Goal: Task Accomplishment & Management: Complete application form

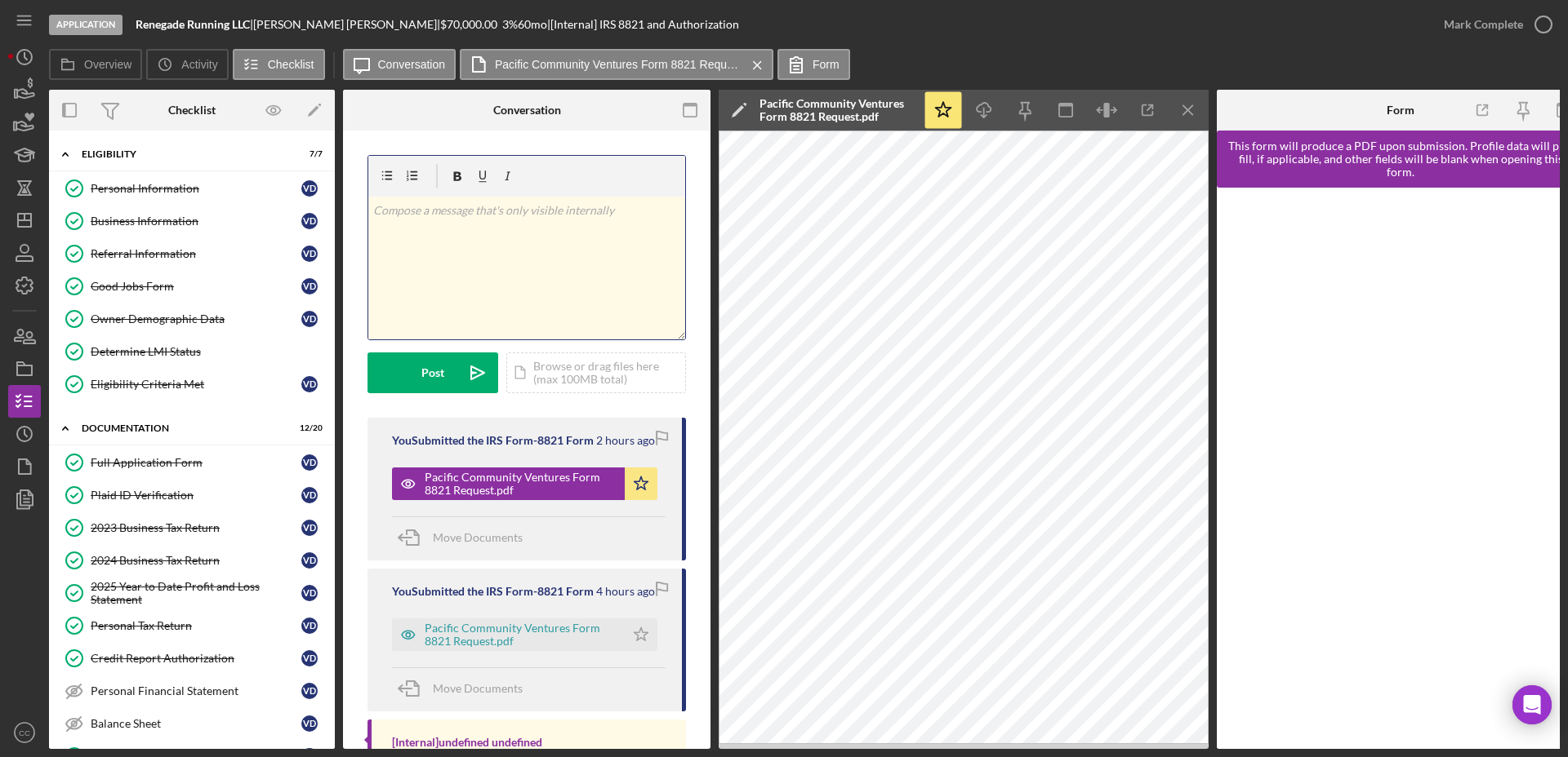
scroll to position [306, 0]
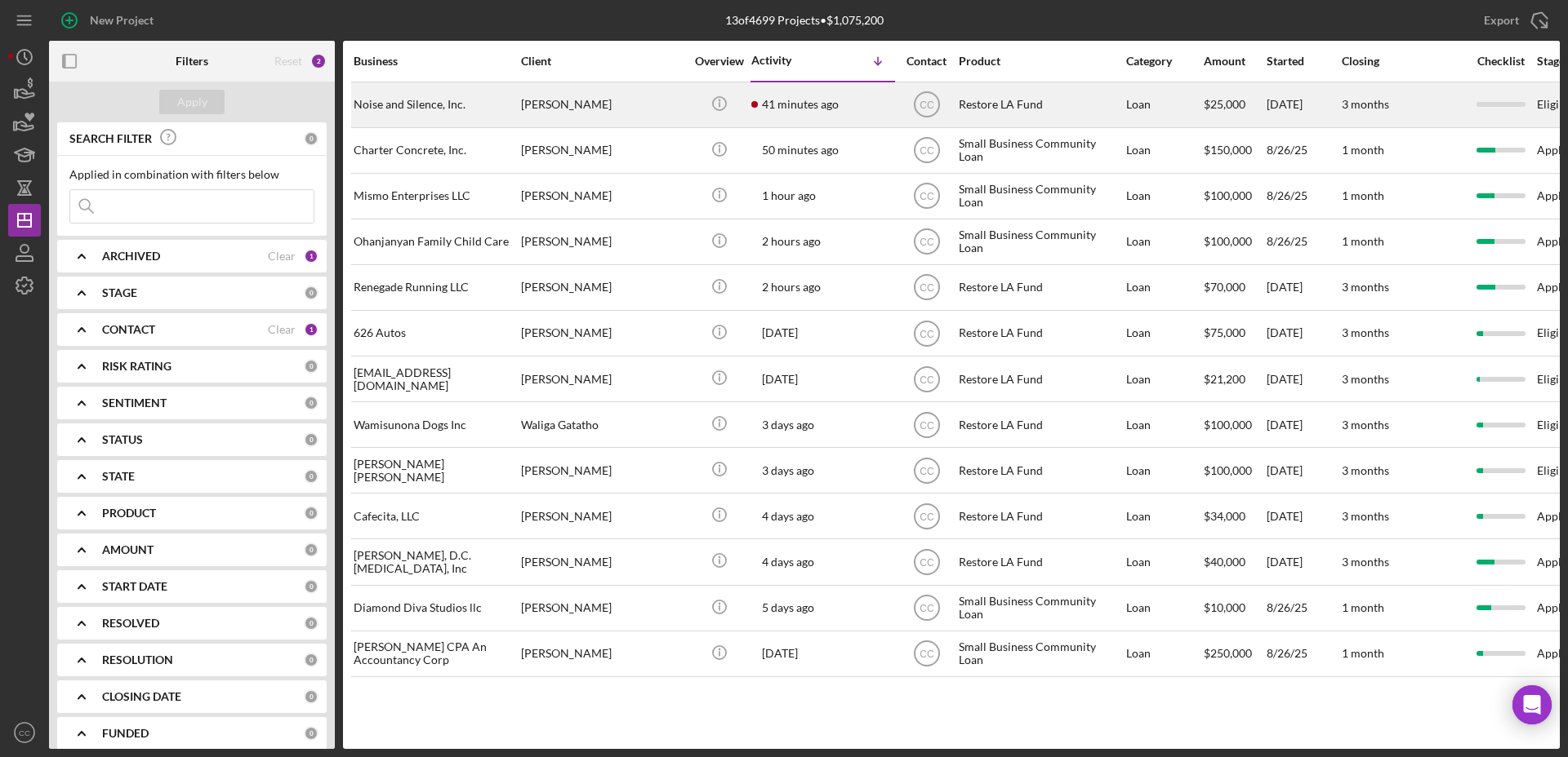
click at [626, 106] on div "Neara Russell" at bounding box center [602, 105] width 163 height 43
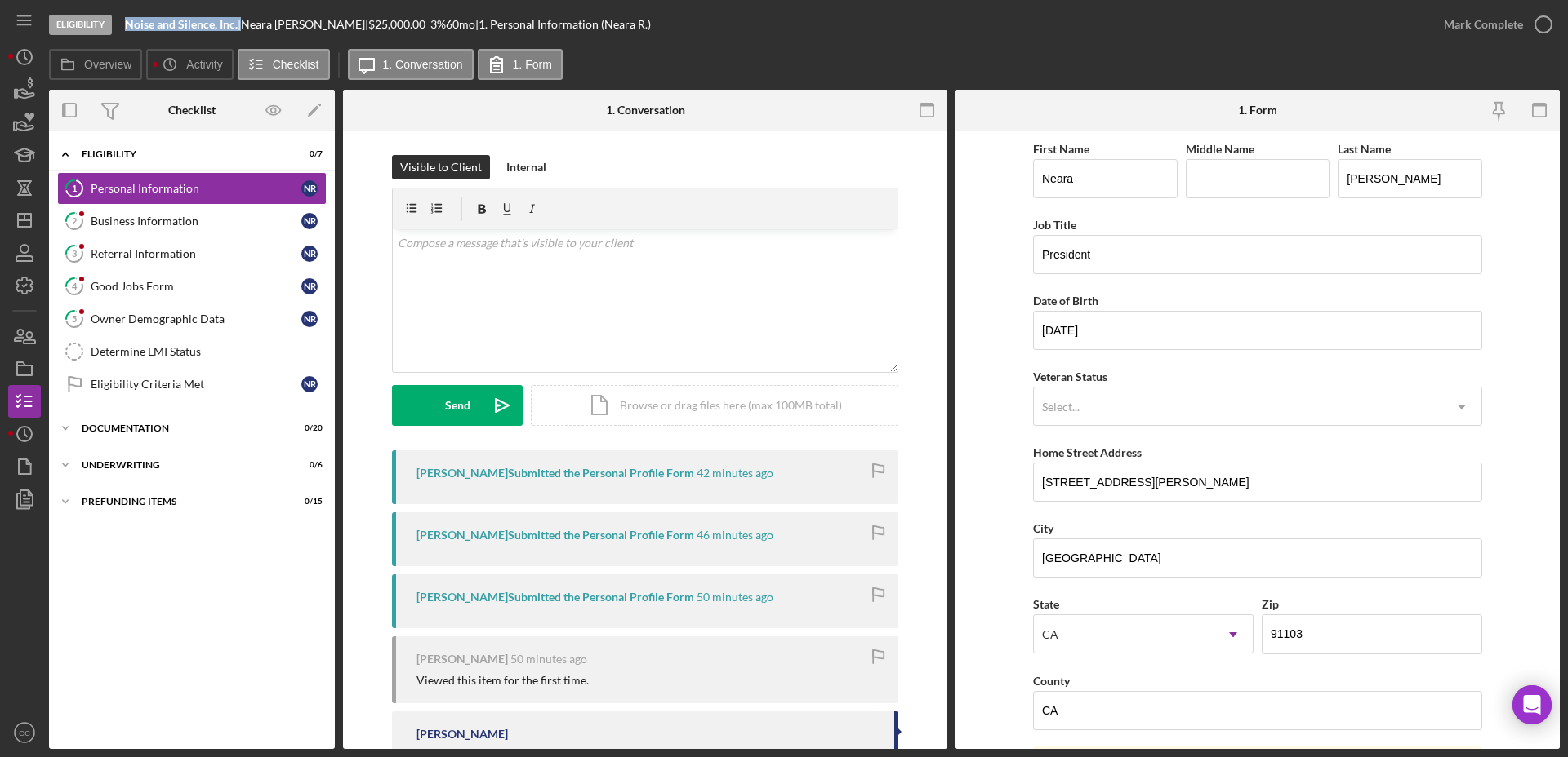
drag, startPoint x: 241, startPoint y: 21, endPoint x: 127, endPoint y: 22, distance: 114.0
click at [127, 22] on div "Noise and Silence, Inc. |" at bounding box center [183, 25] width 116 height 13
copy div "Noise and Silence, Inc."
drag, startPoint x: 324, startPoint y: 23, endPoint x: 247, endPoint y: 22, distance: 77.0
click at [247, 22] on div "Noise and Silence, Inc. | Neara Russell | $25,000.00 3 % 60 mo | 1. Personal In…" at bounding box center [387, 25] width 526 height 13
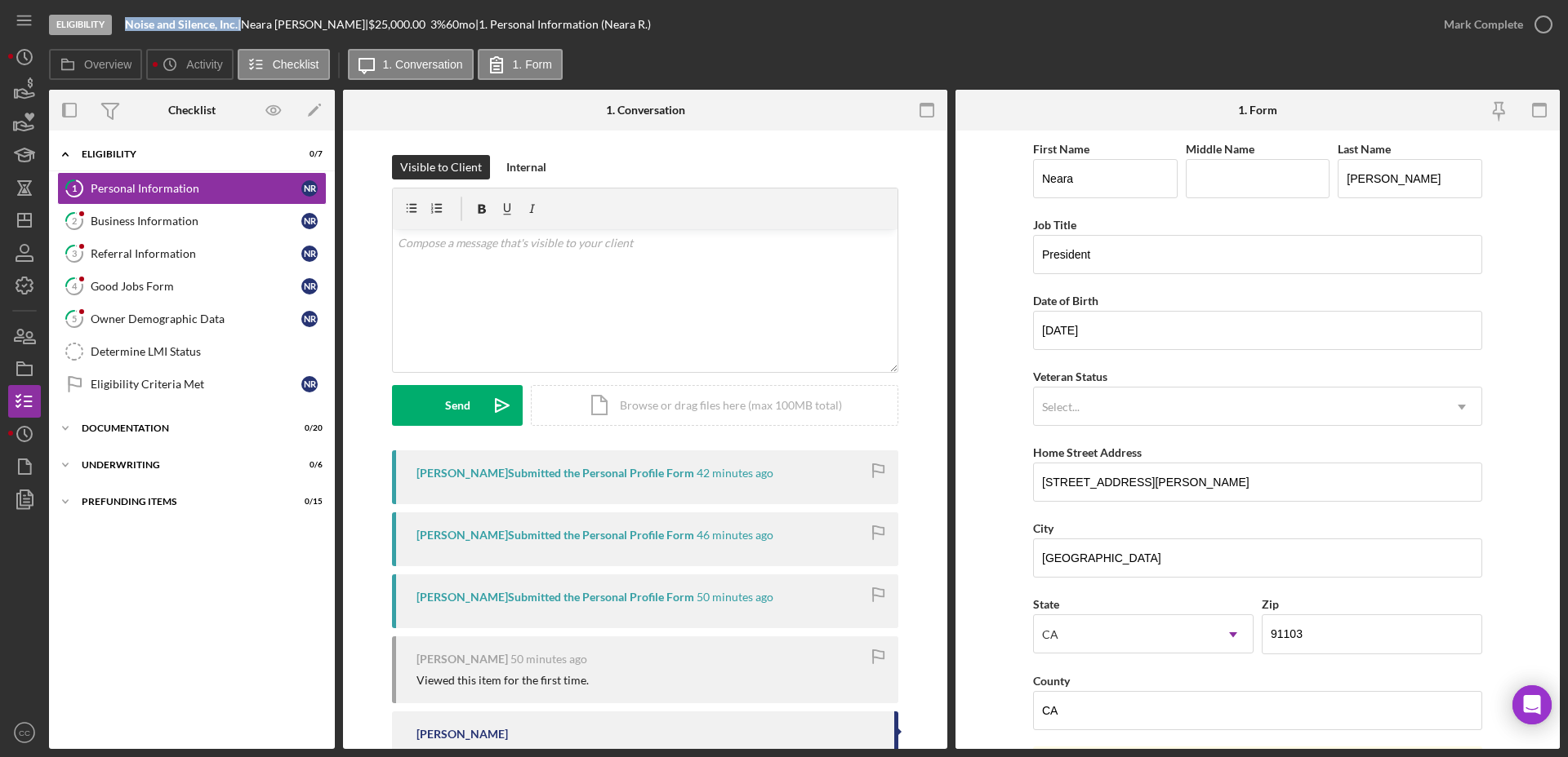
copy div "Neara Russell"
drag, startPoint x: 1207, startPoint y: 481, endPoint x: 971, endPoint y: 465, distance: 236.5
click at [971, 465] on form "First Name Neara Middle Name Last Name Russell Job Title President Date of Birt…" at bounding box center [1258, 440] width 604 height 618
click at [154, 363] on link "Determine LMI Status Determine LMI Status" at bounding box center [191, 352] width 269 height 33
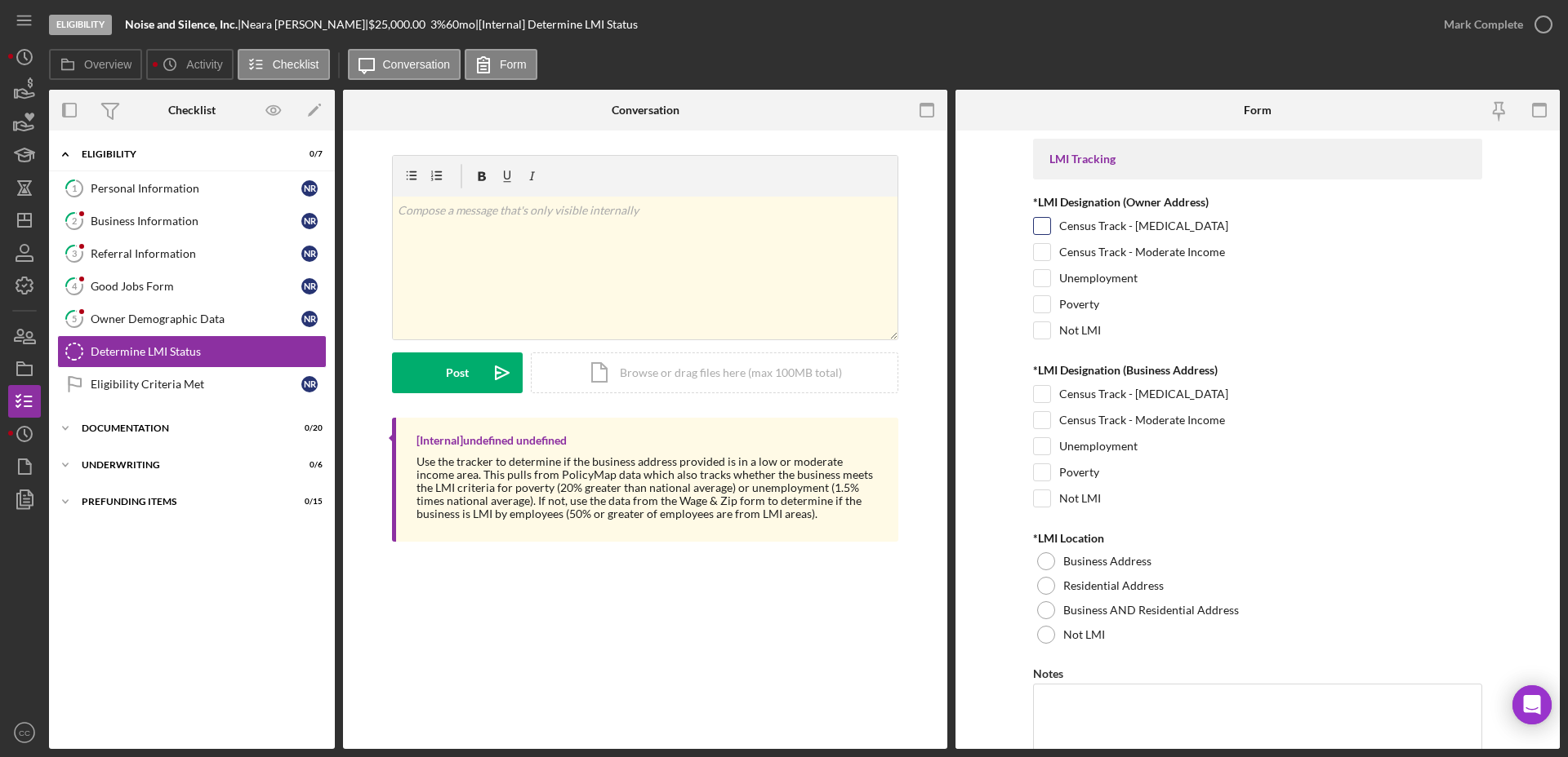
click at [1037, 218] on input "Census Track - Low Income" at bounding box center [1042, 226] width 17 height 17
checkbox input "true"
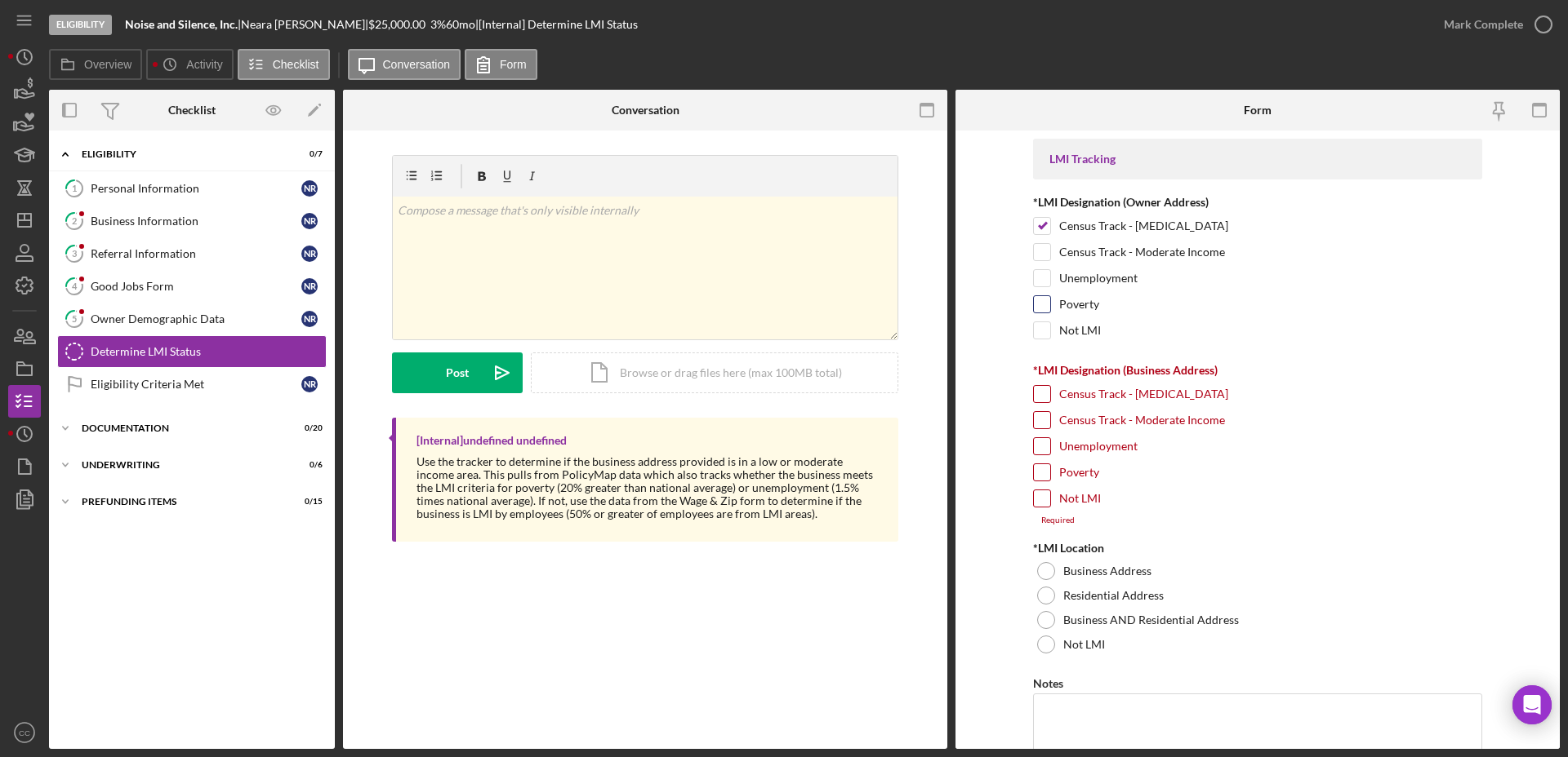
click at [1044, 301] on input "Poverty" at bounding box center [1042, 305] width 17 height 17
checkbox input "true"
click at [1044, 497] on input "Not LMI" at bounding box center [1042, 498] width 17 height 17
checkbox input "true"
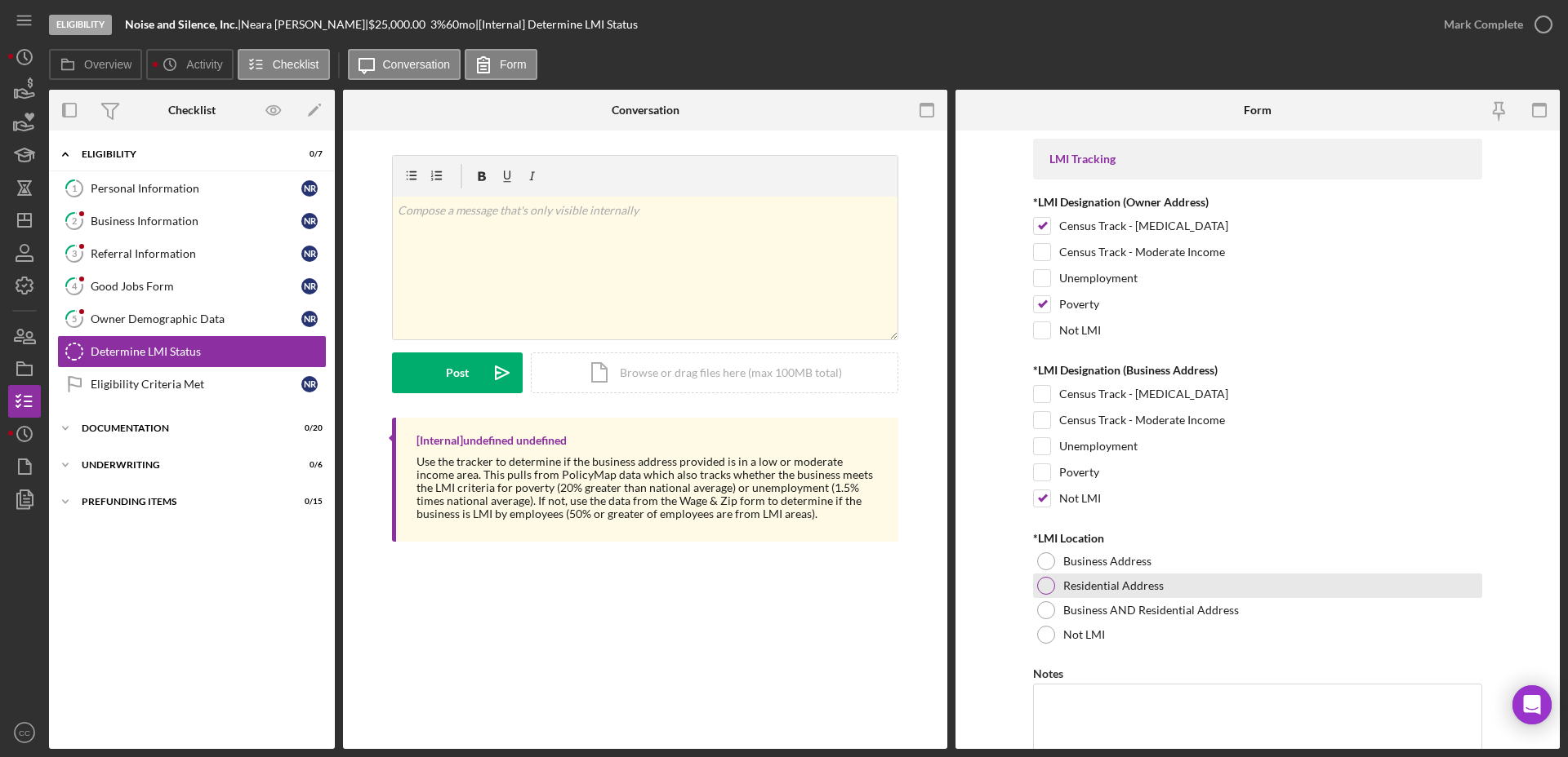
click at [1038, 587] on div at bounding box center [1046, 586] width 18 height 18
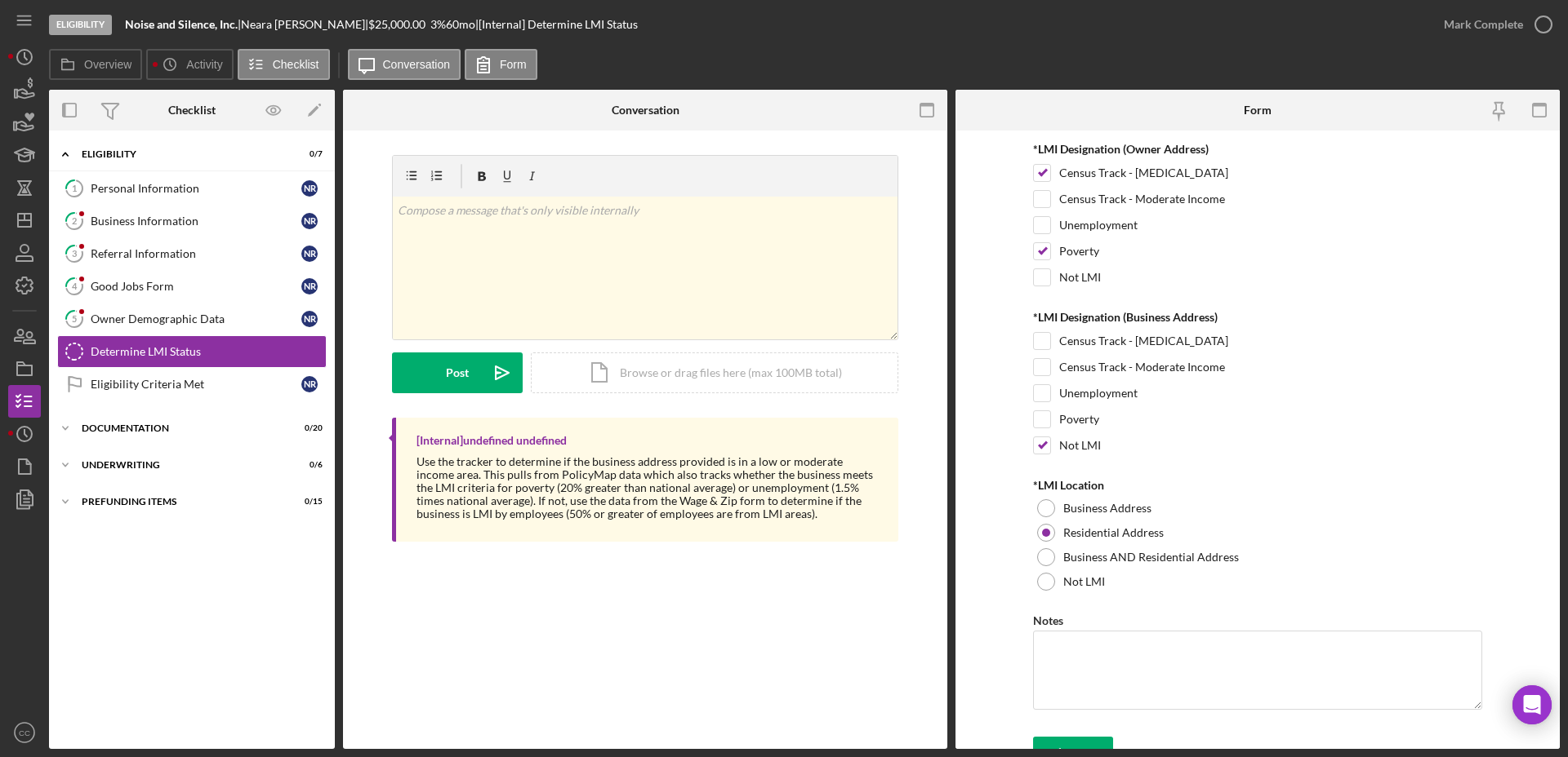
scroll to position [76, 0]
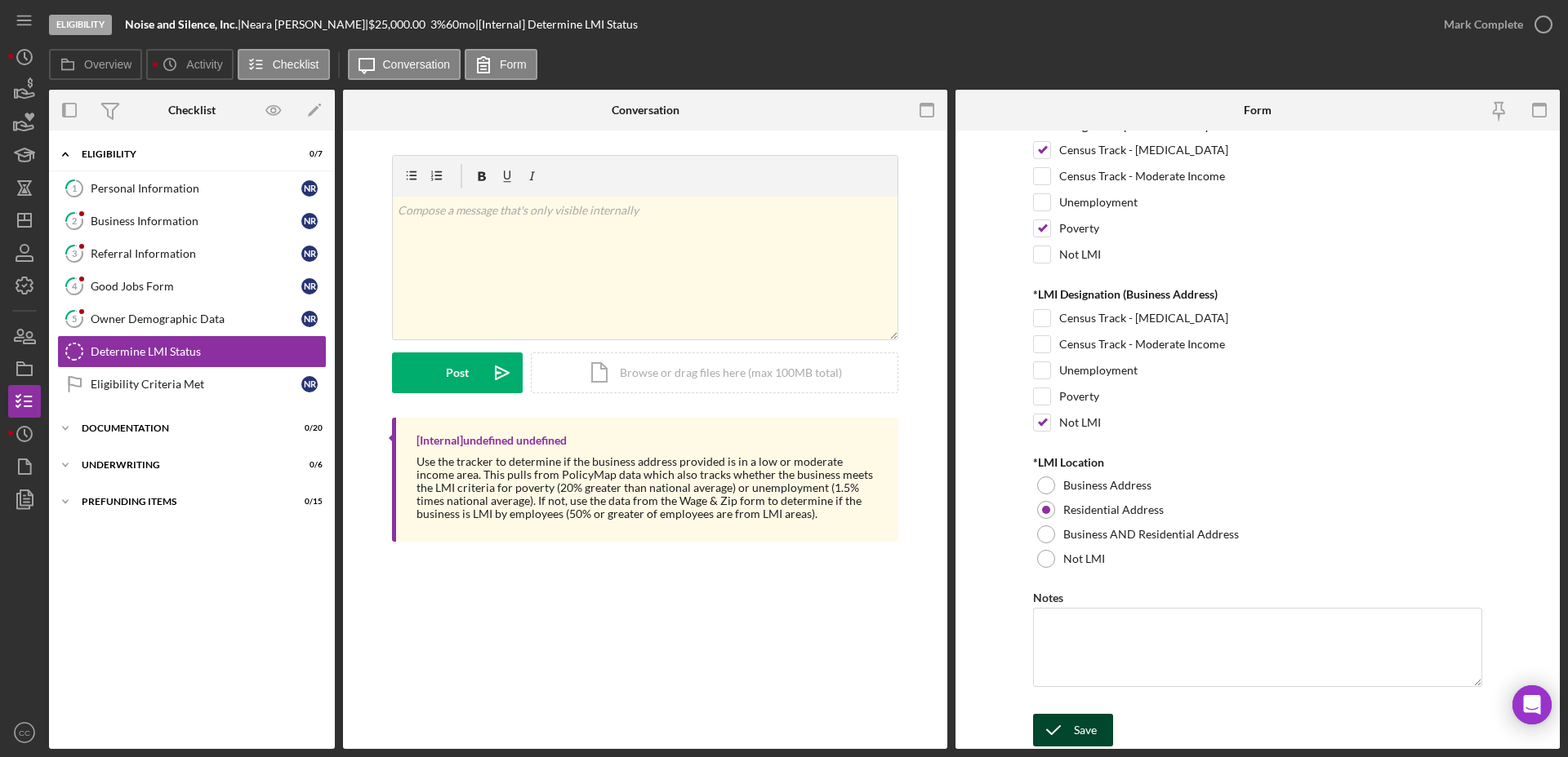
click at [1079, 733] on div "Save" at bounding box center [1084, 730] width 23 height 33
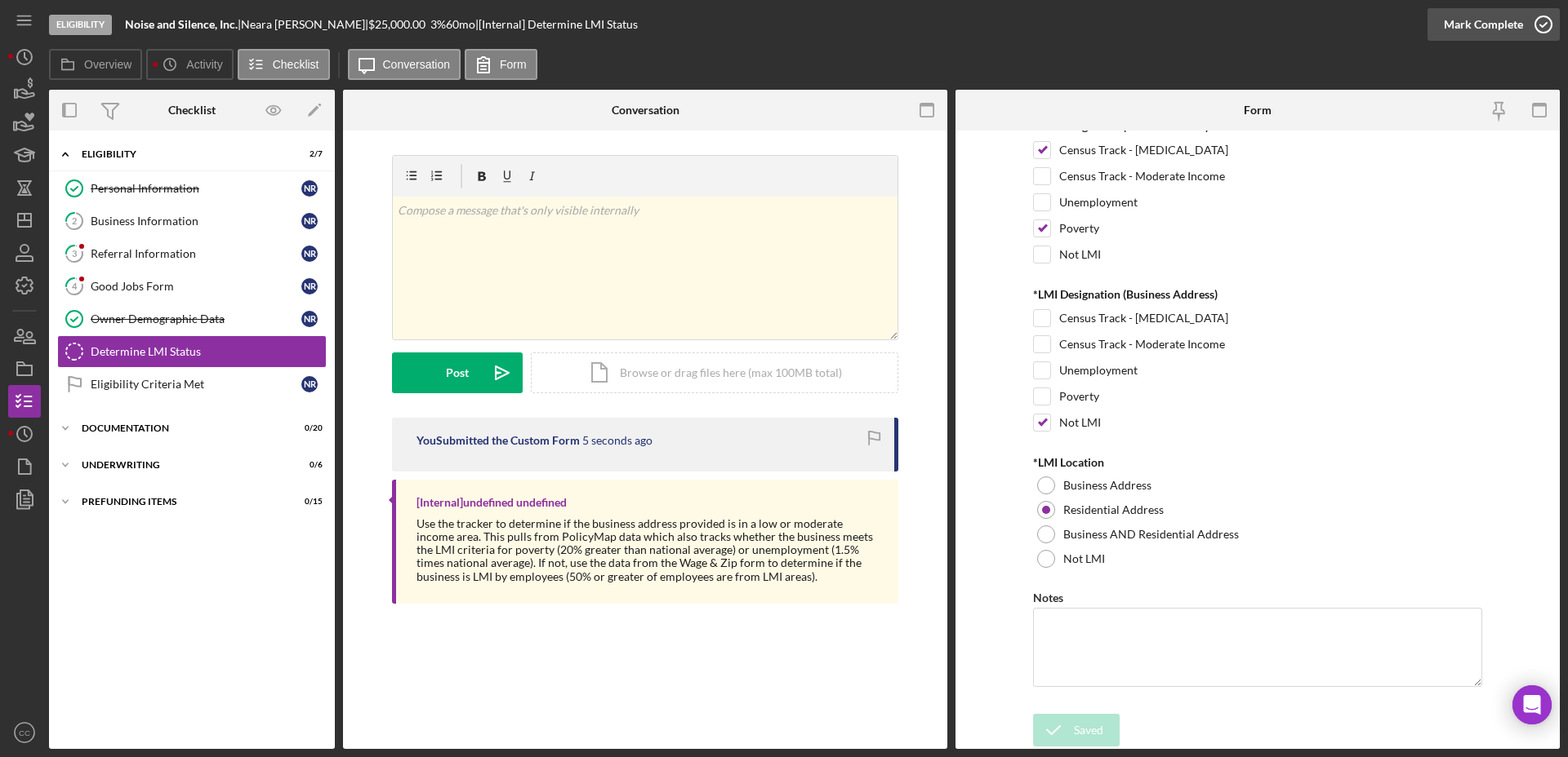
click at [1516, 21] on div "Mark Complete" at bounding box center [1483, 25] width 79 height 33
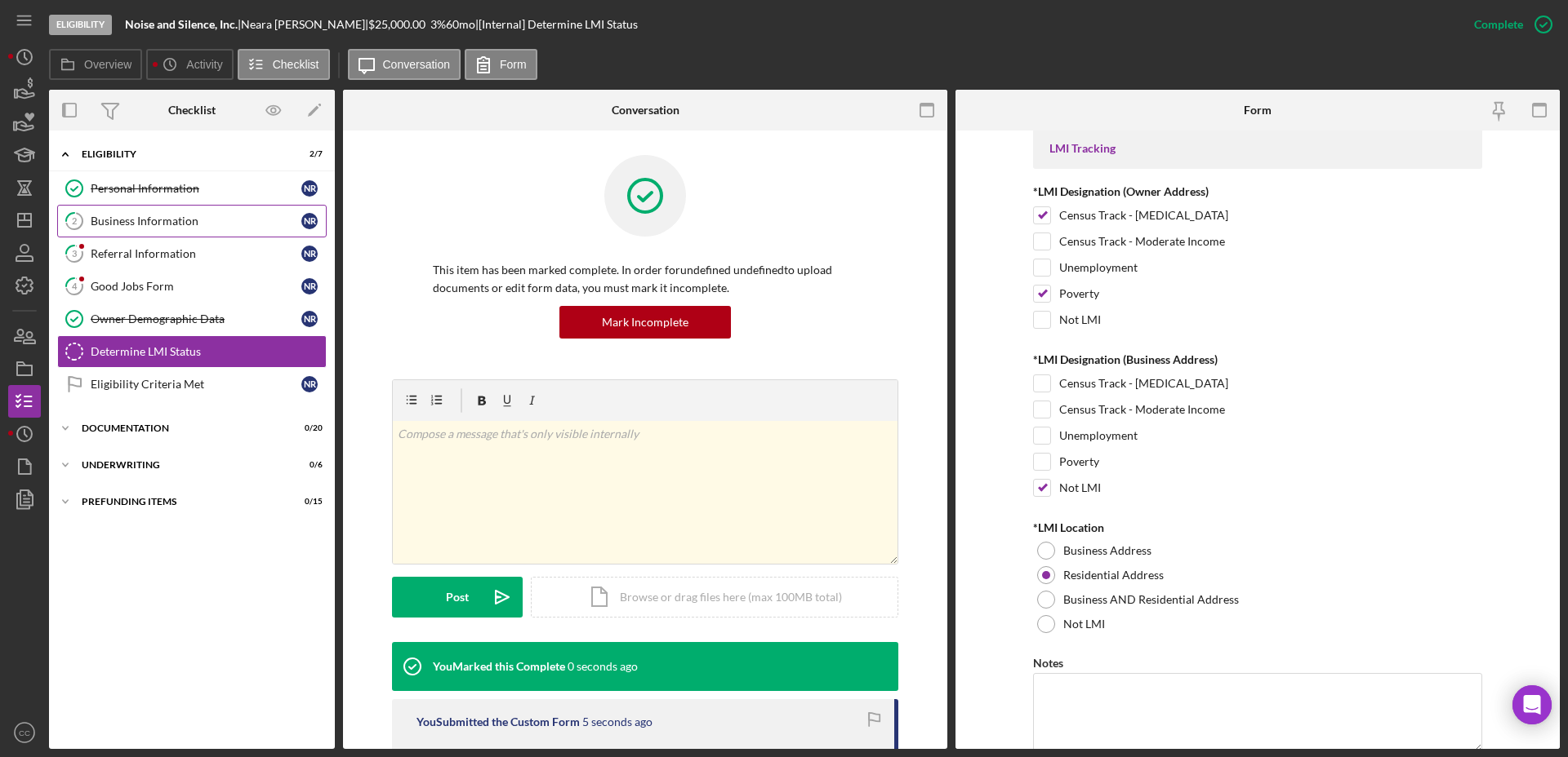
scroll to position [141, 0]
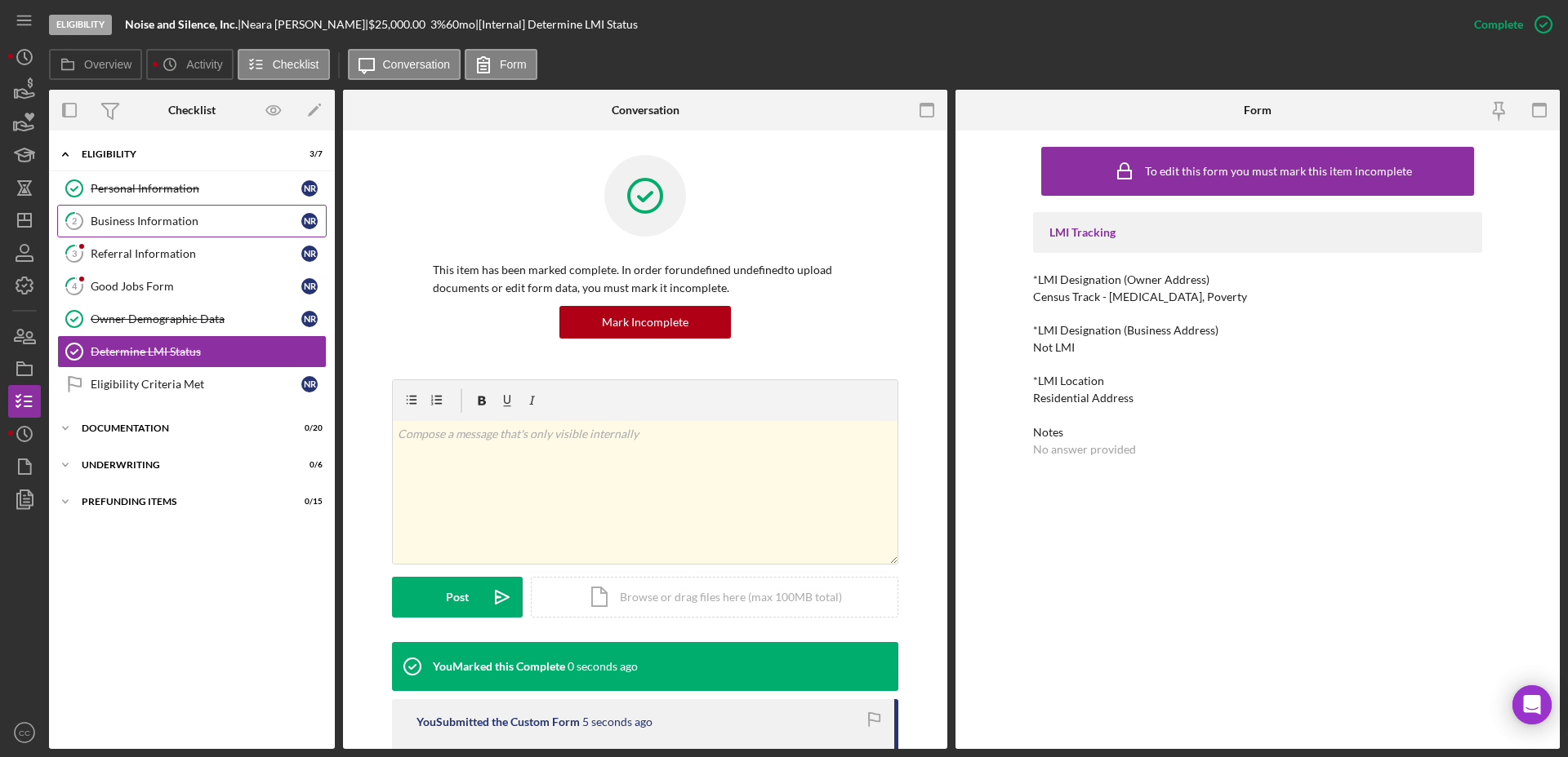
click at [133, 218] on div "Business Information" at bounding box center [196, 221] width 210 height 13
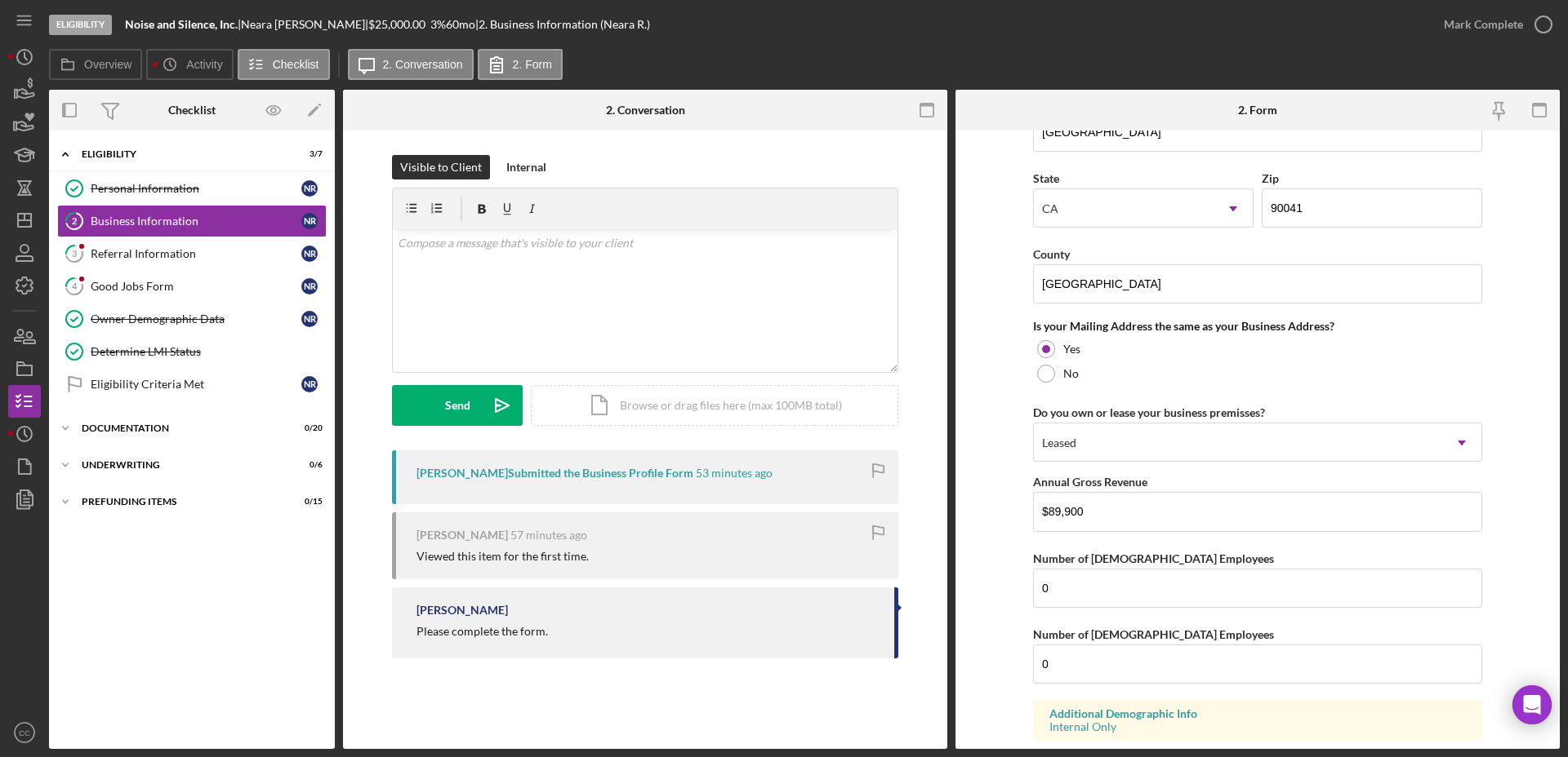
scroll to position [1193, 0]
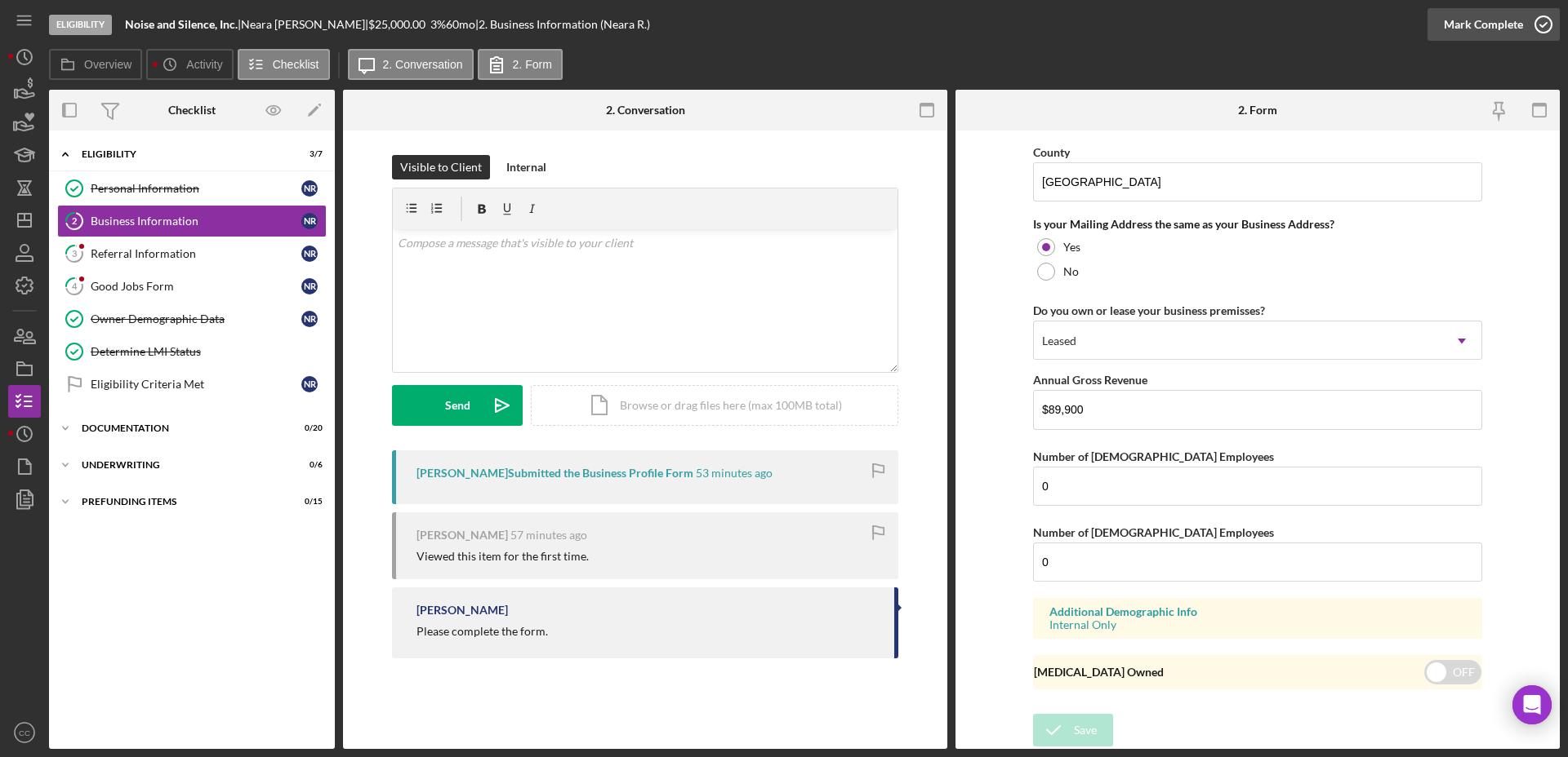
click at [1491, 28] on div "Mark Complete" at bounding box center [1483, 25] width 79 height 33
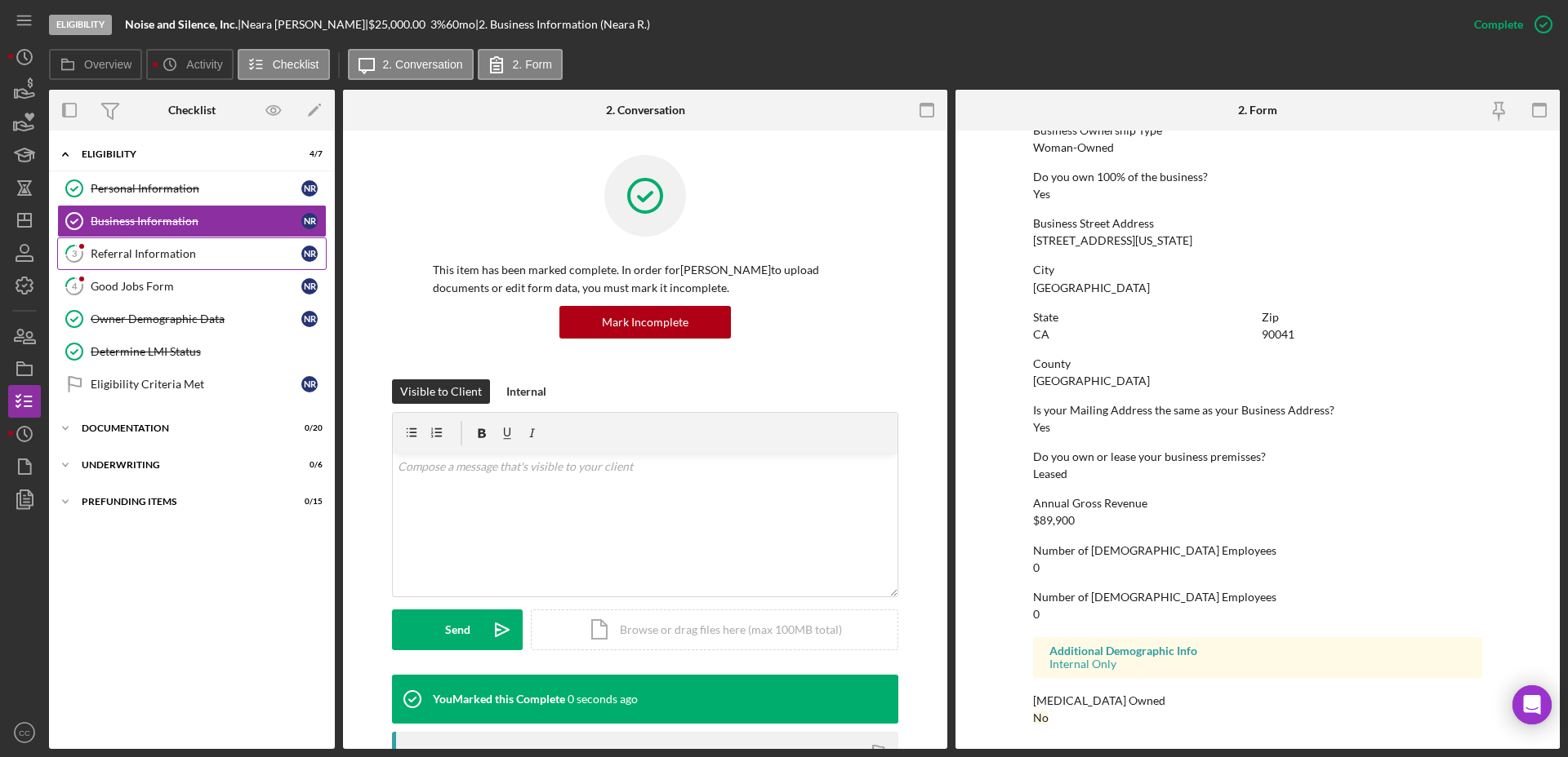
scroll to position [612, 0]
click at [175, 259] on div "Referral Information" at bounding box center [196, 253] width 210 height 13
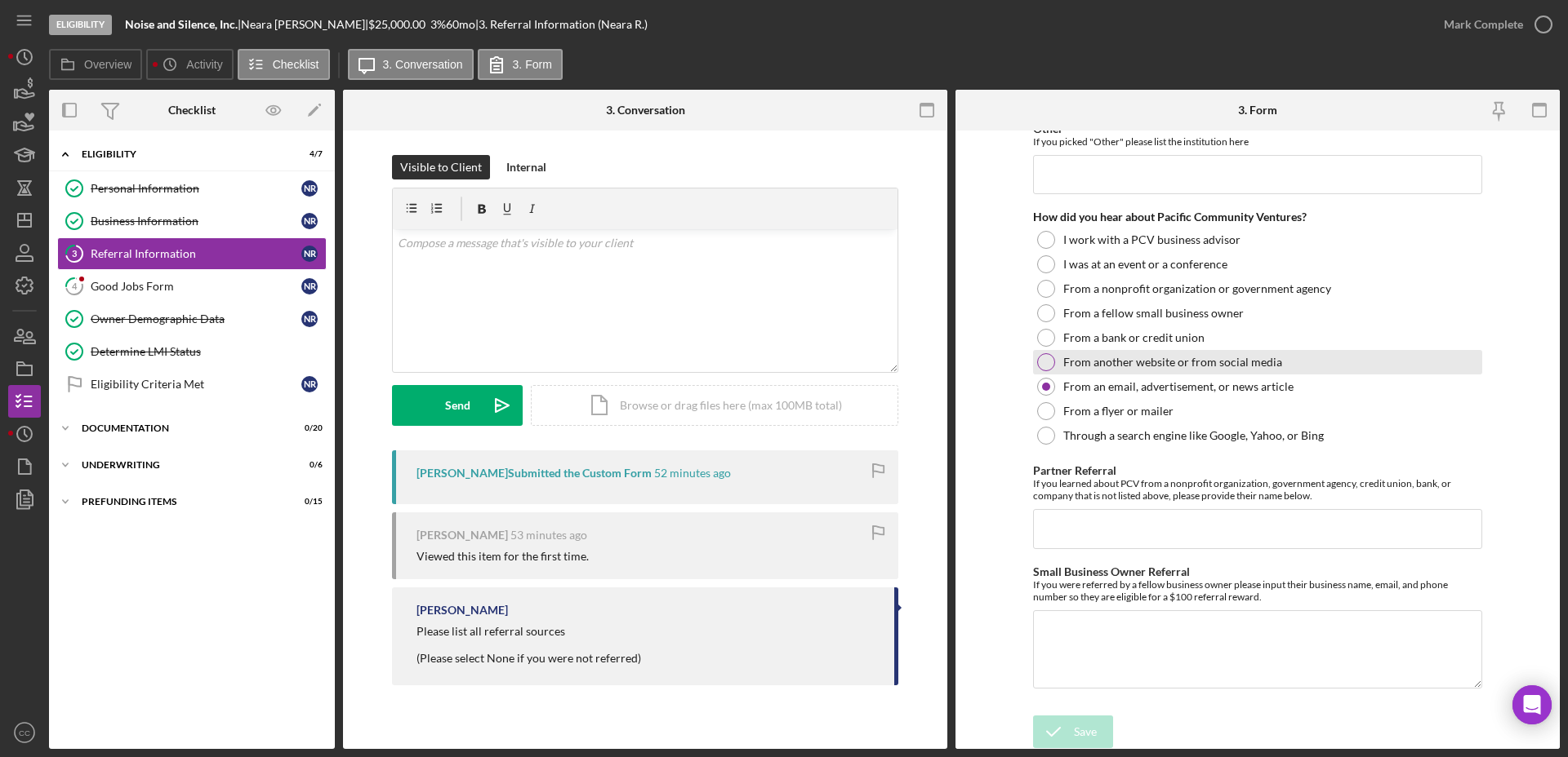
scroll to position [316, 0]
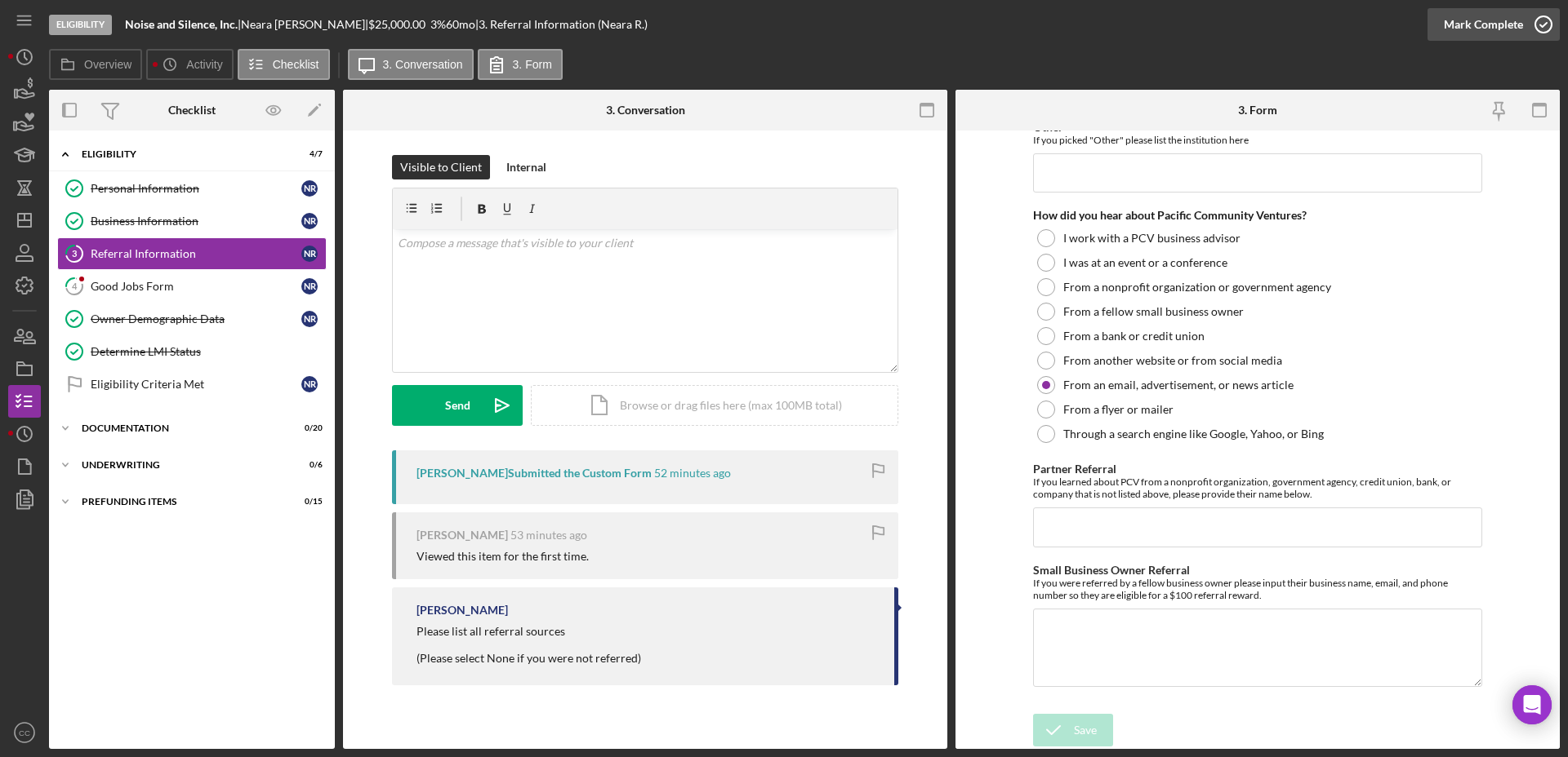
click at [1542, 25] on icon "button" at bounding box center [1543, 24] width 40 height 40
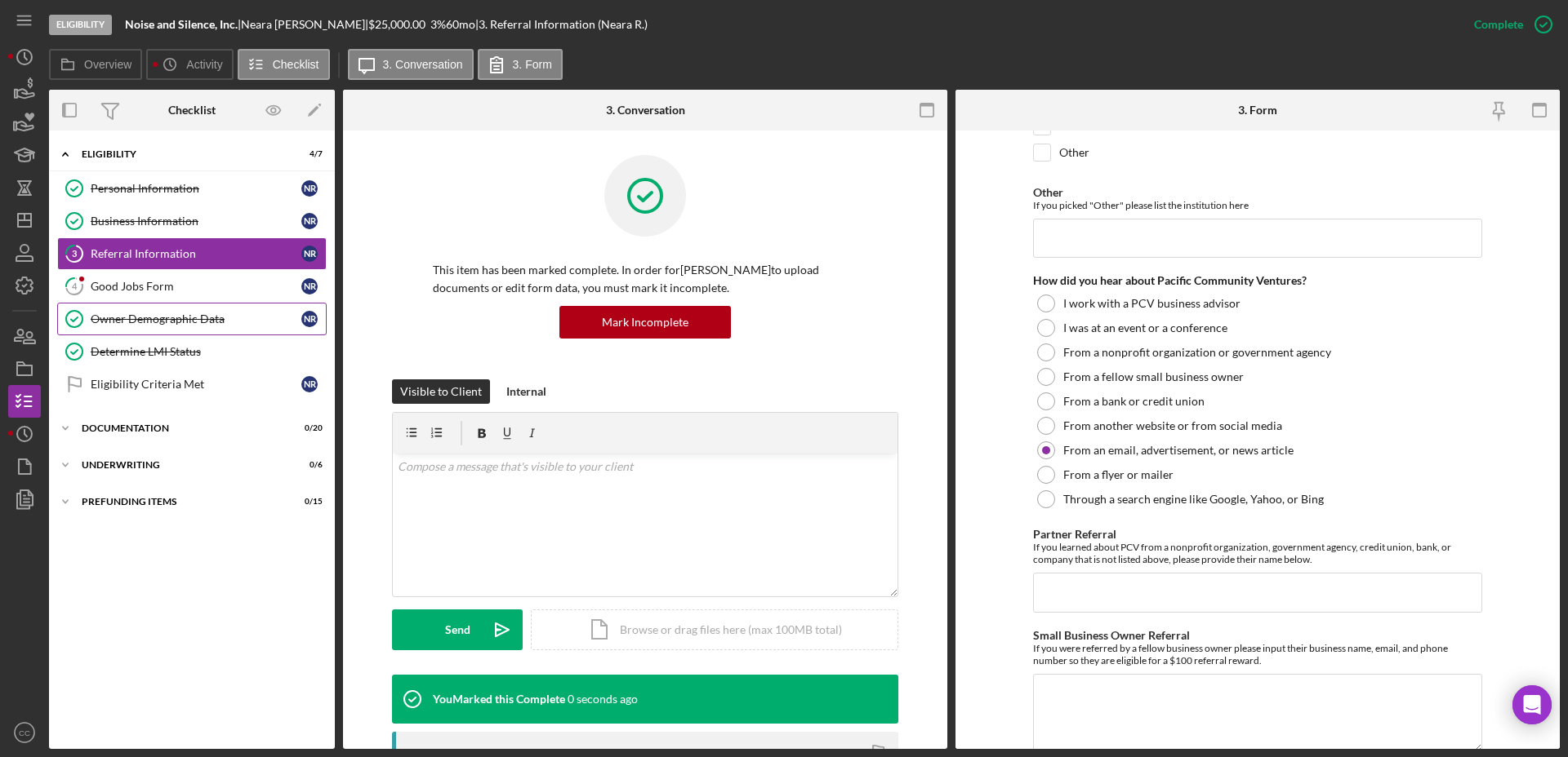
scroll to position [381, 0]
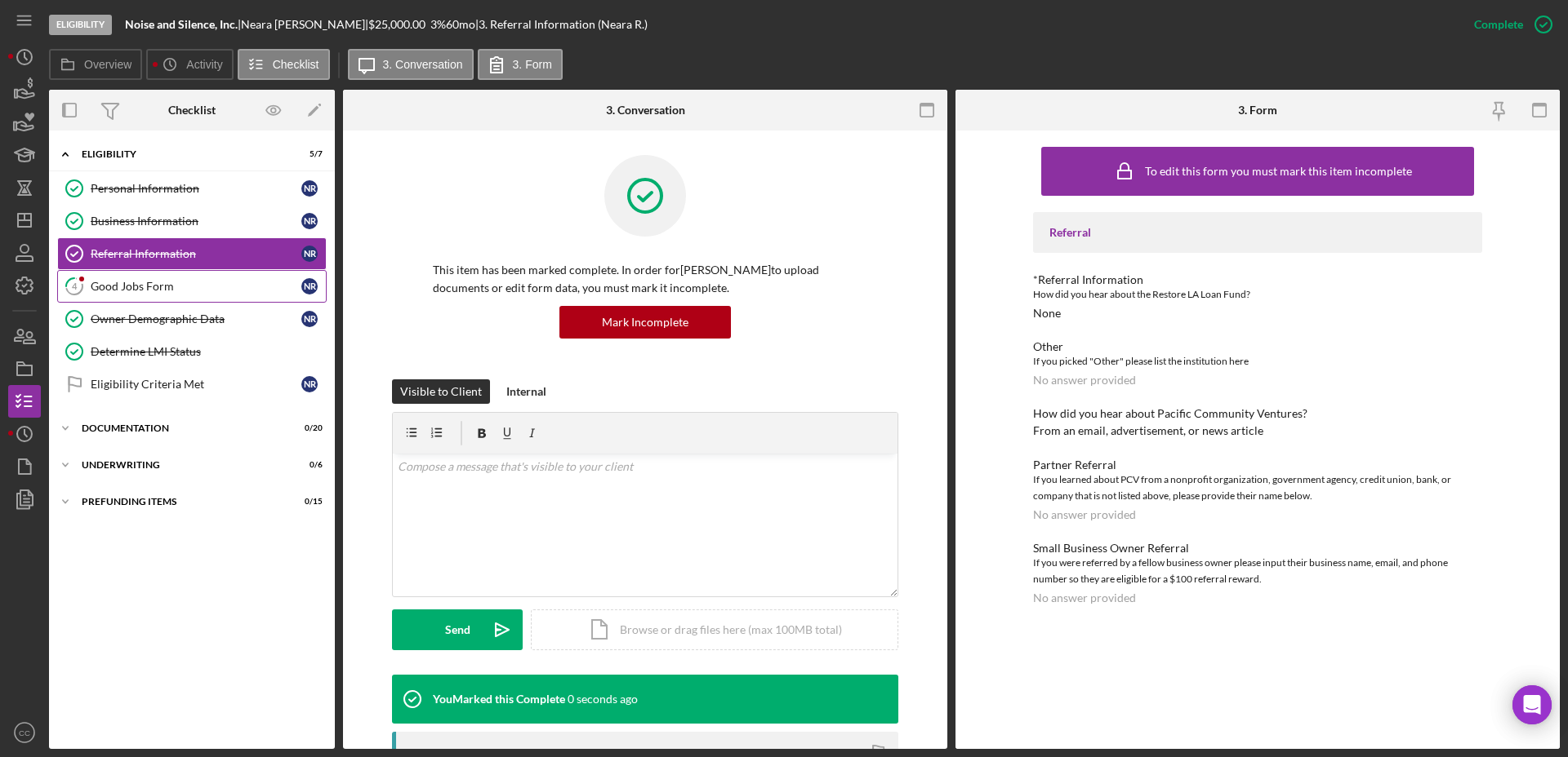
click at [151, 289] on div "Good Jobs Form" at bounding box center [196, 286] width 210 height 13
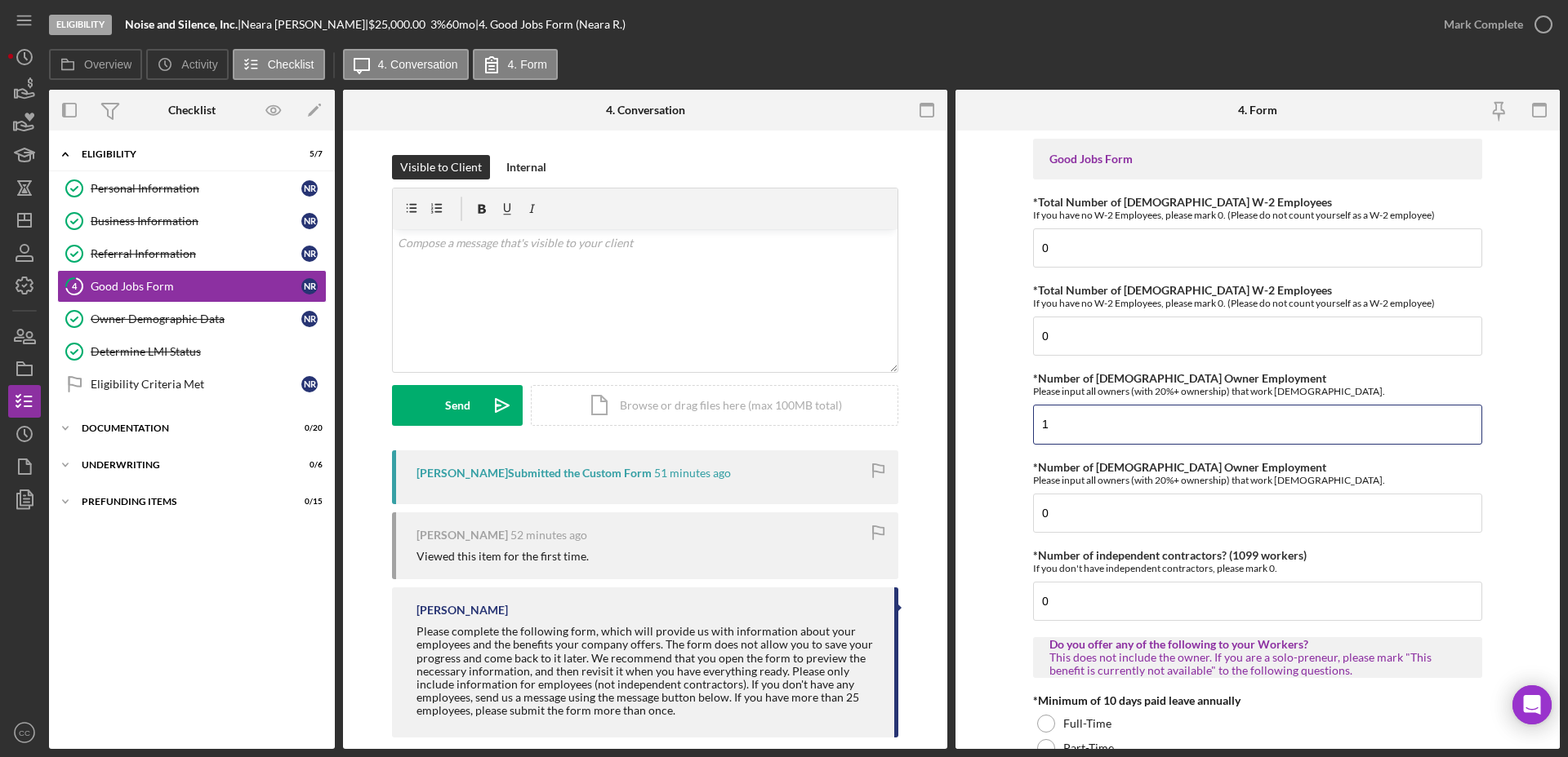
drag, startPoint x: 1120, startPoint y: 417, endPoint x: 966, endPoint y: 419, distance: 154.0
click at [966, 419] on form "Good Jobs Form *Total Number of Full-Time W-2 Employees If you have no W-2 Empl…" at bounding box center [1258, 440] width 604 height 618
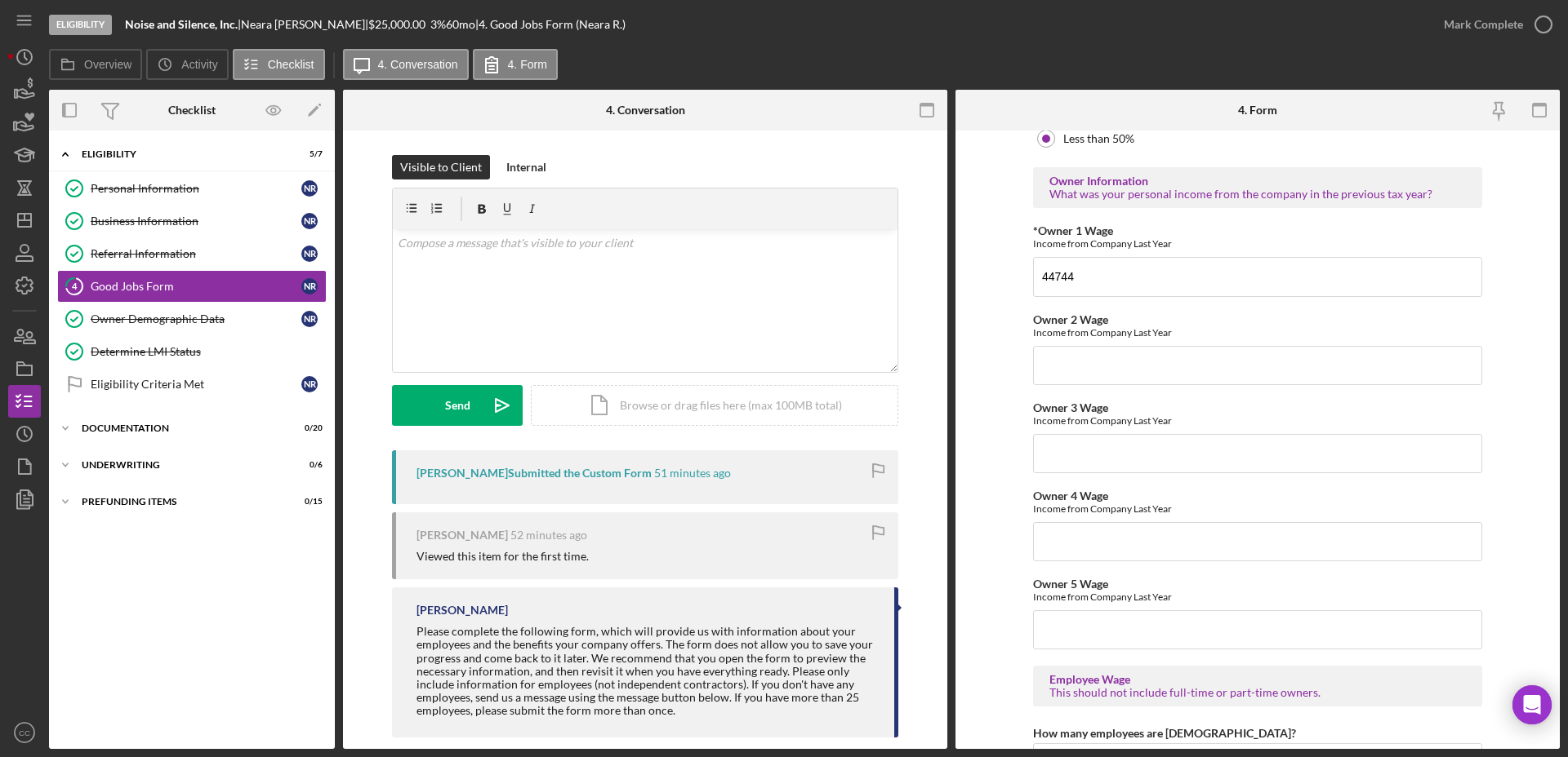
scroll to position [2448, 0]
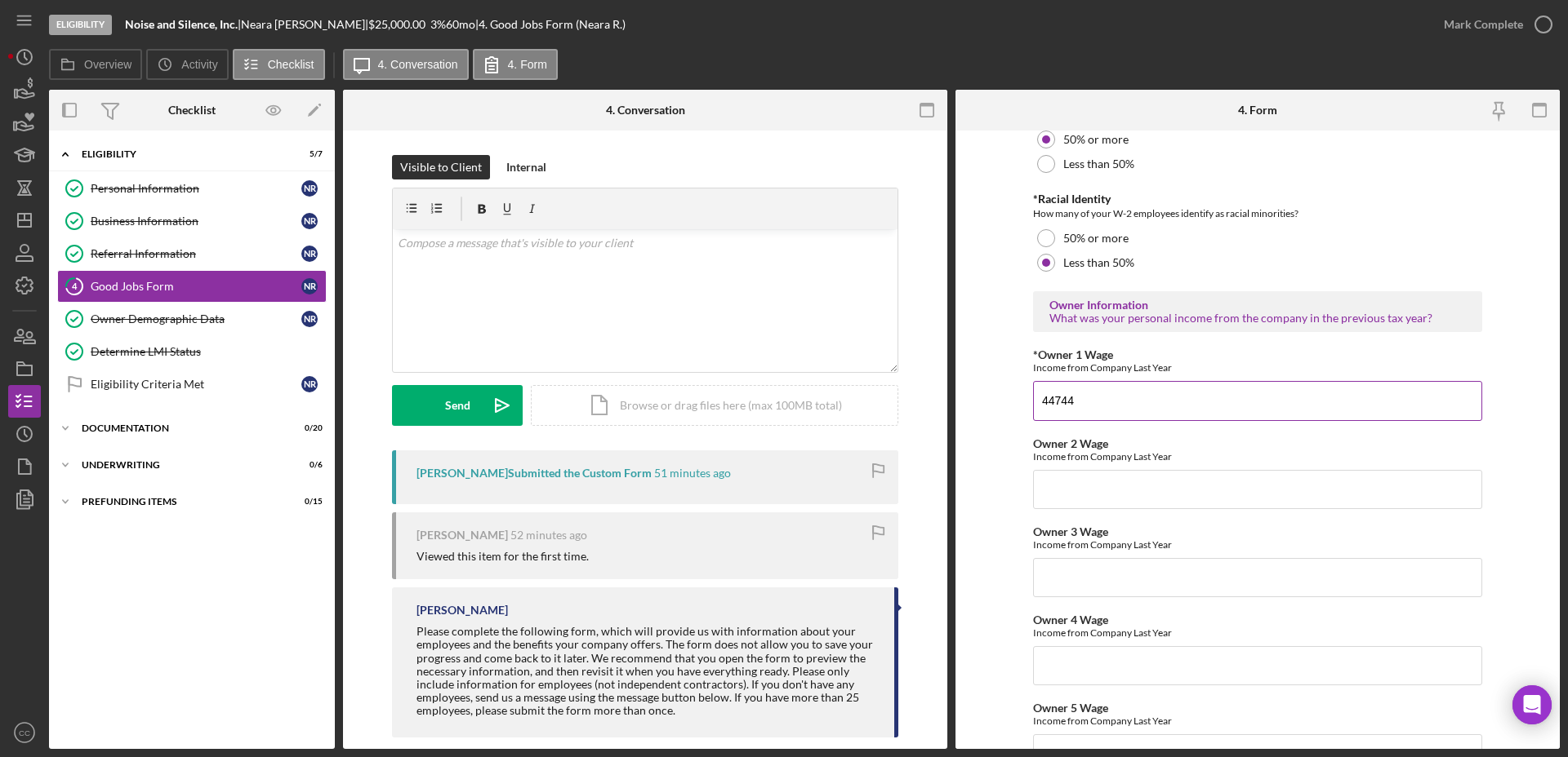
drag, startPoint x: 1054, startPoint y: 397, endPoint x: 1085, endPoint y: 397, distance: 31.0
click at [1085, 397] on input "44744" at bounding box center [1257, 400] width 449 height 39
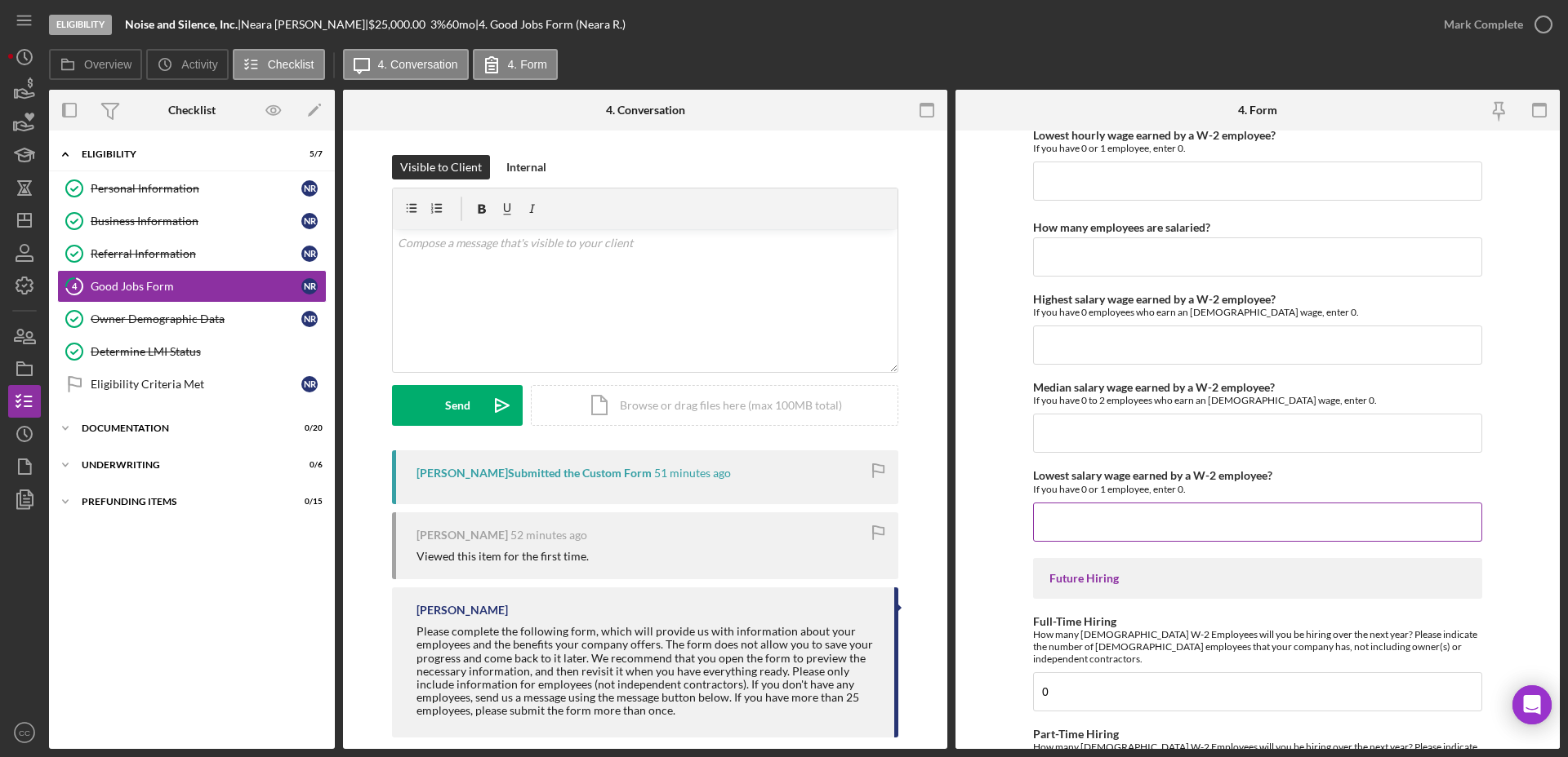
scroll to position [3529, 0]
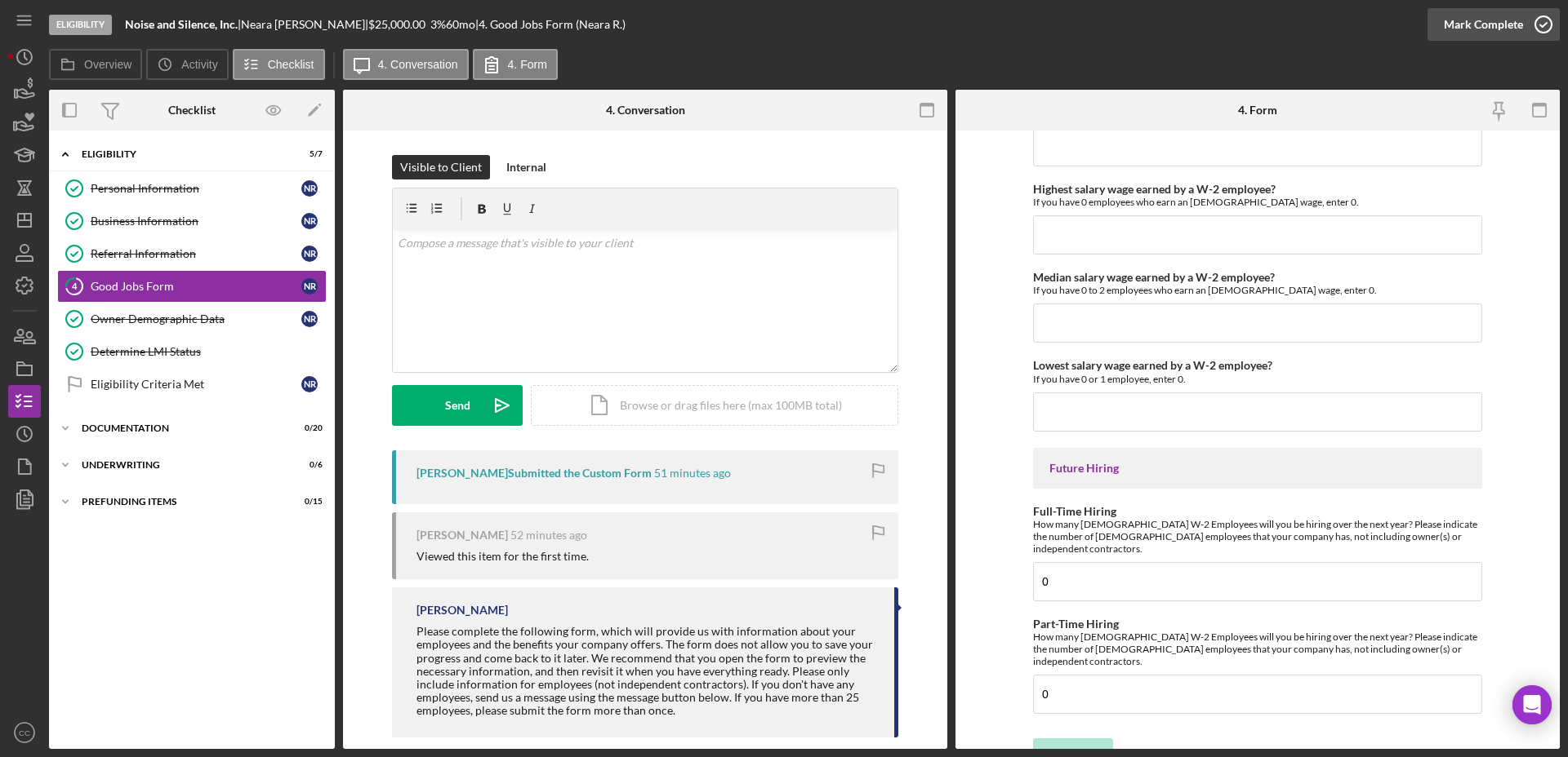
click at [1520, 22] on div "Mark Complete" at bounding box center [1483, 25] width 79 height 33
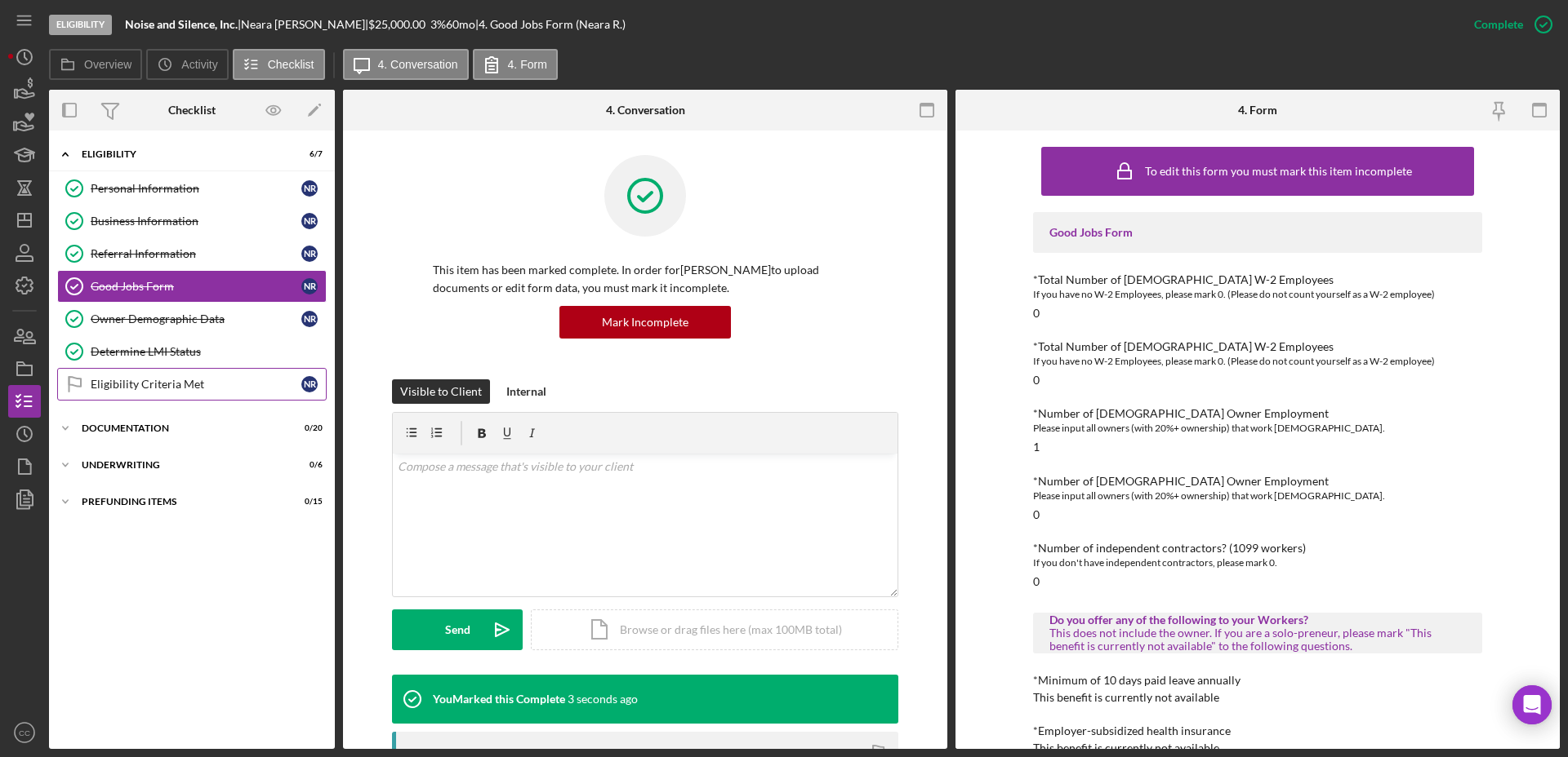
click at [194, 384] on div "Eligibility Criteria Met" at bounding box center [196, 384] width 210 height 13
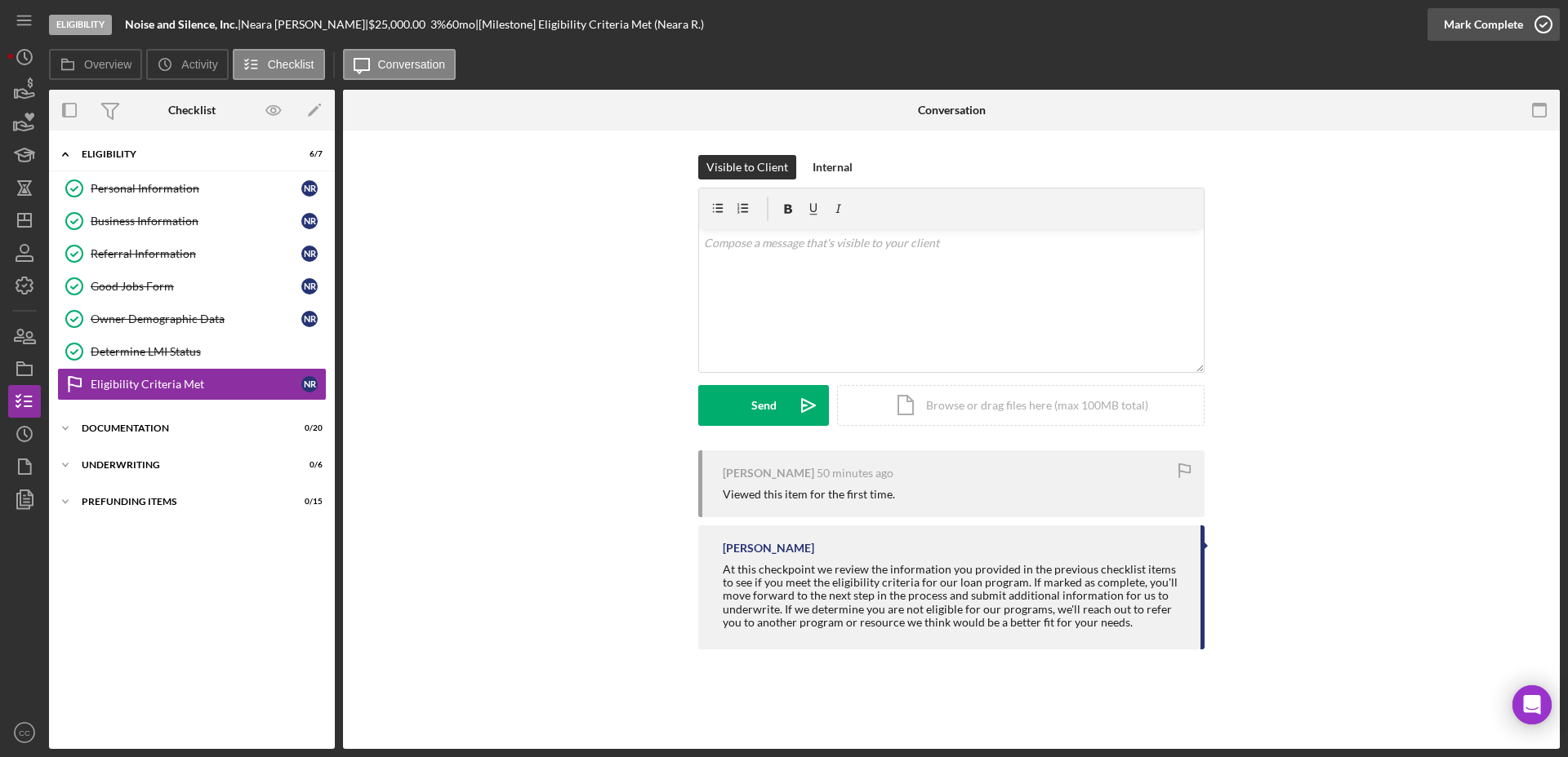
click at [1501, 26] on div "Mark Complete" at bounding box center [1483, 25] width 79 height 33
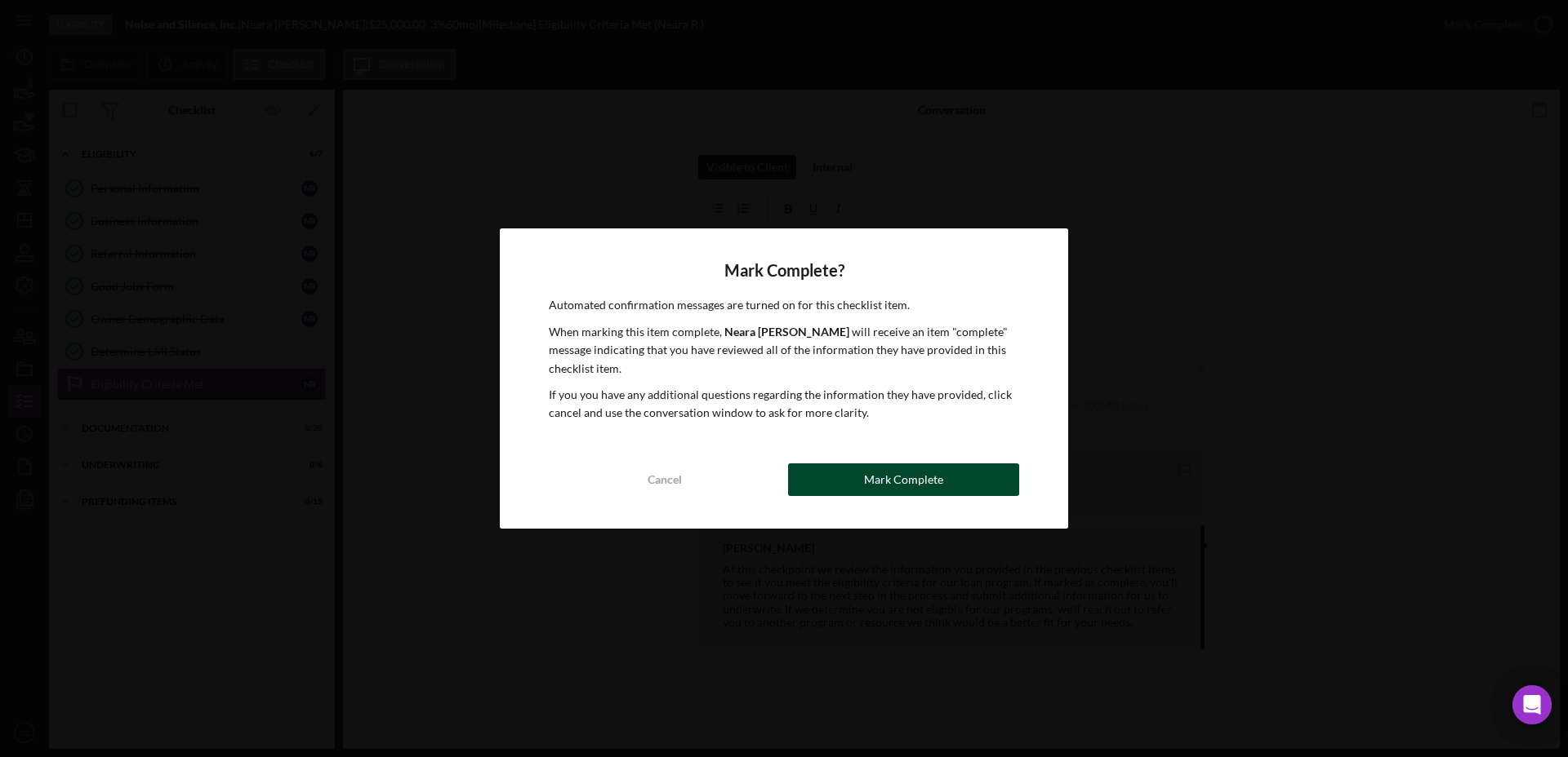
click at [923, 476] on div "Mark Complete" at bounding box center [903, 480] width 79 height 33
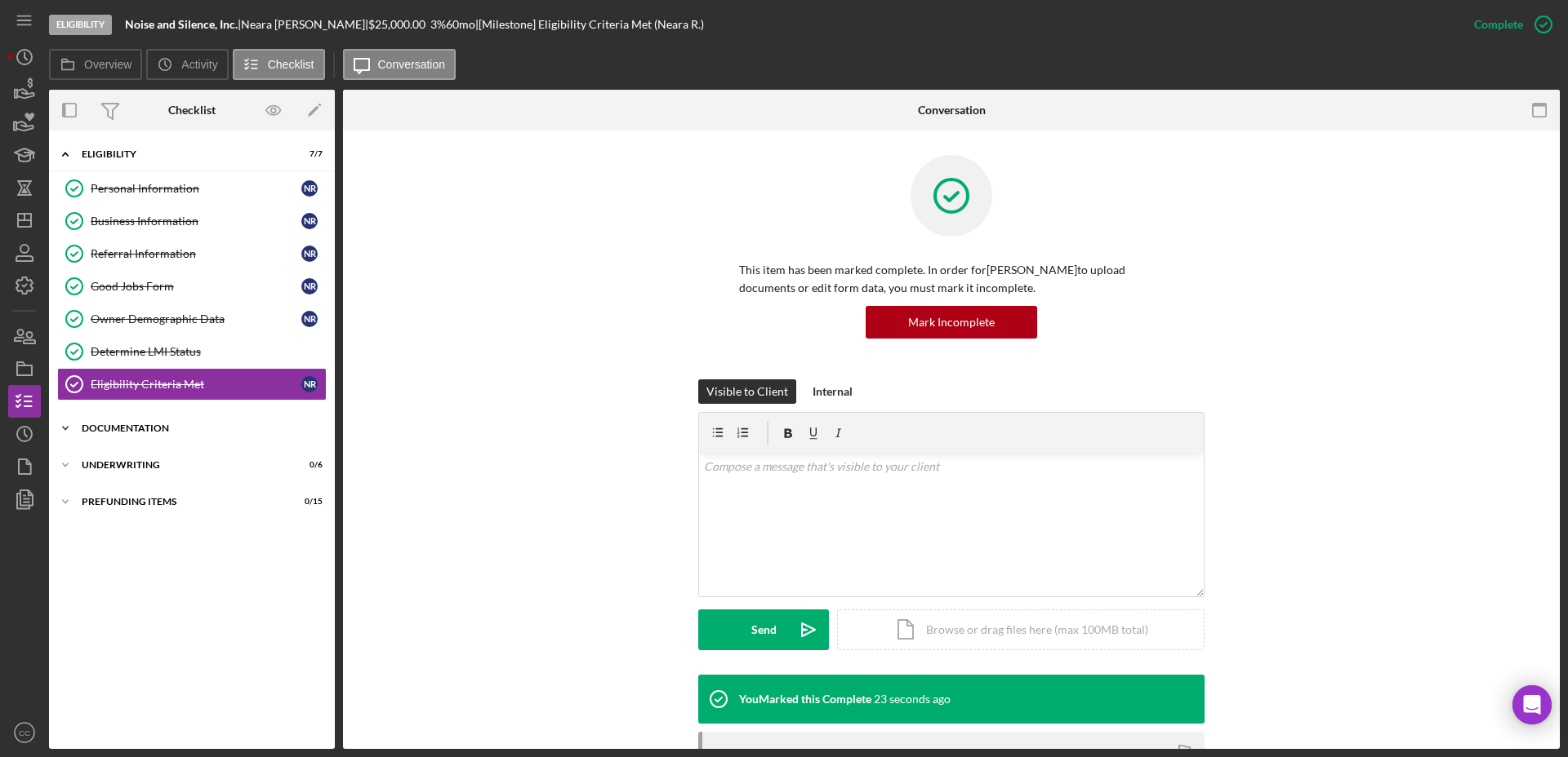
click at [131, 417] on div "Icon/Expander Documentation 0 / 20" at bounding box center [191, 429] width 286 height 33
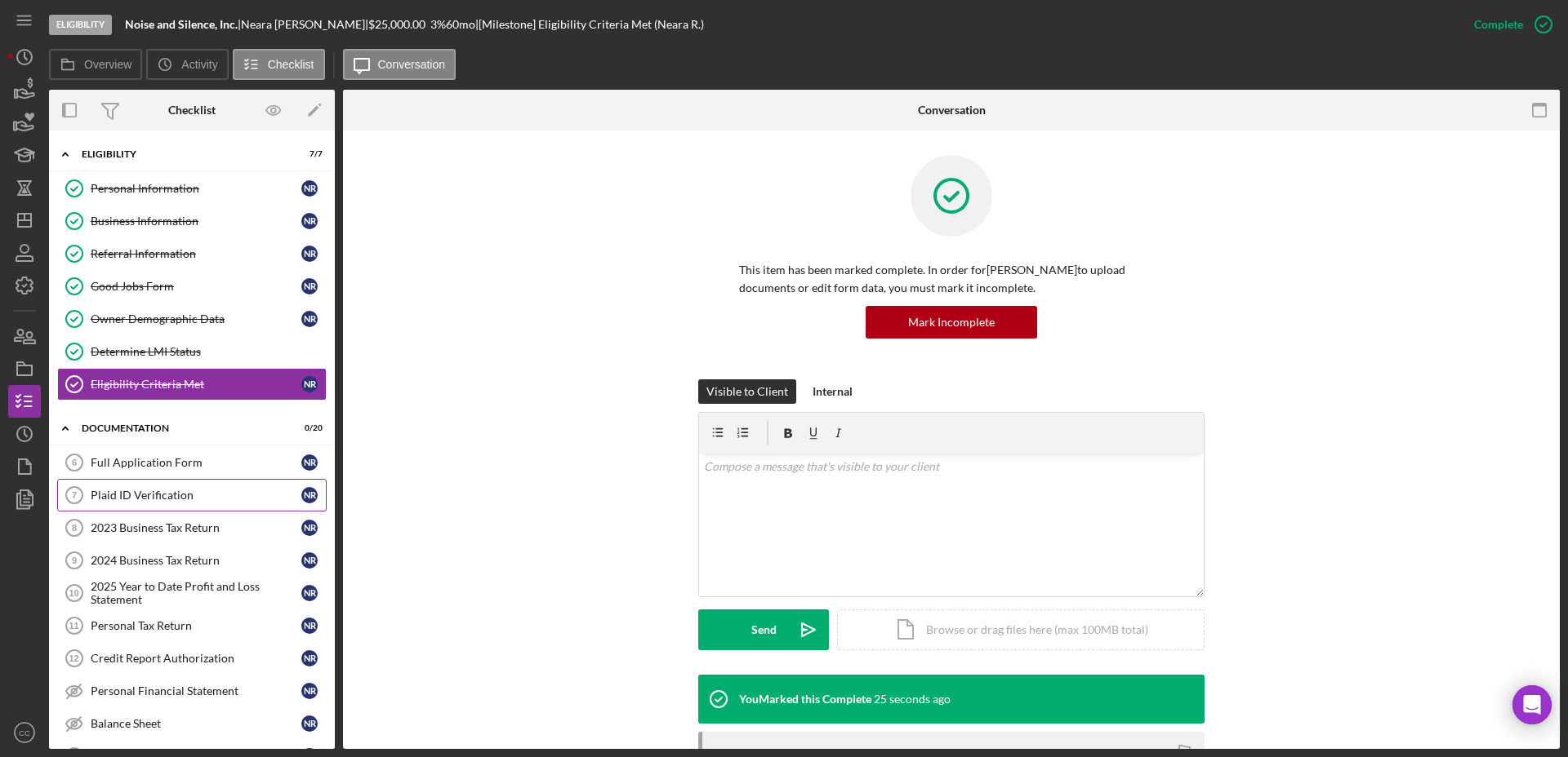
click at [164, 497] on div "Plaid ID Verification" at bounding box center [196, 495] width 210 height 13
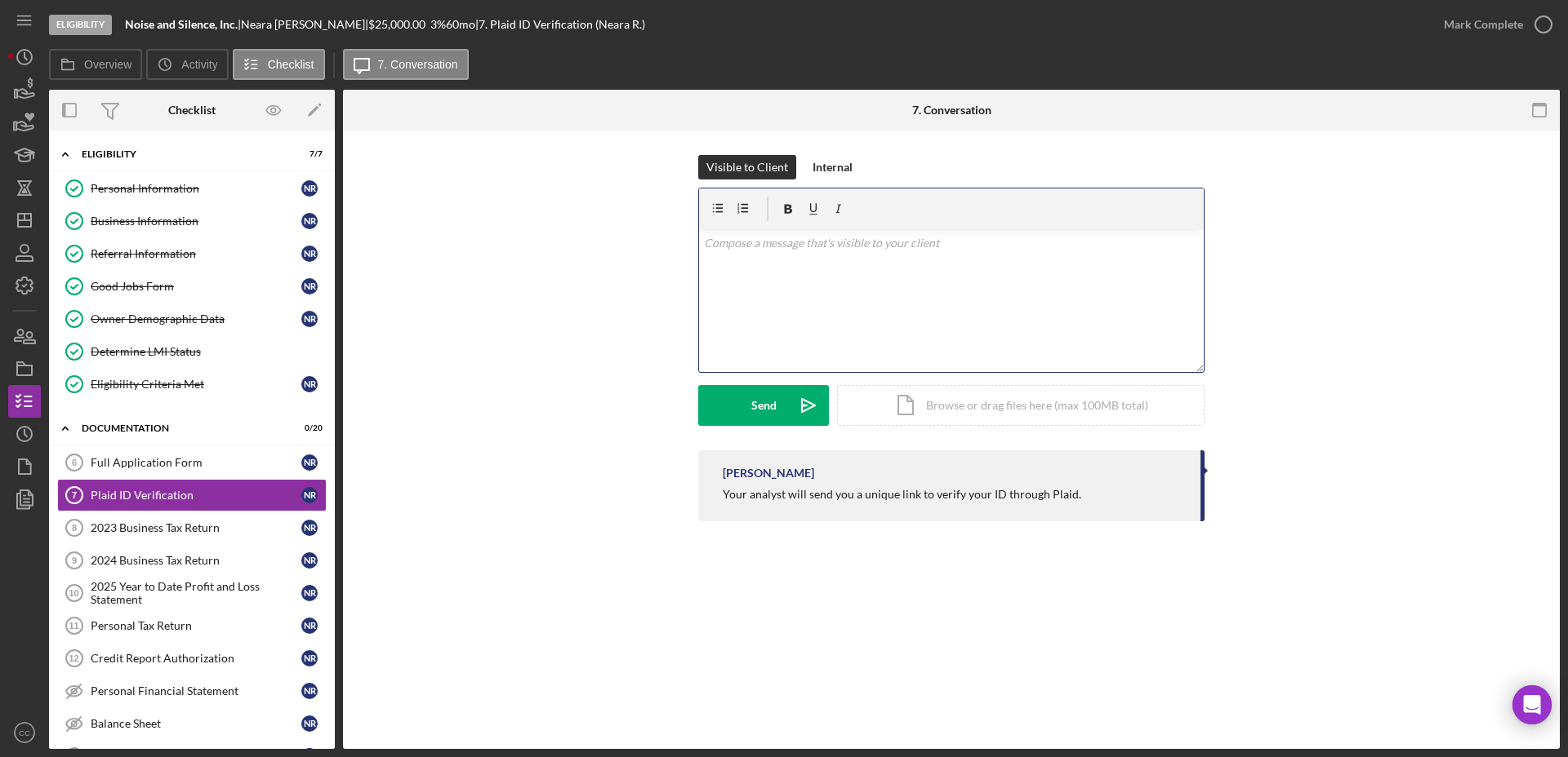
click at [823, 284] on div "v Color teal Color pink Remove color Add row above Add row below Add column bef…" at bounding box center [951, 301] width 505 height 143
click at [778, 401] on button "Send Icon/icon-invite-send" at bounding box center [763, 406] width 130 height 40
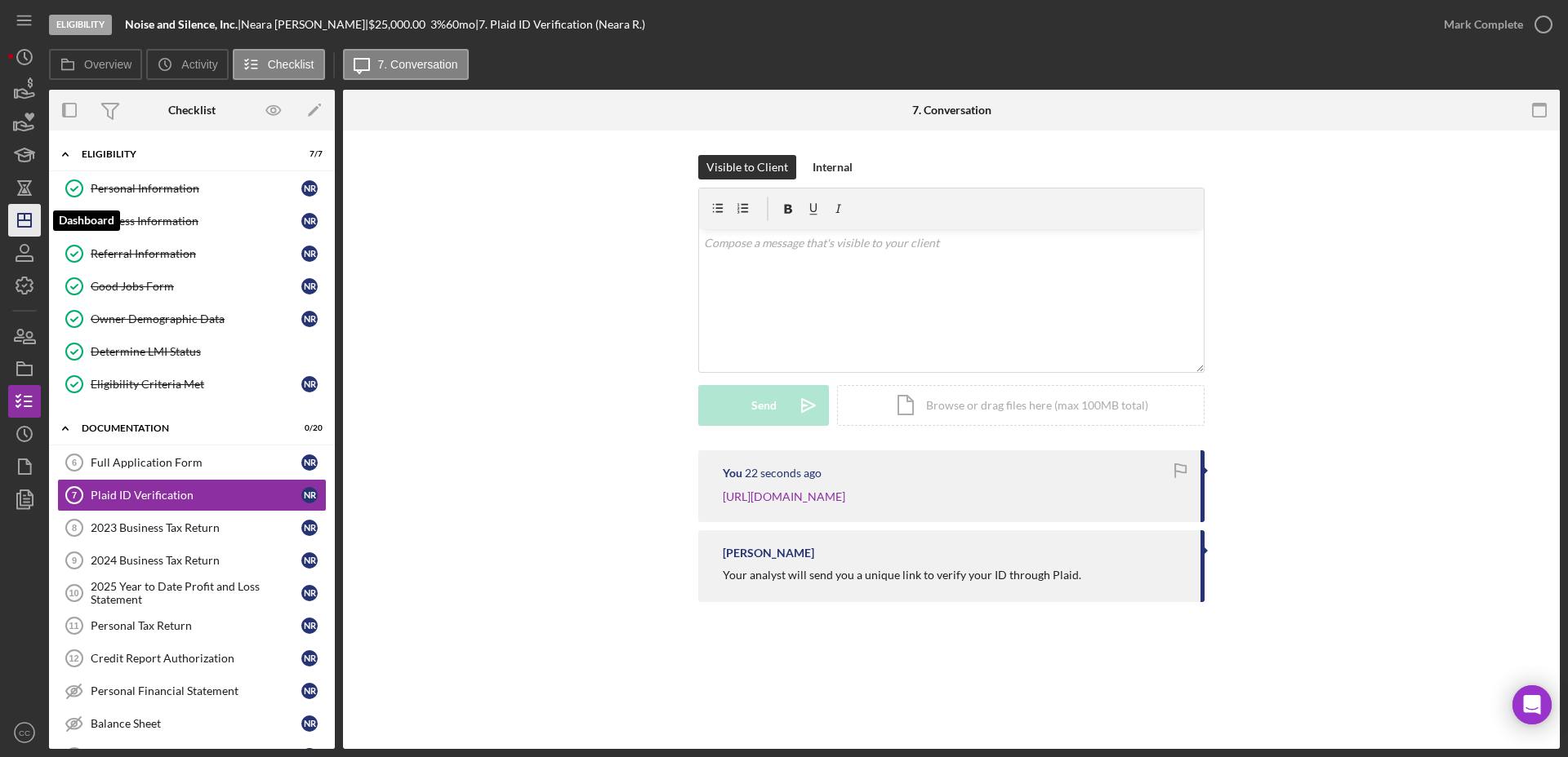
click at [18, 225] on polygon "button" at bounding box center [25, 220] width 13 height 13
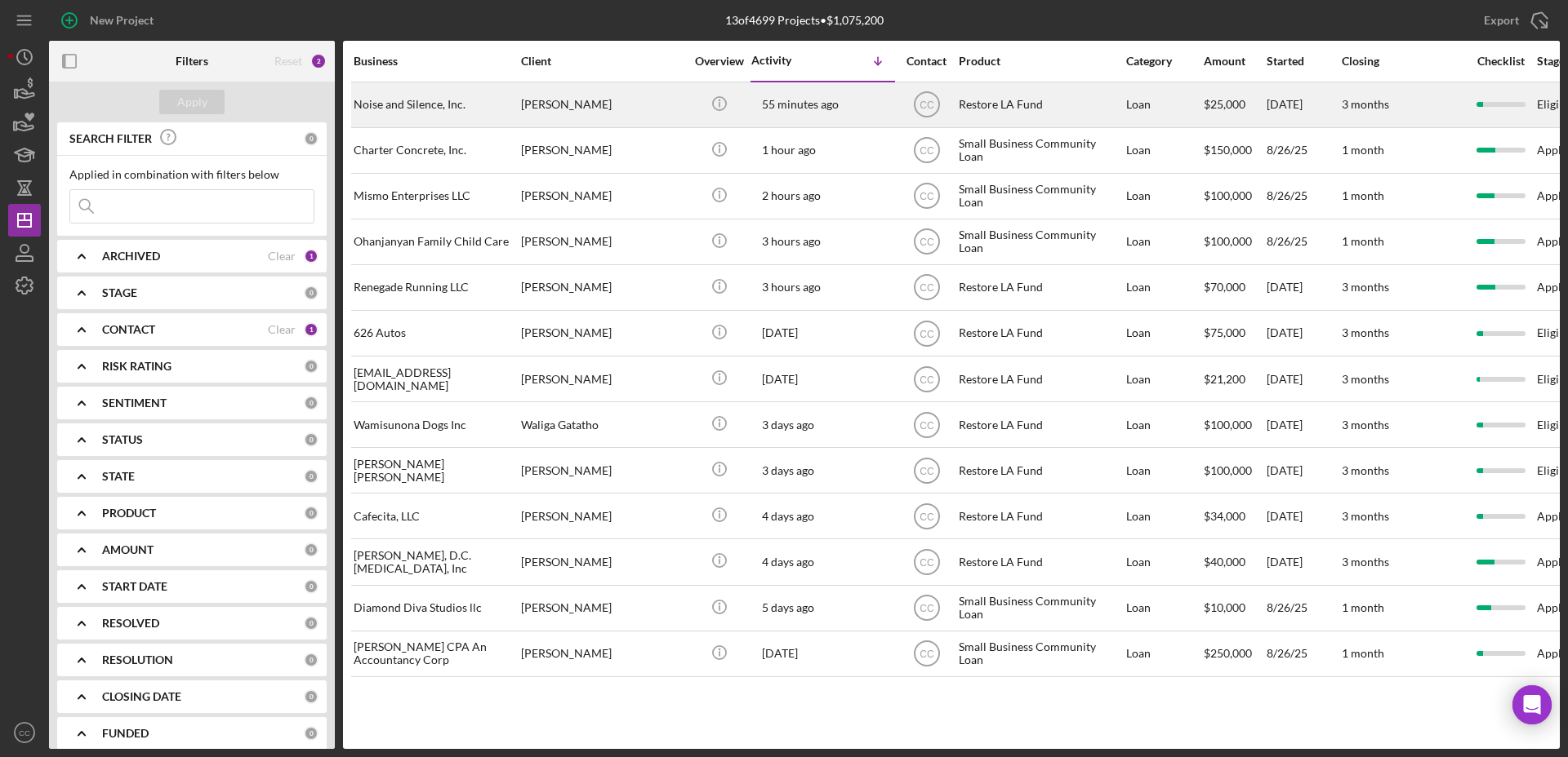
click at [412, 105] on div "Noise and Silence, Inc." at bounding box center [435, 105] width 163 height 43
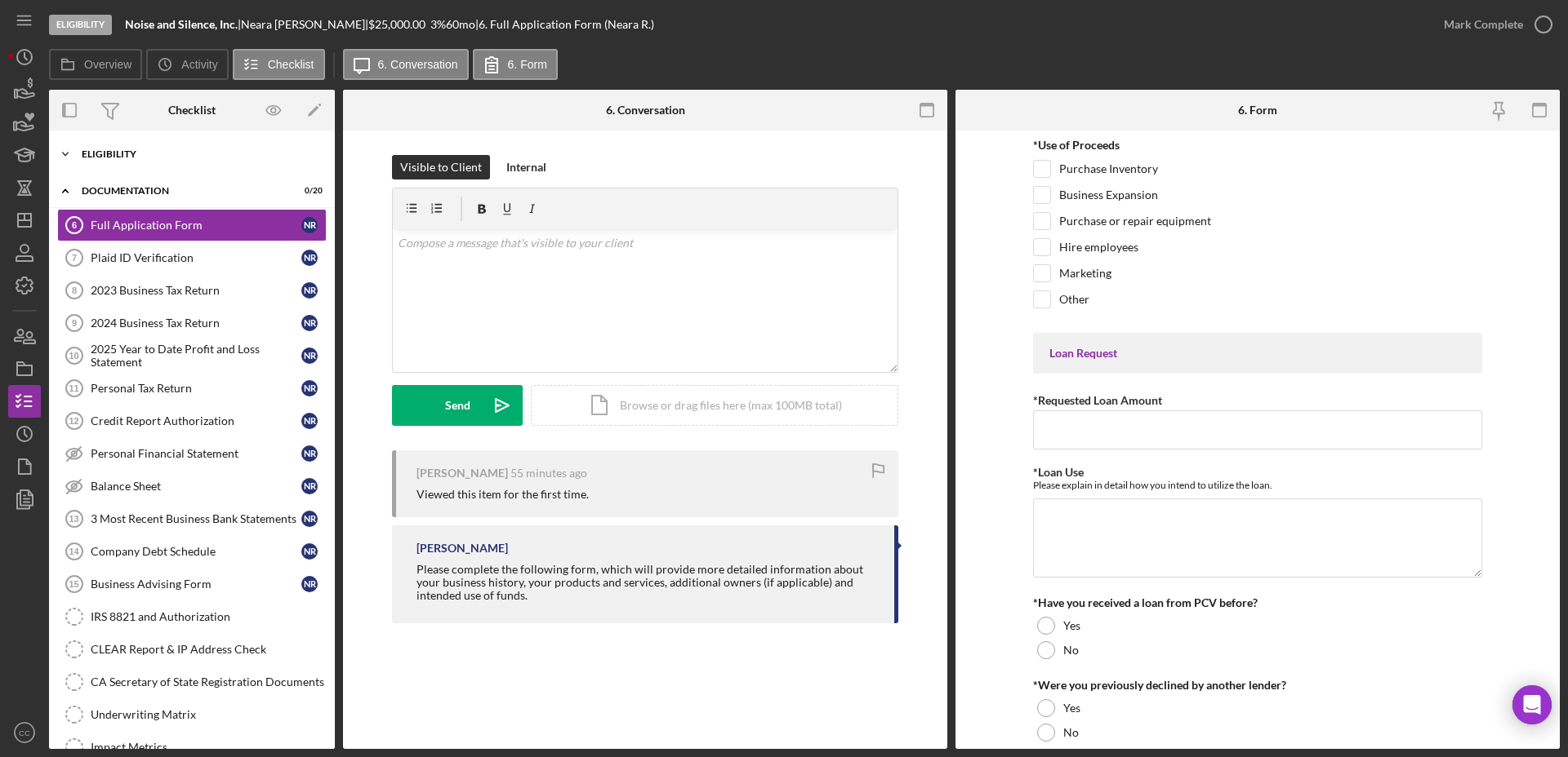
click at [125, 143] on div "Icon/Expander Eligibility 7 / 7" at bounding box center [191, 154] width 286 height 33
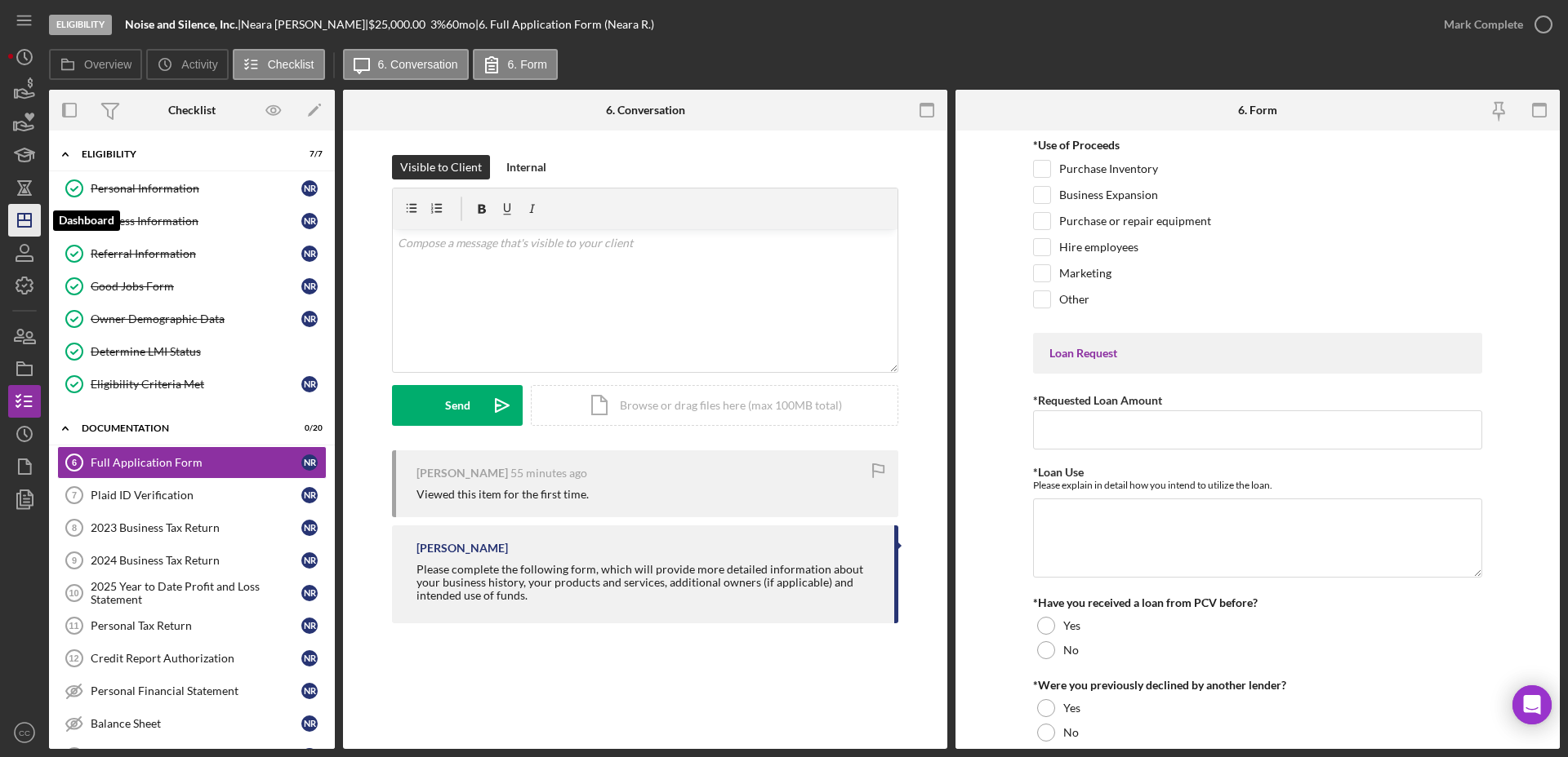
click at [24, 223] on icon "Icon/Dashboard" at bounding box center [24, 220] width 40 height 40
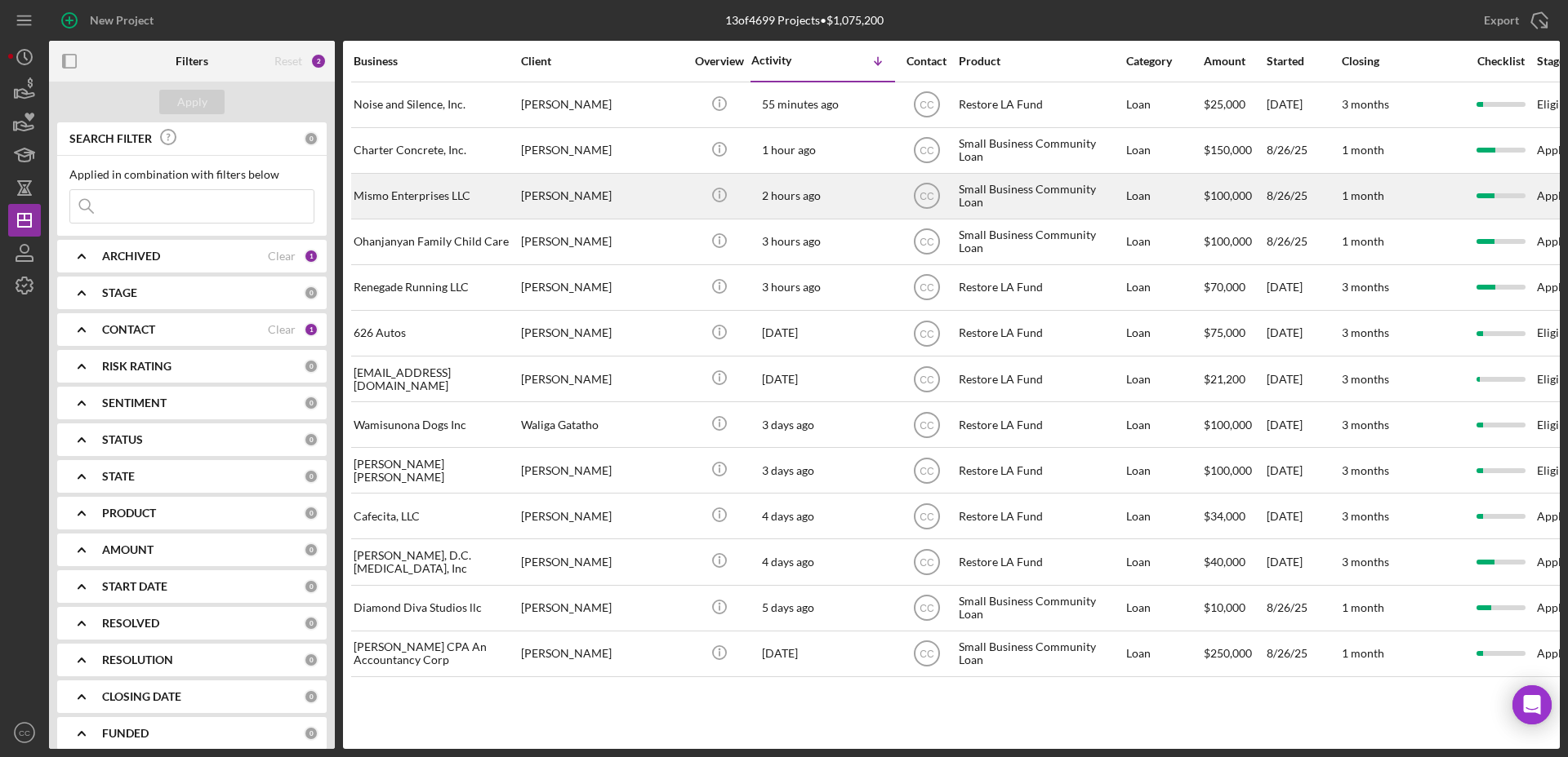
click at [455, 201] on div "Mismo Enterprises LLC" at bounding box center [435, 195] width 163 height 43
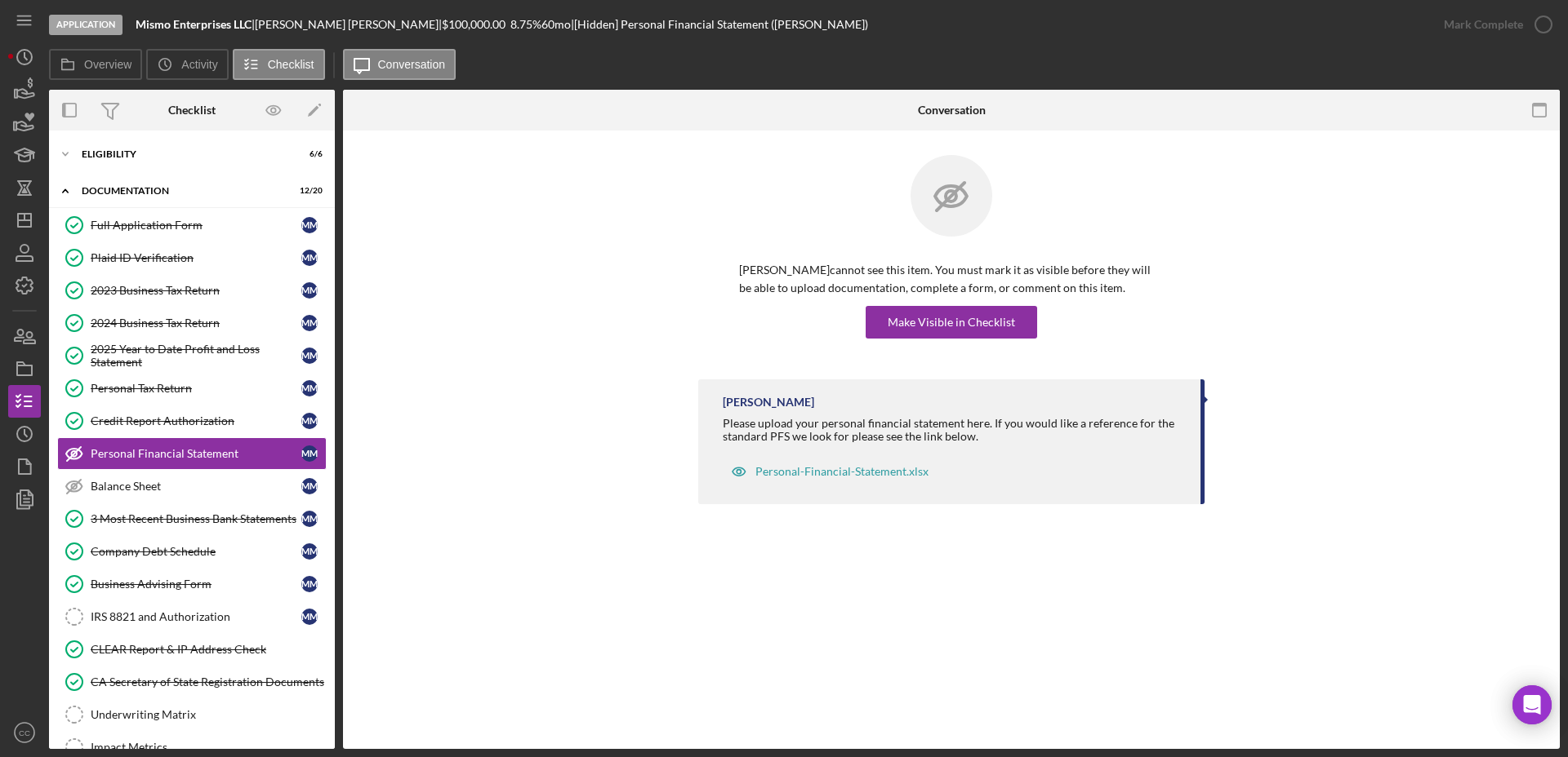
scroll to position [14, 0]
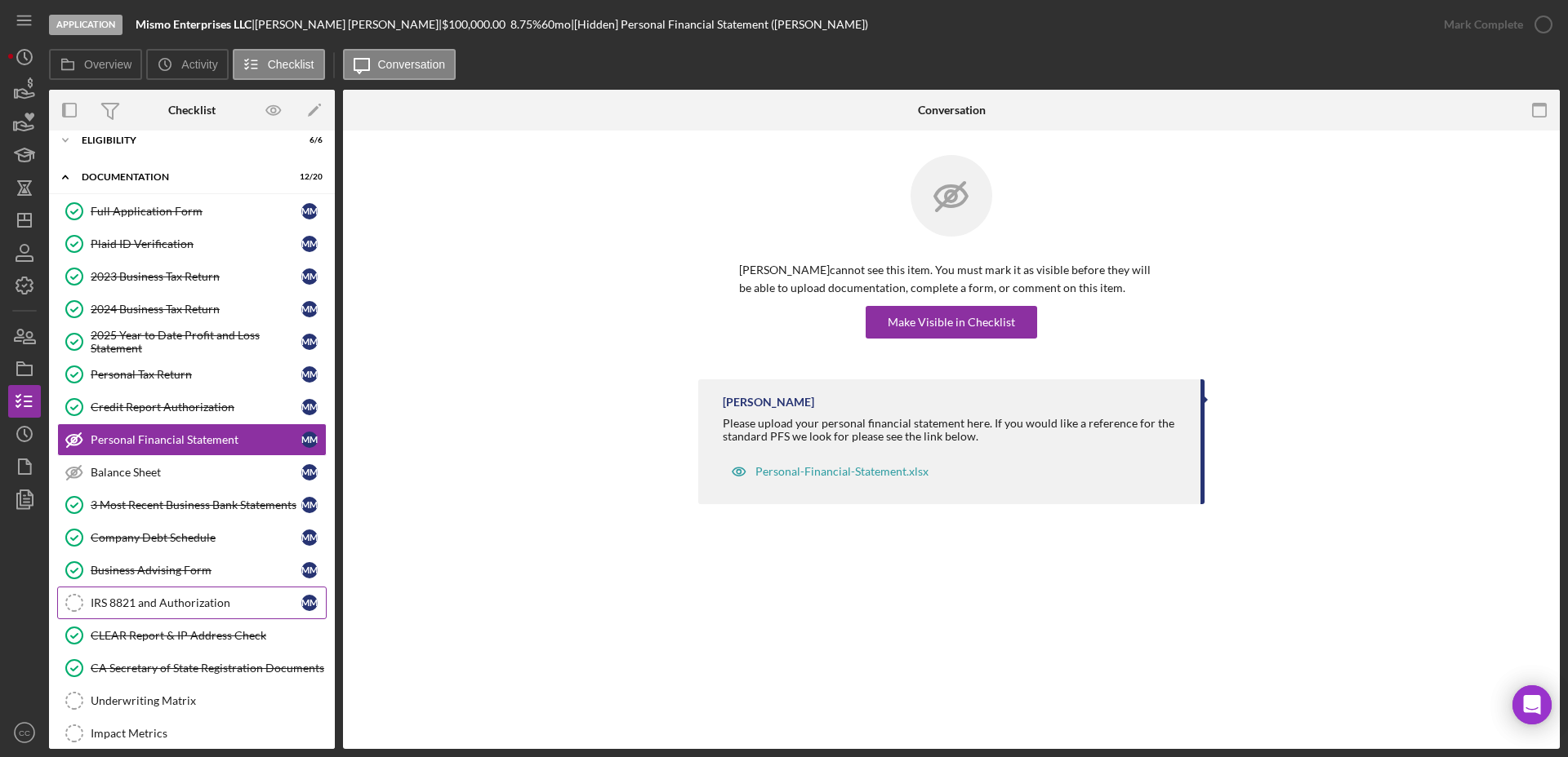
click at [177, 608] on div "IRS 8821 and Authorization" at bounding box center [196, 603] width 210 height 13
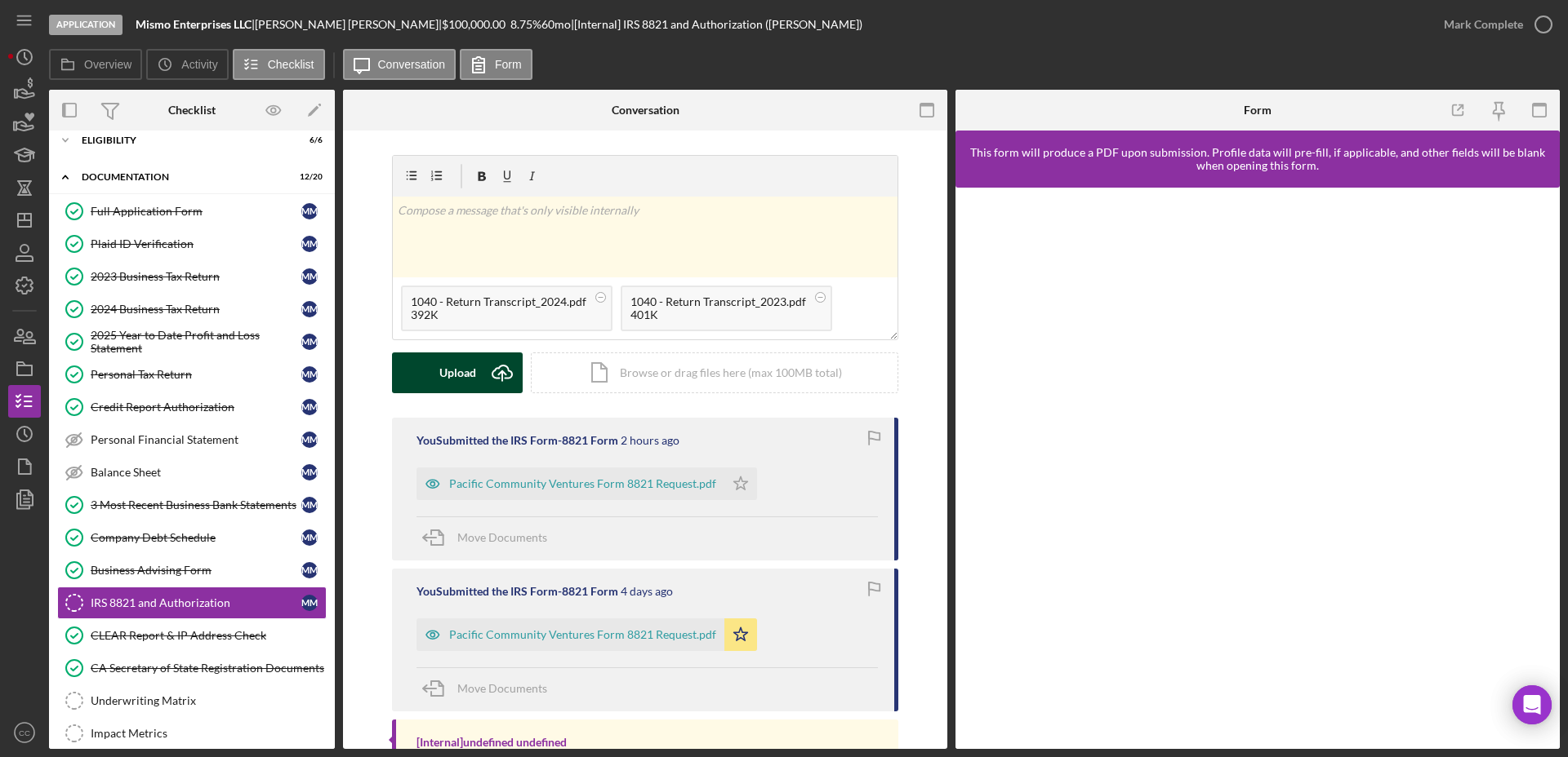
click at [463, 375] on div "Upload" at bounding box center [457, 373] width 37 height 40
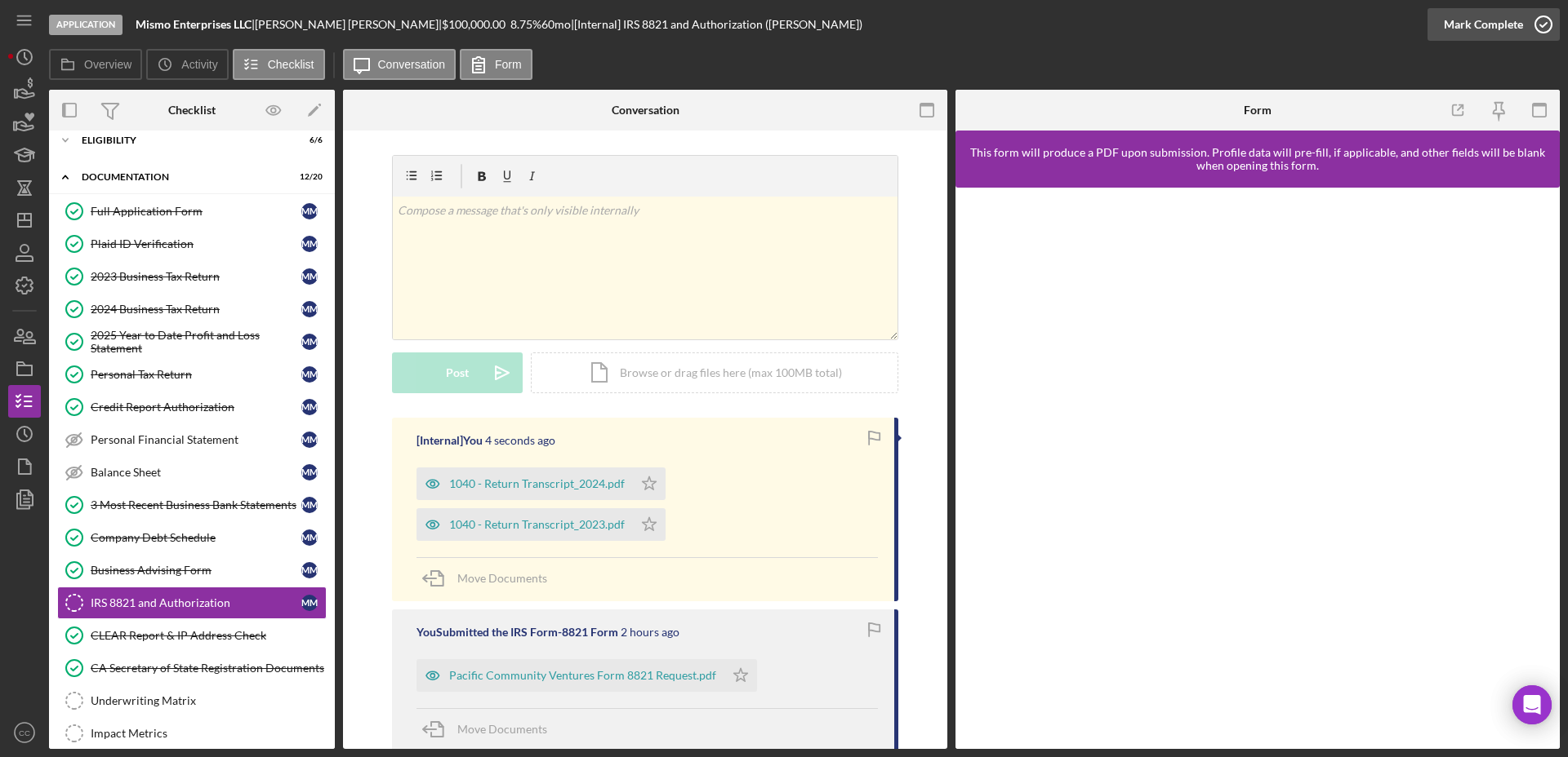
click at [1536, 26] on icon "button" at bounding box center [1543, 24] width 40 height 40
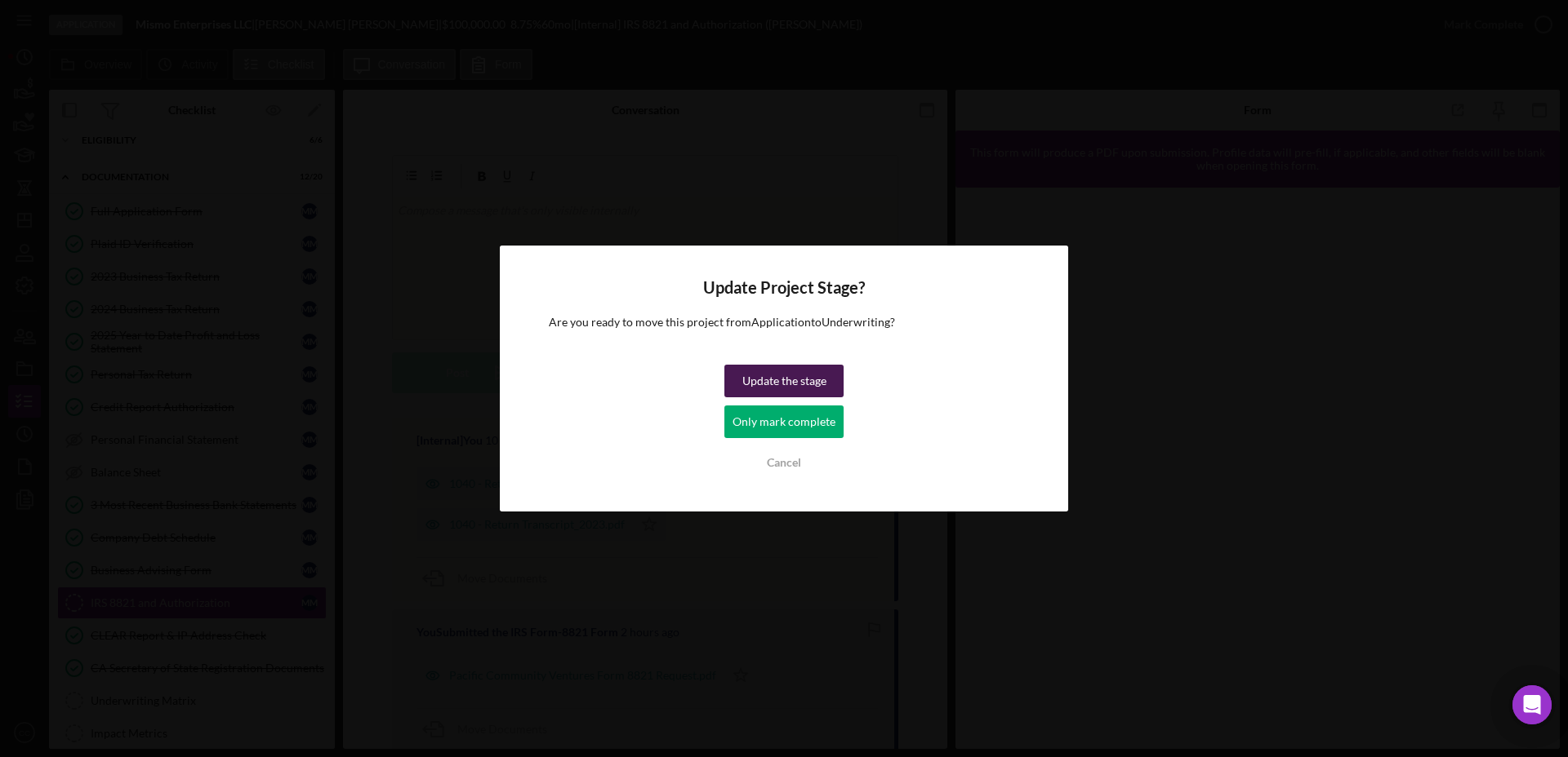
click at [789, 384] on div "Update the stage" at bounding box center [784, 382] width 84 height 33
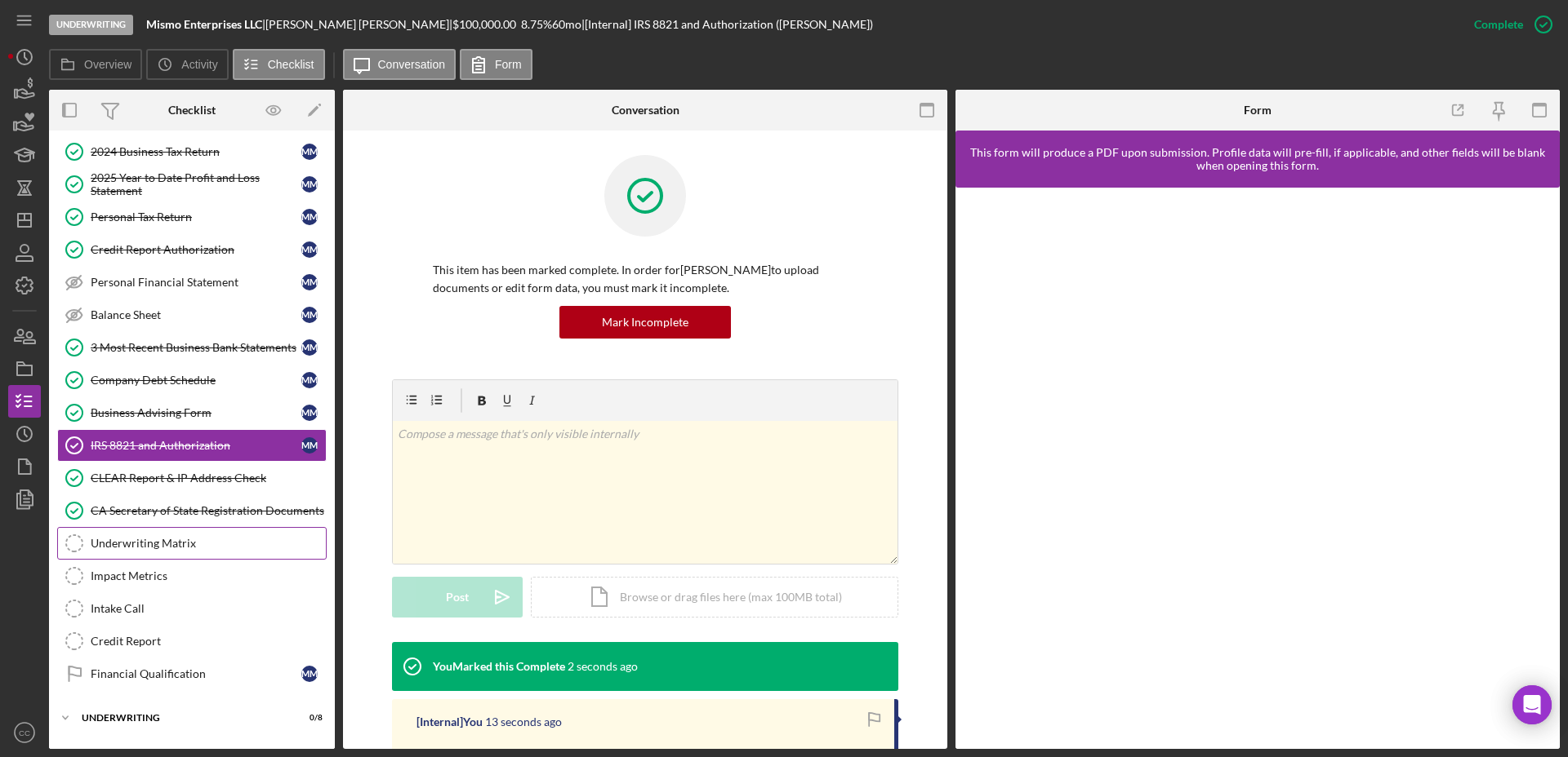
scroll to position [203, 0]
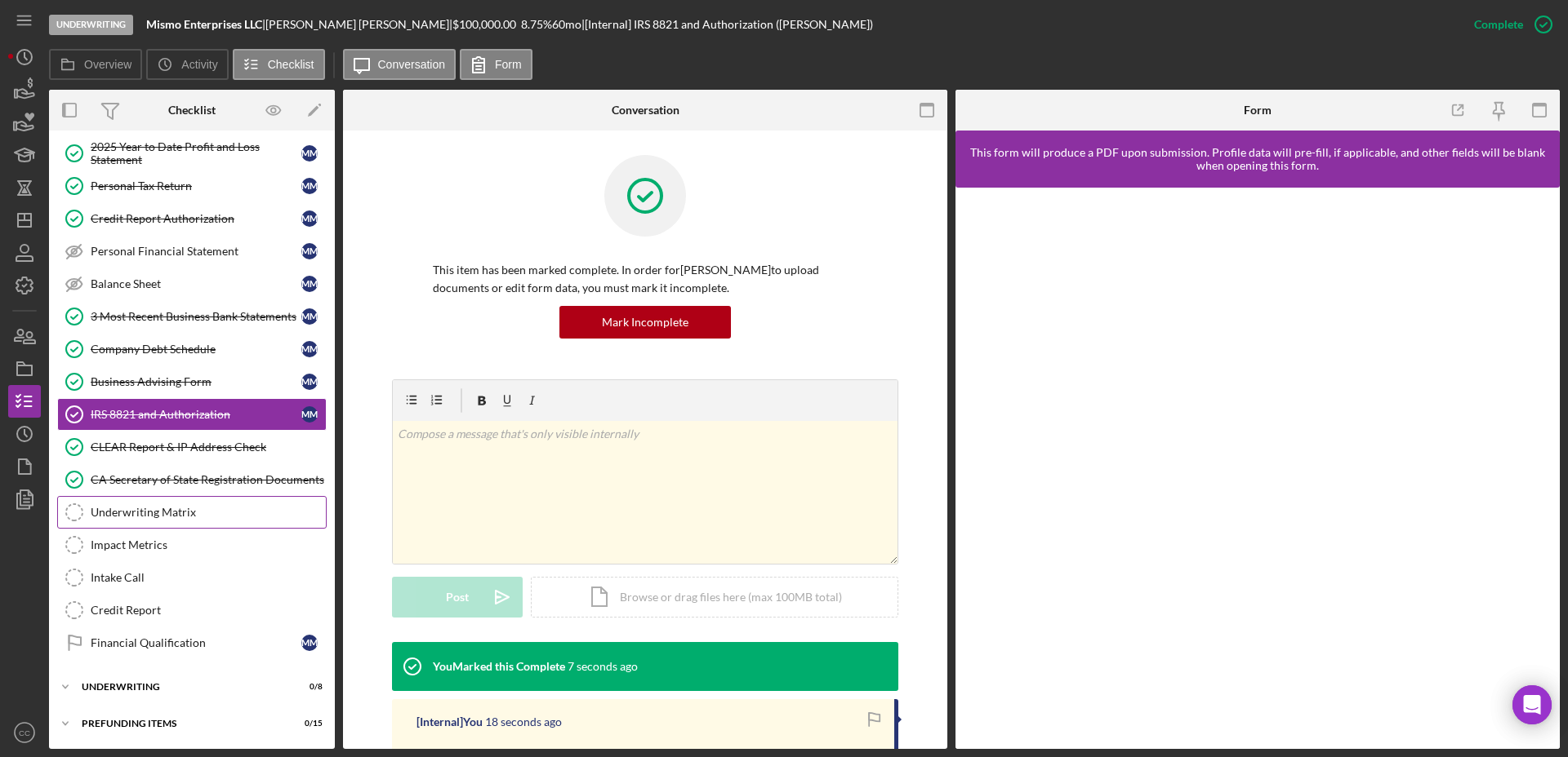
click at [174, 511] on div "Underwriting Matrix" at bounding box center [208, 512] width 235 height 13
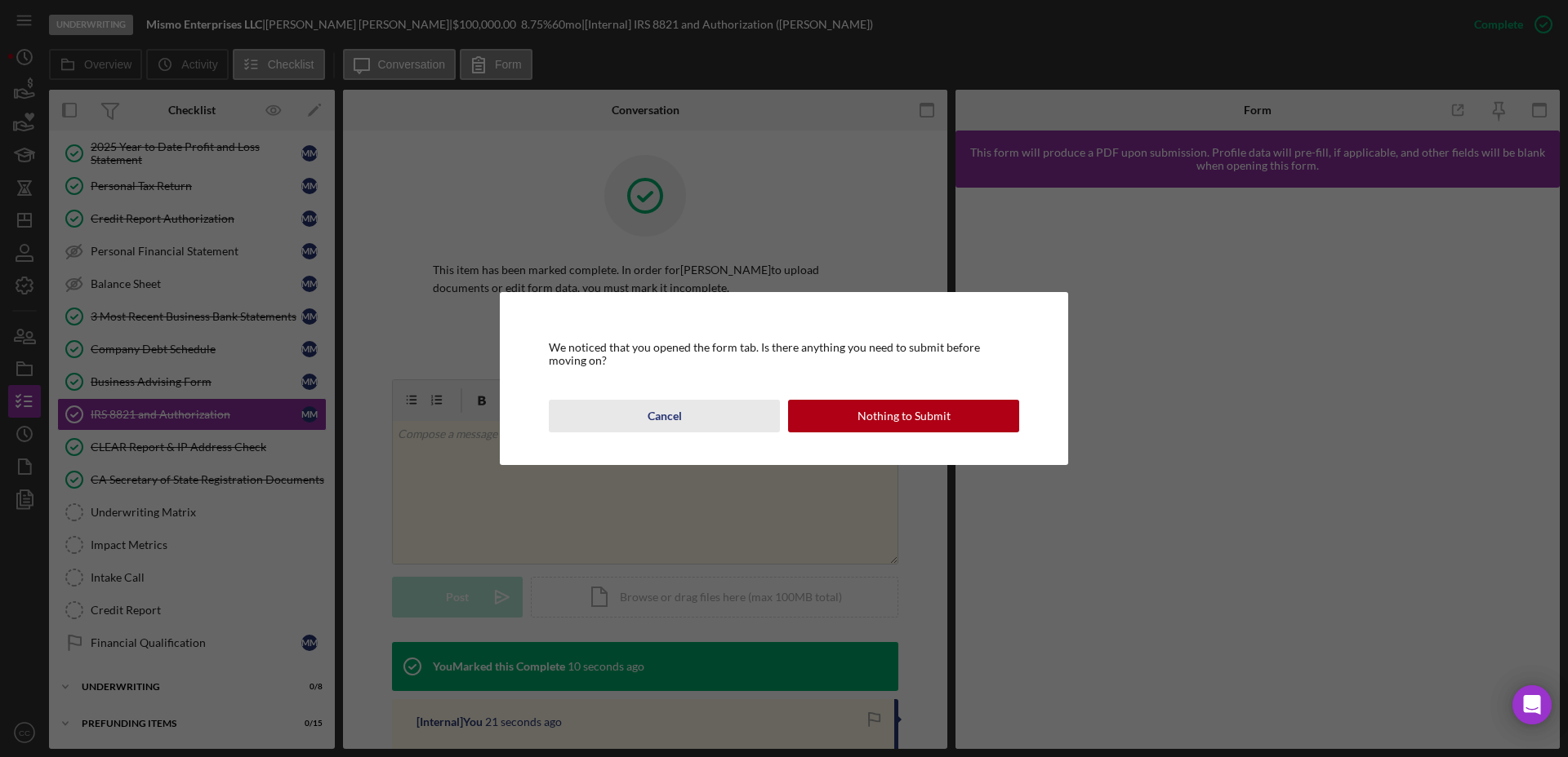
click at [627, 429] on button "Cancel" at bounding box center [665, 417] width 231 height 33
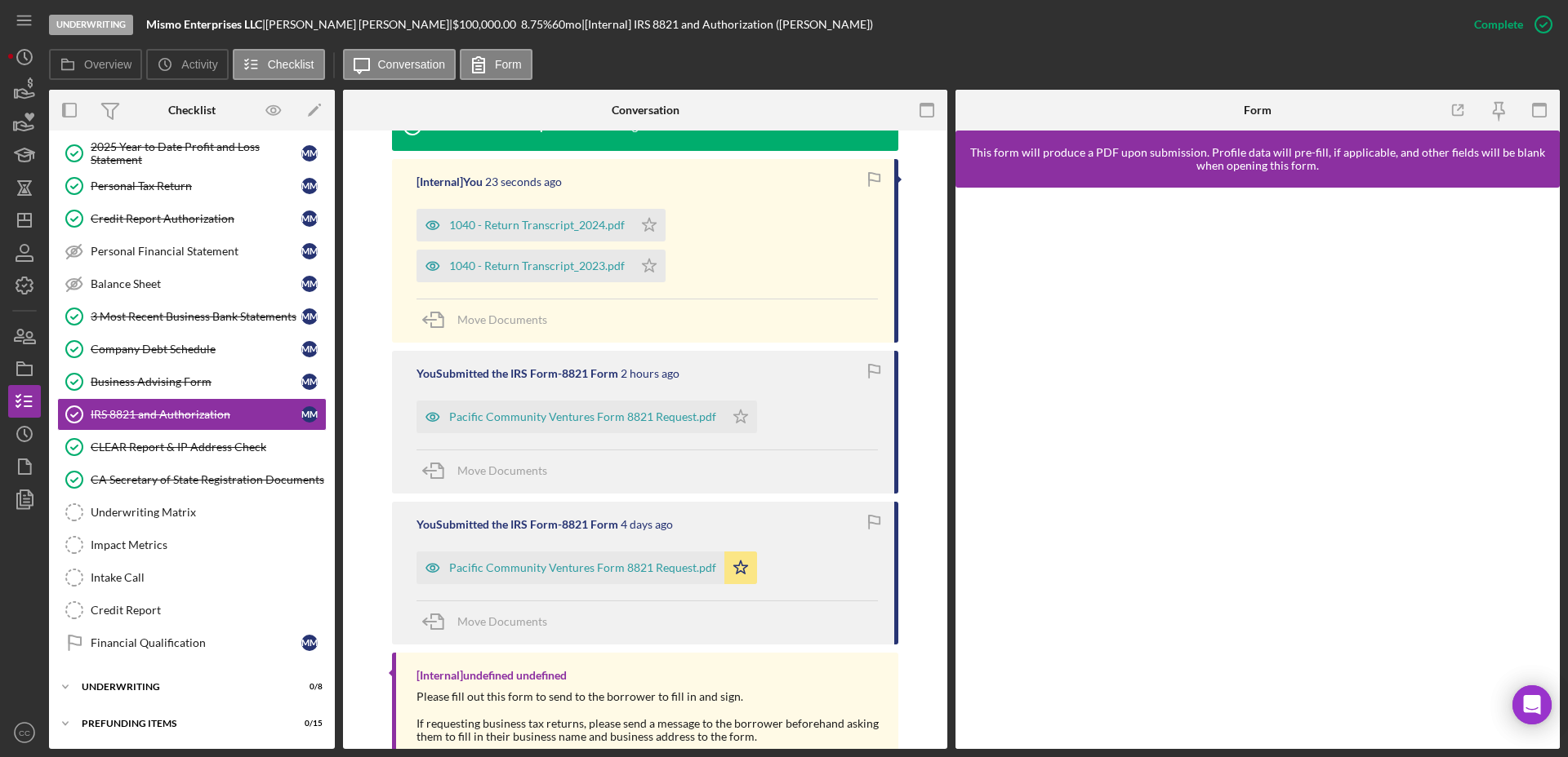
scroll to position [587, 0]
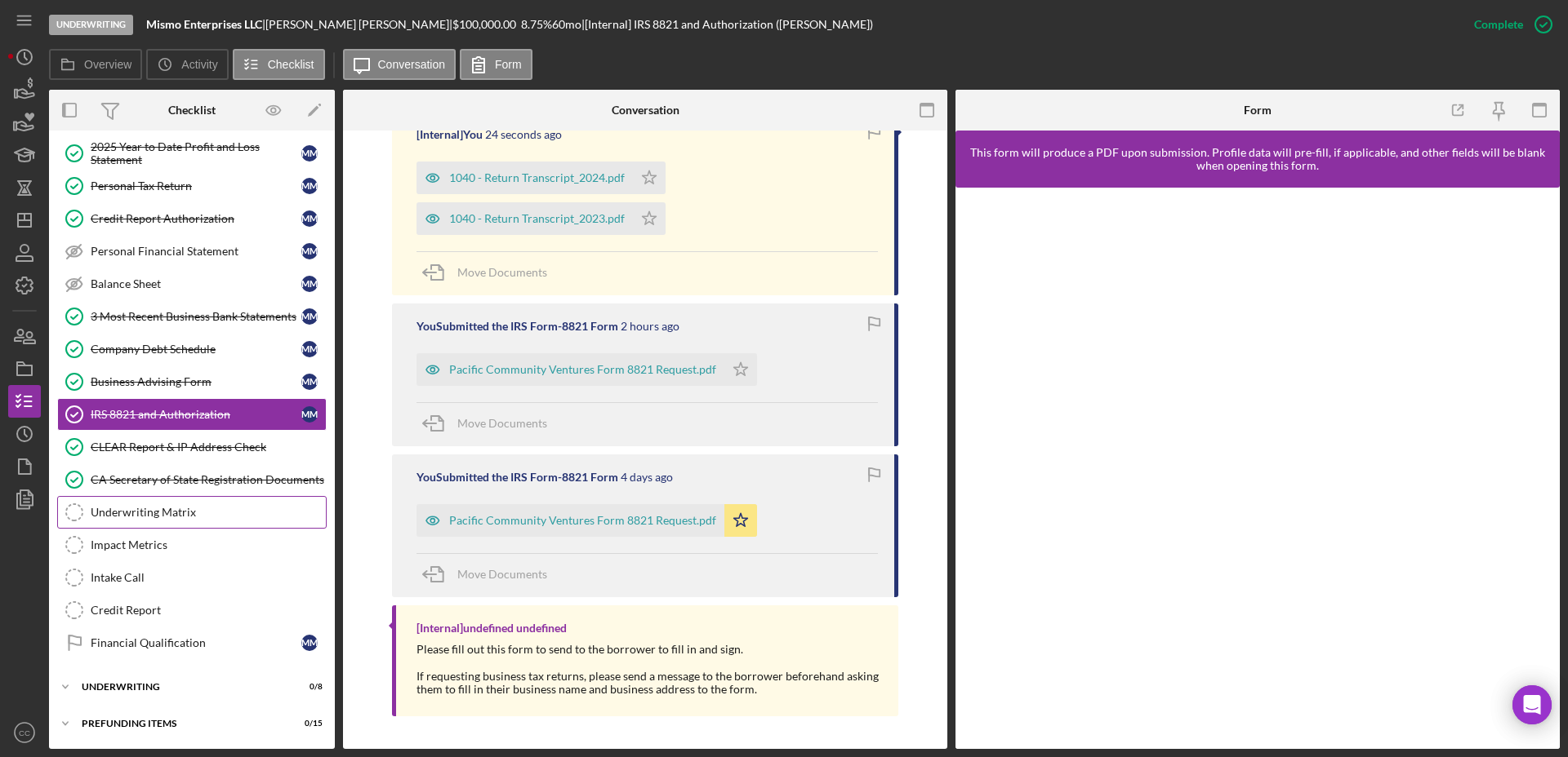
click at [144, 512] on div "Underwriting Matrix" at bounding box center [208, 512] width 235 height 13
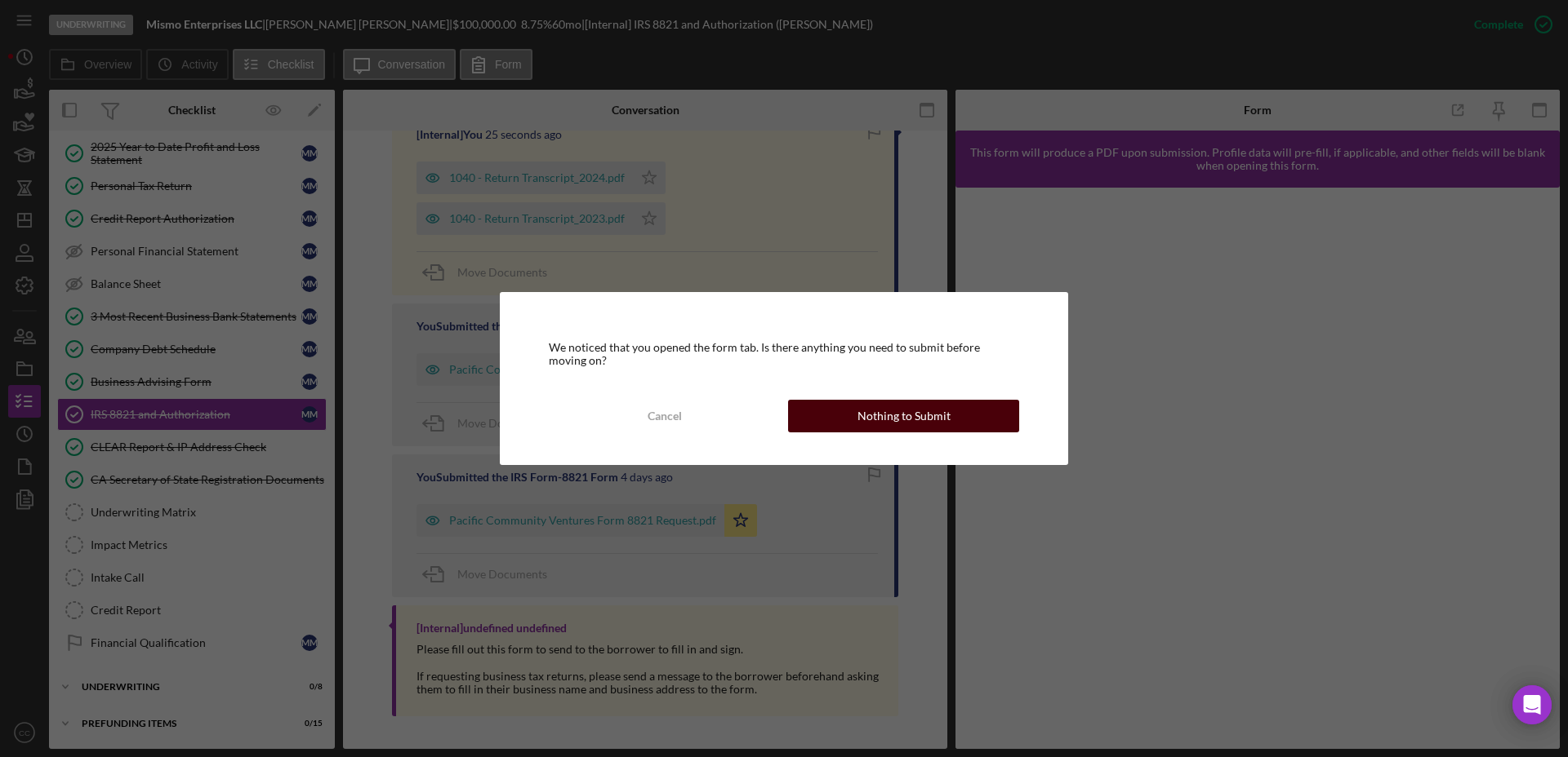
click at [918, 415] on div "Nothing to Submit" at bounding box center [903, 417] width 93 height 33
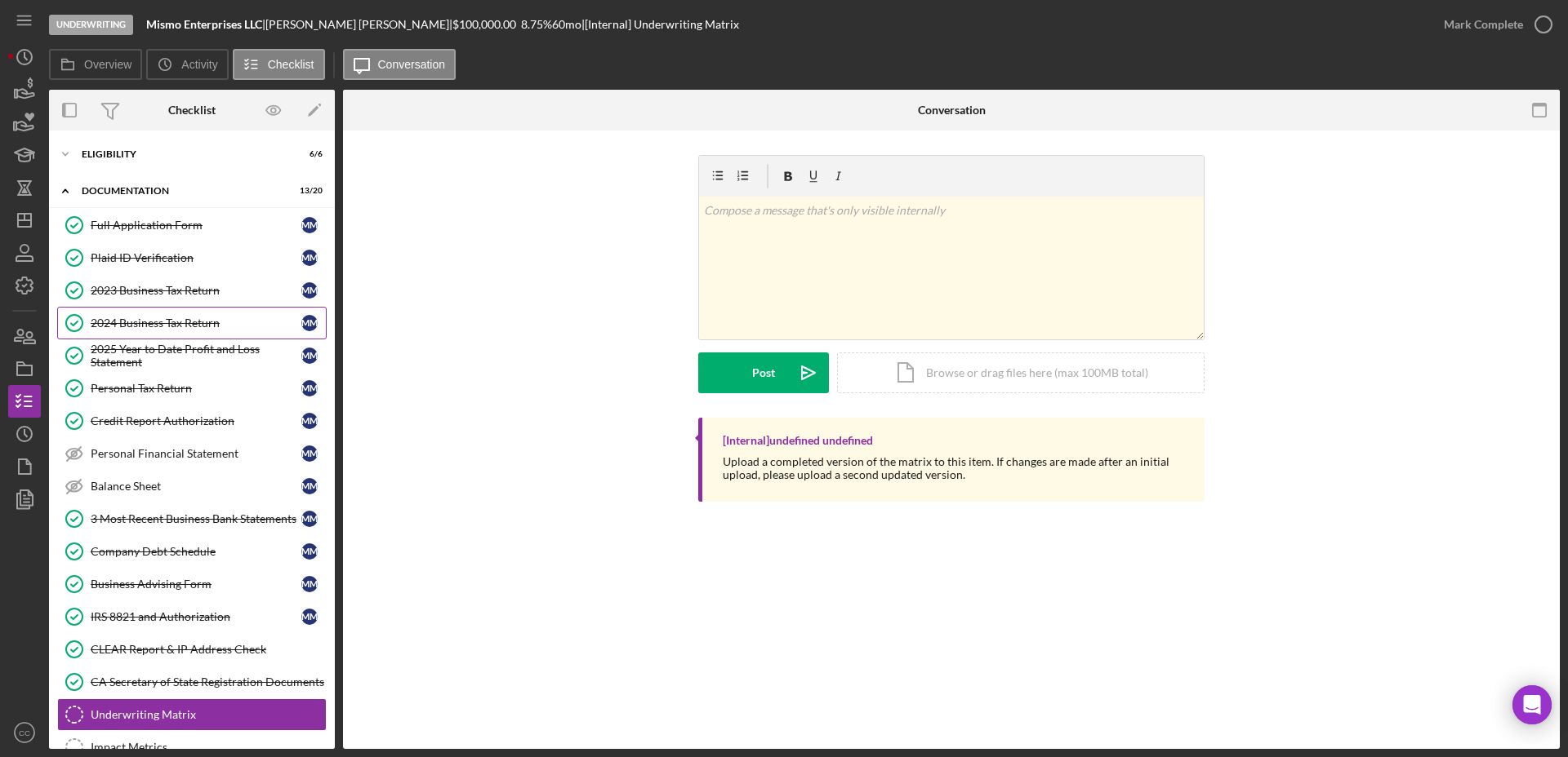
click at [146, 321] on div "2024 Business Tax Return" at bounding box center [196, 323] width 210 height 13
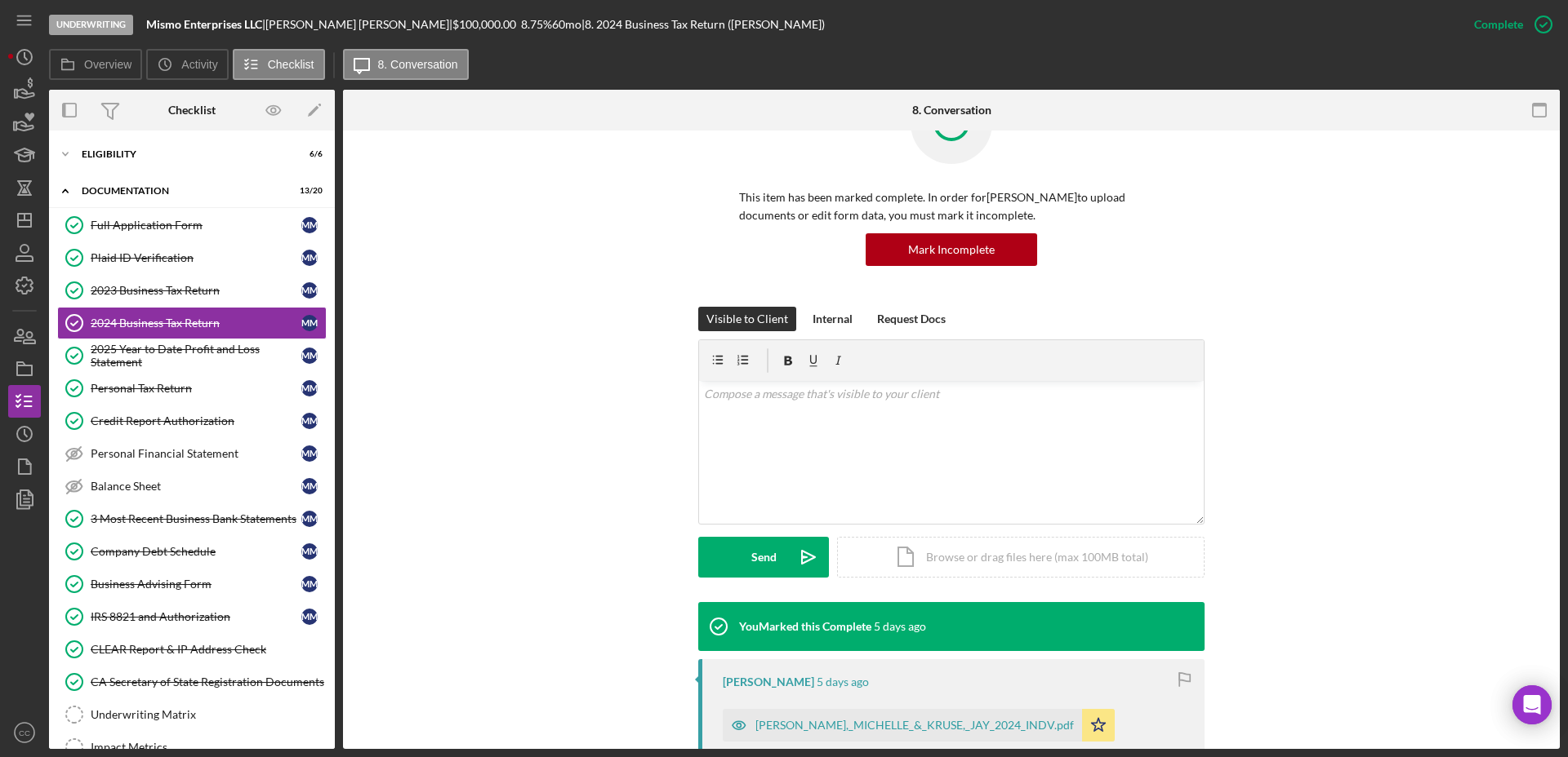
scroll to position [306, 0]
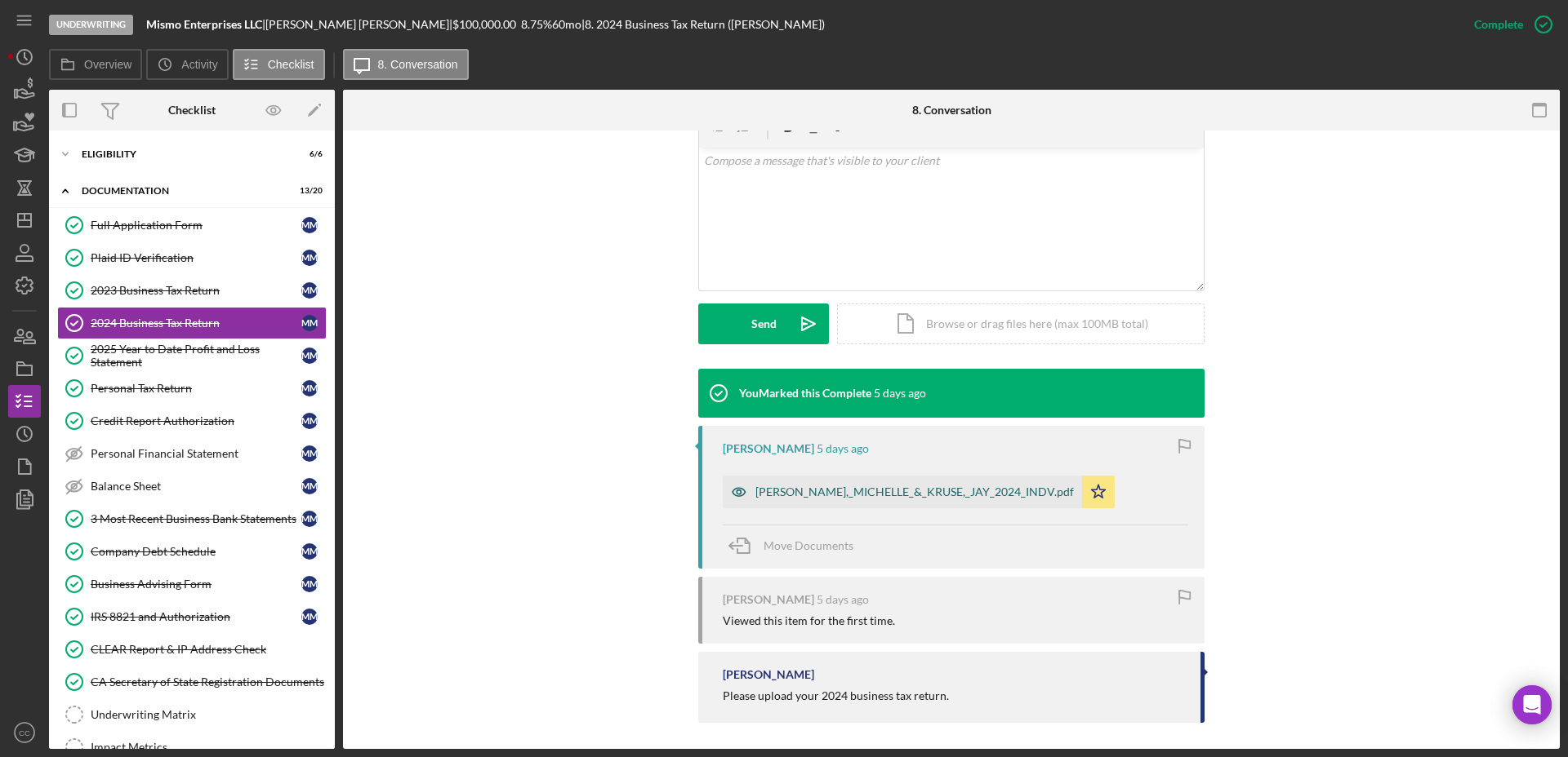
click at [856, 495] on div "MORAN,_MICHELLE_&_KRUSE,_JAY_2024_INDV.pdf" at bounding box center [914, 492] width 319 height 13
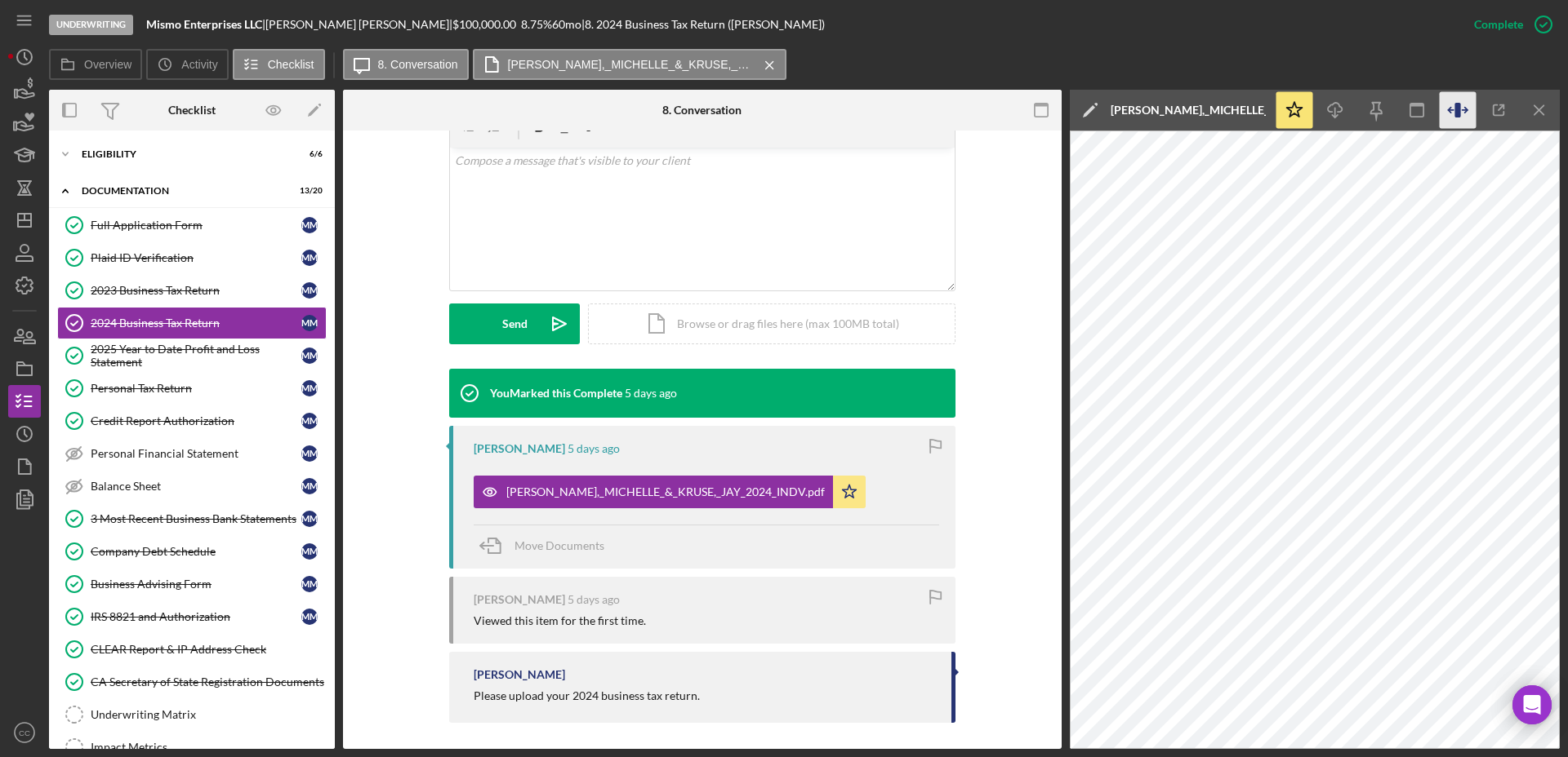
click at [1468, 109] on icon "button" at bounding box center [1458, 110] width 37 height 37
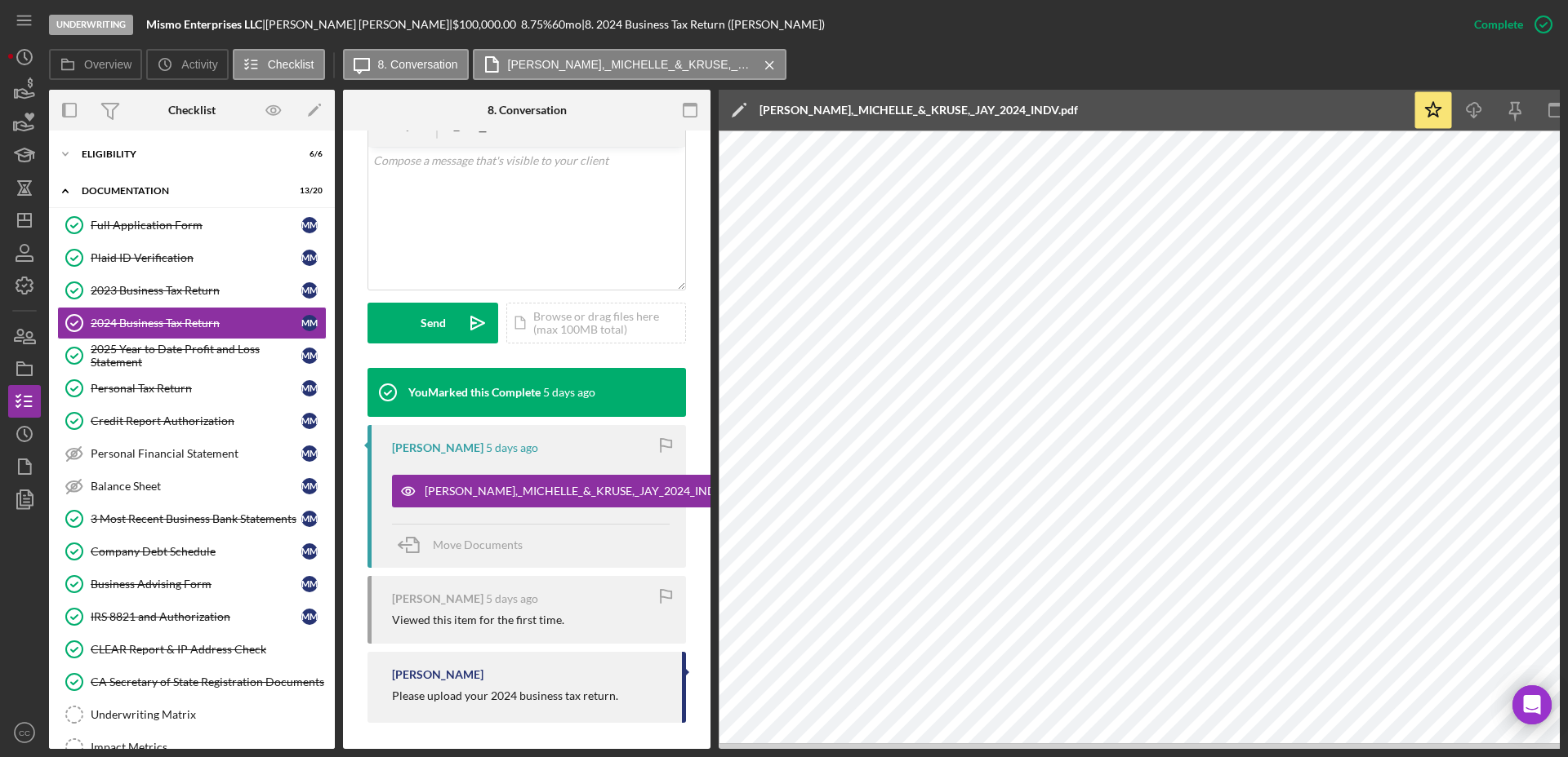
scroll to position [0, 139]
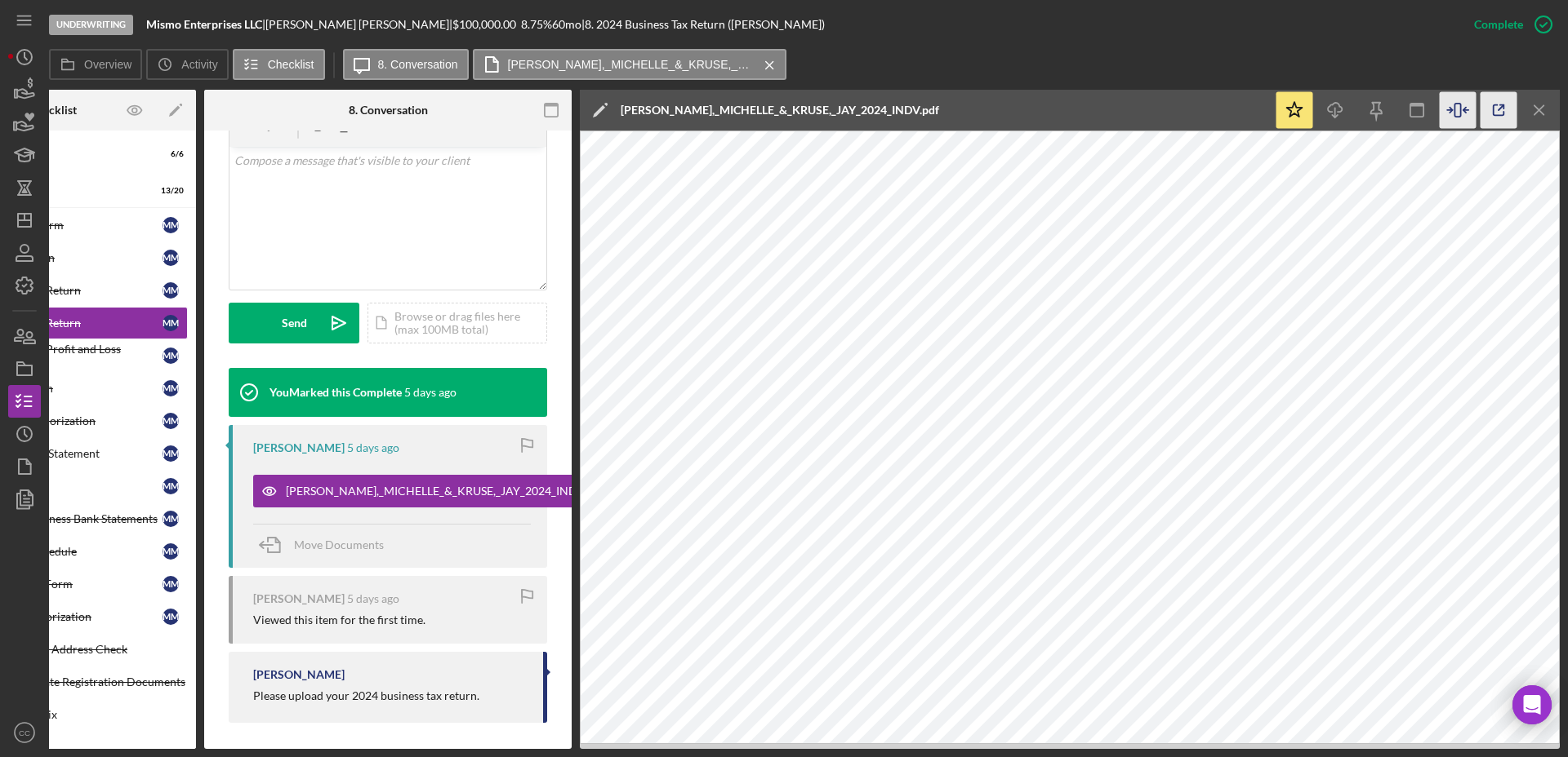
click at [1497, 110] on icon "button" at bounding box center [1498, 110] width 37 height 37
click at [68, 283] on link "2023 Business Tax Return 2023 Business Tax Return M M" at bounding box center [52, 291] width 269 height 33
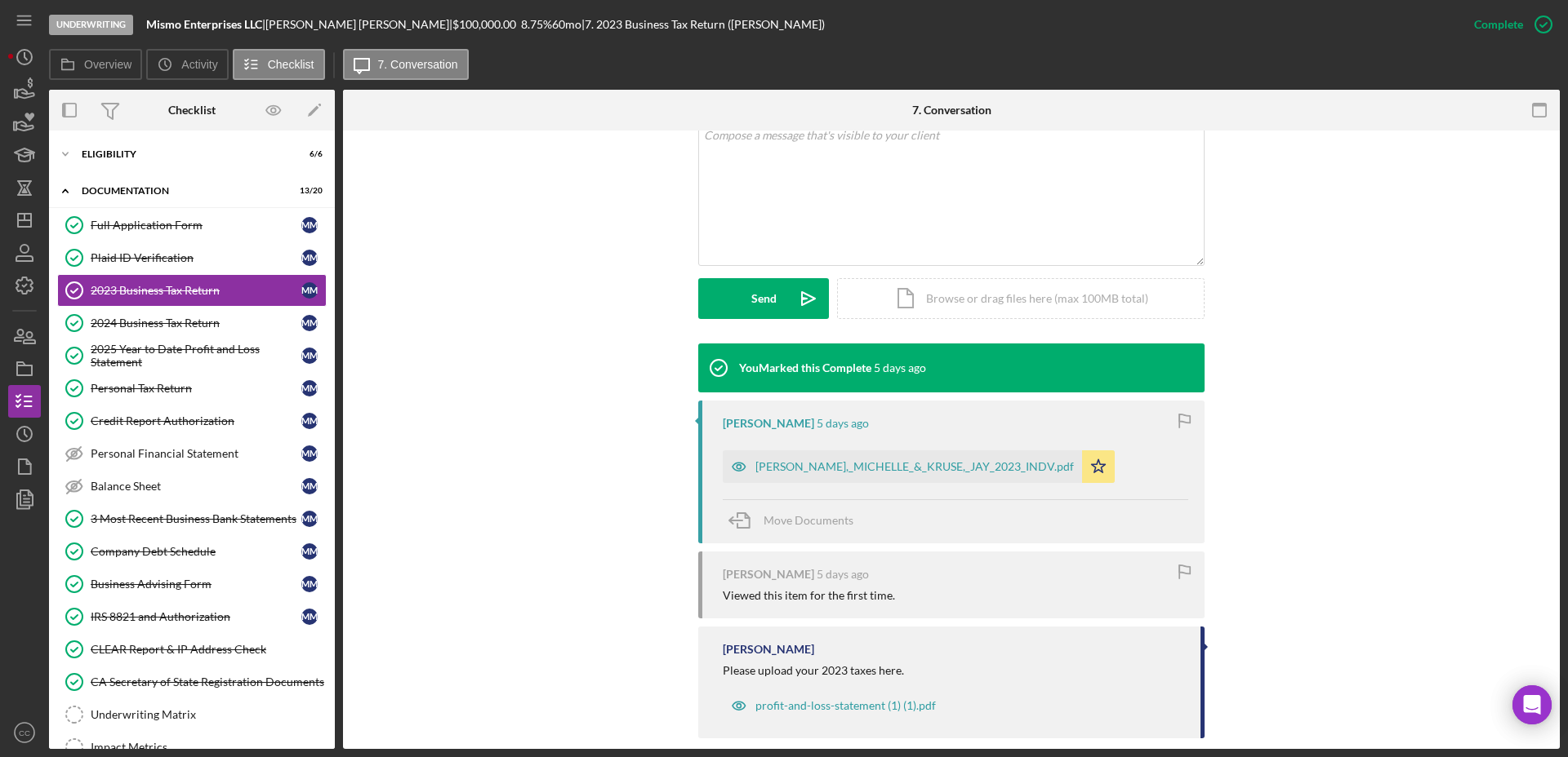
scroll to position [353, 0]
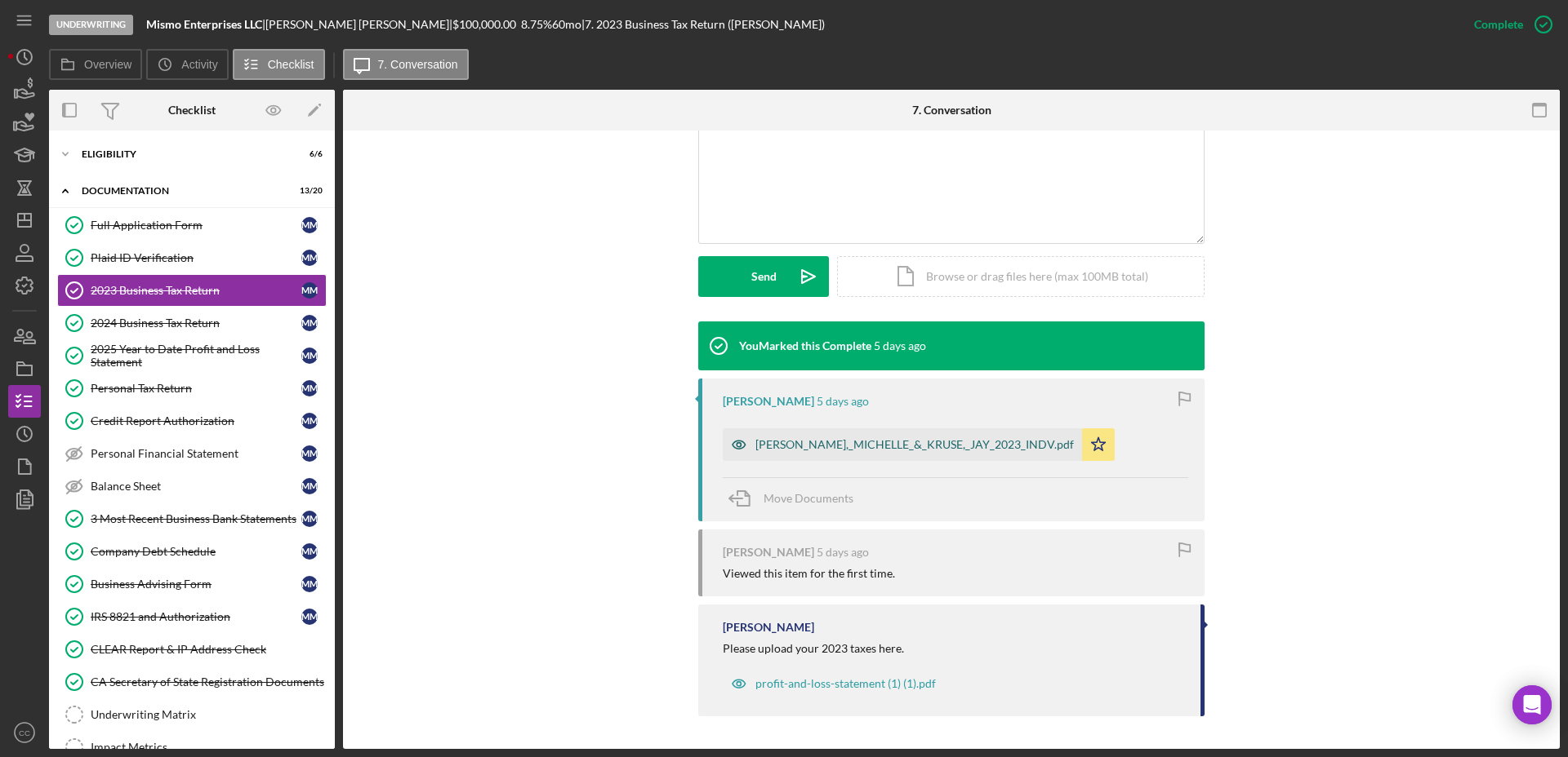
click at [836, 445] on div "MORAN,_MICHELLE_&_KRUSE,_JAY_2023_INDV.pdf" at bounding box center [914, 445] width 319 height 13
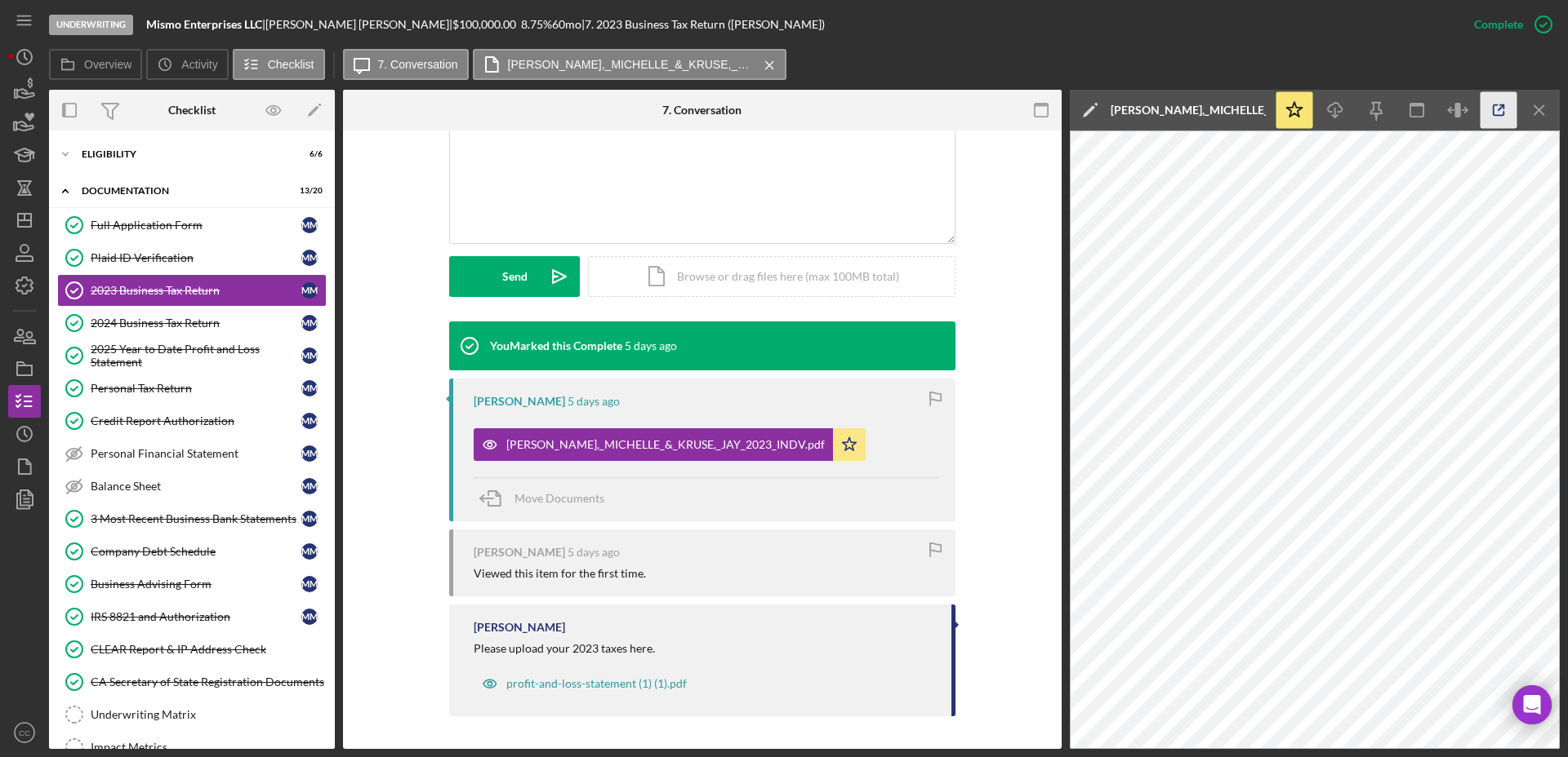
click at [1500, 111] on icon "button" at bounding box center [1498, 110] width 37 height 37
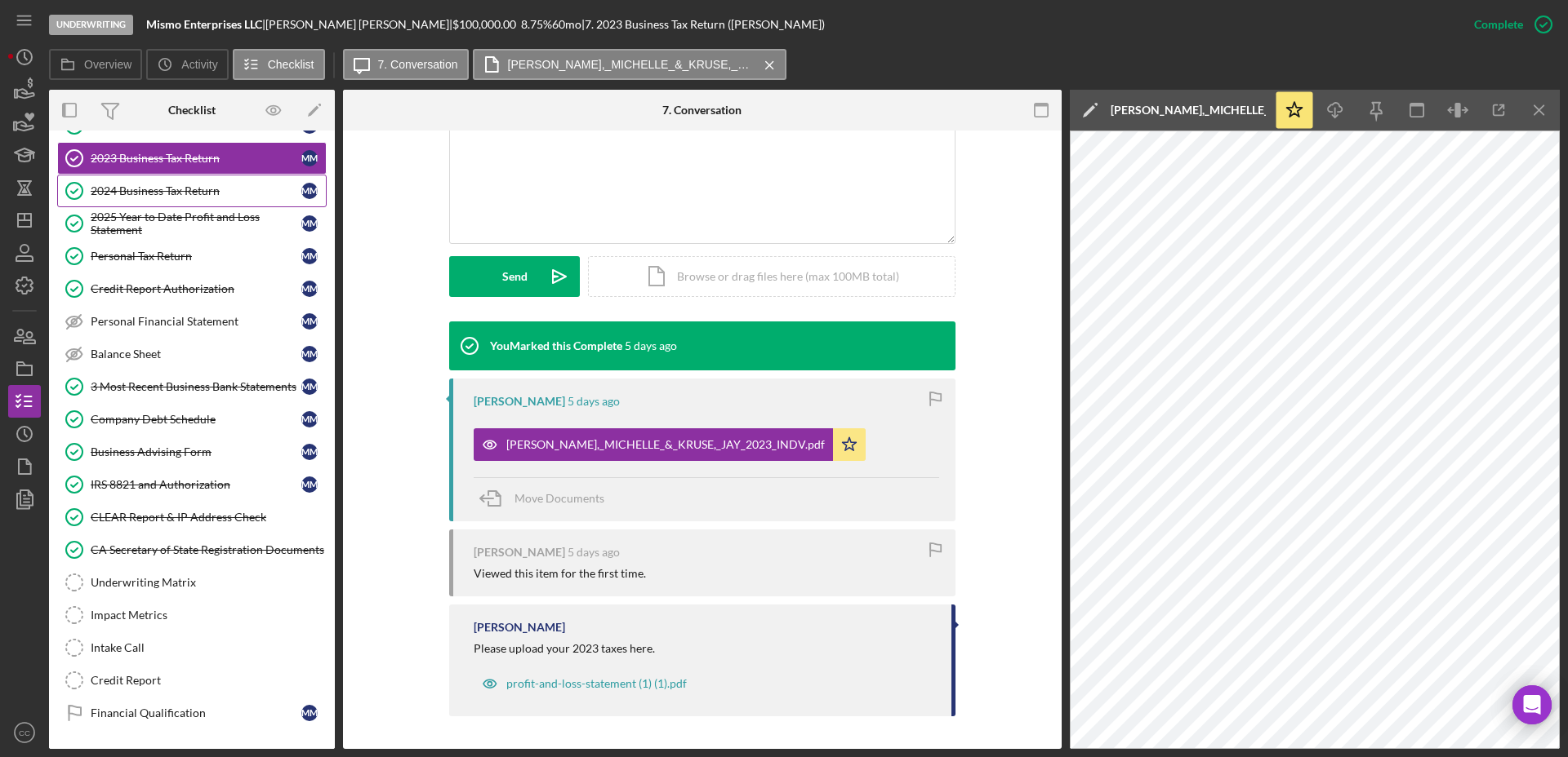
scroll to position [0, 0]
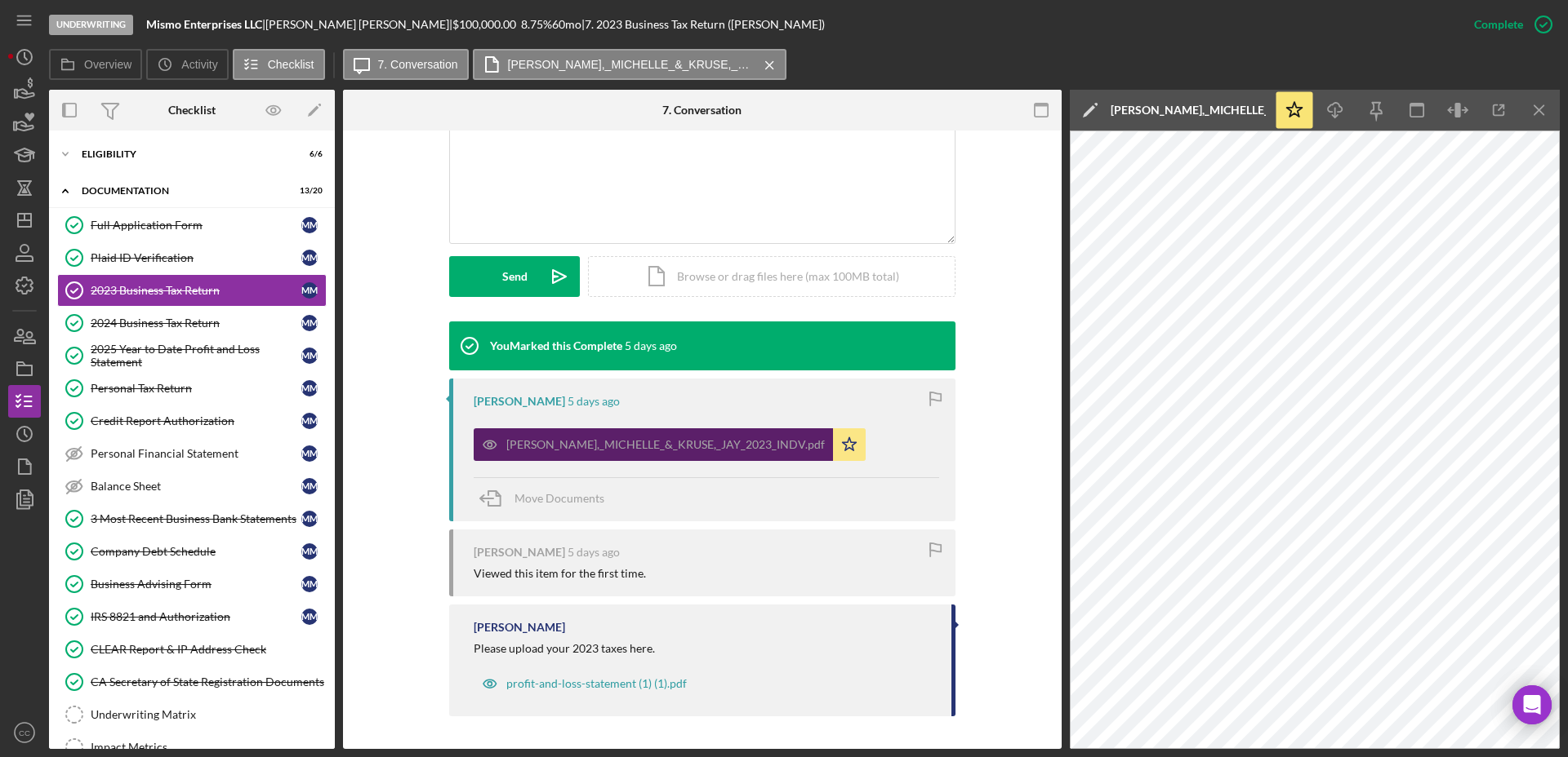
click at [616, 445] on div "MORAN,_MICHELLE_&_KRUSE,_JAY_2023_INDV.pdf" at bounding box center [665, 445] width 319 height 13
click at [1494, 111] on icon "button" at bounding box center [1498, 110] width 37 height 37
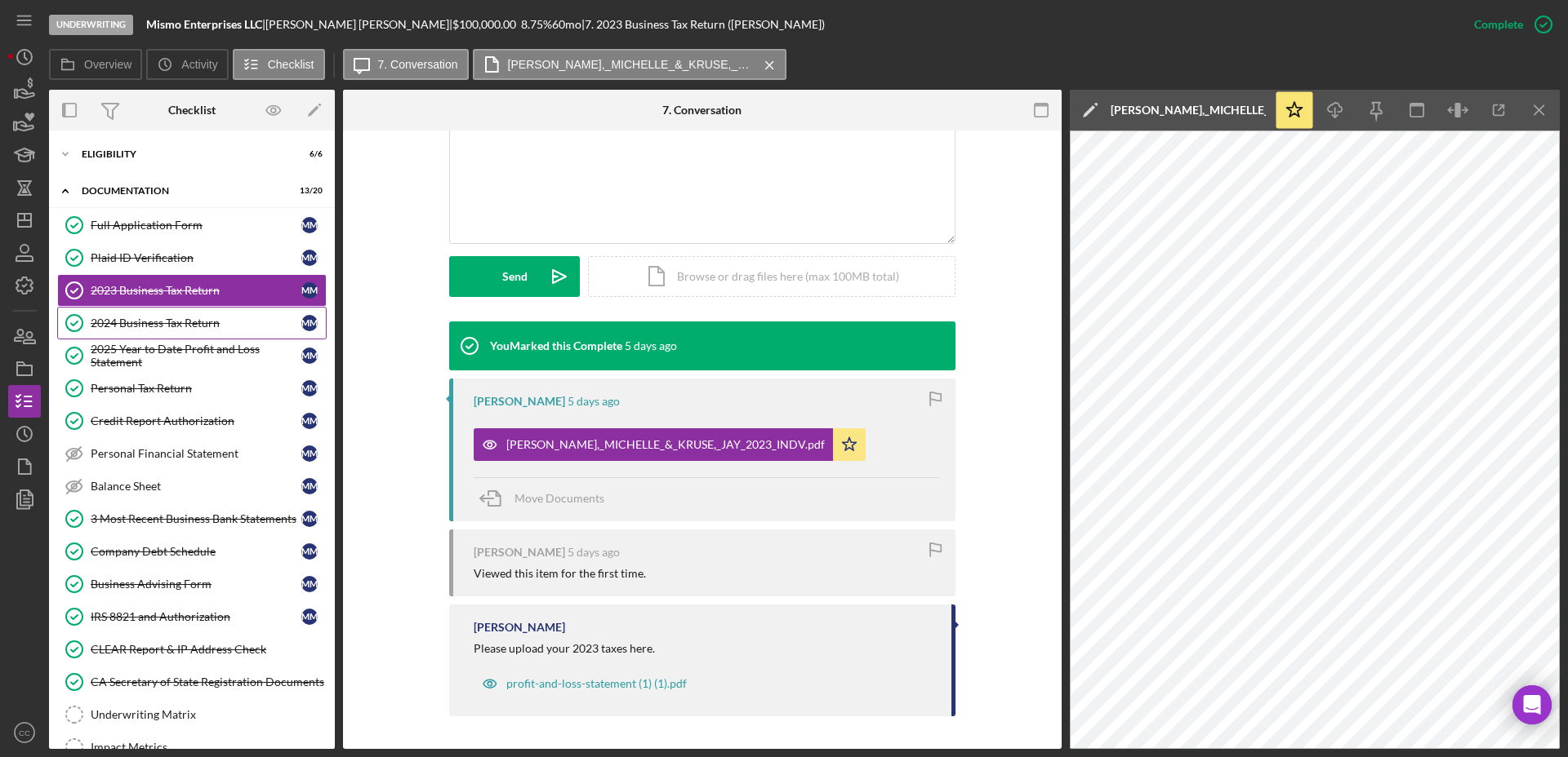
drag, startPoint x: 129, startPoint y: 324, endPoint x: 133, endPoint y: 316, distance: 8.9
click at [129, 324] on div "2024 Business Tax Return" at bounding box center [196, 323] width 210 height 13
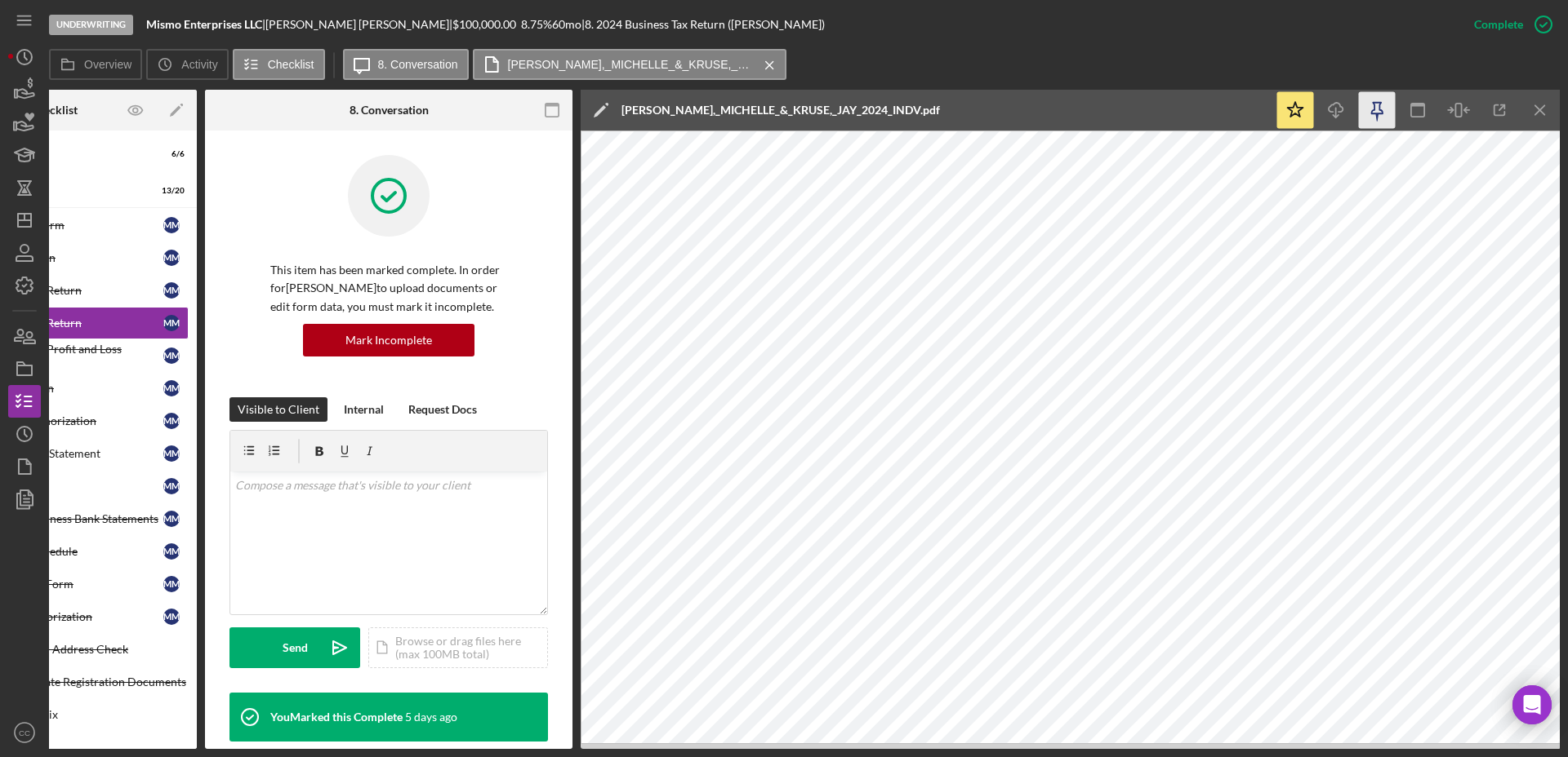
scroll to position [0, 139]
click at [1497, 111] on icon "button" at bounding box center [1498, 110] width 37 height 37
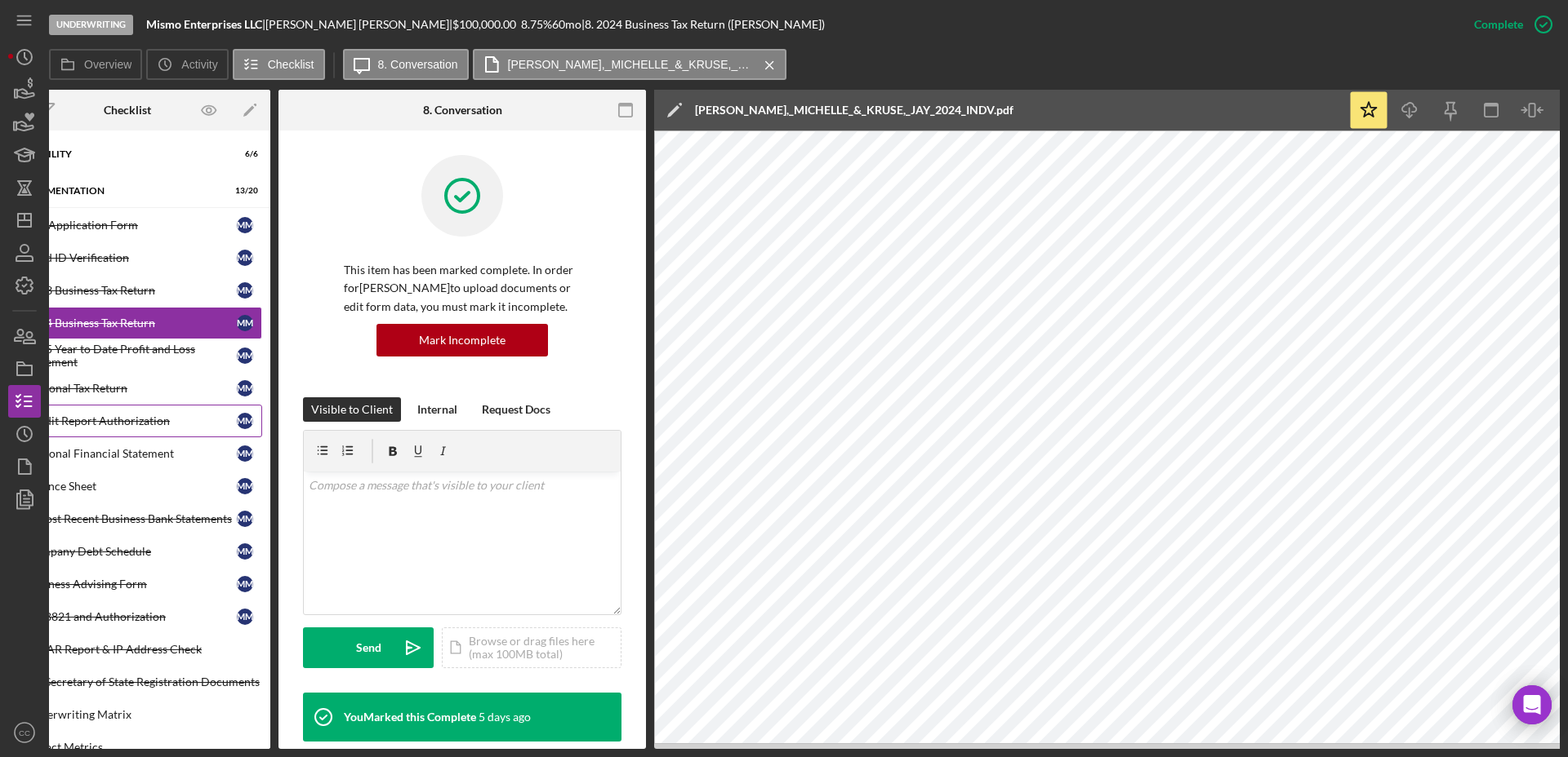
scroll to position [0, 0]
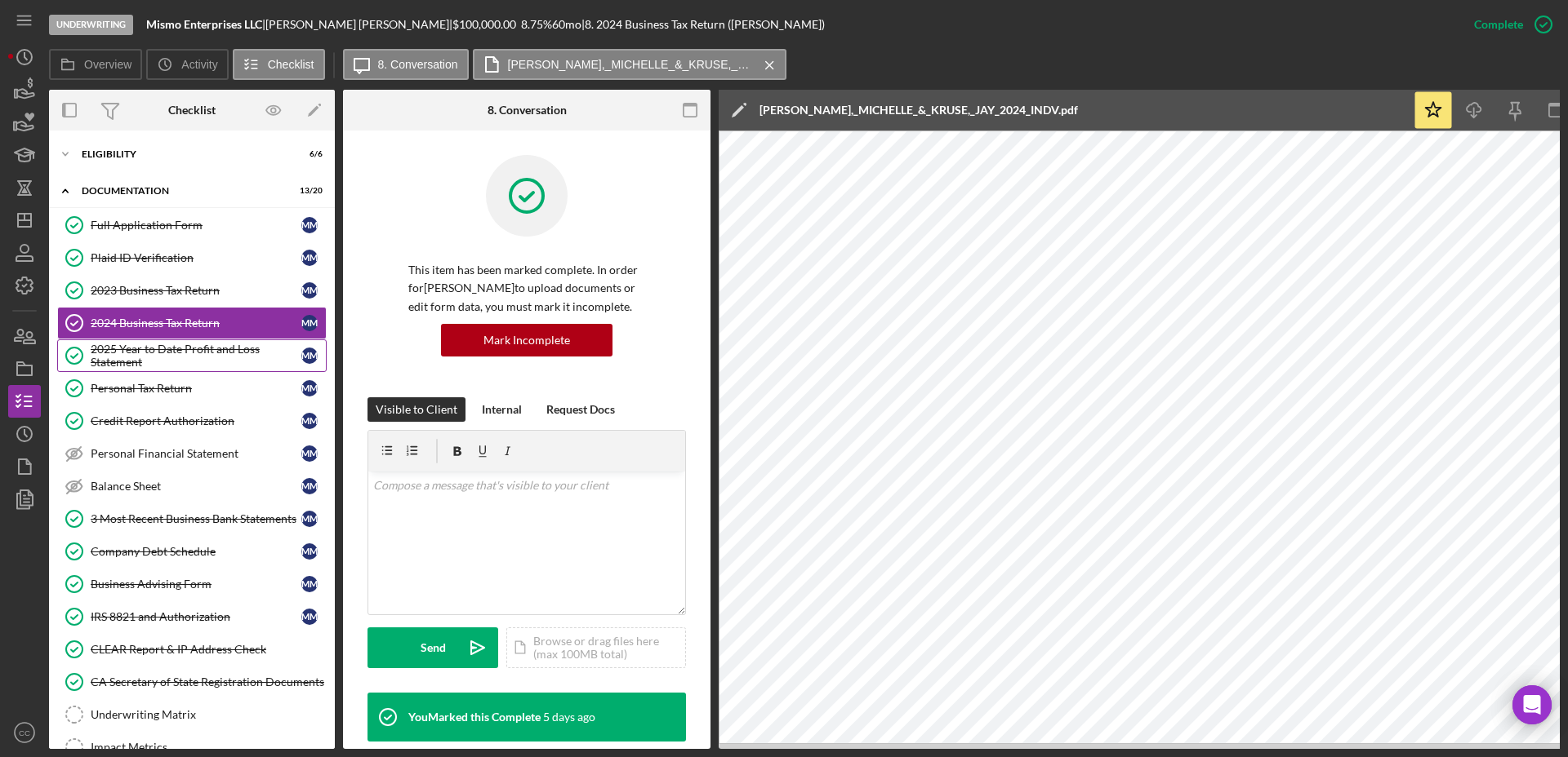
click at [162, 358] on div "2025 Year to Date Profit and Loss Statement" at bounding box center [196, 356] width 210 height 26
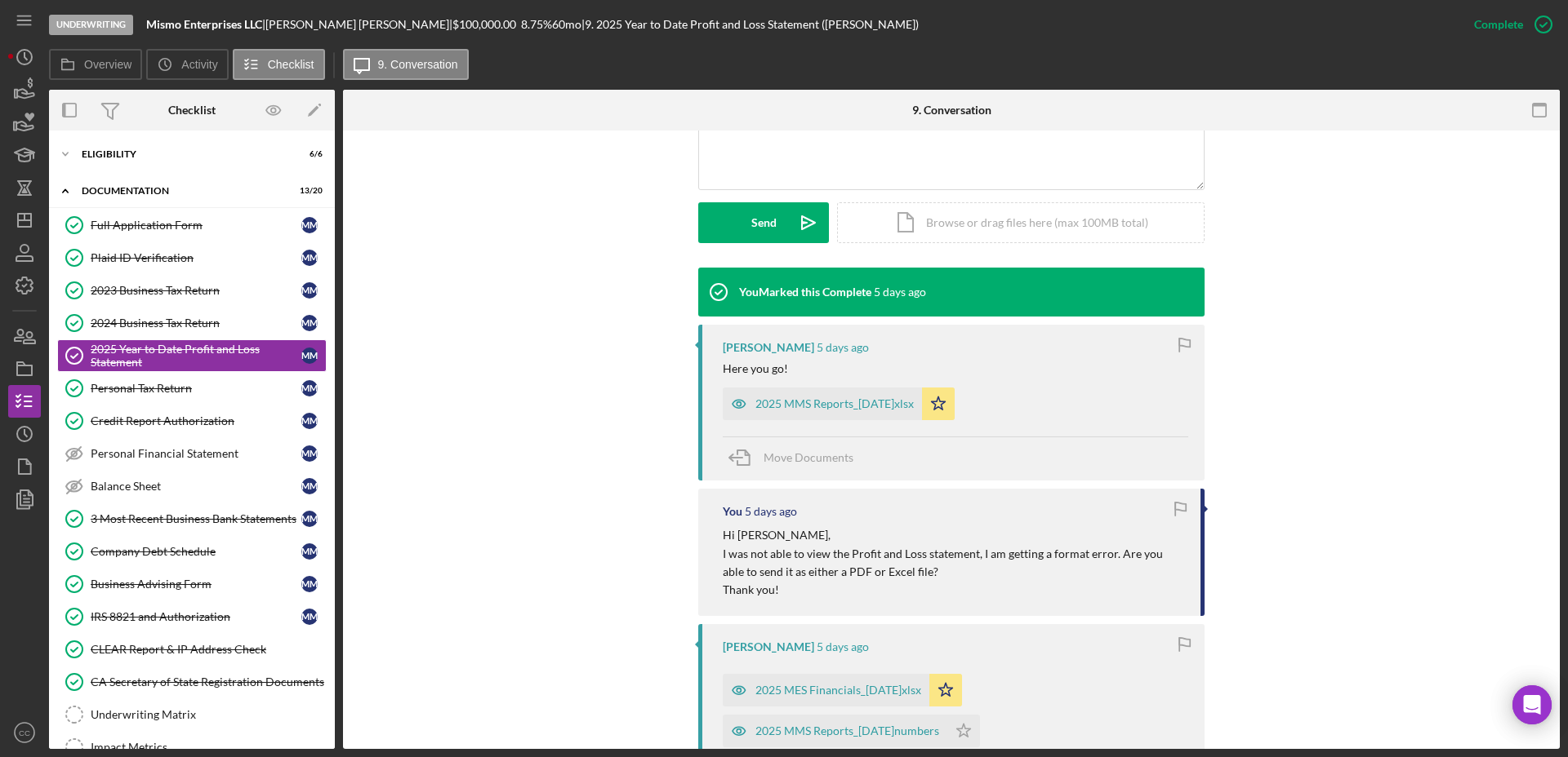
scroll to position [408, 0]
click at [836, 403] on div "2025 MMS Reports_30Jun.xlsx" at bounding box center [834, 403] width 159 height 13
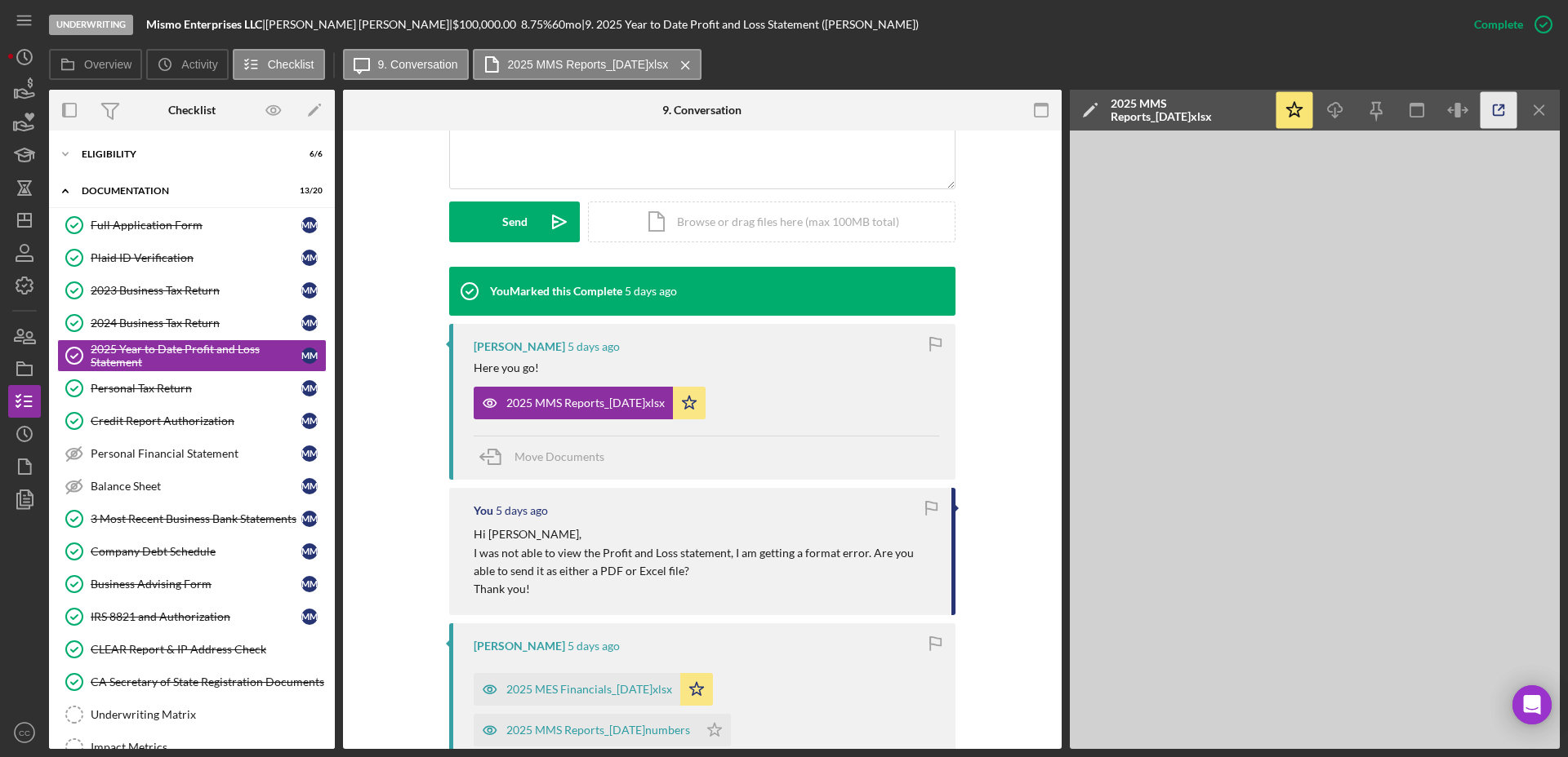
click at [1494, 111] on icon "button" at bounding box center [1499, 111] width 11 height 11
click at [176, 555] on div "Company Debt Schedule" at bounding box center [196, 551] width 210 height 13
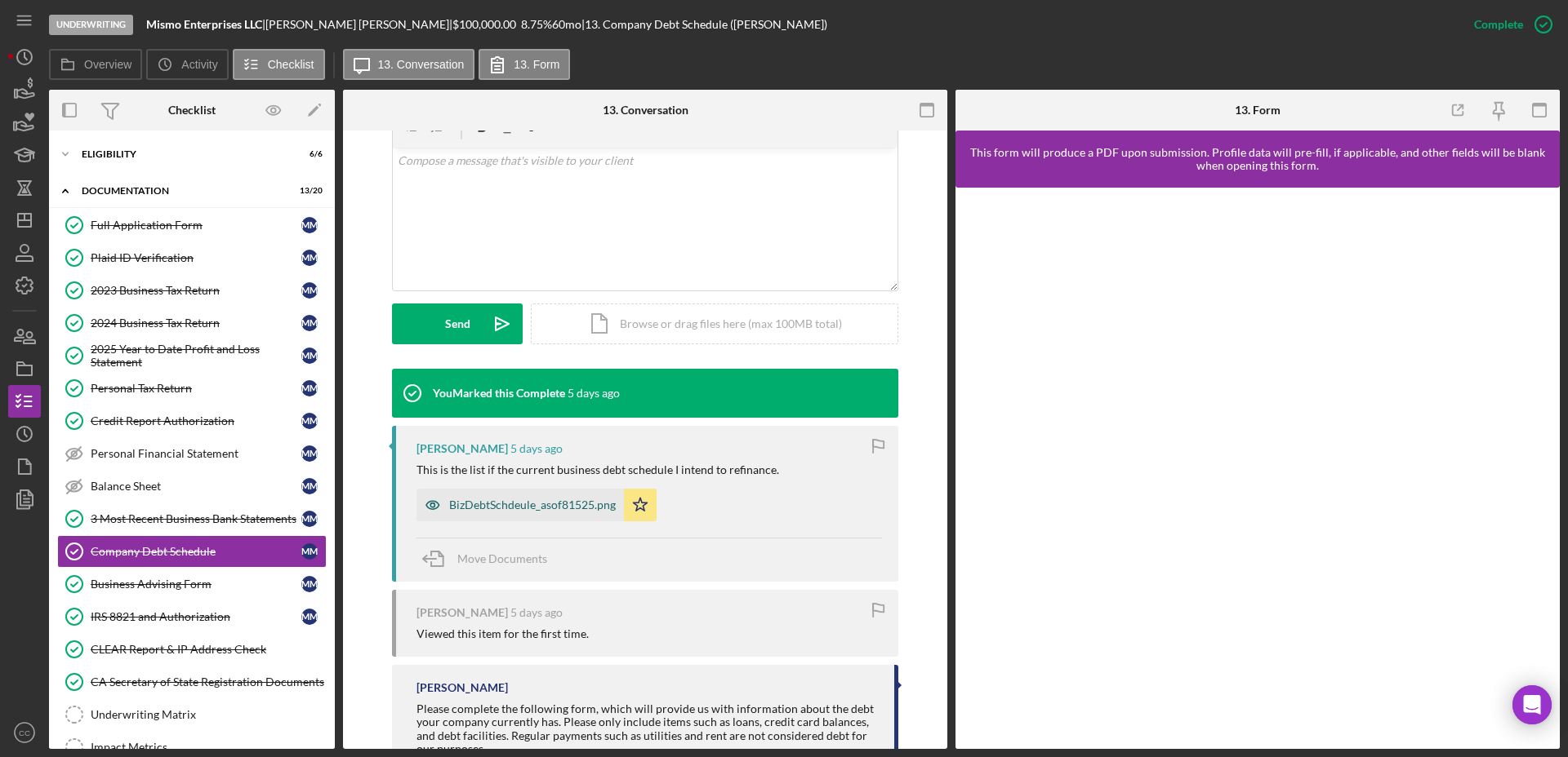
click at [532, 502] on div "BizDebtSchdeule_asof81525.png" at bounding box center [532, 505] width 166 height 13
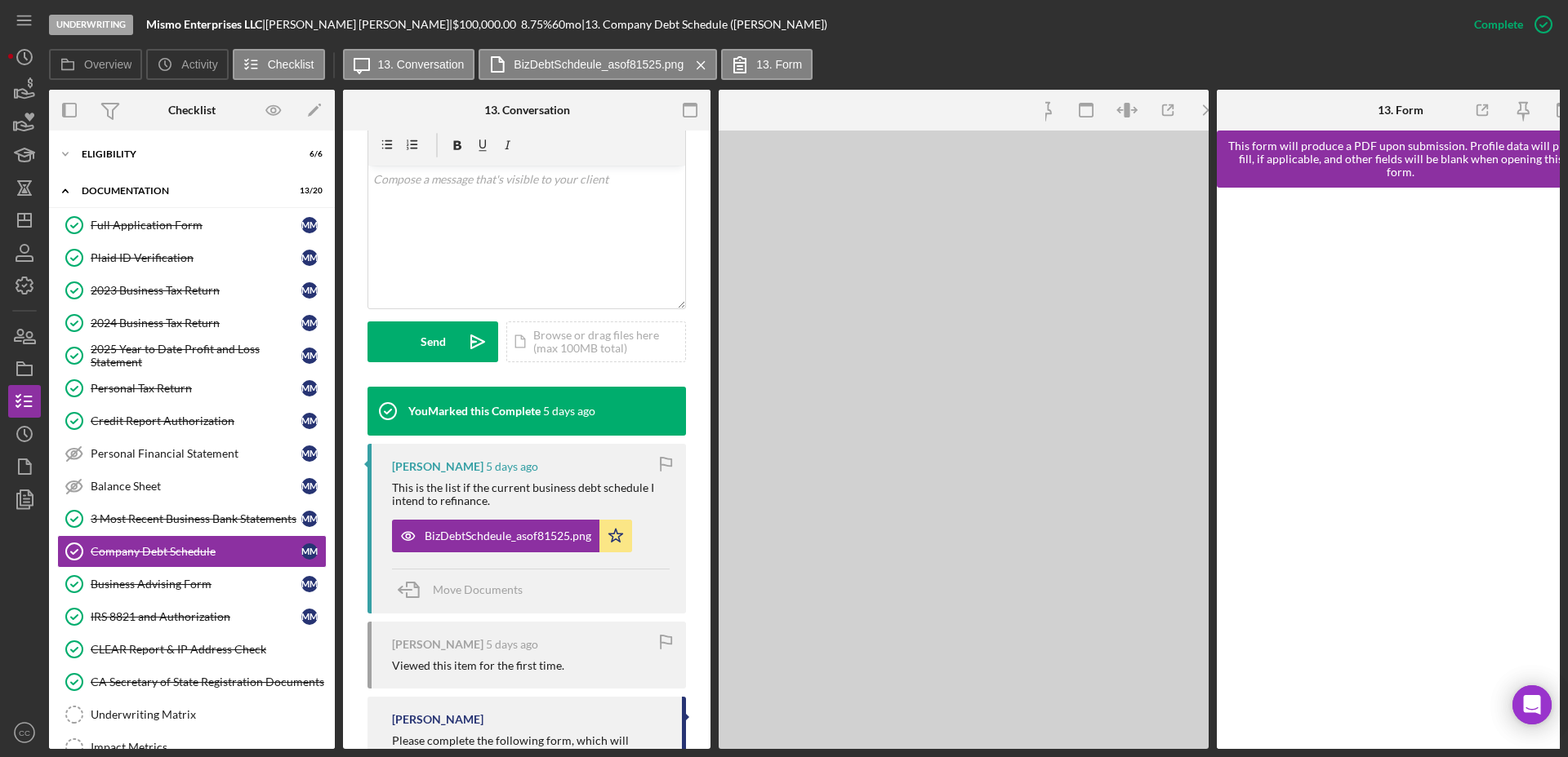
scroll to position [325, 0]
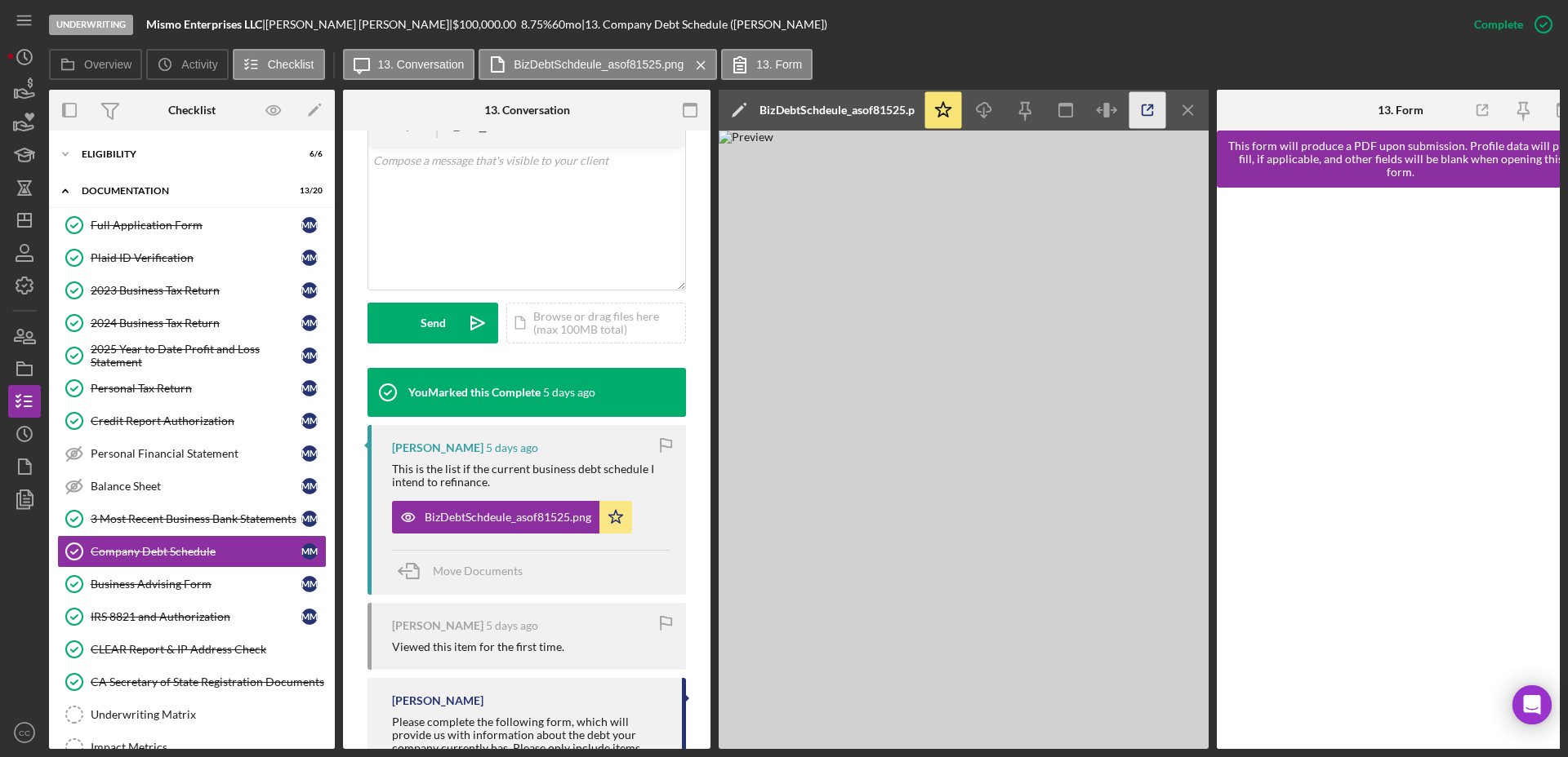
click at [1148, 113] on icon "button" at bounding box center [1148, 110] width 37 height 37
click at [183, 675] on div "CA Secretary of State Registration Documents" at bounding box center [208, 682] width 235 height 13
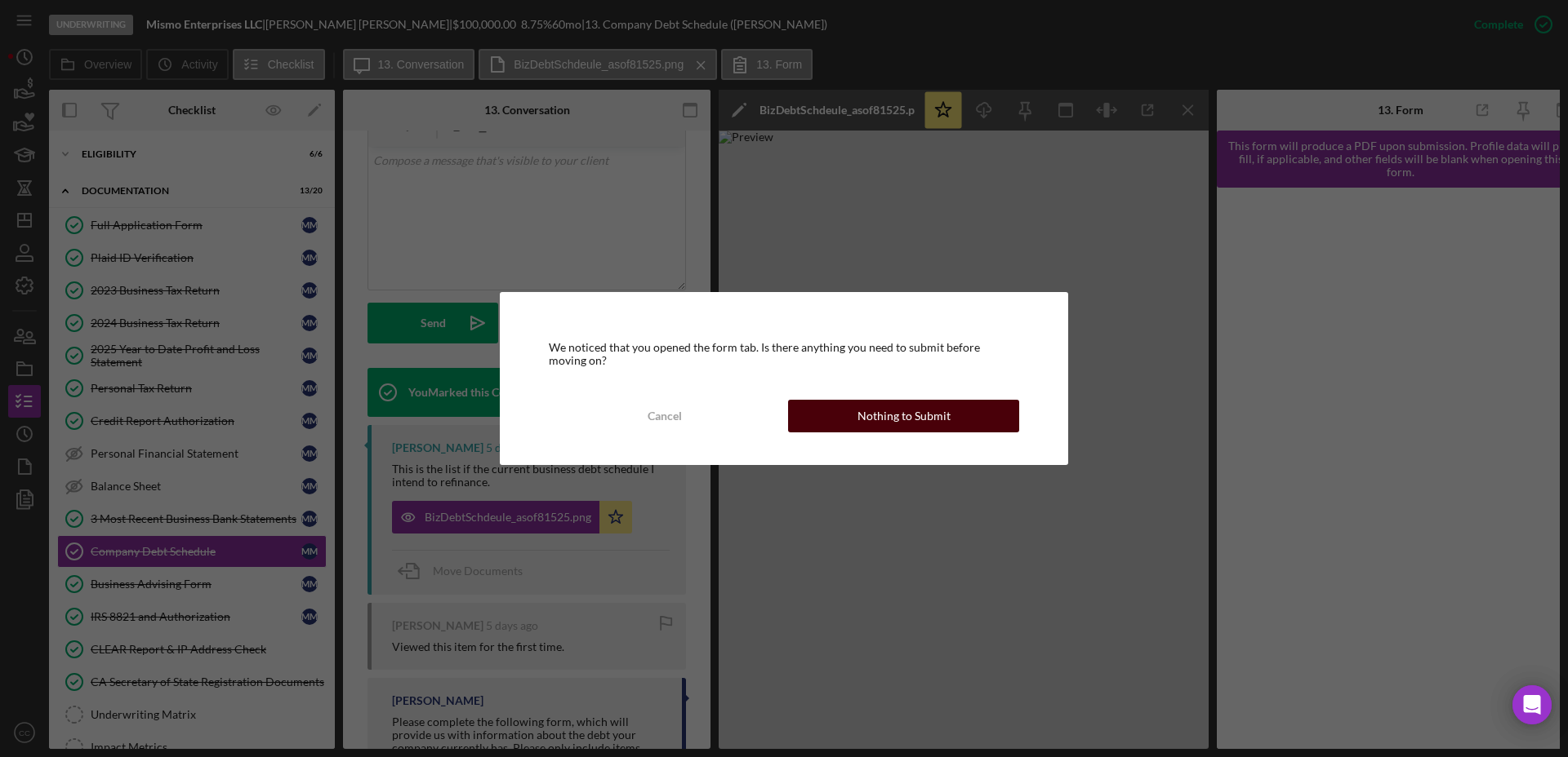
click at [976, 417] on button "Nothing to Submit" at bounding box center [903, 417] width 231 height 33
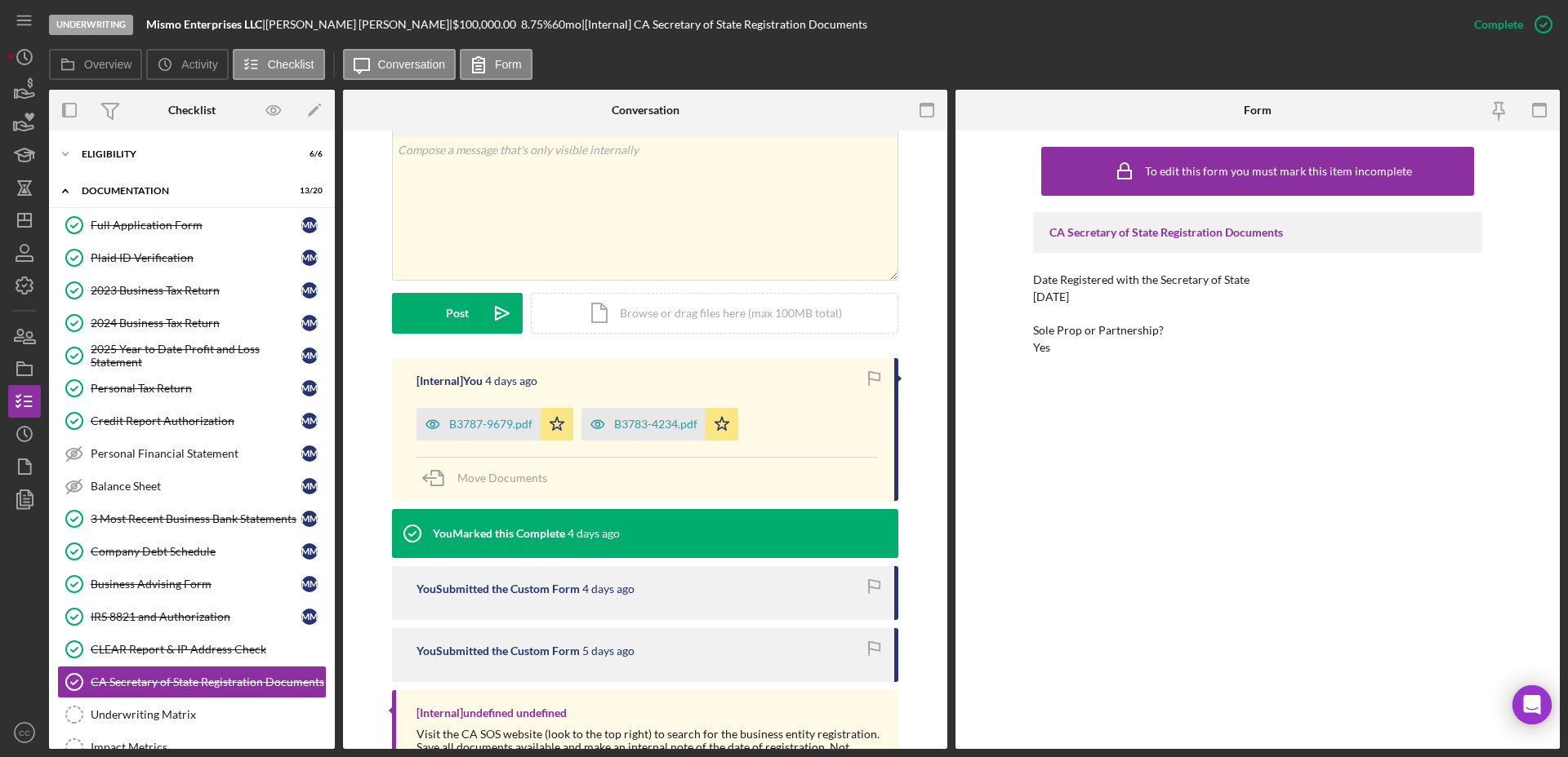
scroll to position [306, 0]
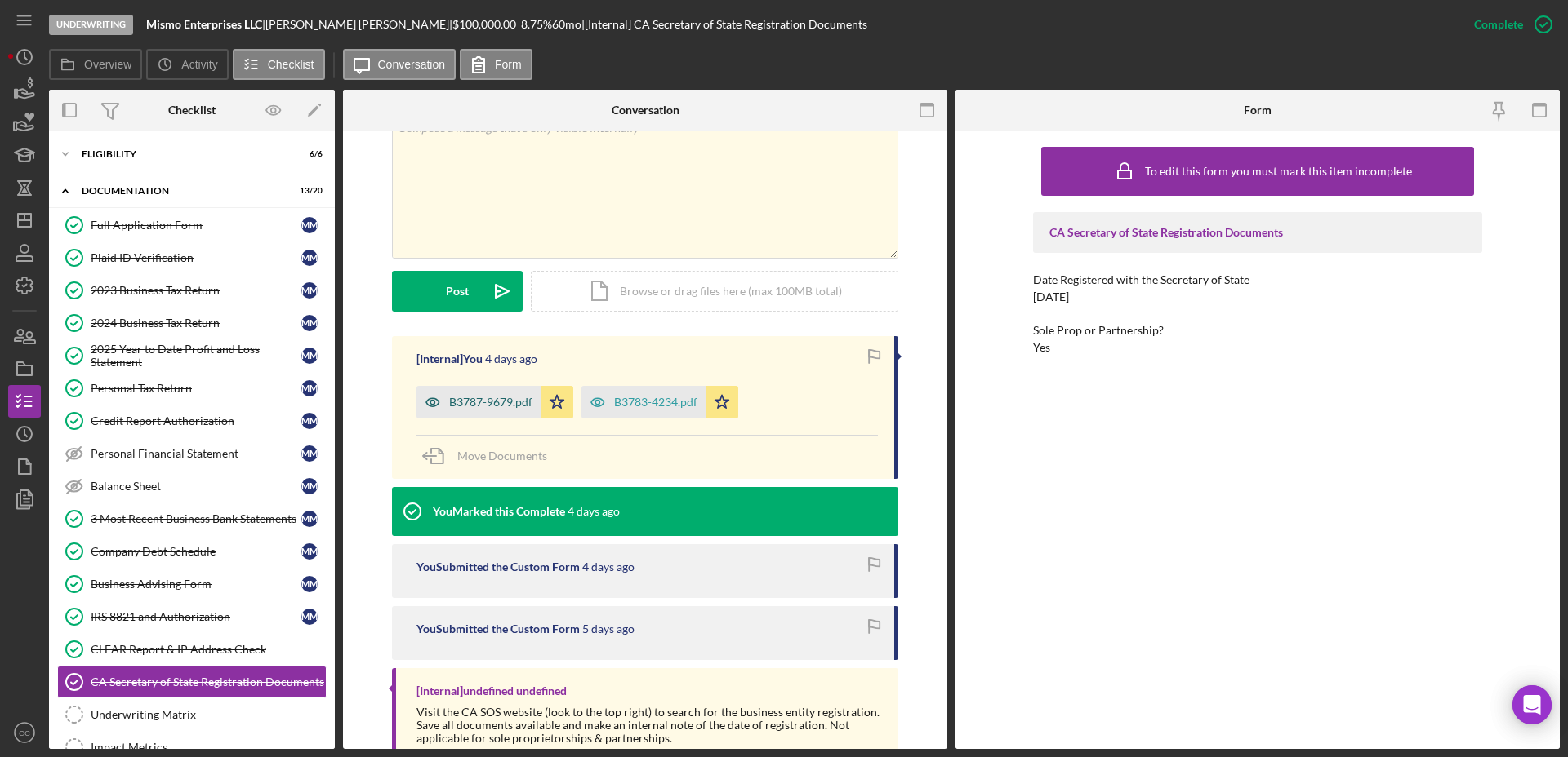
click at [488, 395] on div "B3787-9679.pdf" at bounding box center [490, 402] width 84 height 13
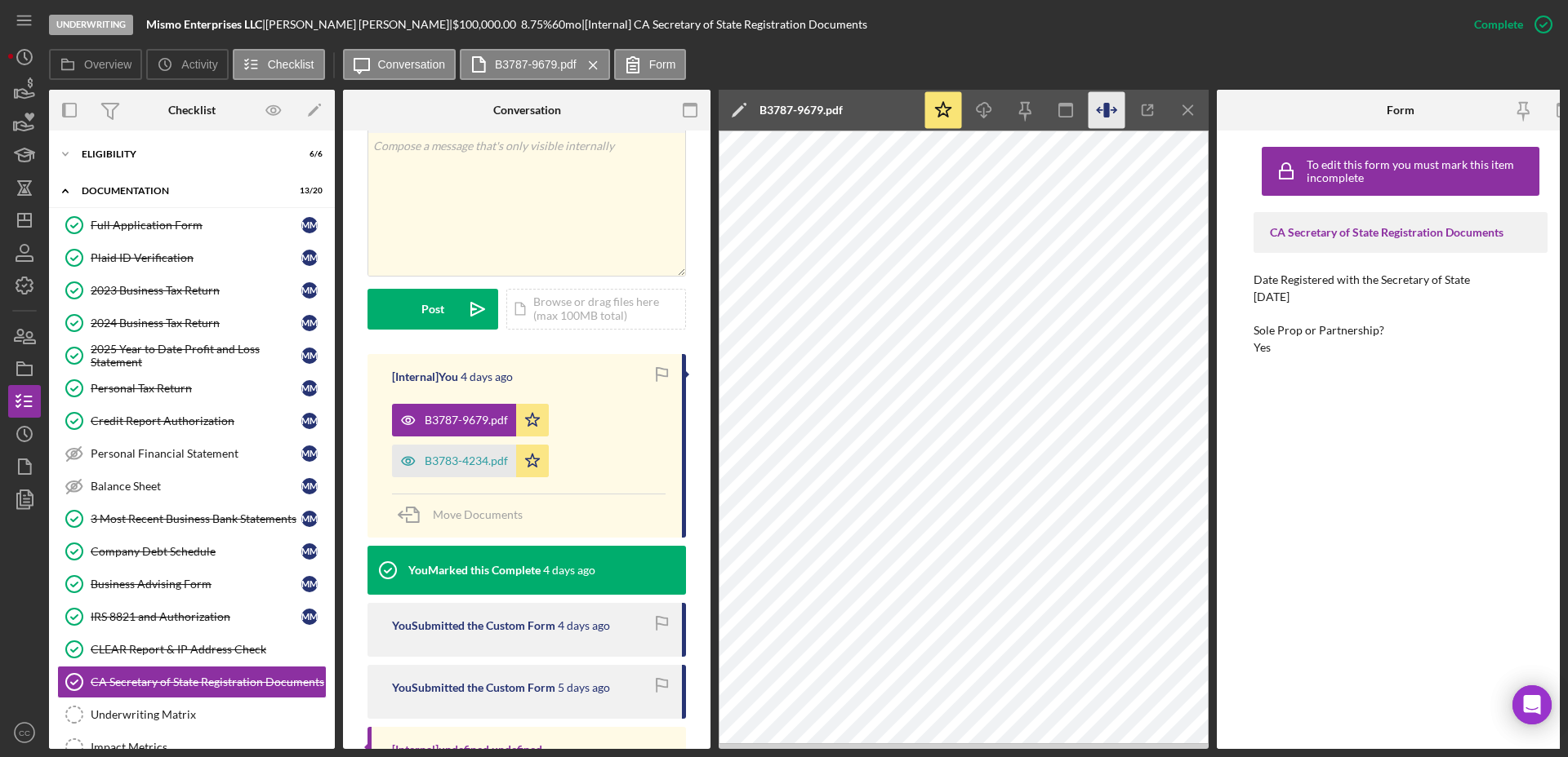
click at [1111, 112] on icon "button" at bounding box center [1106, 110] width 37 height 37
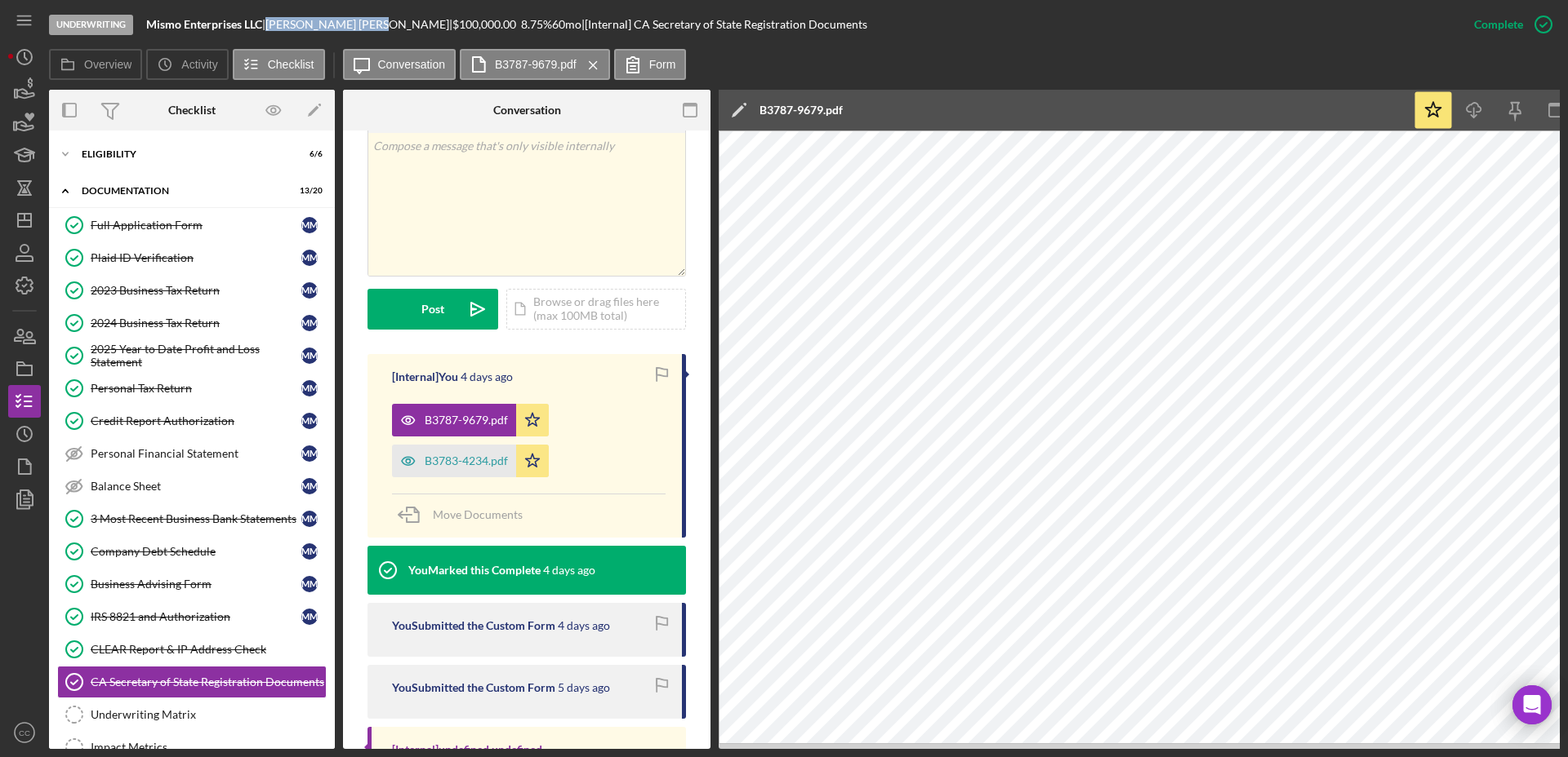
drag, startPoint x: 357, startPoint y: 24, endPoint x: 282, endPoint y: 23, distance: 75.0
click at [282, 23] on div "Michelle Moran |" at bounding box center [359, 25] width 187 height 13
copy div "Michelle Moran"
click at [136, 228] on div "Full Application Form" at bounding box center [196, 225] width 210 height 13
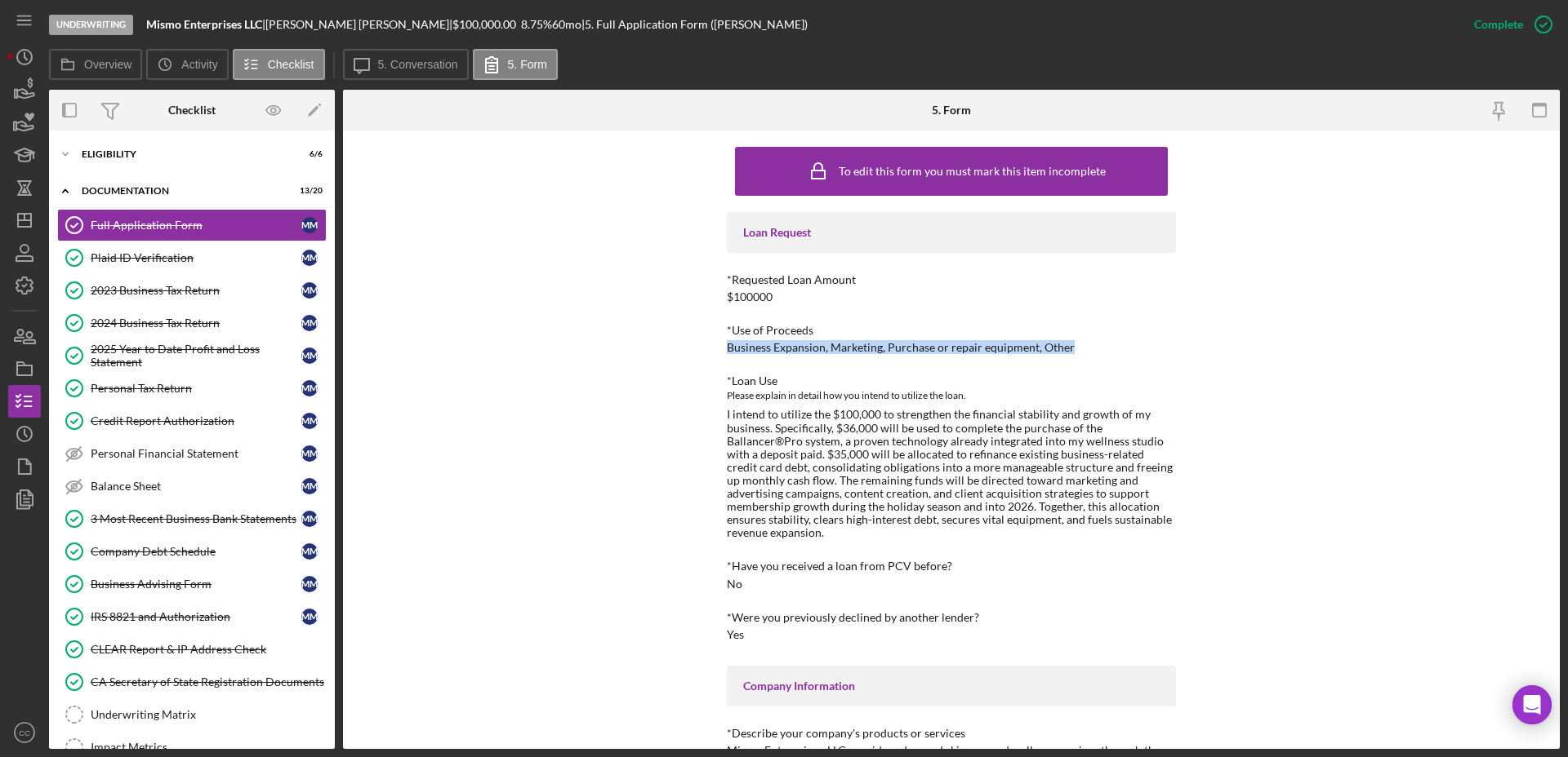
drag, startPoint x: 1073, startPoint y: 344, endPoint x: 1282, endPoint y: 316, distance: 210.9
click at [721, 355] on div "To edit this form you must mark this item incomplete Loan Request *Requested Lo…" at bounding box center [951, 440] width 1216 height 618
copy div
drag, startPoint x: 1076, startPoint y: 347, endPoint x: 726, endPoint y: 346, distance: 350.0
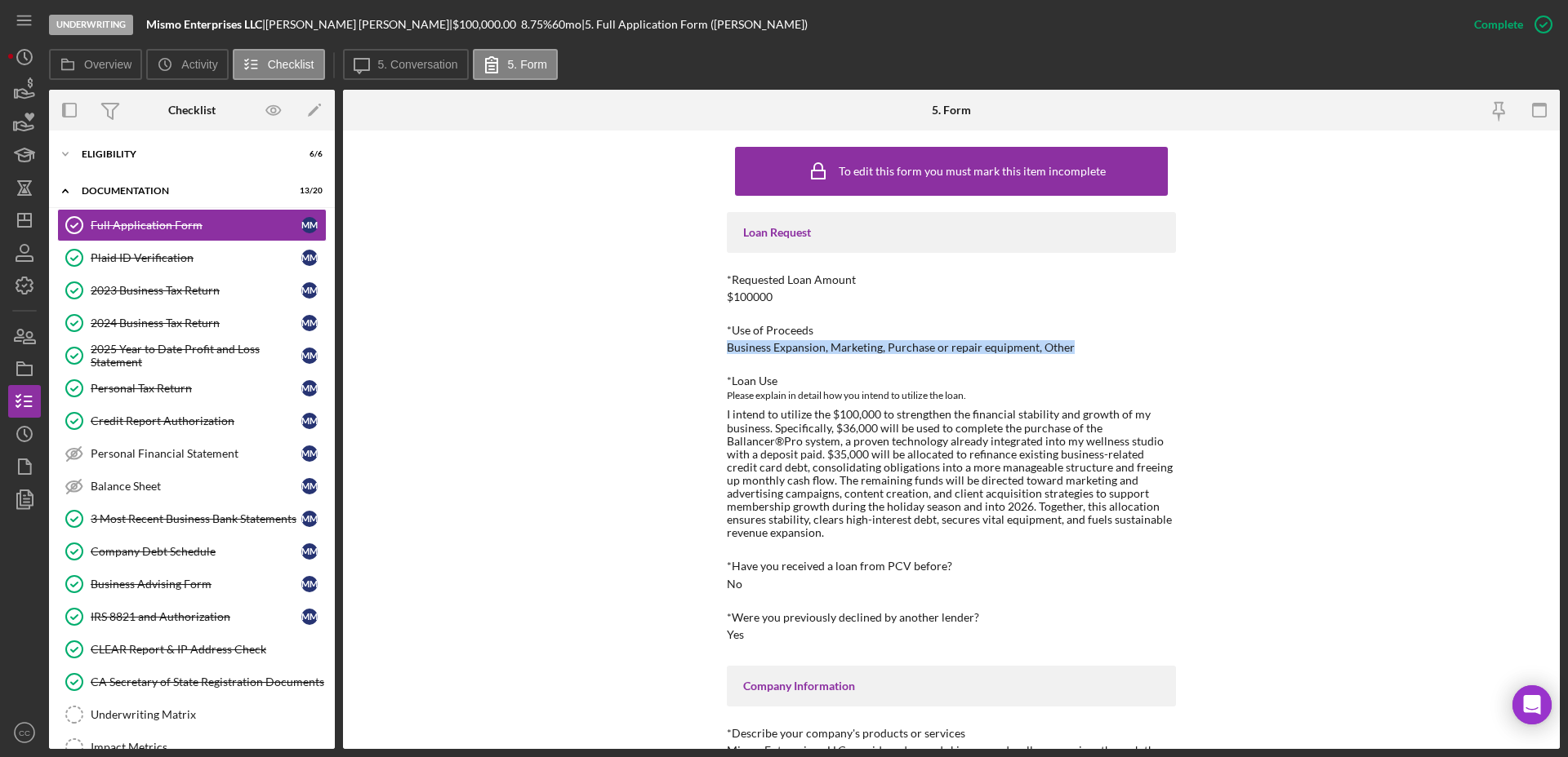
click at [726, 346] on div "*Use of Proceeds Business Expansion, Marketing, Purchase or repair equipment, O…" at bounding box center [950, 339] width 449 height 30
copy div "Business Expansion, Marketing, Purchase or repair equipment, Other"
click at [100, 152] on div "Eligibility" at bounding box center [197, 154] width 232 height 10
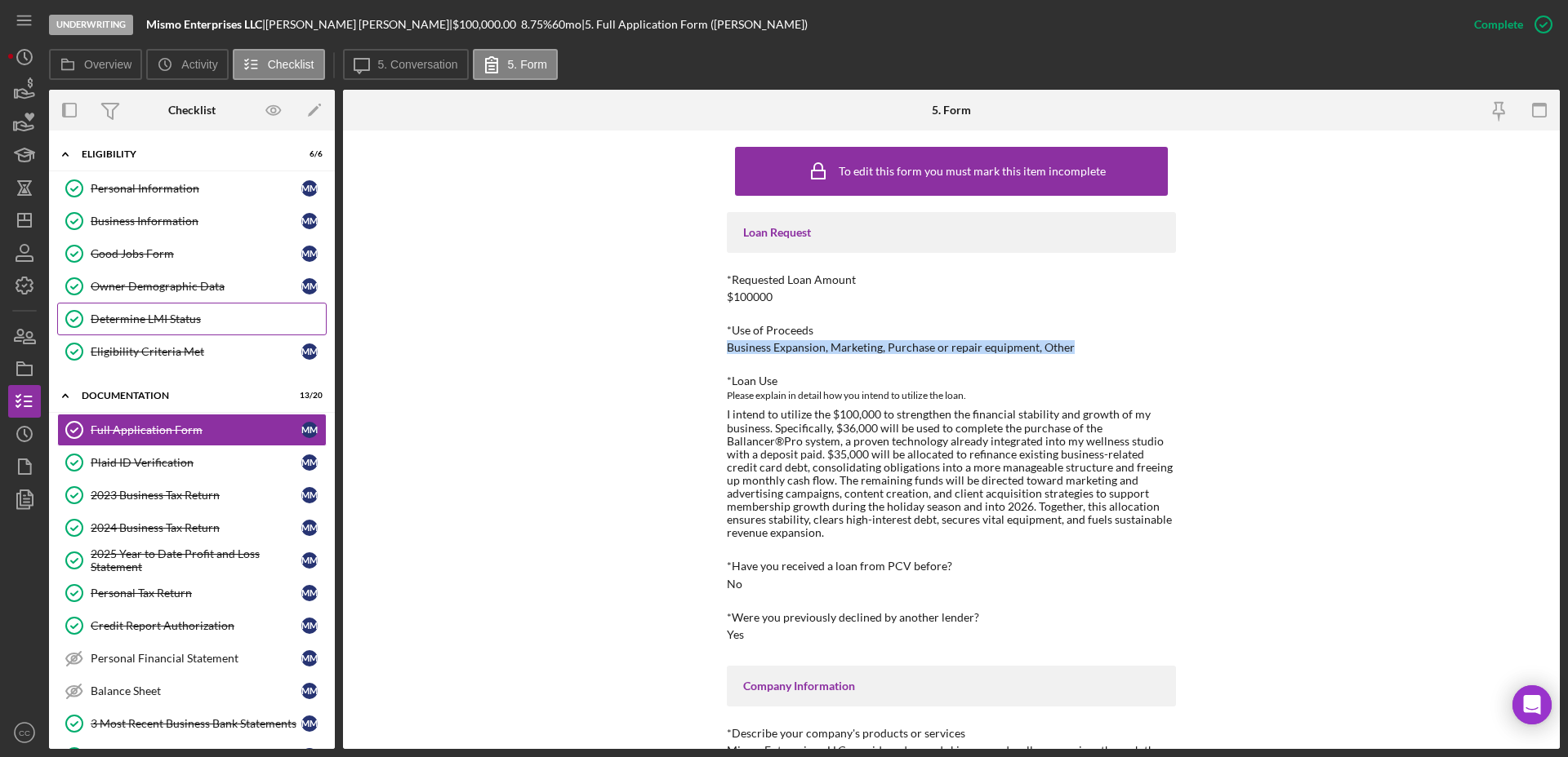
click at [144, 325] on div "Determine LMI Status" at bounding box center [208, 319] width 235 height 13
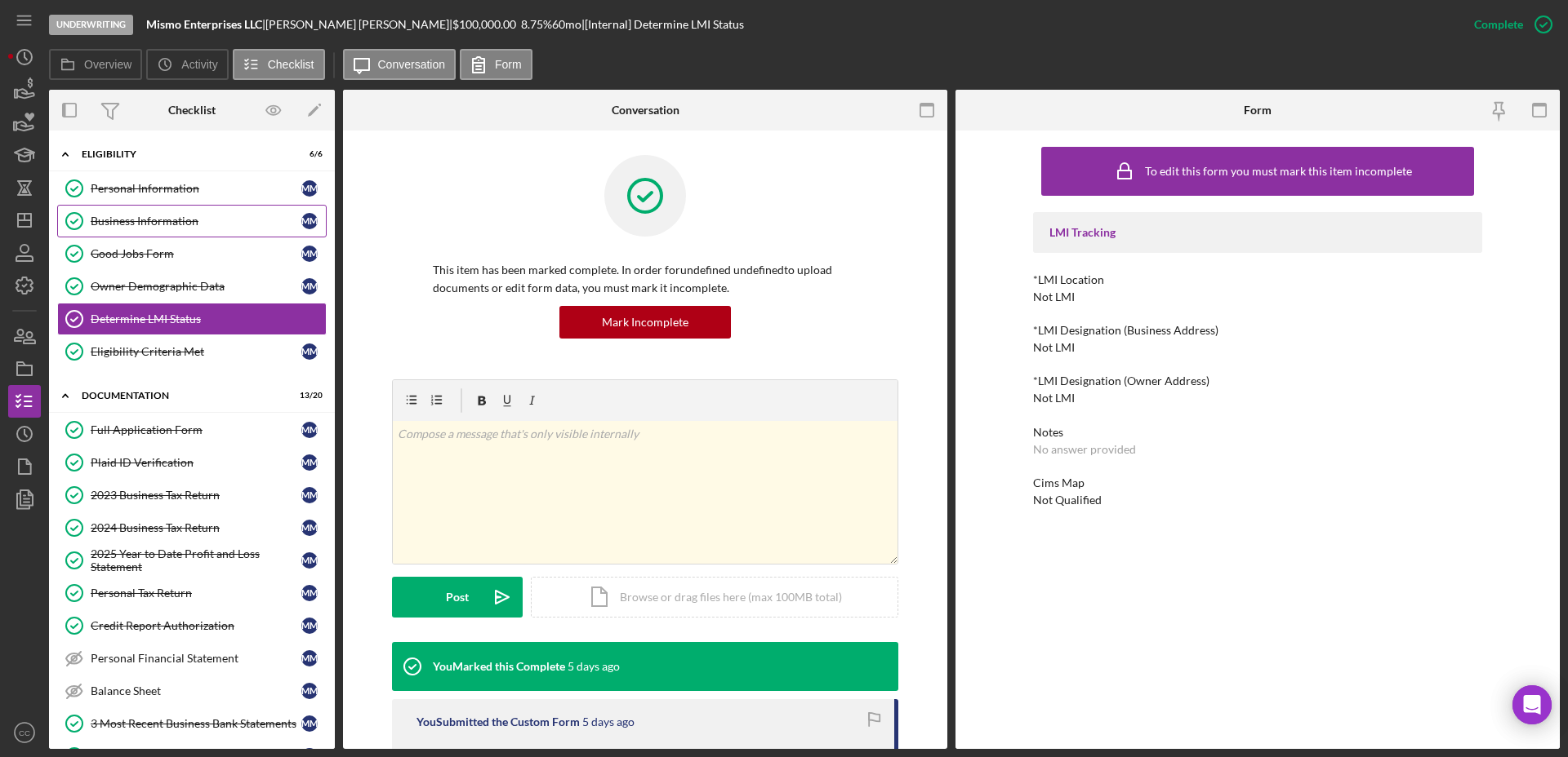
click at [168, 205] on link "Business Information Business Information M M" at bounding box center [191, 221] width 269 height 33
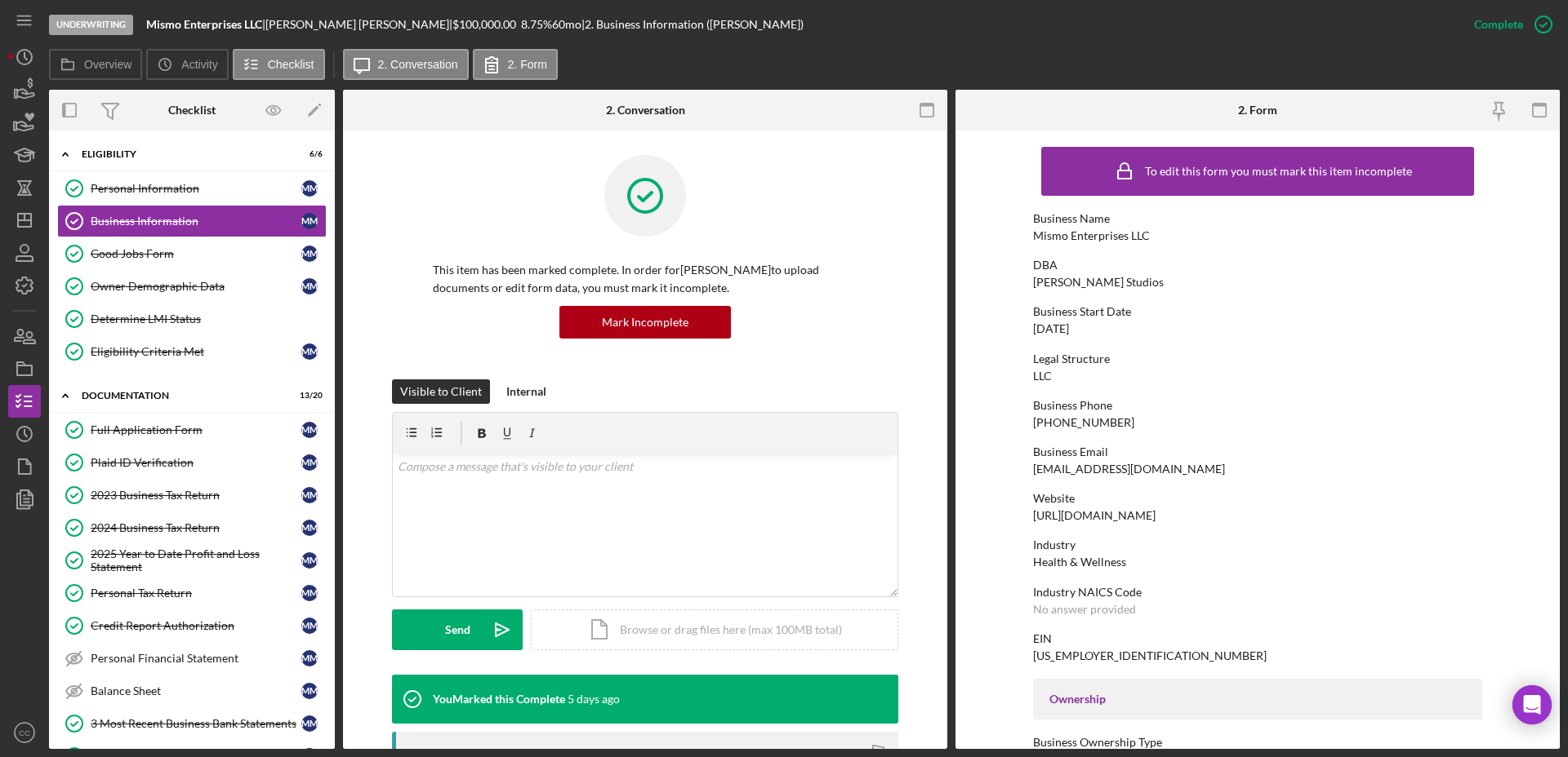
click at [1053, 372] on div "Legal Structure LLC" at bounding box center [1257, 367] width 449 height 30
click at [1039, 376] on div "LLC" at bounding box center [1042, 376] width 18 height 13
copy div "LLC"
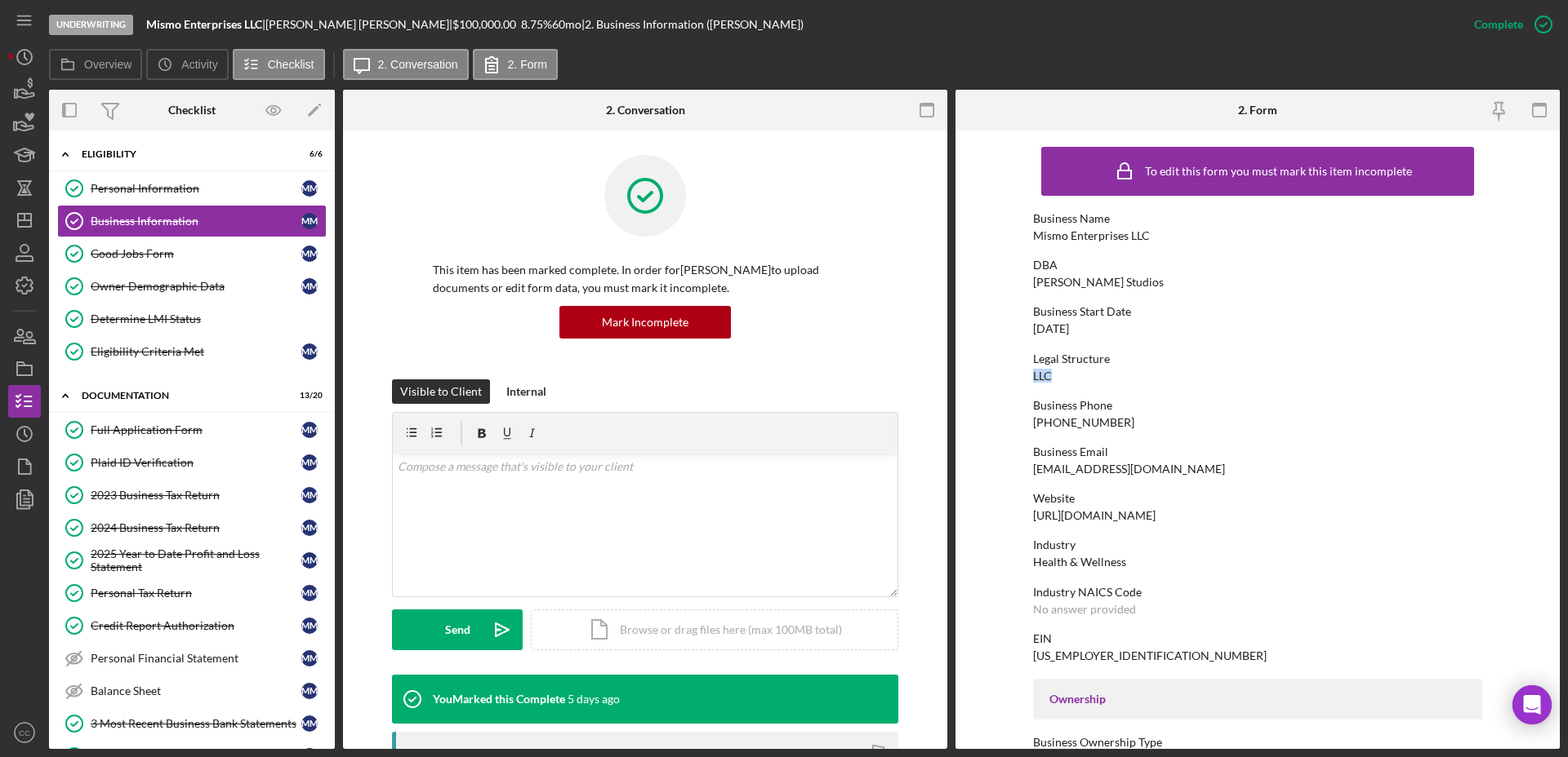
drag, startPoint x: 1090, startPoint y: 330, endPoint x: 1016, endPoint y: 328, distance: 74.0
click at [1016, 328] on form "To edit this form you must mark this item incomplete Business Name Mismo Enterp…" at bounding box center [1258, 440] width 604 height 618
copy div "07/01/2015"
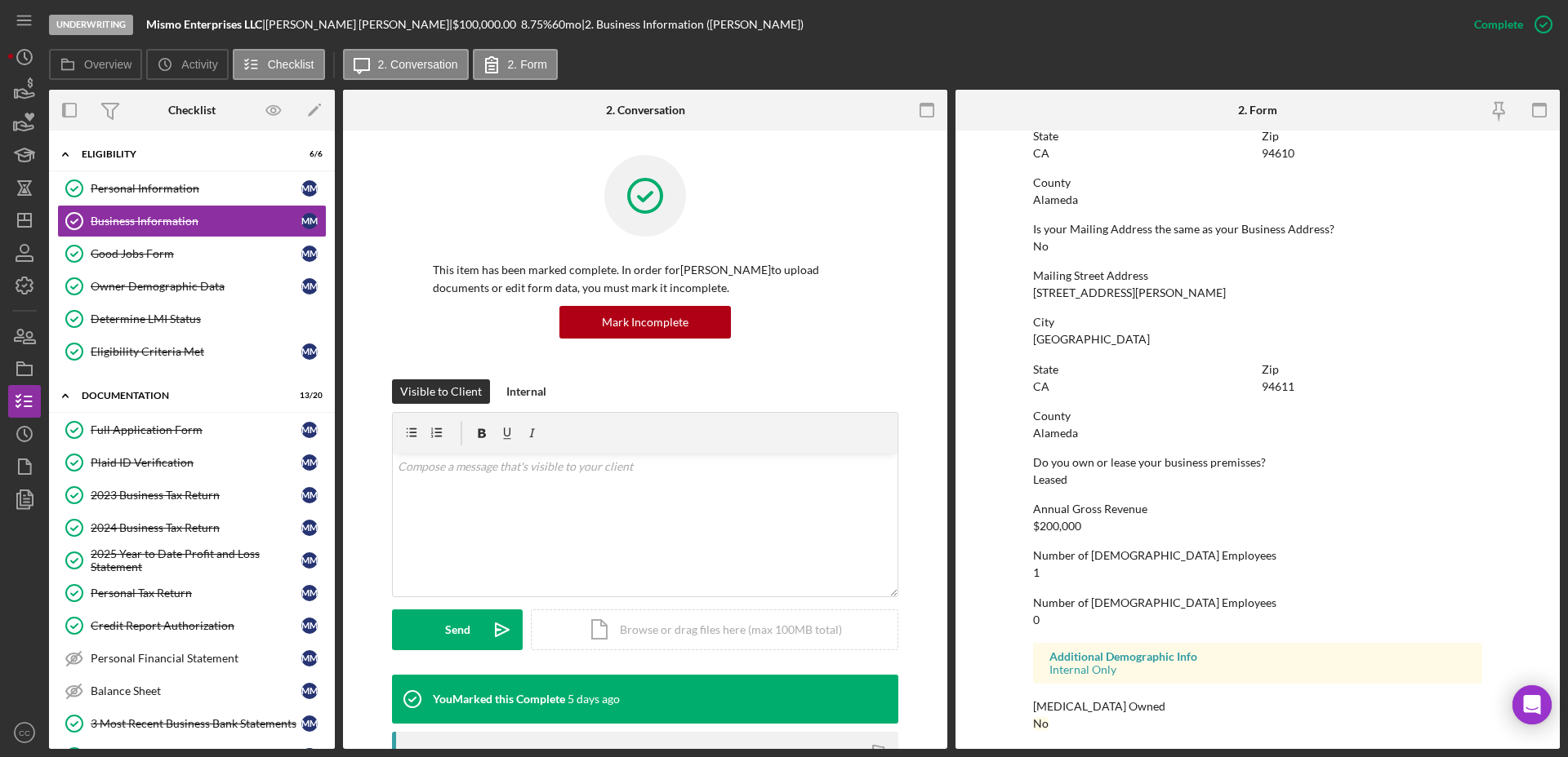
scroll to position [799, 0]
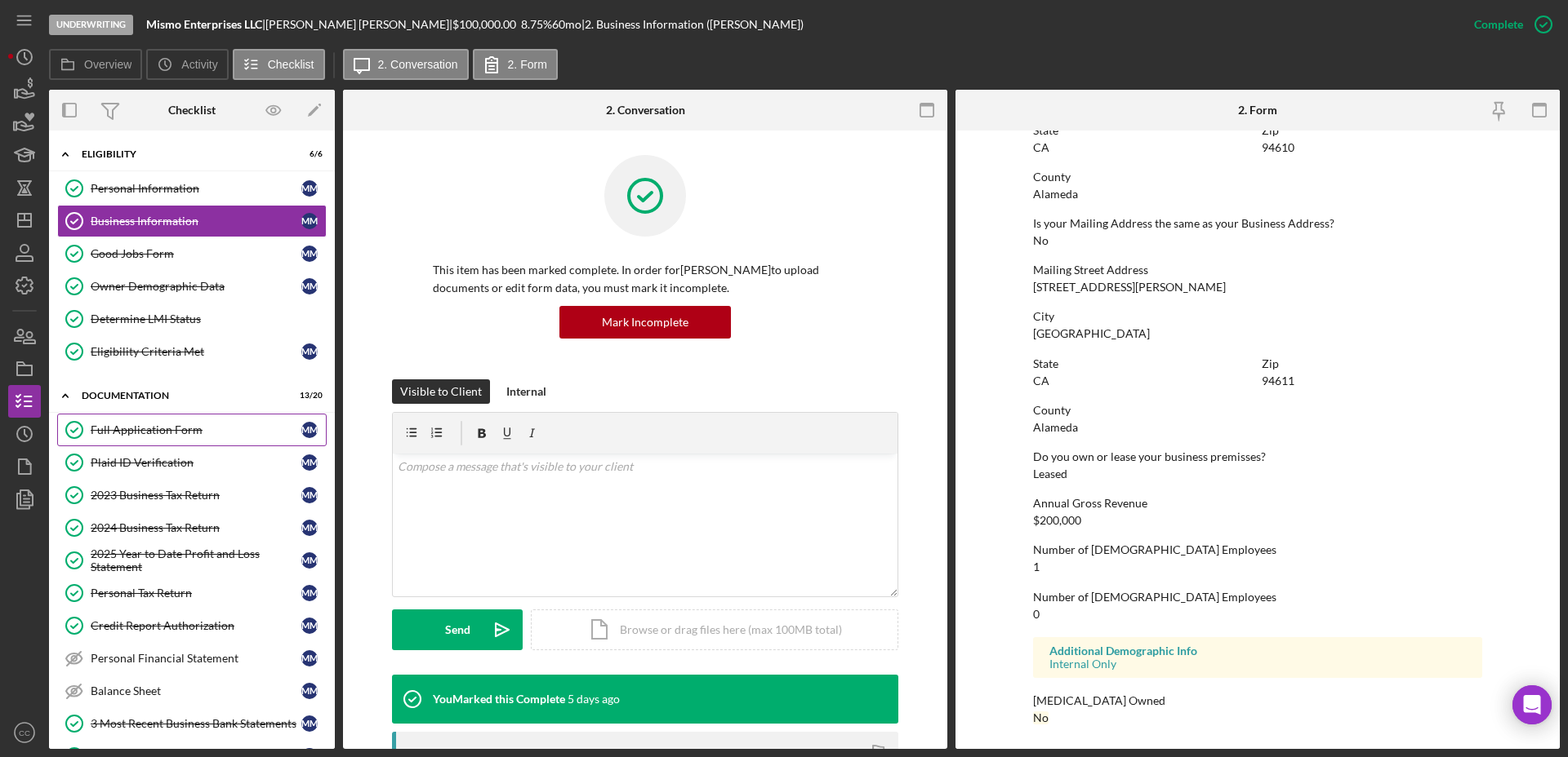
click at [132, 431] on div "Full Application Form" at bounding box center [196, 430] width 210 height 13
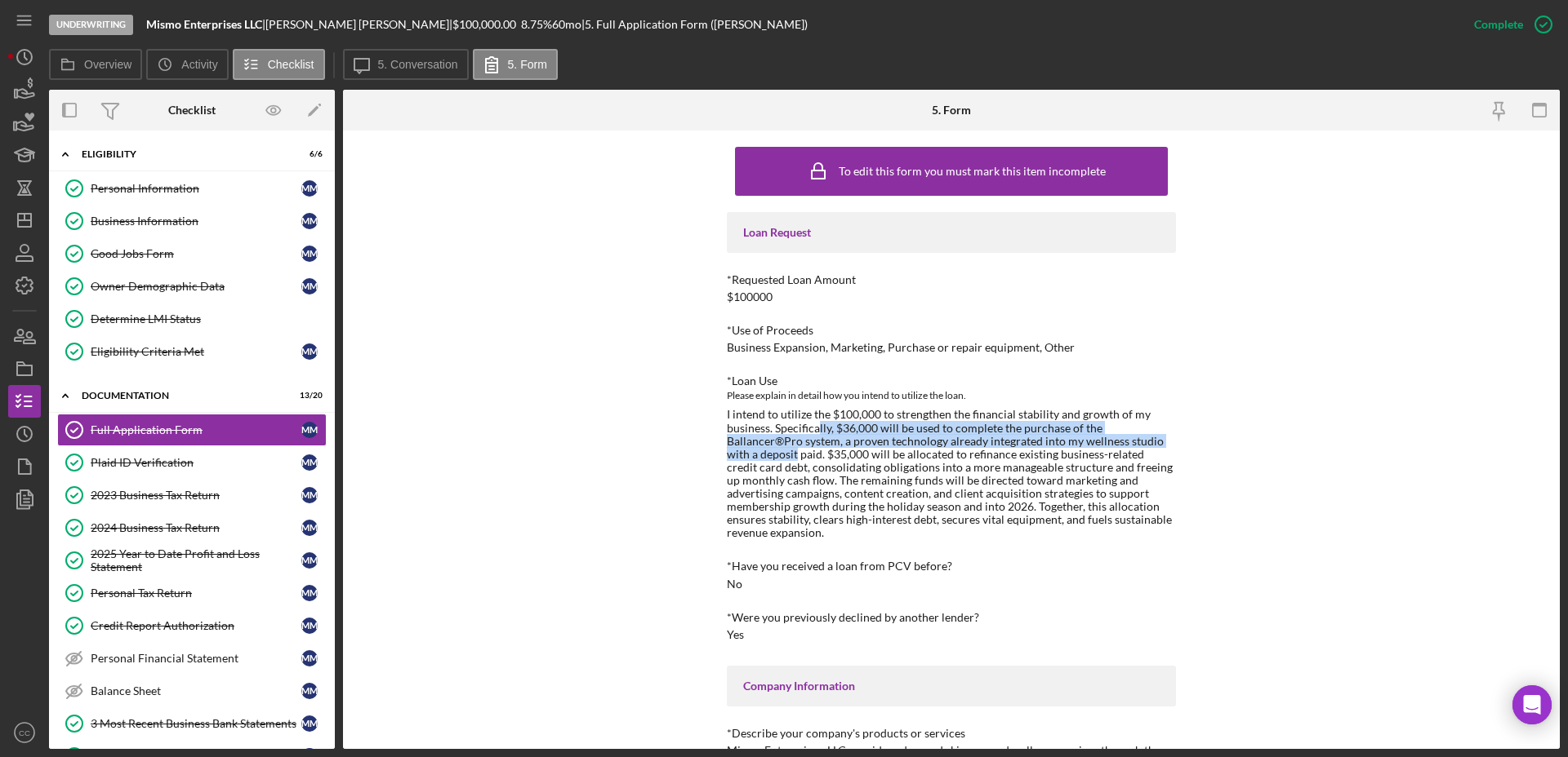
drag, startPoint x: 813, startPoint y: 426, endPoint x: 1155, endPoint y: 435, distance: 342.1
click at [1155, 435] on div "I intend to utilize the $100,000 to strengthen the financial stability and grow…" at bounding box center [950, 473] width 449 height 131
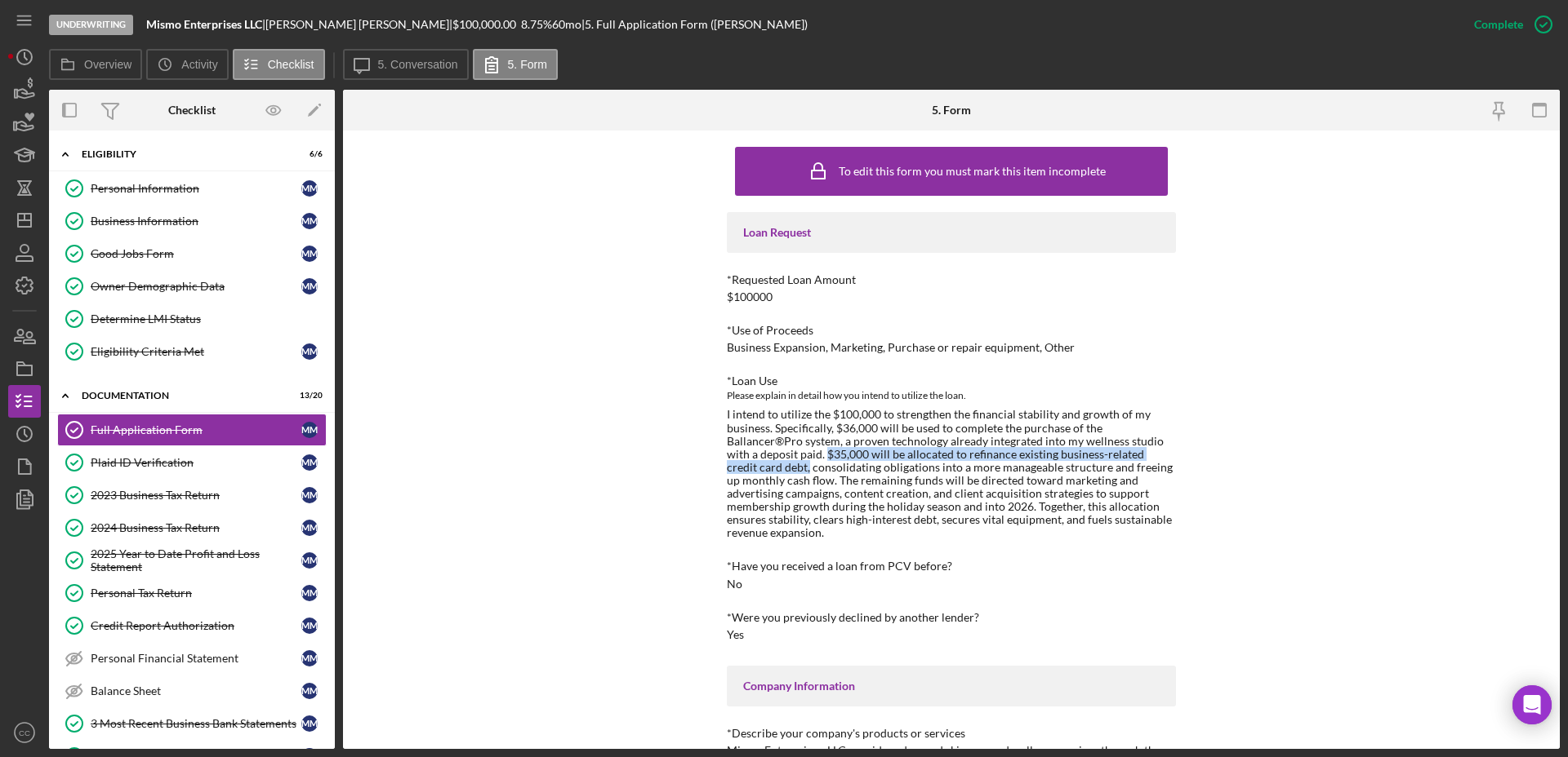
drag, startPoint x: 751, startPoint y: 457, endPoint x: 1147, endPoint y: 459, distance: 396.0
click at [1147, 459] on div "I intend to utilize the $100,000 to strengthen the financial stability and grow…" at bounding box center [950, 473] width 449 height 131
drag, startPoint x: 745, startPoint y: 467, endPoint x: 1170, endPoint y: 473, distance: 425.0
click at [1170, 473] on div "I intend to utilize the $100,000 to strengthen the financial stability and grow…" at bounding box center [950, 473] width 449 height 131
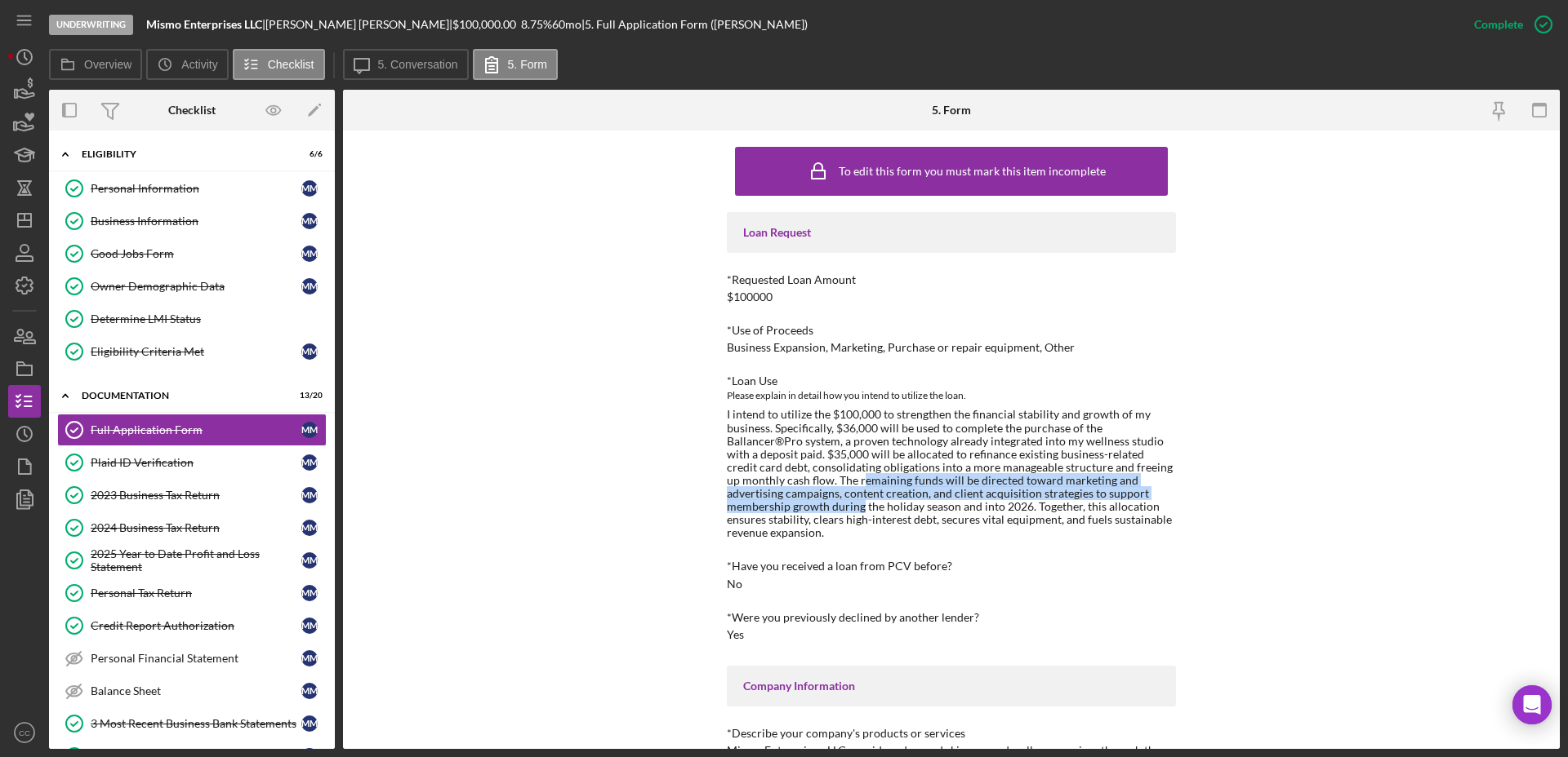
drag, startPoint x: 778, startPoint y: 482, endPoint x: 1159, endPoint y: 486, distance: 381.0
click at [1159, 486] on div "I intend to utilize the $100,000 to strengthen the financial stability and grow…" at bounding box center [950, 473] width 449 height 131
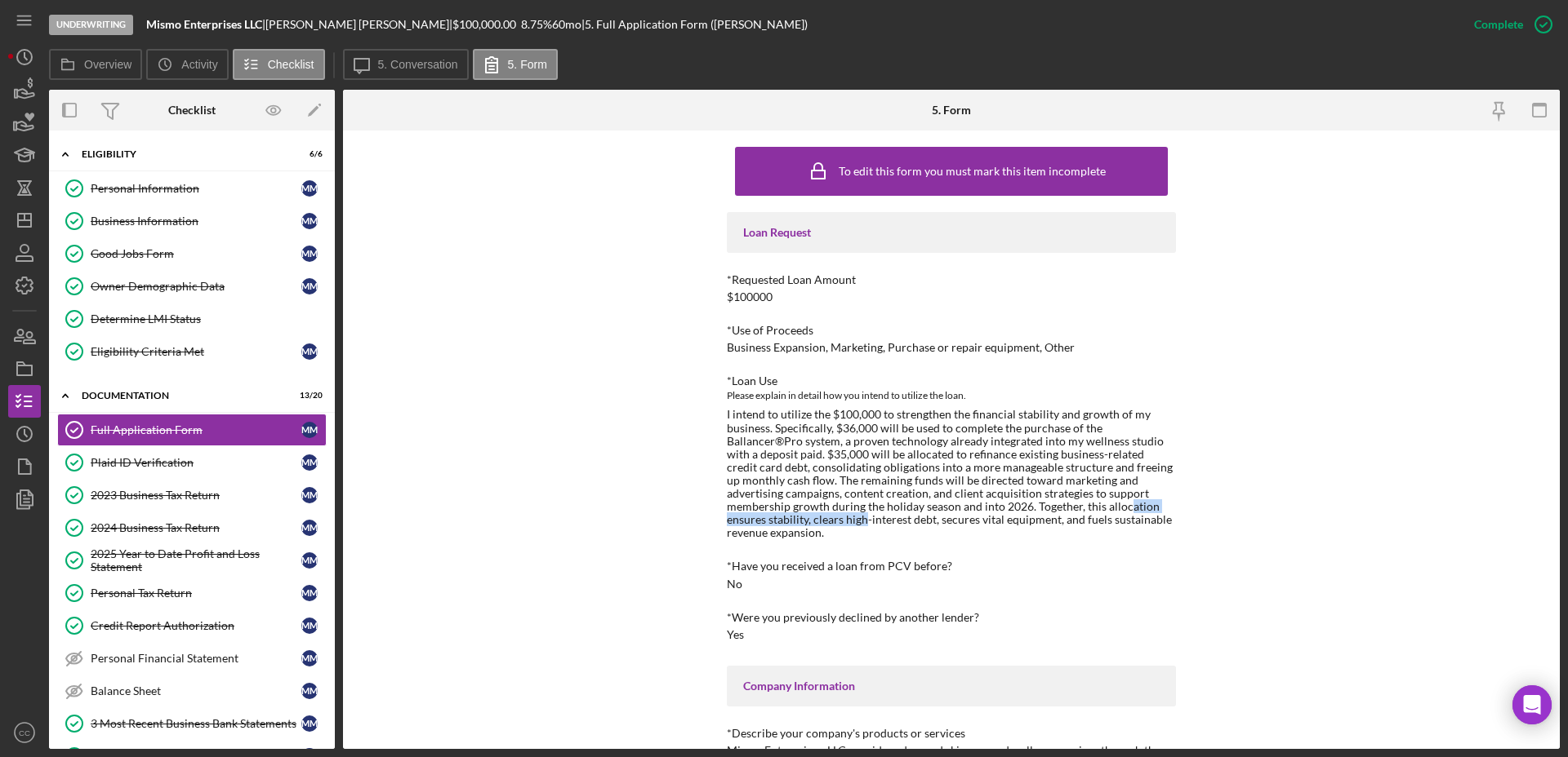
drag, startPoint x: 986, startPoint y: 505, endPoint x: 1150, endPoint y: 507, distance: 164.0
click at [1150, 507] on div "I intend to utilize the $100,000 to strengthen the financial stability and grow…" at bounding box center [950, 473] width 449 height 131
drag, startPoint x: 859, startPoint y: 516, endPoint x: 1023, endPoint y: 521, distance: 164.1
click at [1023, 521] on div "I intend to utilize the $100,000 to strengthen the financial stability and grow…" at bounding box center [950, 473] width 449 height 131
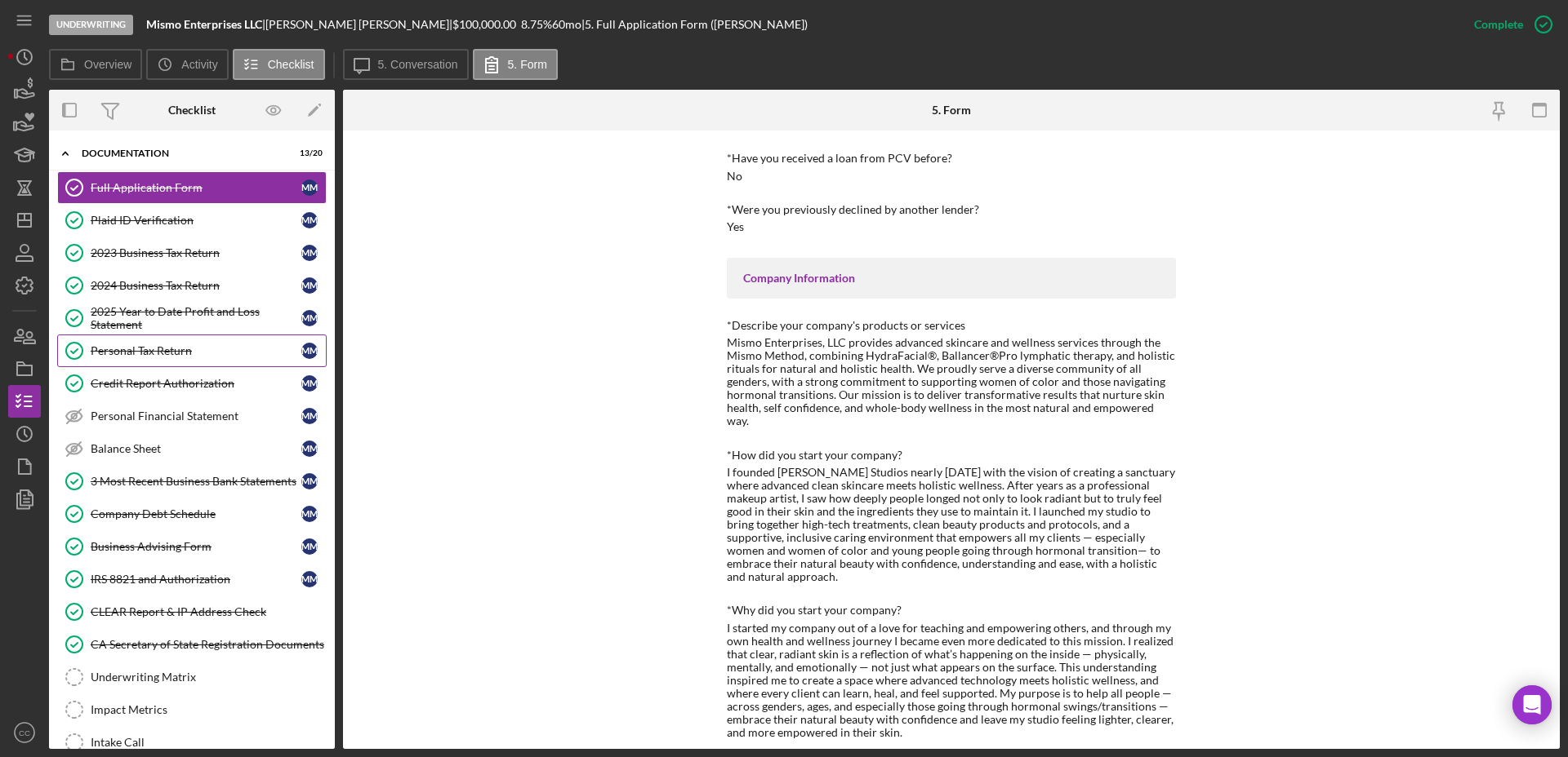
scroll to position [306, 0]
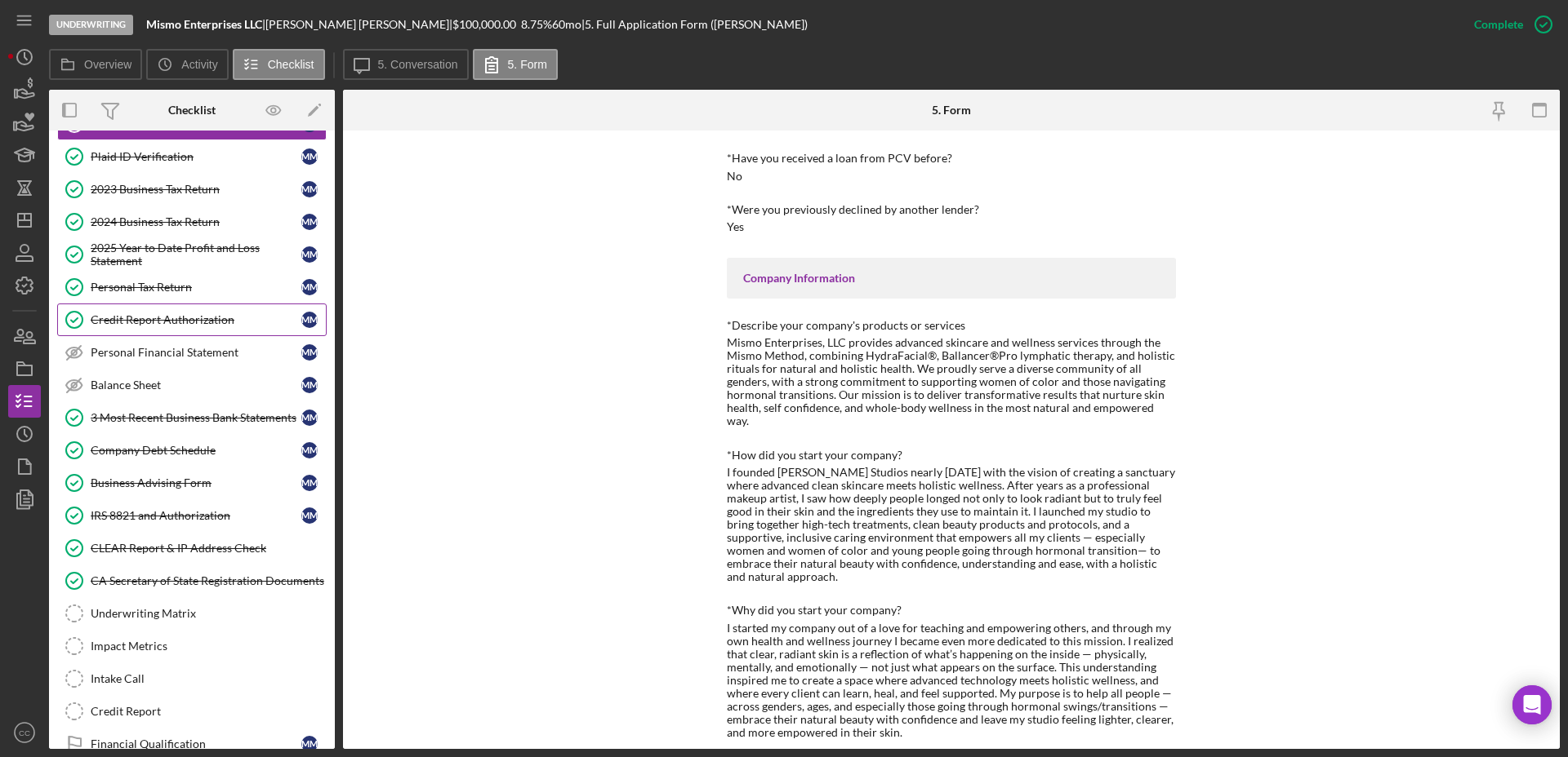
click at [185, 317] on div "Credit Report Authorization" at bounding box center [196, 320] width 210 height 13
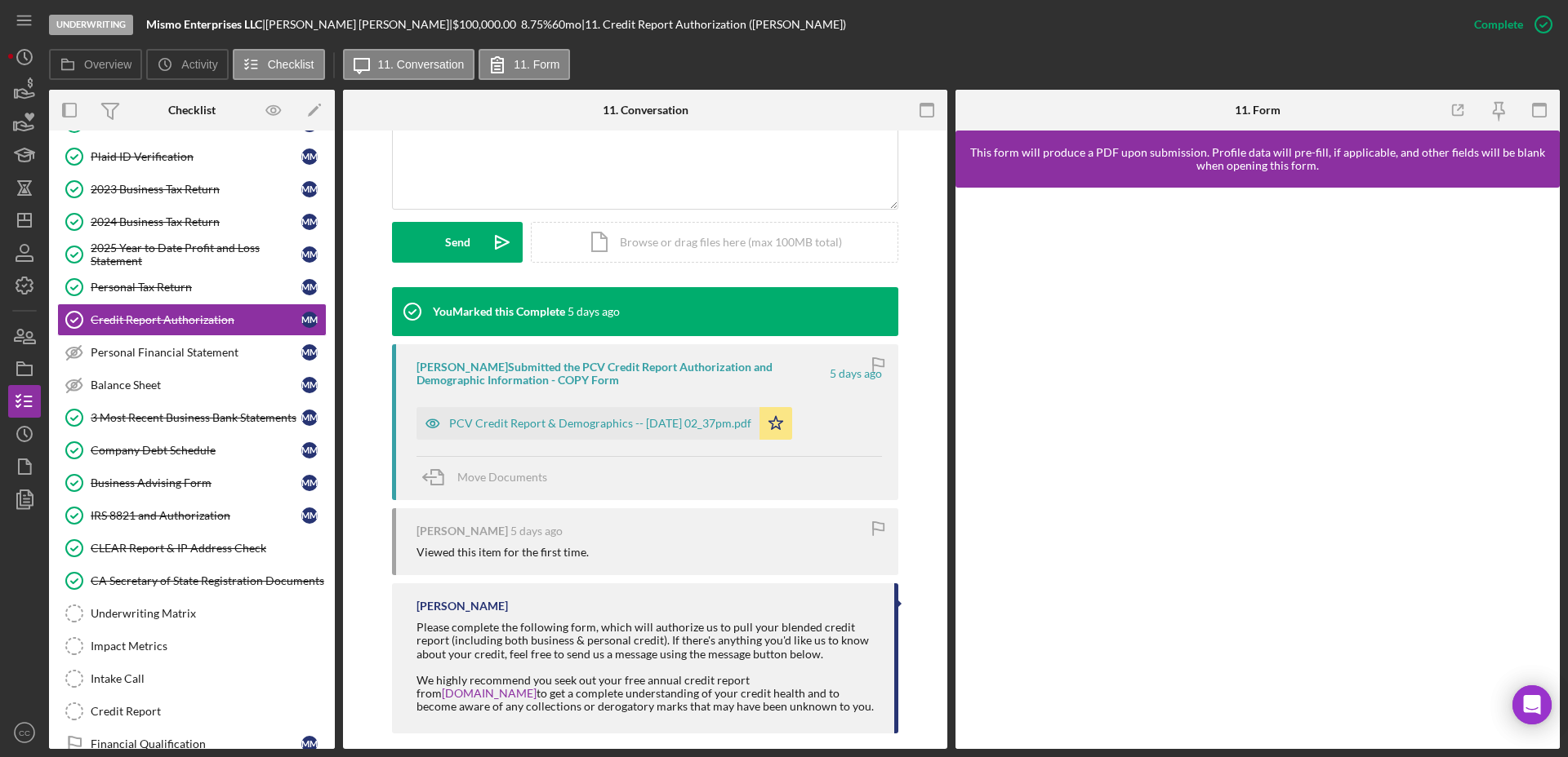
scroll to position [405, 0]
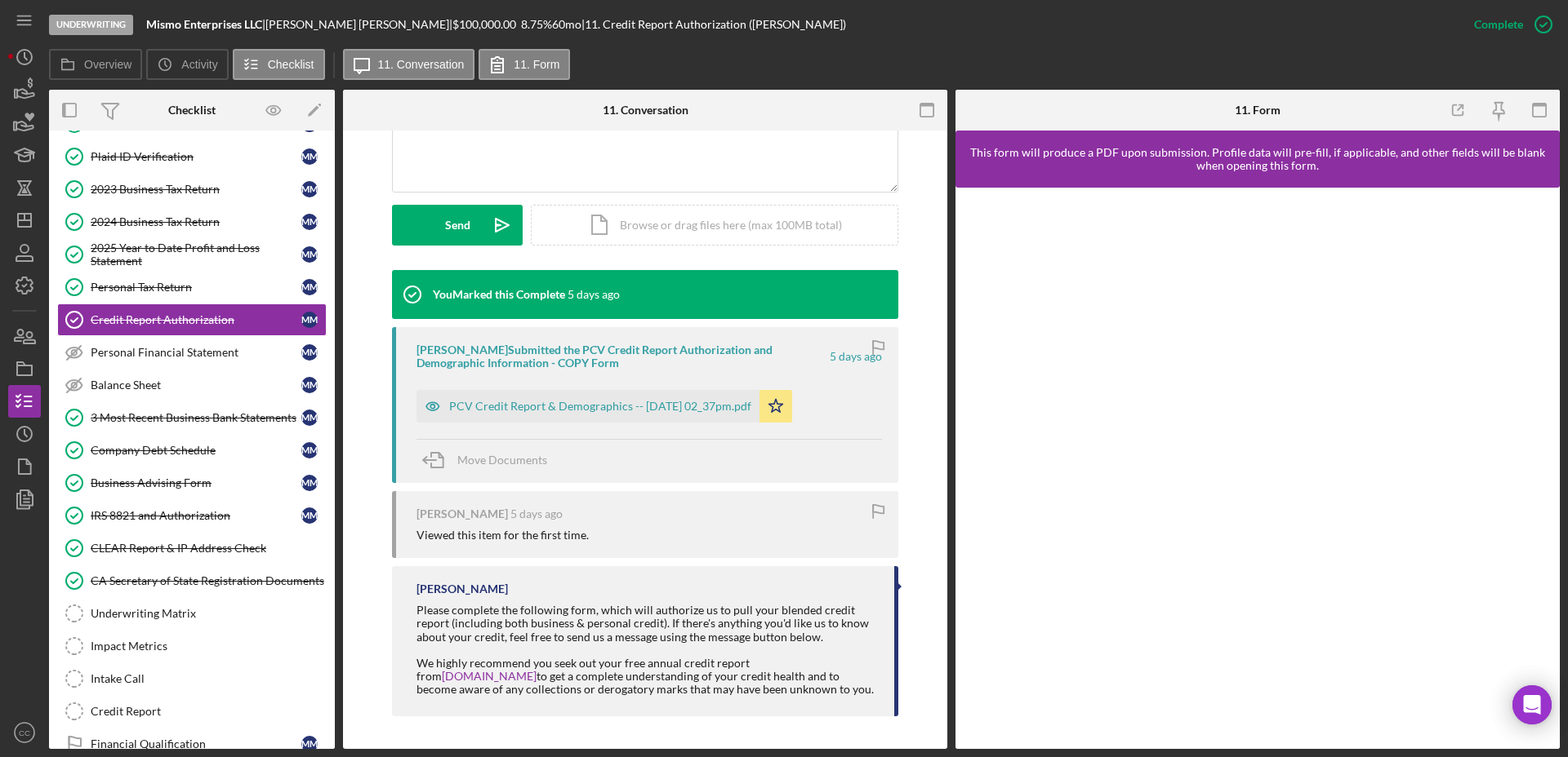
drag, startPoint x: 265, startPoint y: 24, endPoint x: 151, endPoint y: 23, distance: 114.0
click at [151, 23] on b "Mismo Enterprises LLC" at bounding box center [204, 24] width 116 height 14
copy b "Mismo Enterprises LLC"
click at [196, 411] on div "3 Most Recent Business Bank Statements" at bounding box center [196, 417] width 210 height 13
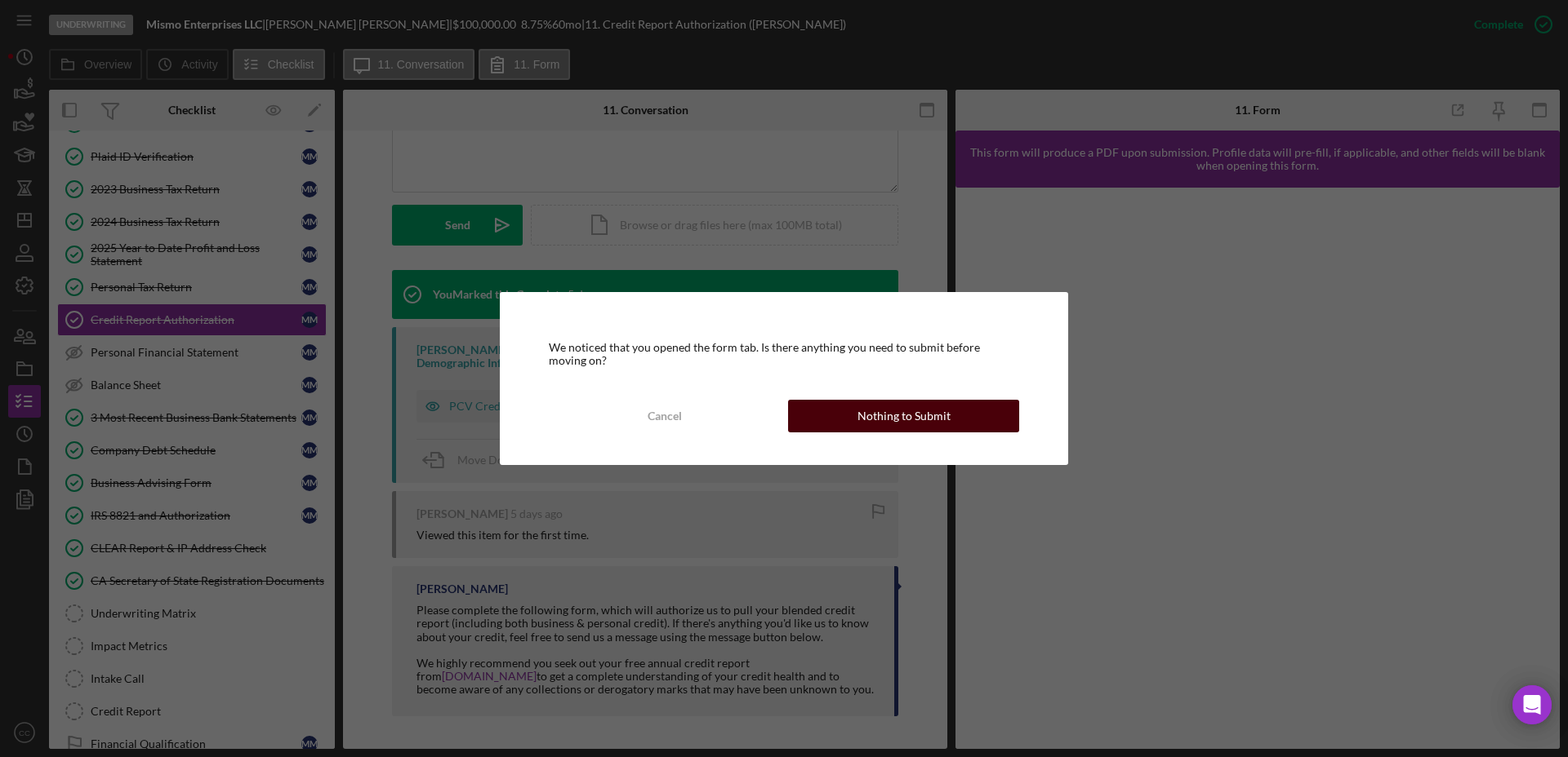
click at [948, 422] on button "Nothing to Submit" at bounding box center [903, 417] width 231 height 33
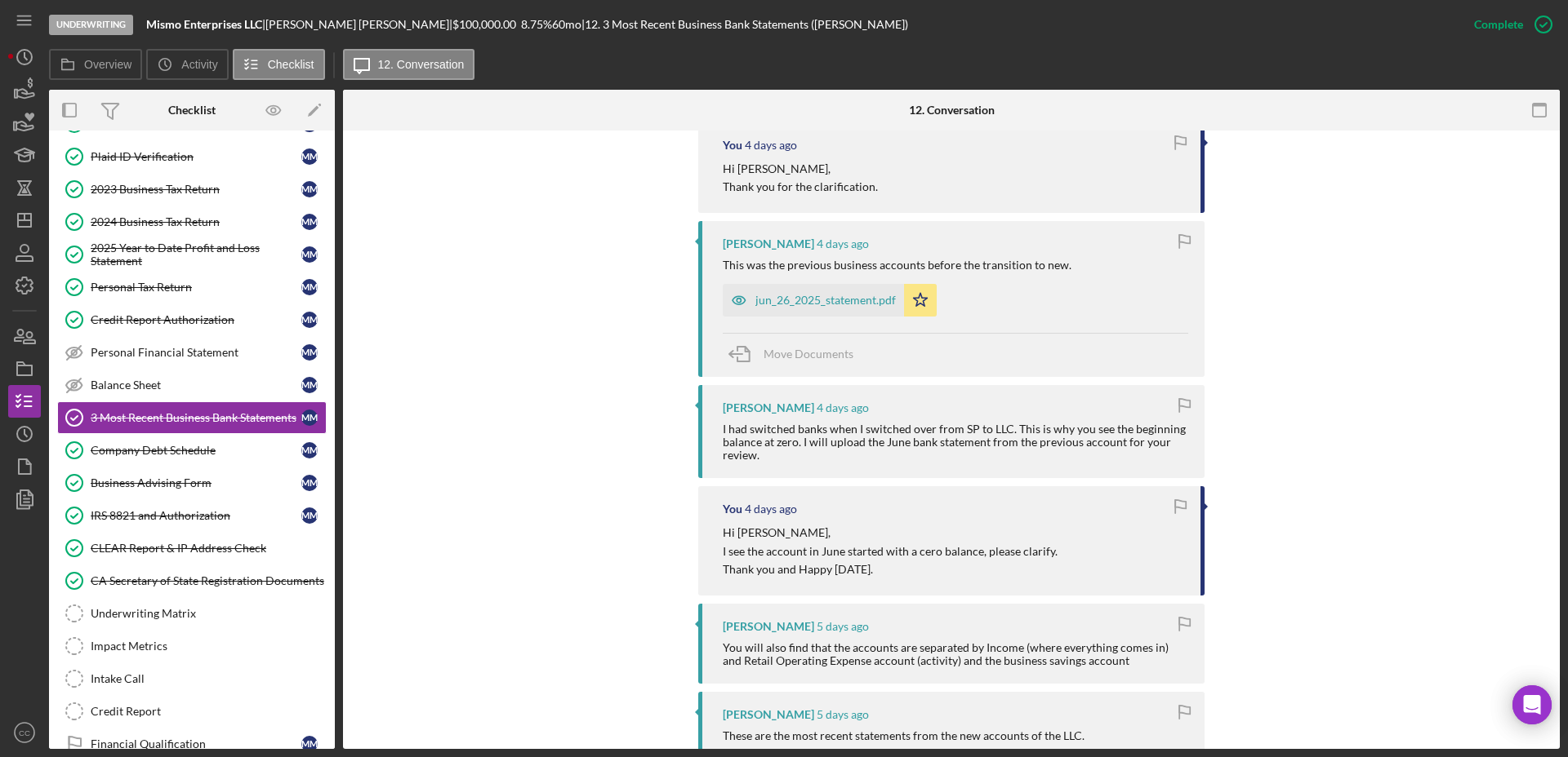
scroll to position [612, 0]
click at [789, 298] on div "jun_26_2025_statement.pdf" at bounding box center [825, 297] width 140 height 13
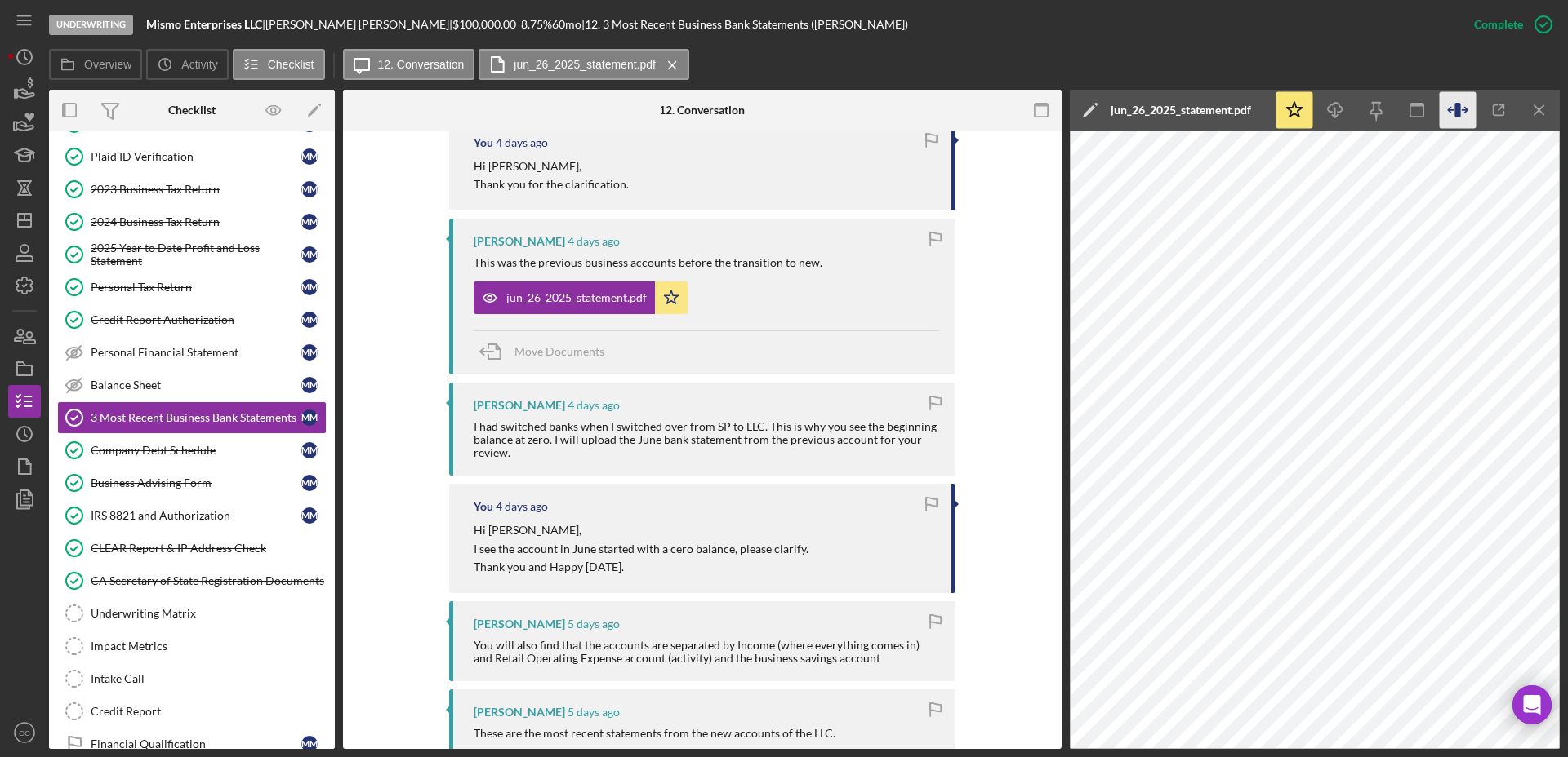
click at [1460, 104] on icon "button" at bounding box center [1457, 110] width 6 height 15
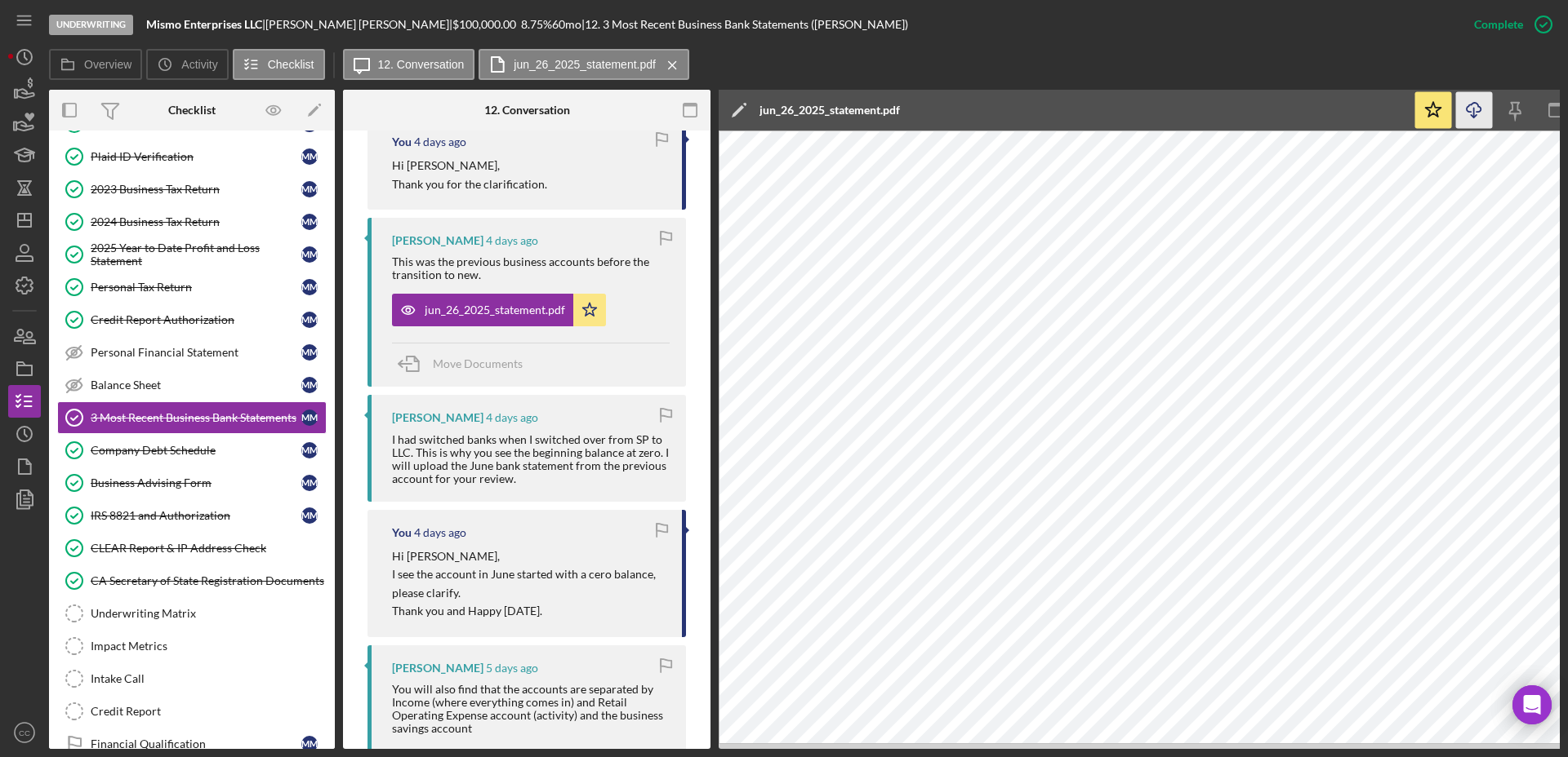
scroll to position [0, 139]
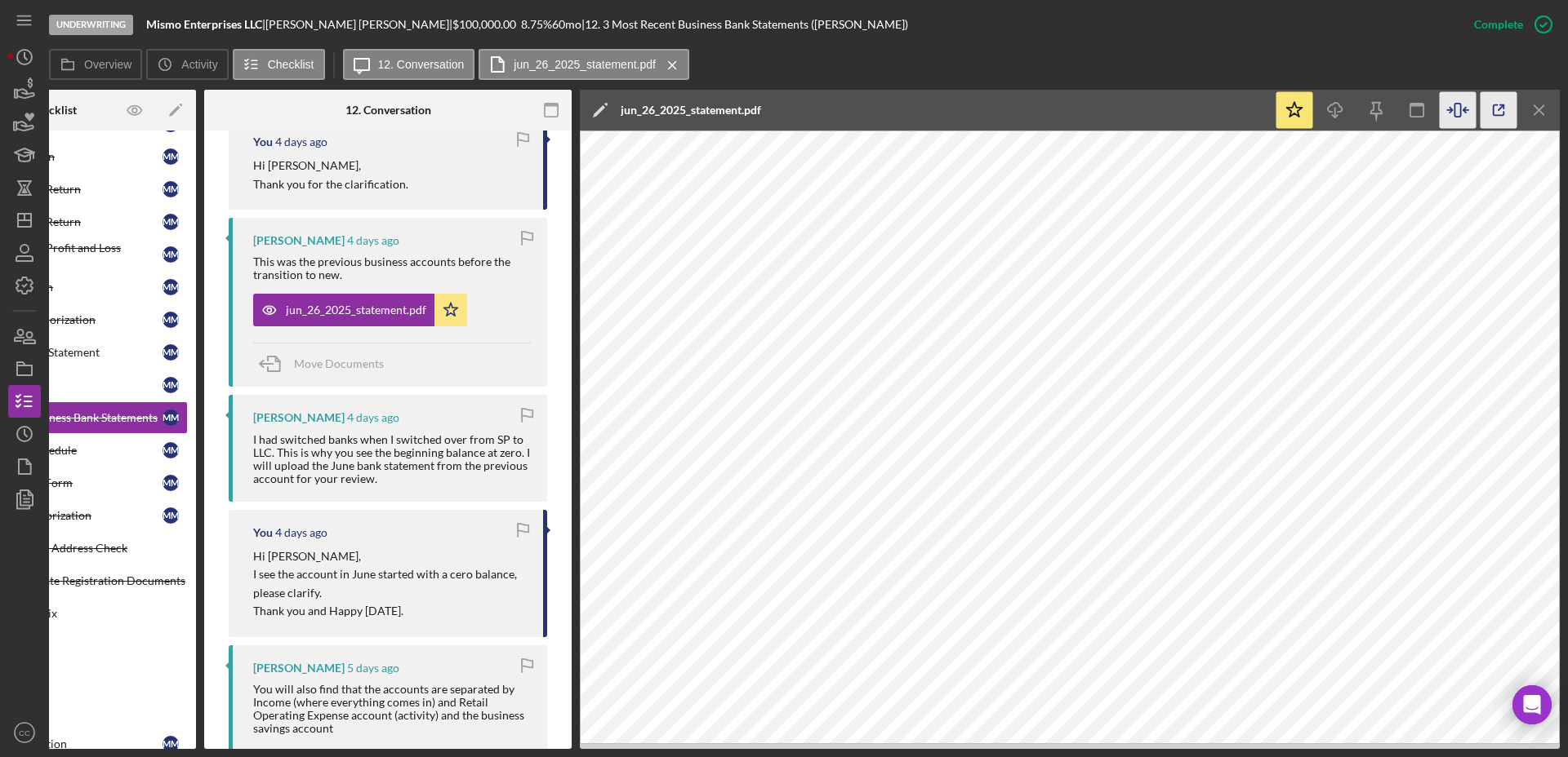
click at [1502, 107] on icon "button" at bounding box center [1498, 110] width 37 height 37
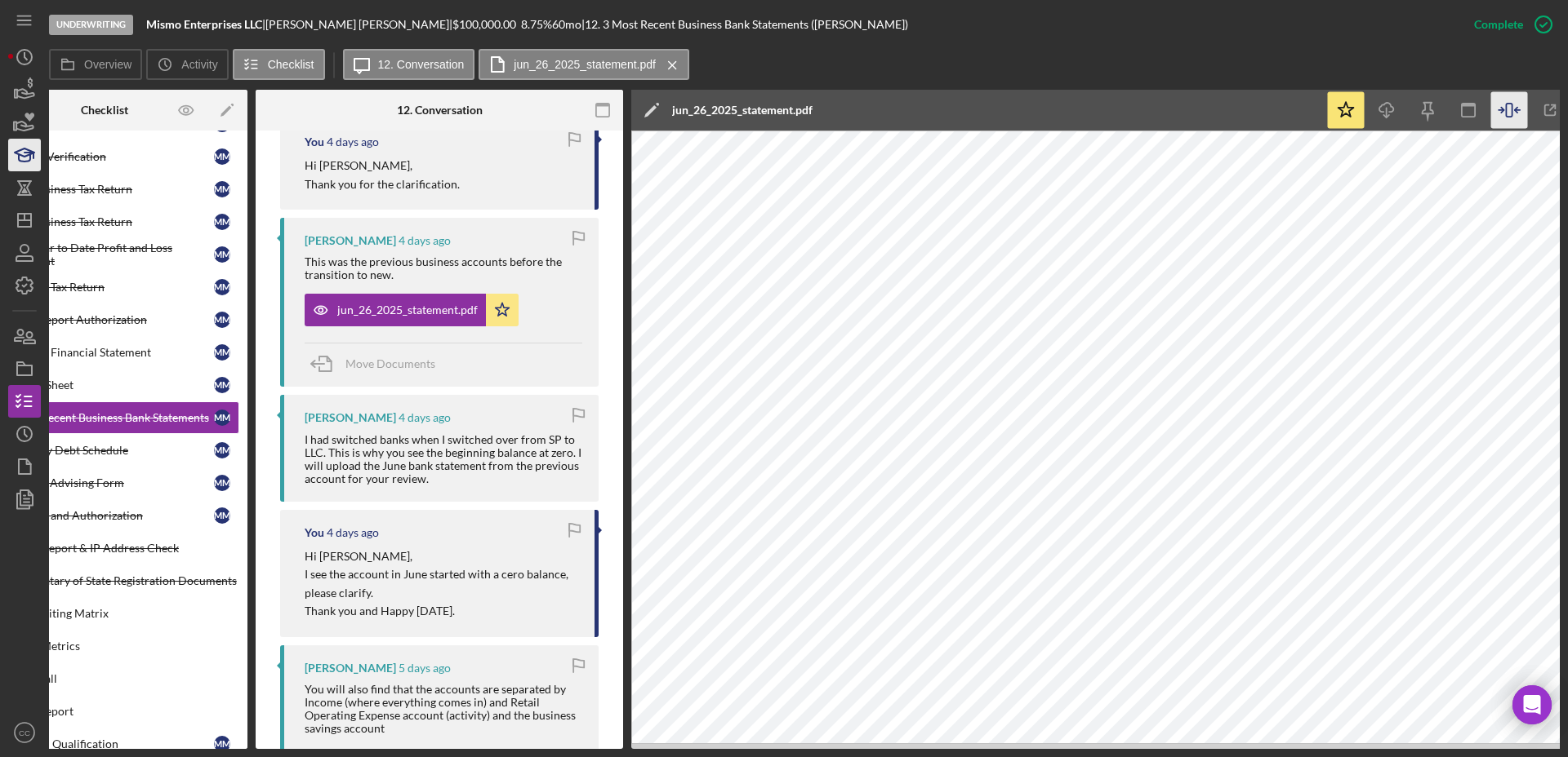
scroll to position [0, 0]
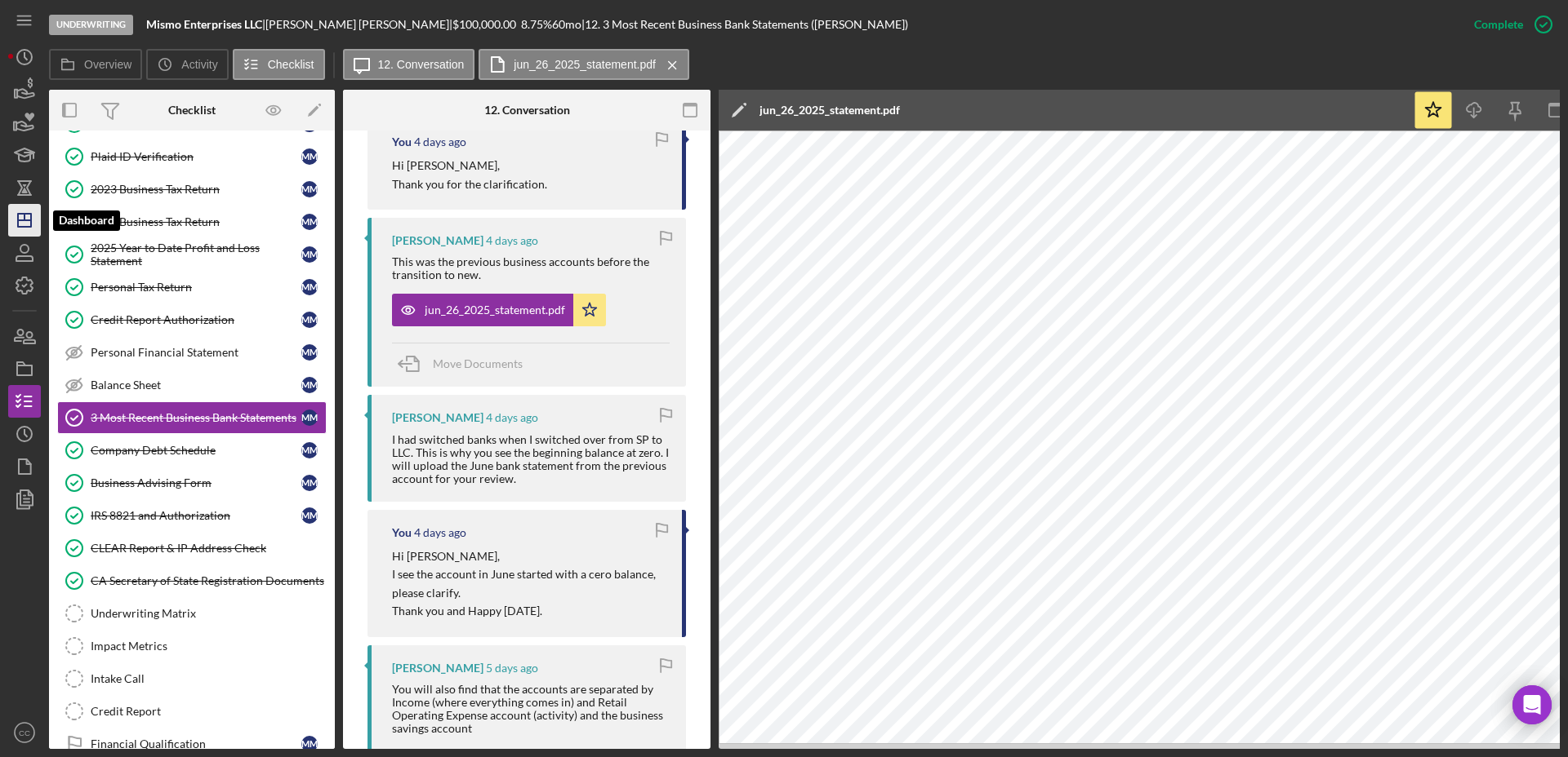
click at [15, 223] on icon "Icon/Dashboard" at bounding box center [24, 220] width 40 height 40
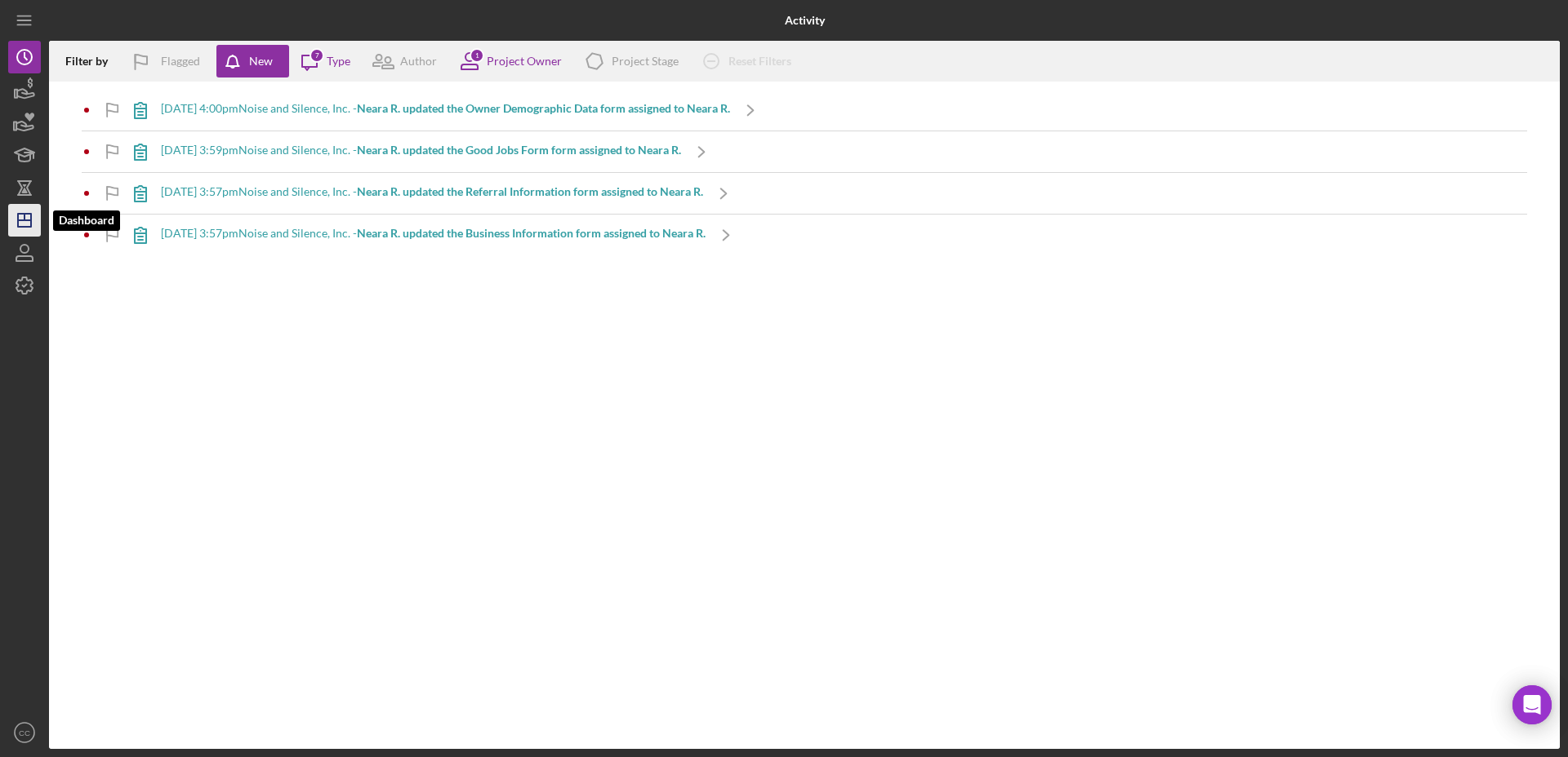
click at [31, 214] on polygon "button" at bounding box center [25, 220] width 13 height 13
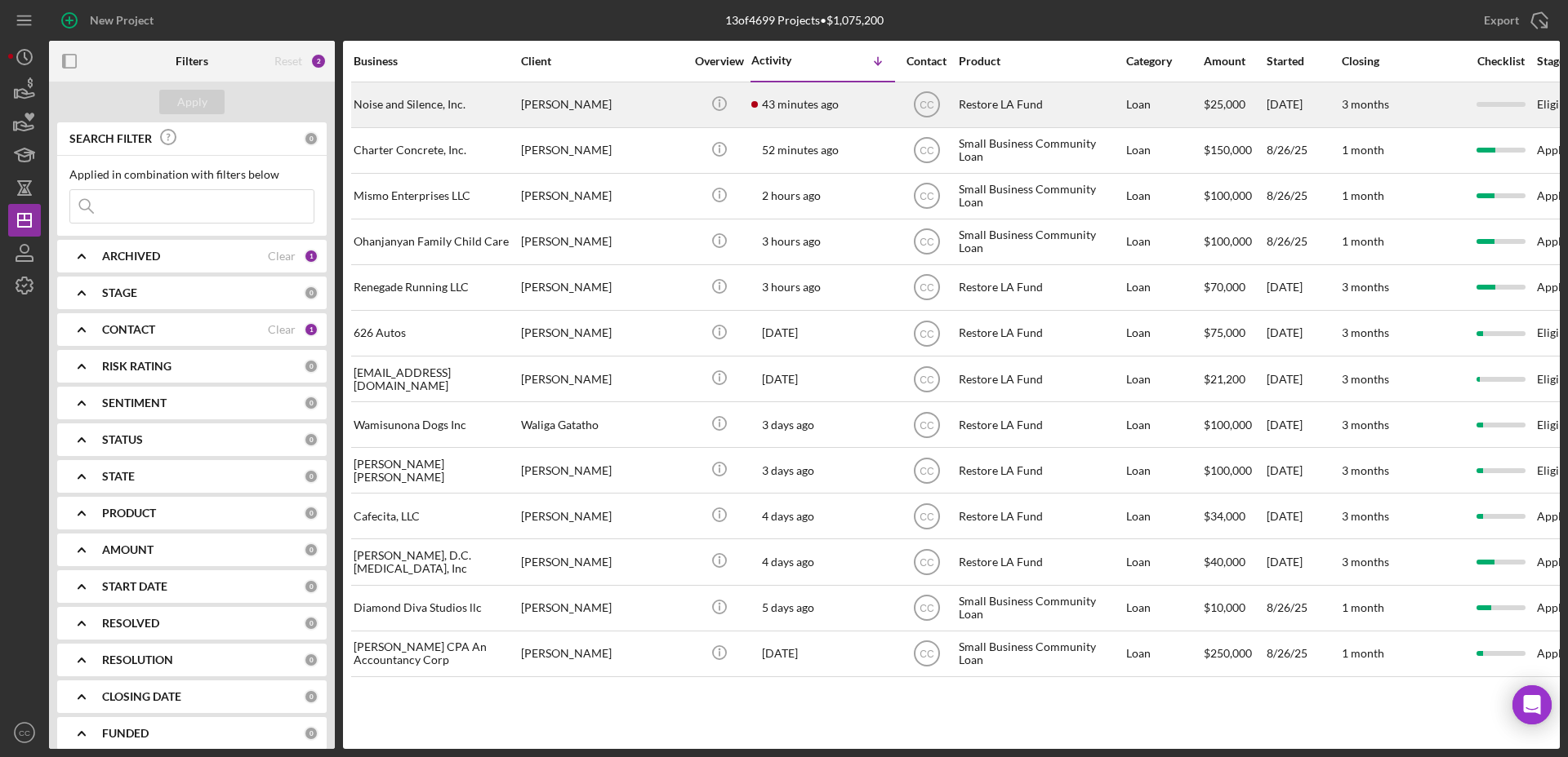
click at [616, 105] on div "Neara Russell" at bounding box center [602, 105] width 163 height 43
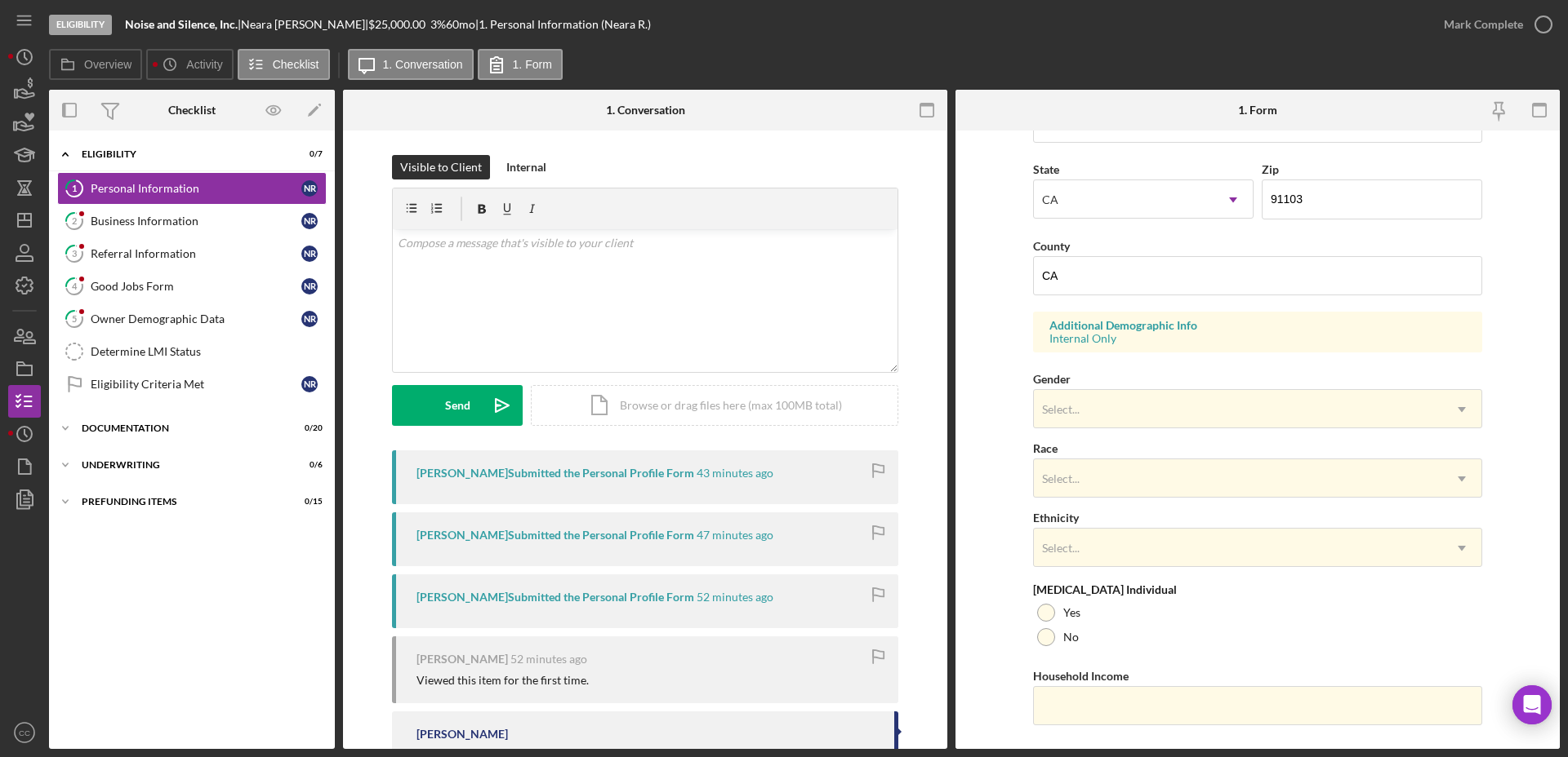
scroll to position [471, 0]
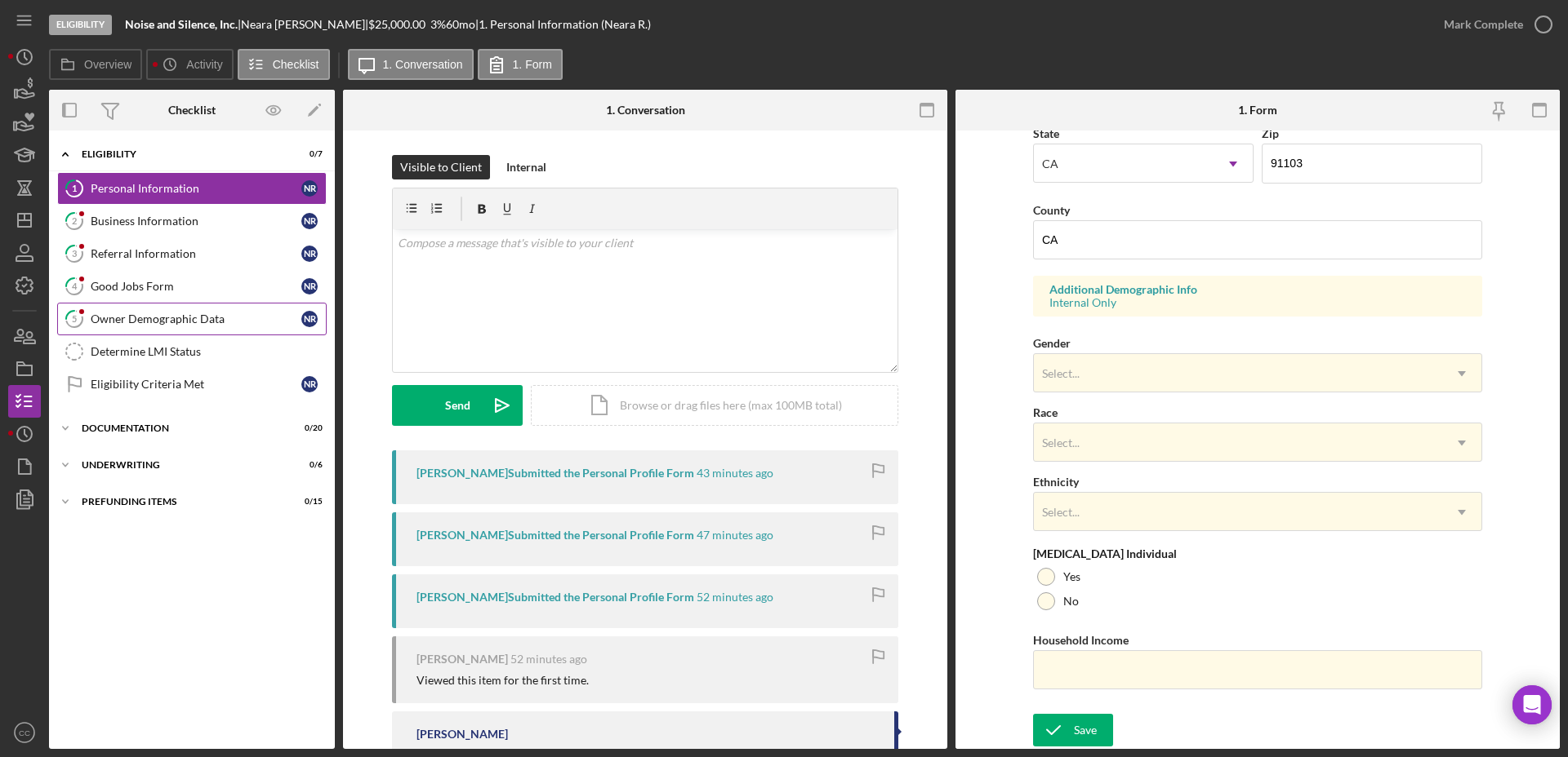
click at [164, 325] on div "Owner Demographic Data" at bounding box center [196, 319] width 210 height 13
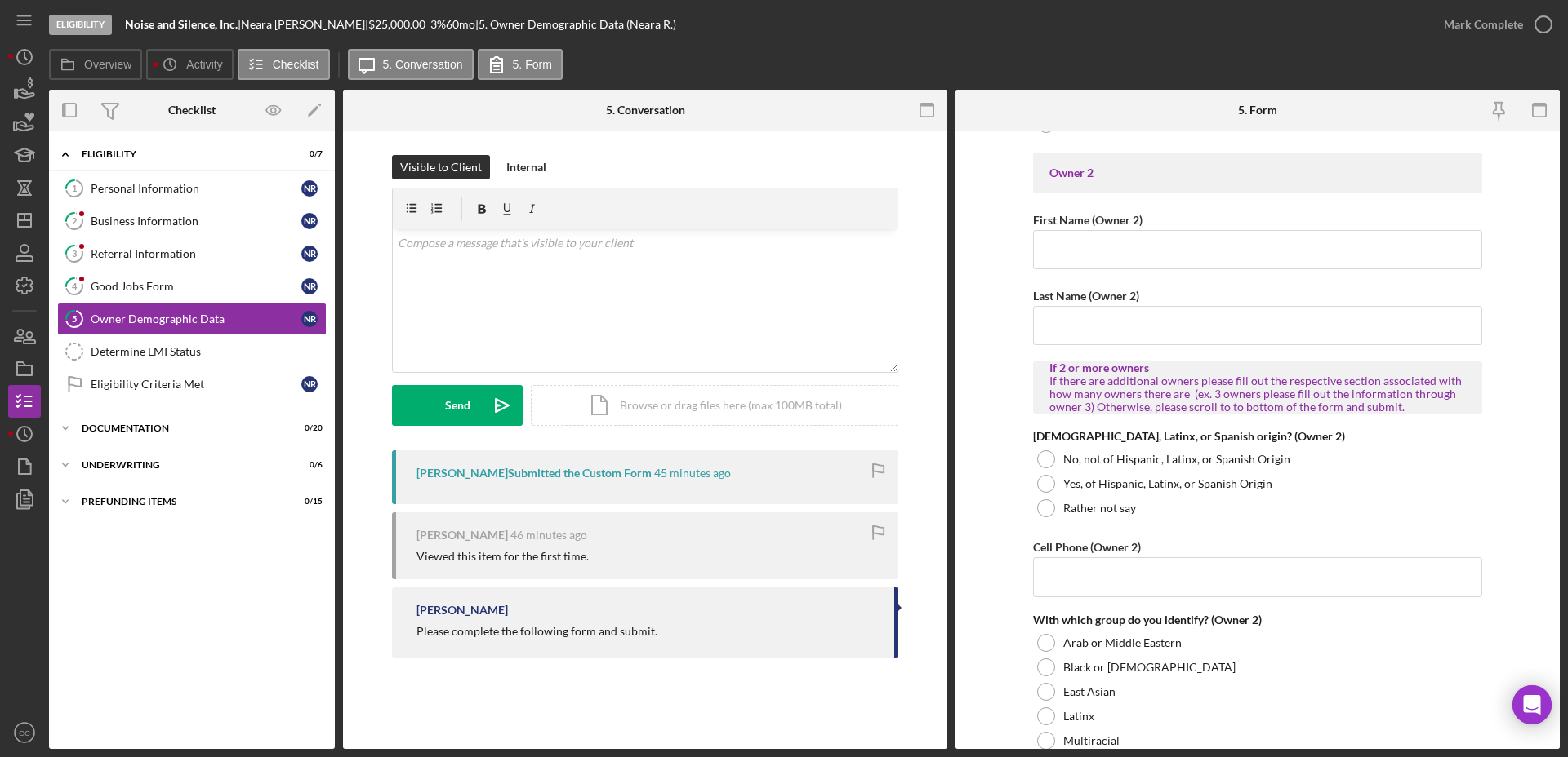
scroll to position [1938, 0]
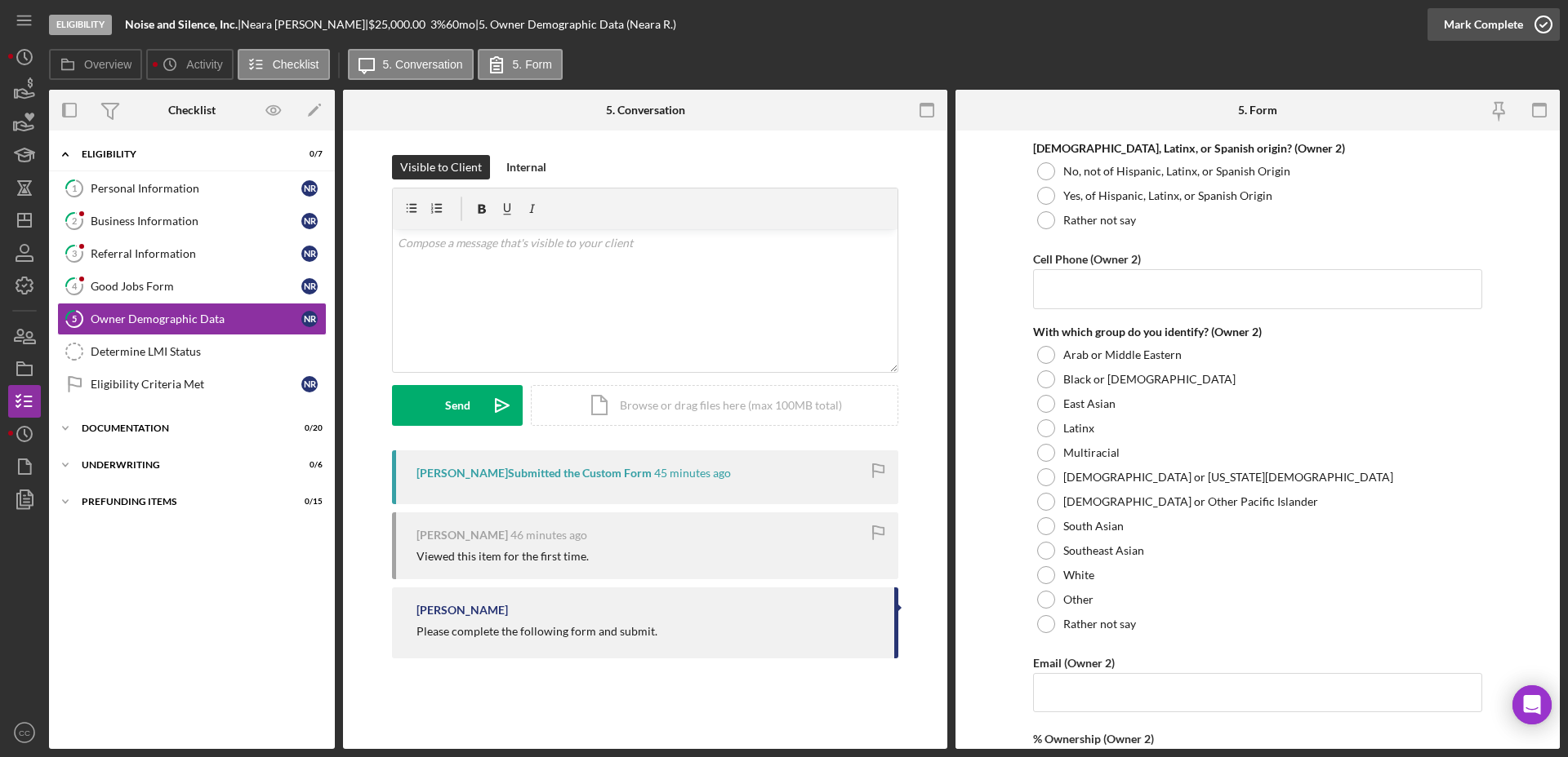
click at [1479, 22] on div "Mark Complete" at bounding box center [1483, 25] width 79 height 33
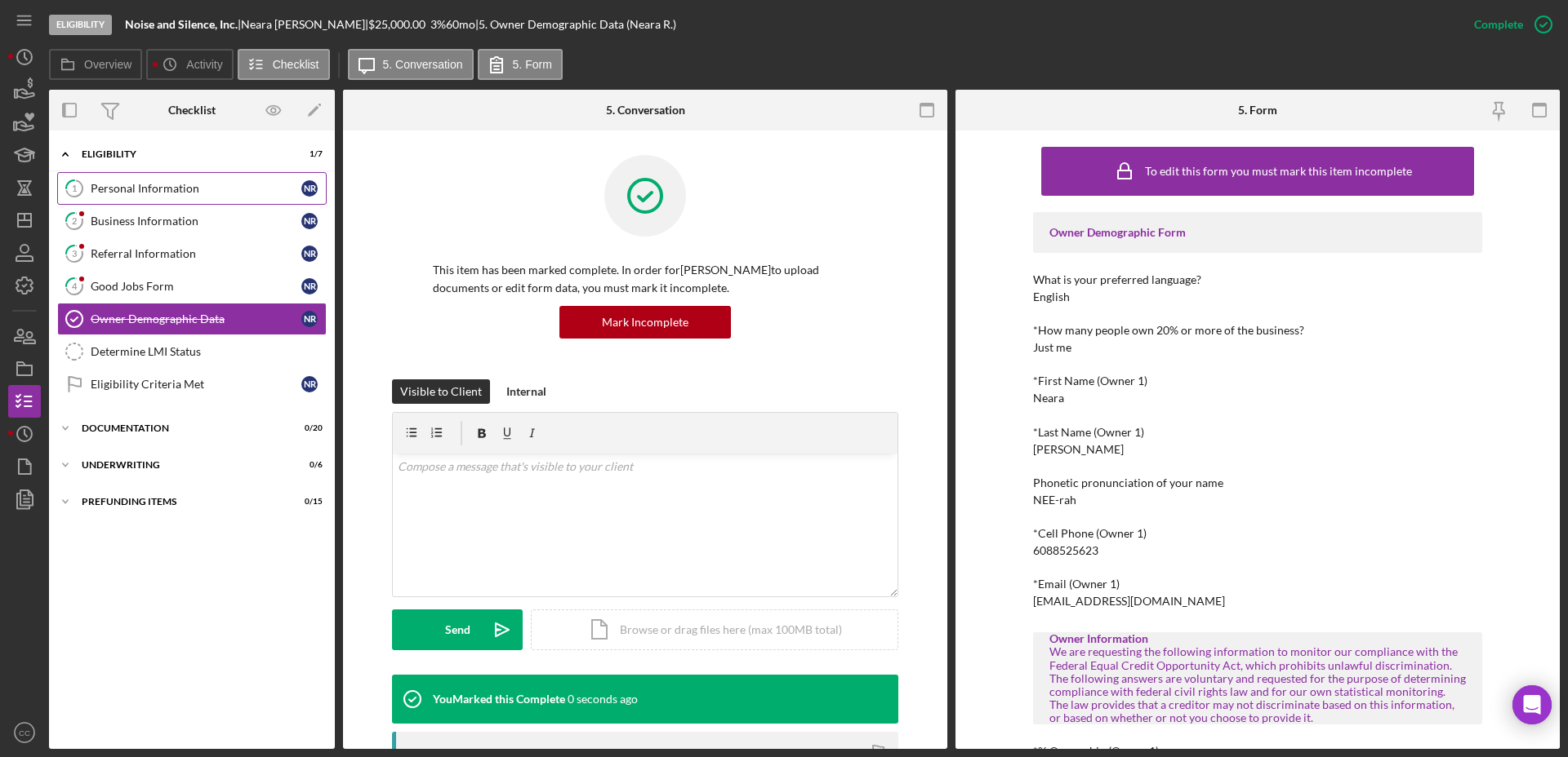
click at [162, 199] on link "1 Personal Information N R" at bounding box center [191, 189] width 269 height 33
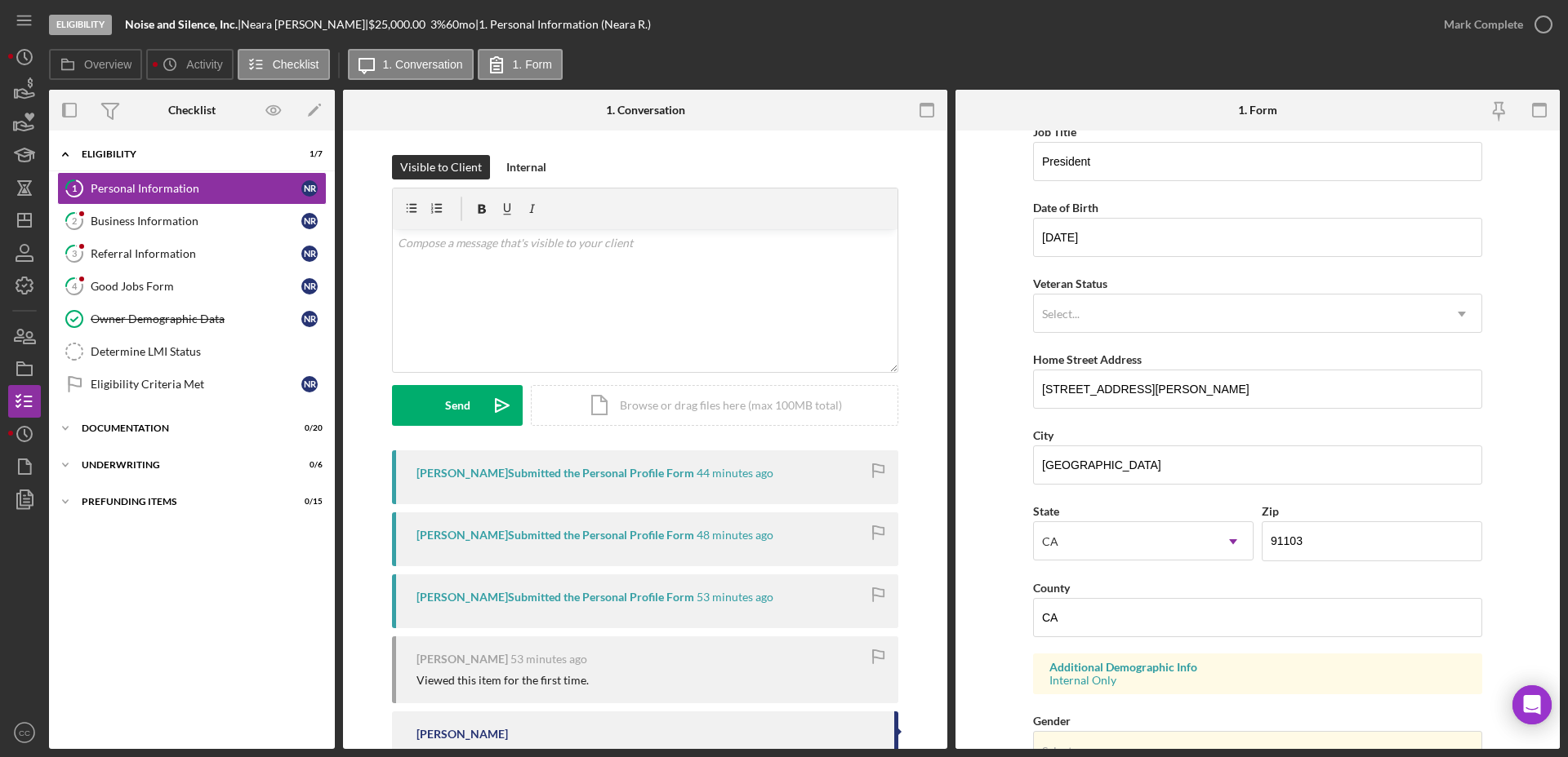
scroll to position [204, 0]
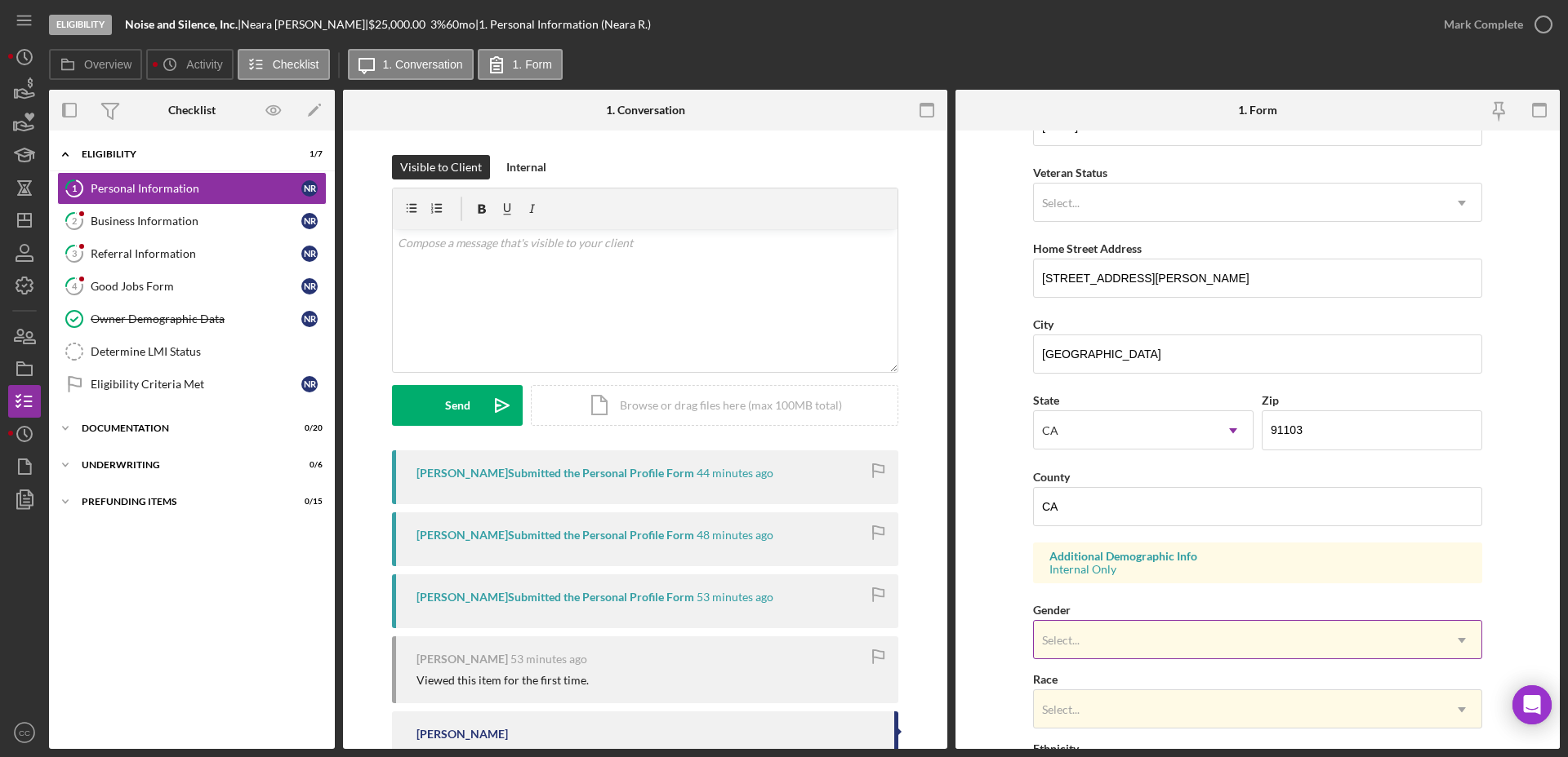
click at [1106, 631] on div "Select..." at bounding box center [1238, 640] width 409 height 38
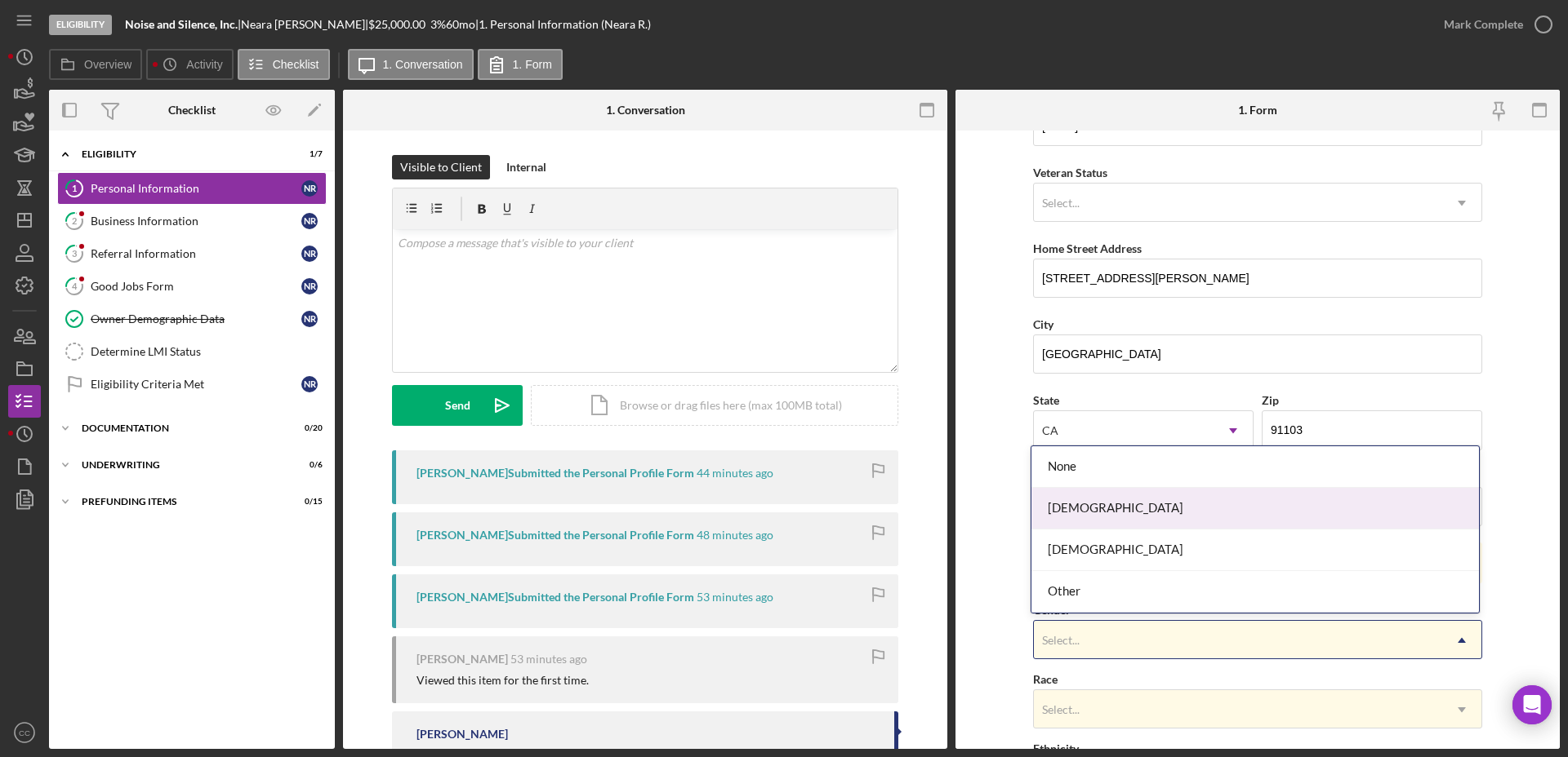
click at [1072, 509] on div "Female" at bounding box center [1254, 508] width 447 height 41
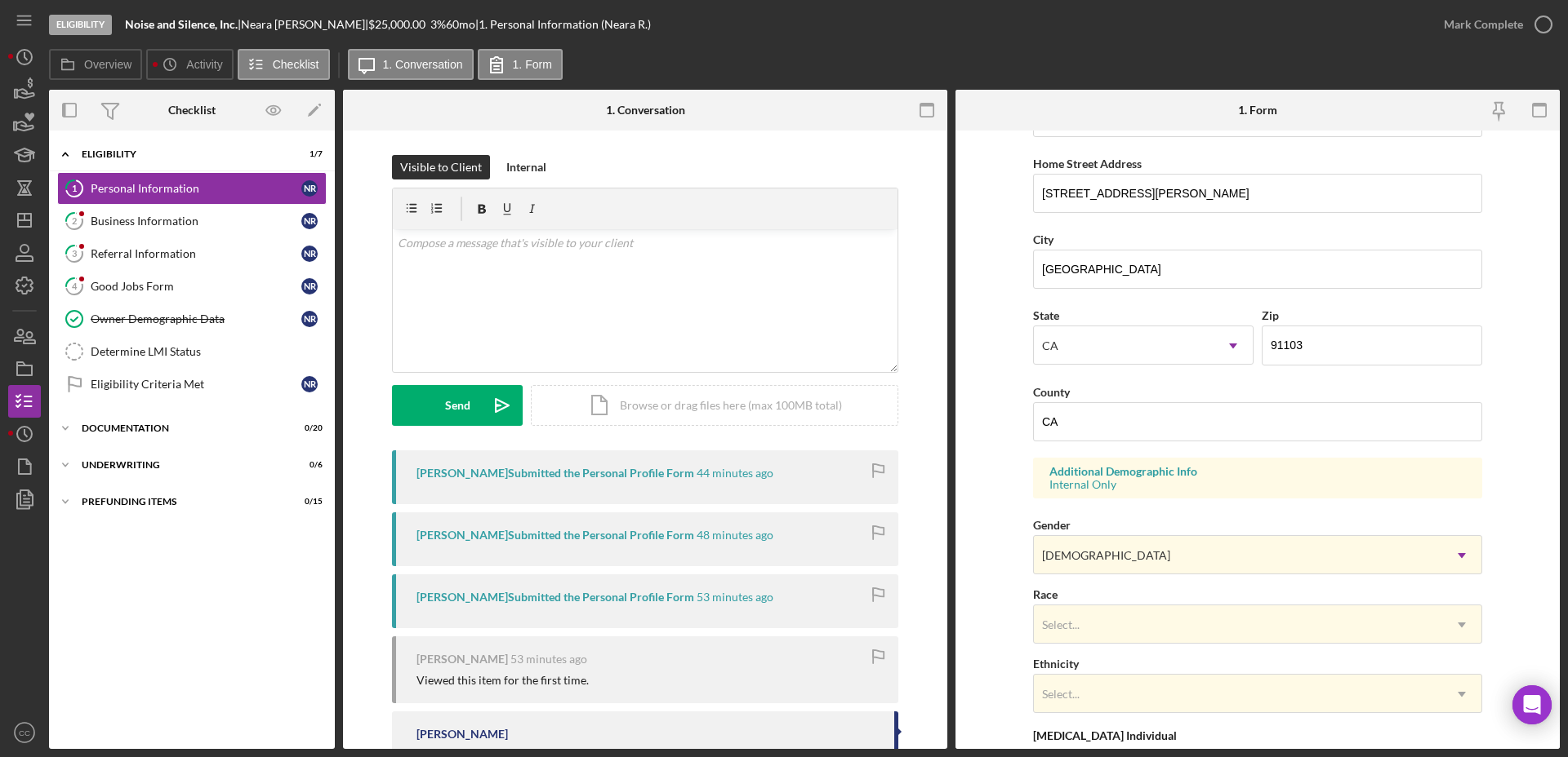
scroll to position [471, 0]
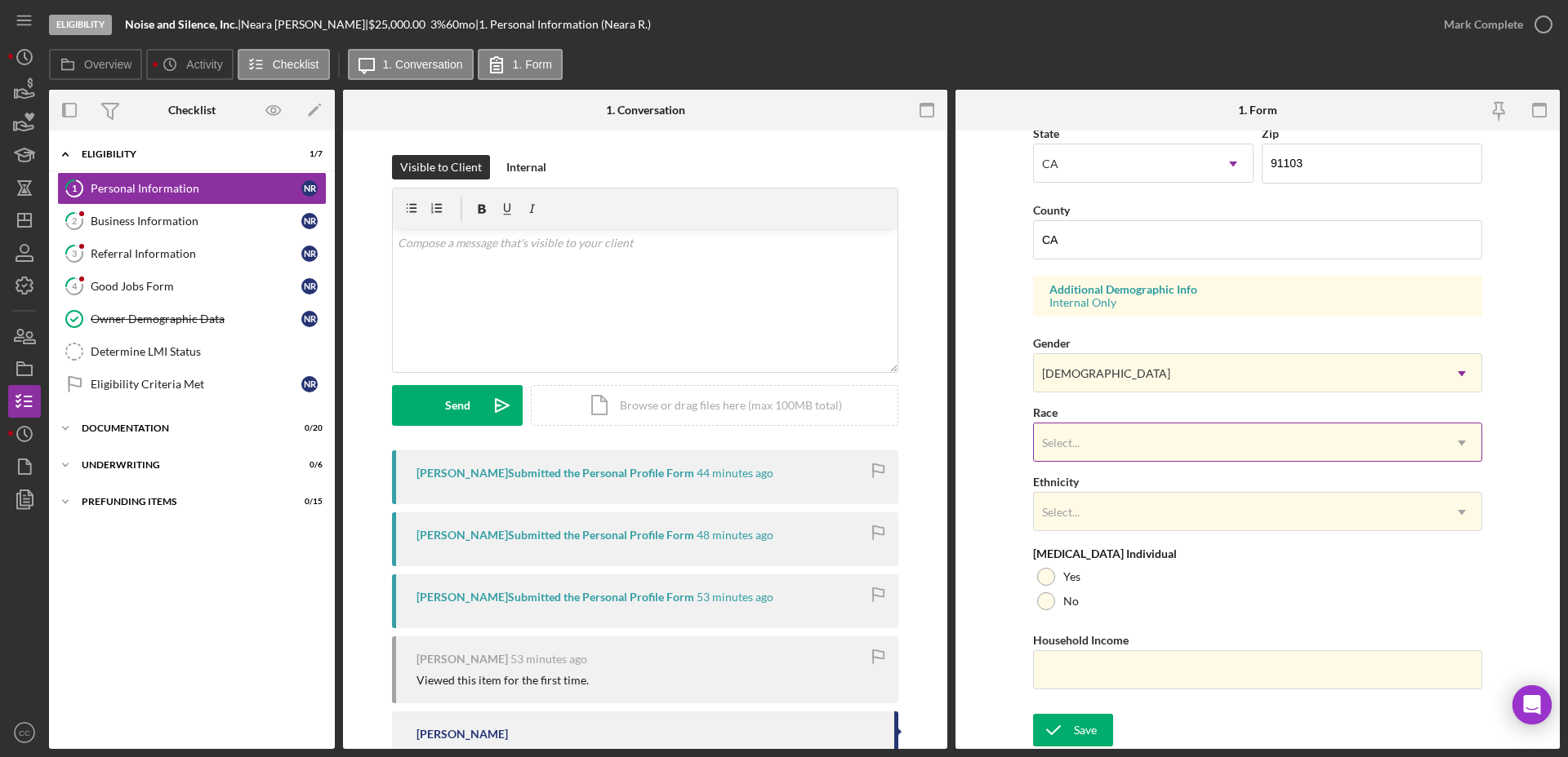
click at [1103, 443] on div "Select..." at bounding box center [1238, 442] width 409 height 38
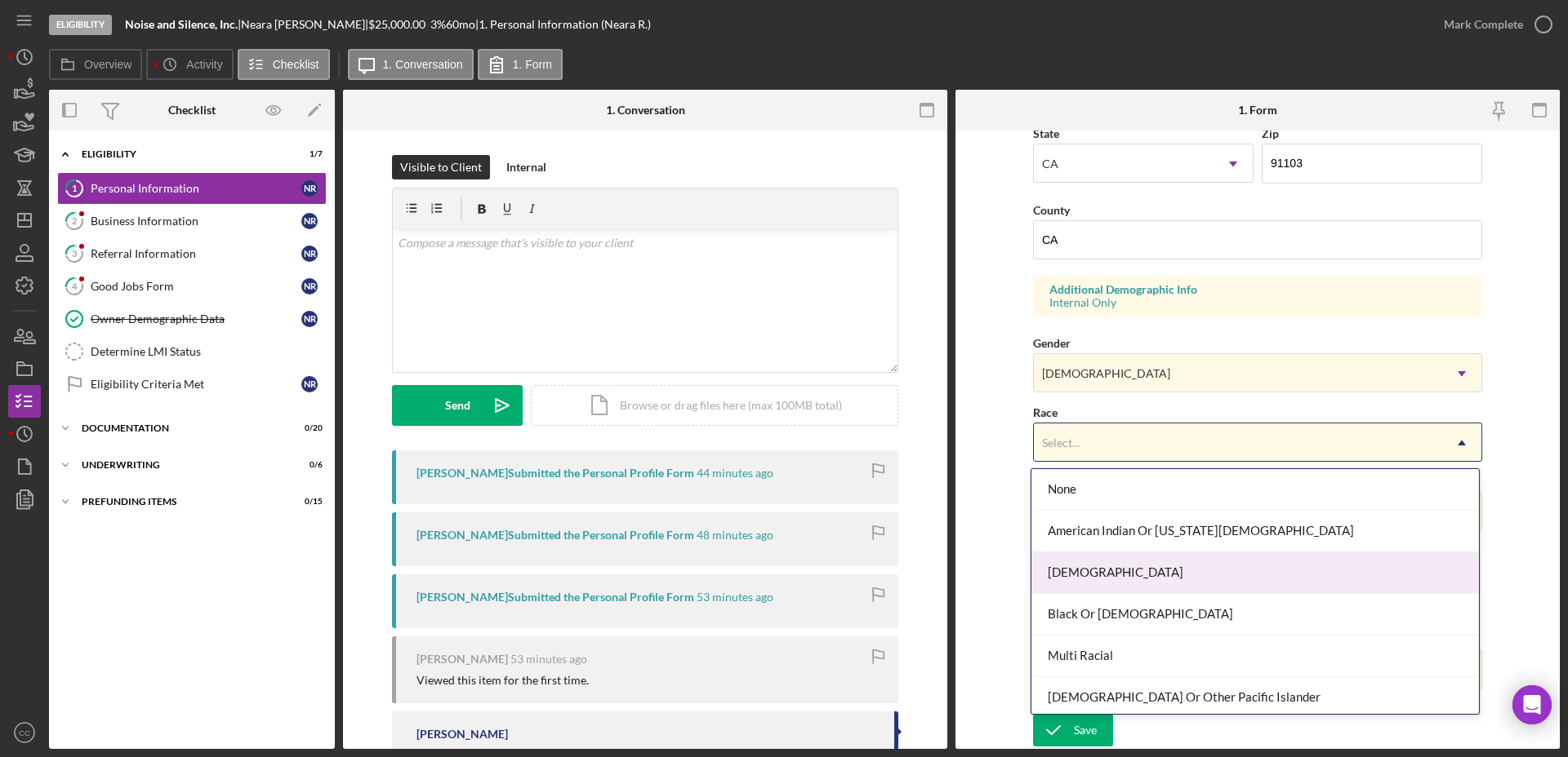
scroll to position [88, 0]
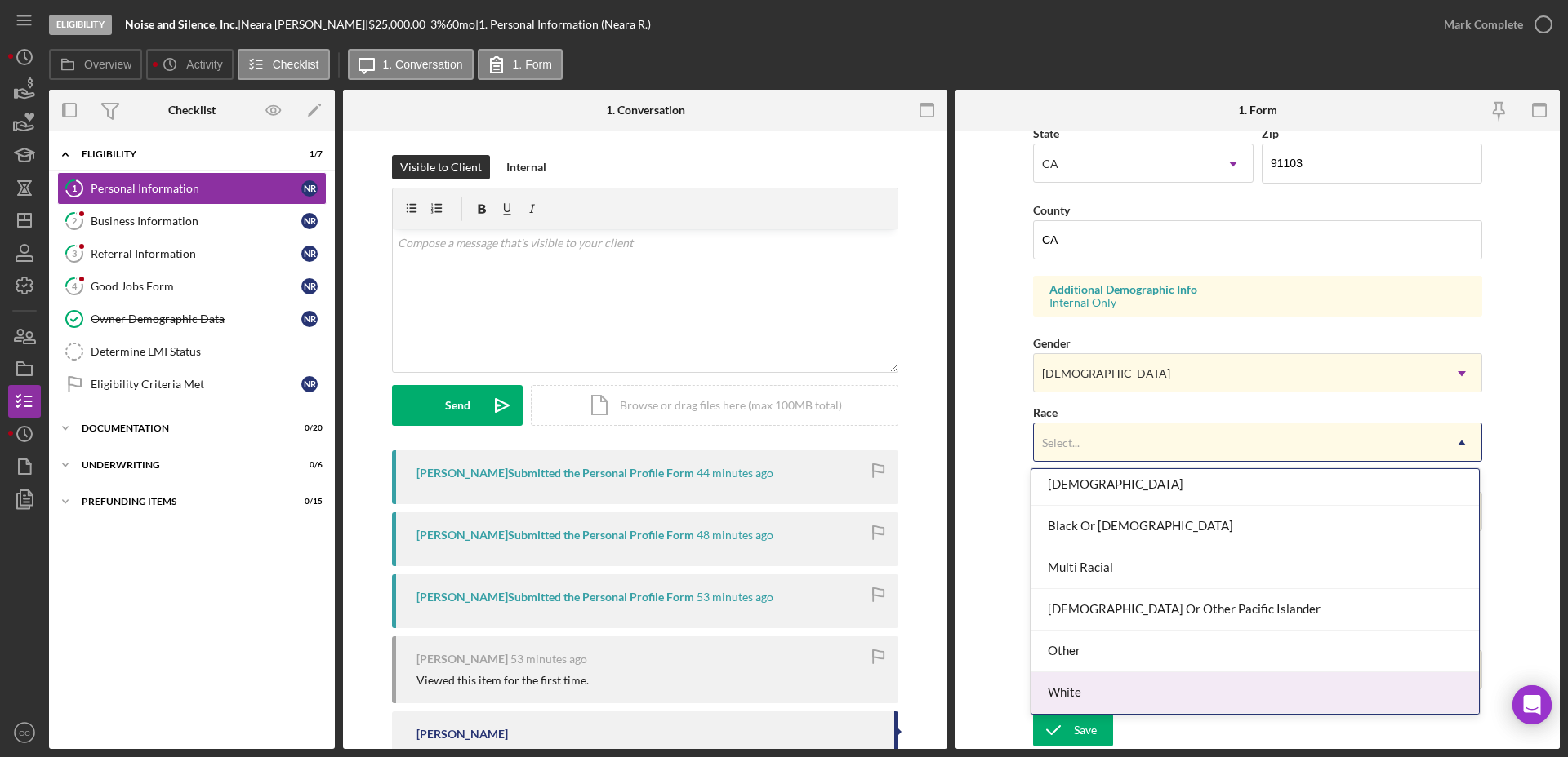
click at [1067, 696] on div "White" at bounding box center [1254, 693] width 447 height 41
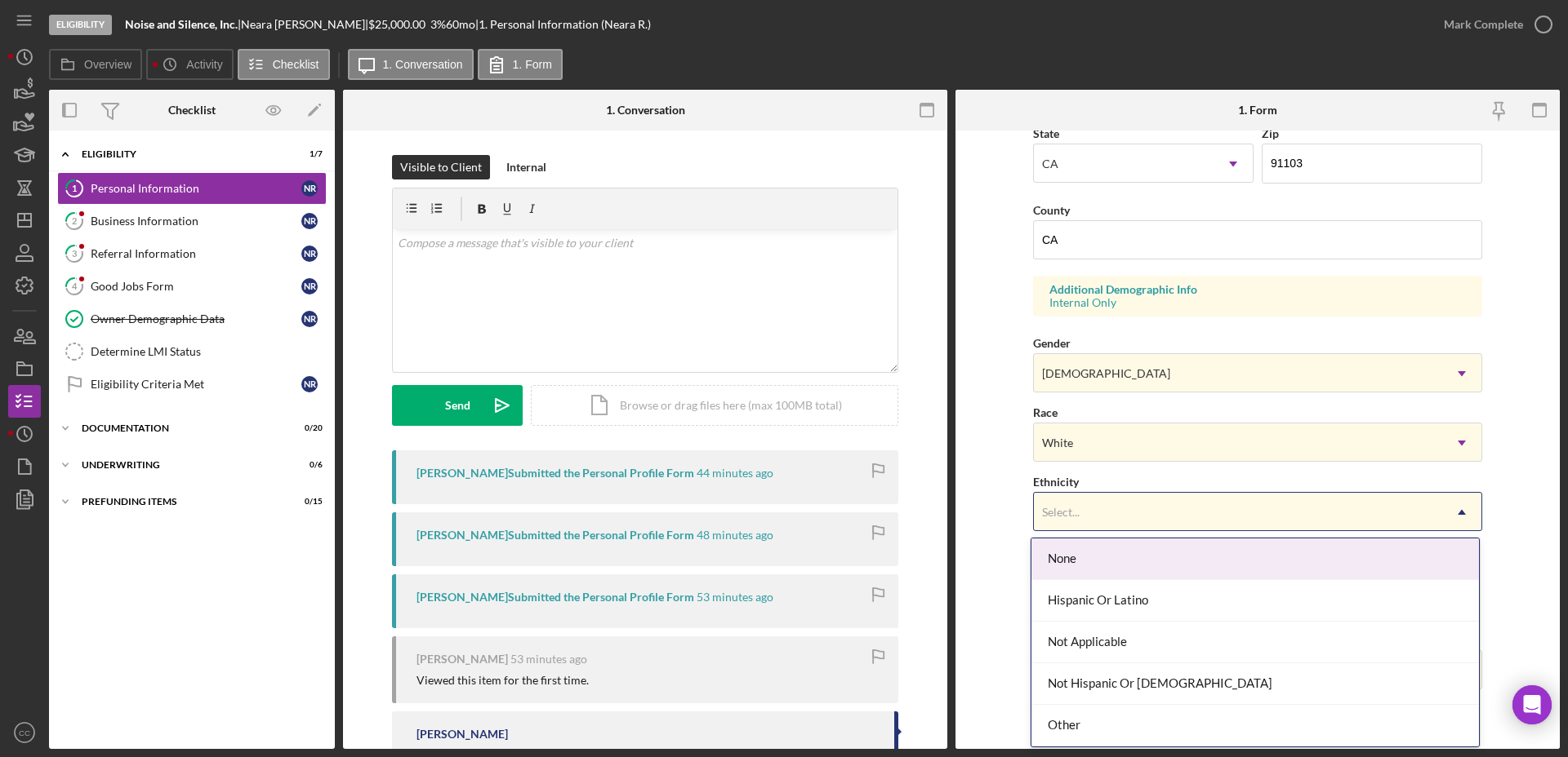
click at [1078, 496] on div "Select..." at bounding box center [1238, 512] width 409 height 38
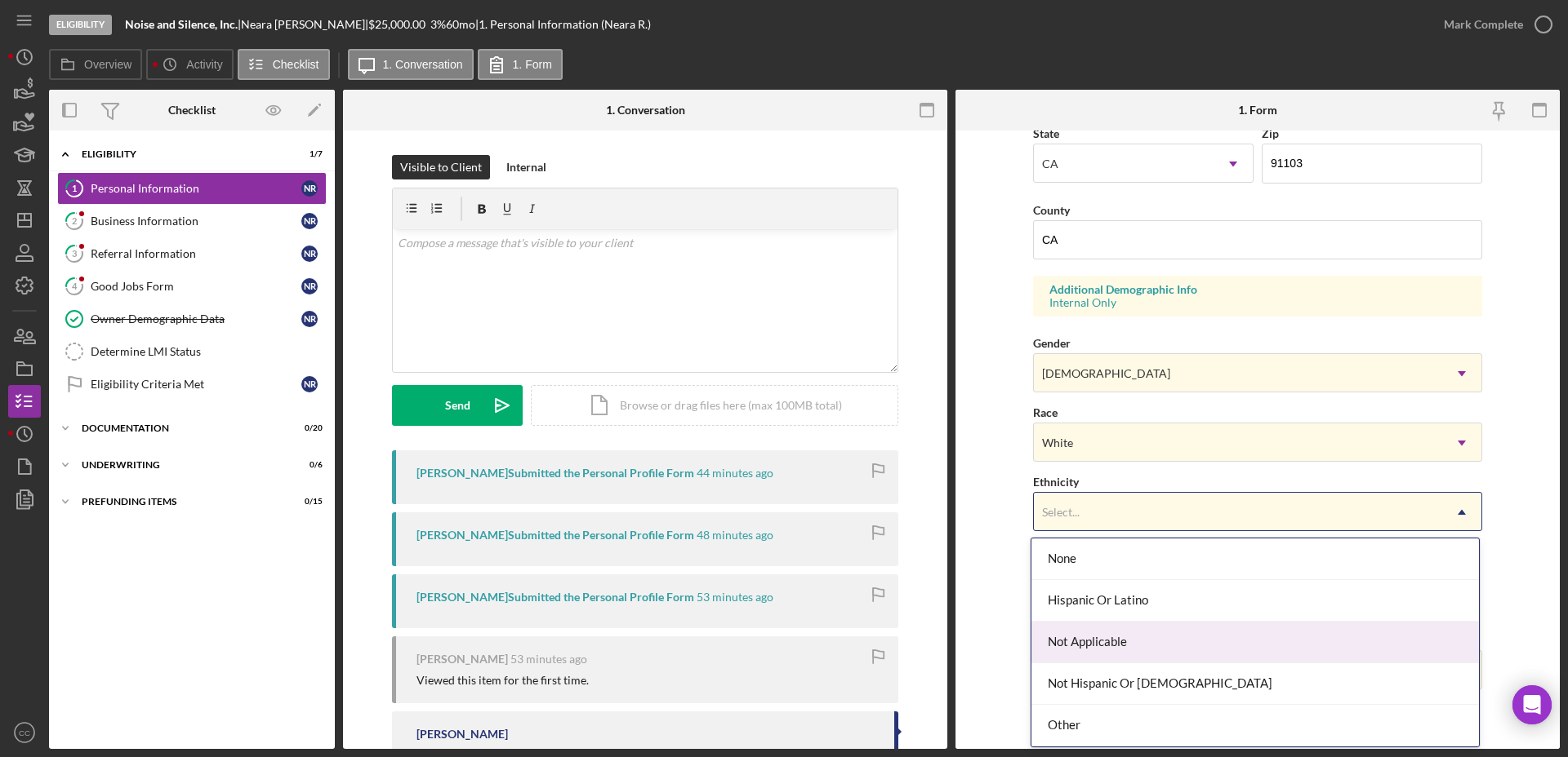
click at [1092, 648] on div "Not Applicable" at bounding box center [1254, 642] width 447 height 41
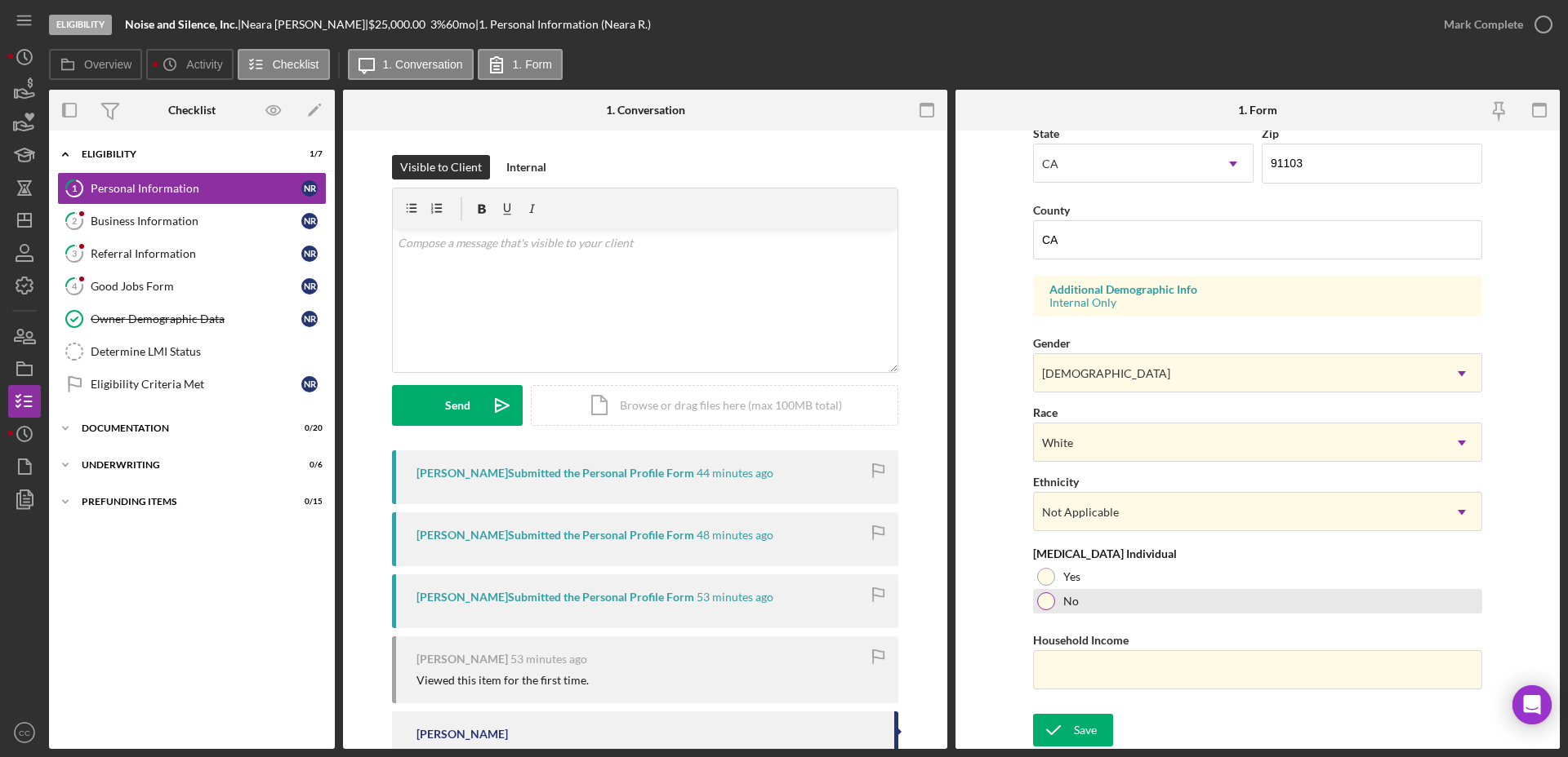
click at [1044, 602] on div at bounding box center [1046, 602] width 18 height 18
click at [1088, 731] on div "Save" at bounding box center [1084, 730] width 23 height 33
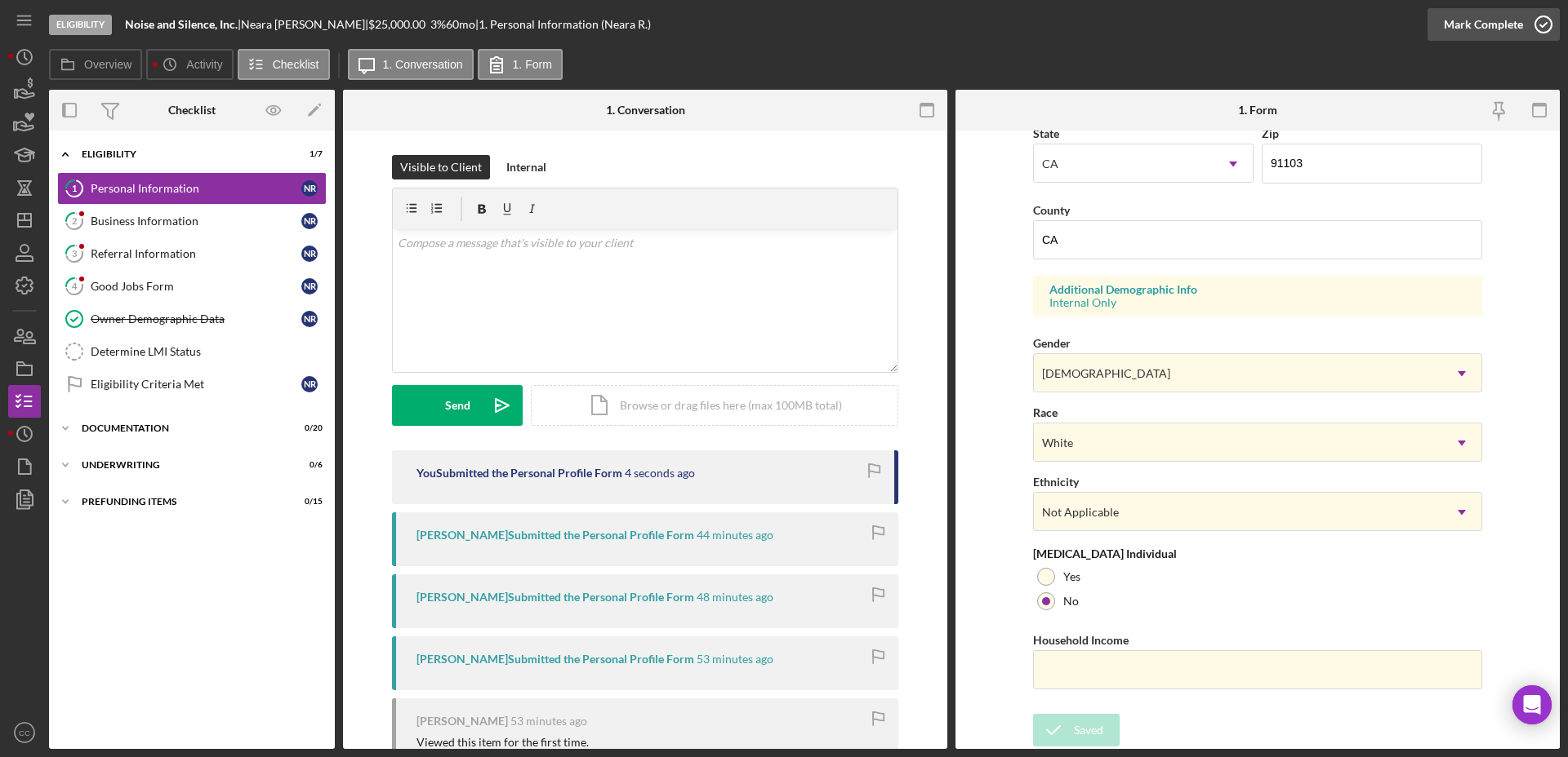
click at [1527, 26] on icon "button" at bounding box center [1543, 24] width 40 height 40
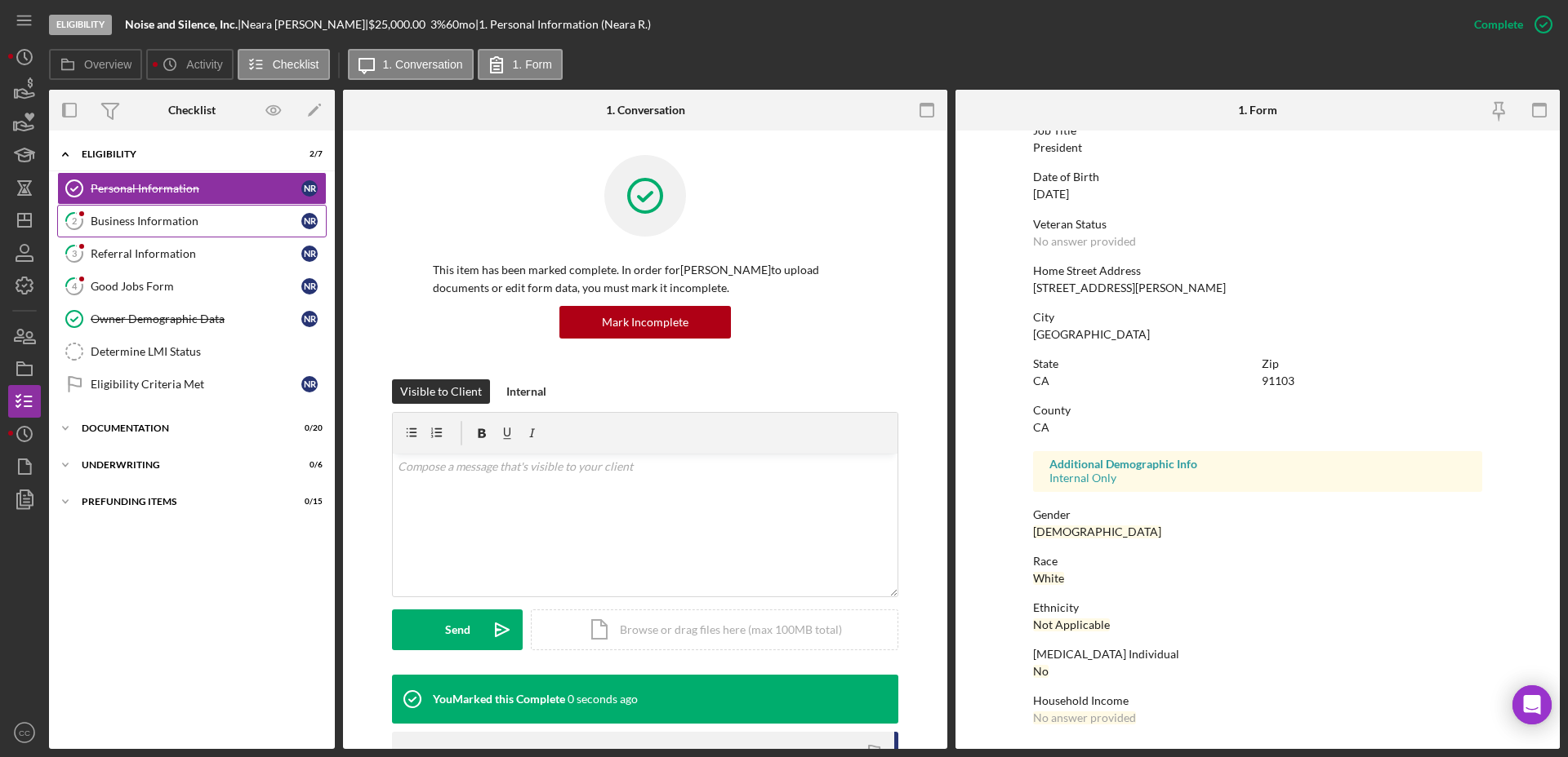
scroll to position [143, 0]
click at [179, 220] on div "Business Information" at bounding box center [196, 221] width 210 height 13
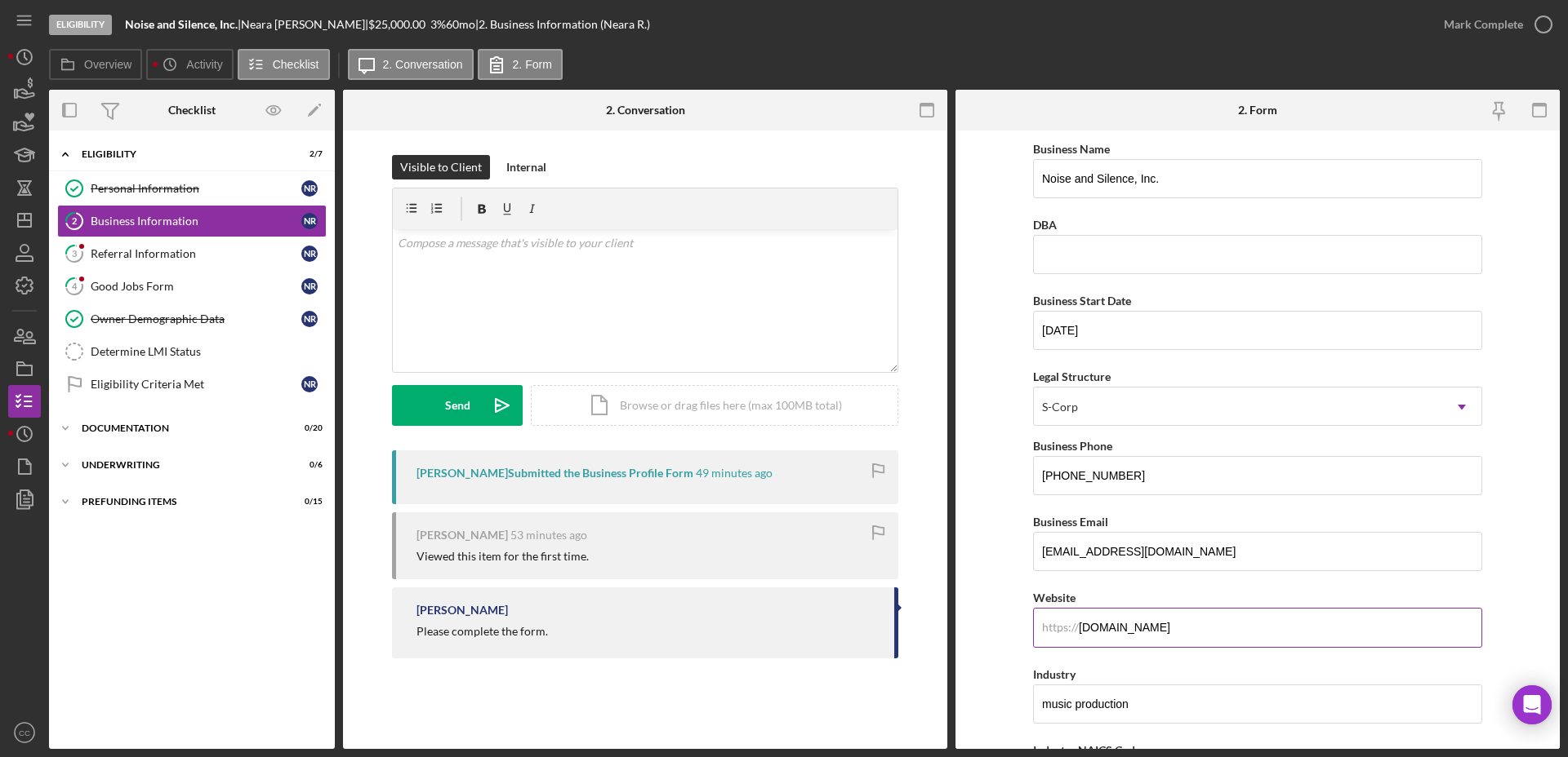
drag, startPoint x: 1230, startPoint y: 629, endPoint x: 1053, endPoint y: 630, distance: 177.0
click at [1053, 630] on div "https:// Website www.neararussell.com" at bounding box center [1257, 617] width 449 height 60
click at [993, 327] on form "Business Name Noise and Silence, Inc. DBA Business Start Date 06/23/2021 Legal …" at bounding box center [1258, 440] width 604 height 618
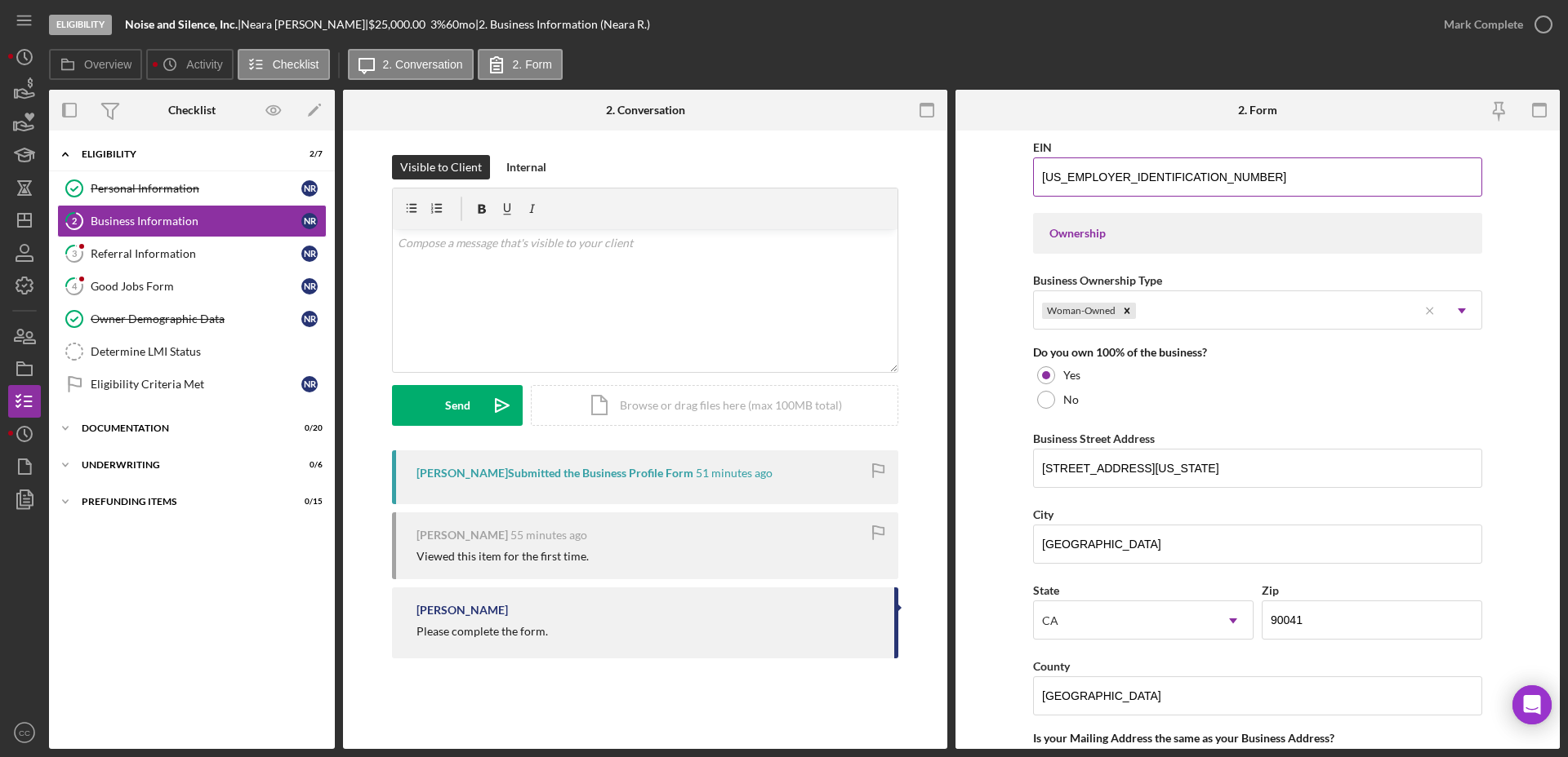
scroll to position [714, 0]
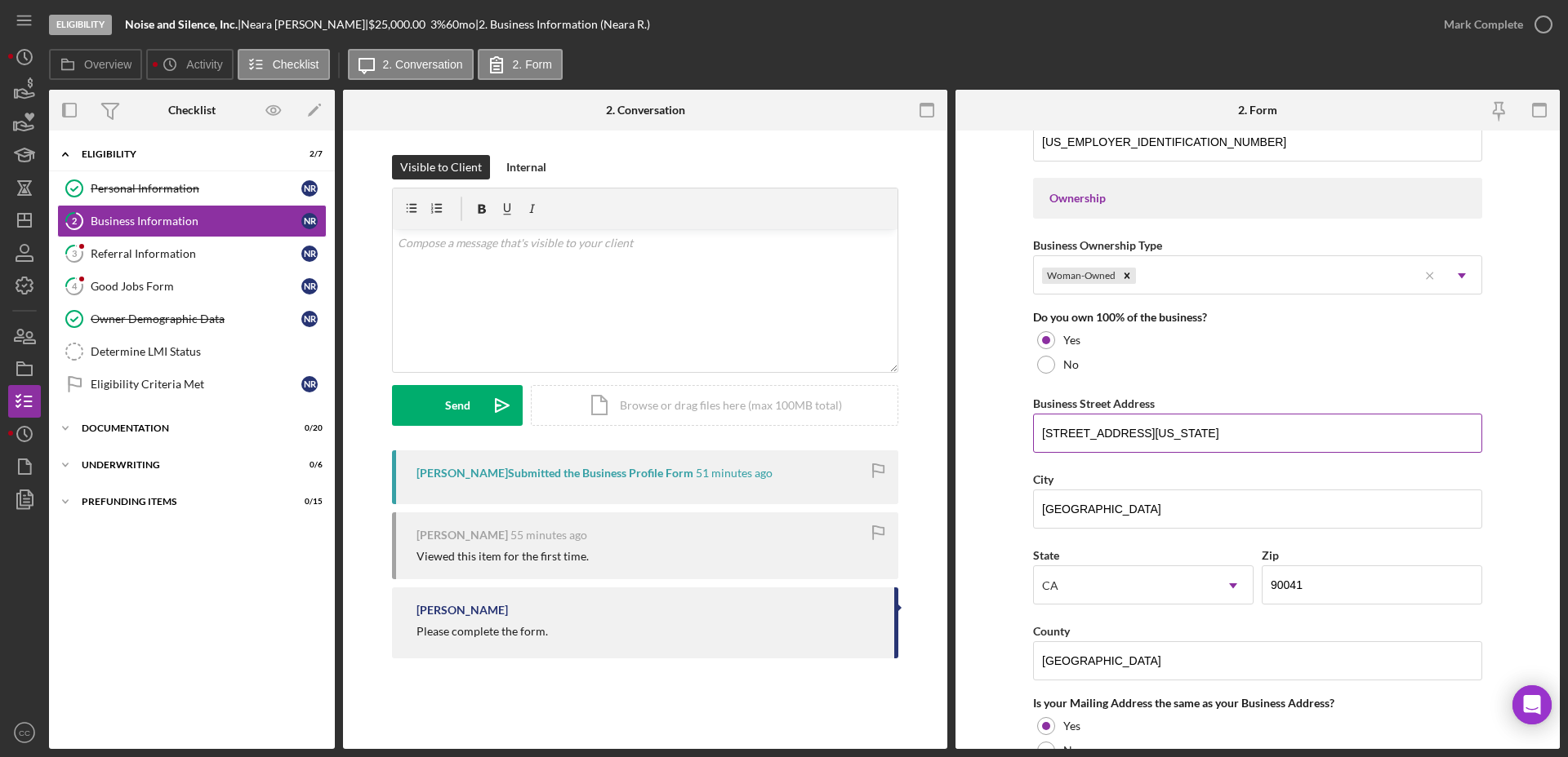
click at [1204, 423] on input "1751 Colorado Blvd #422" at bounding box center [1257, 433] width 449 height 39
